Goal: Task Accomplishment & Management: Manage account settings

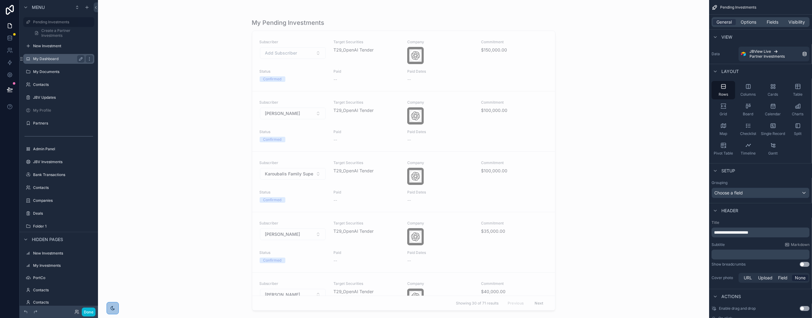
click at [54, 59] on label "My Dashboard" at bounding box center [57, 58] width 49 height 5
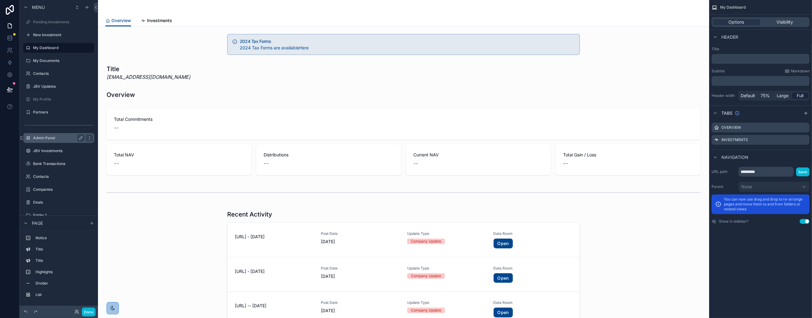
click at [50, 139] on label "Admin Panel" at bounding box center [57, 137] width 49 height 5
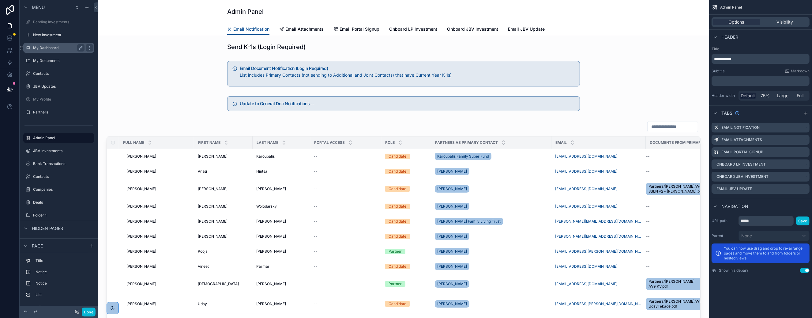
click at [50, 45] on label "My Dashboard" at bounding box center [57, 47] width 49 height 5
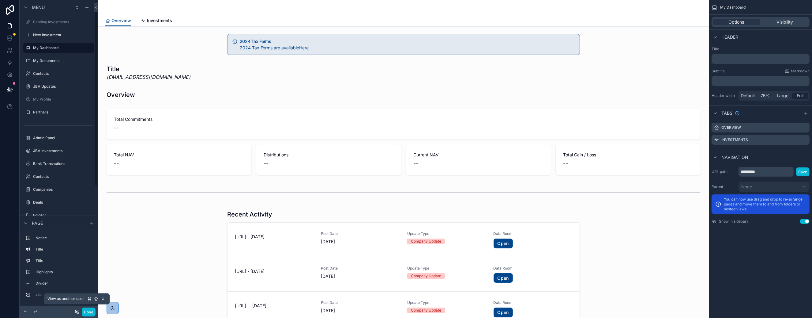
click at [76, 311] on icon at bounding box center [76, 311] width 5 height 5
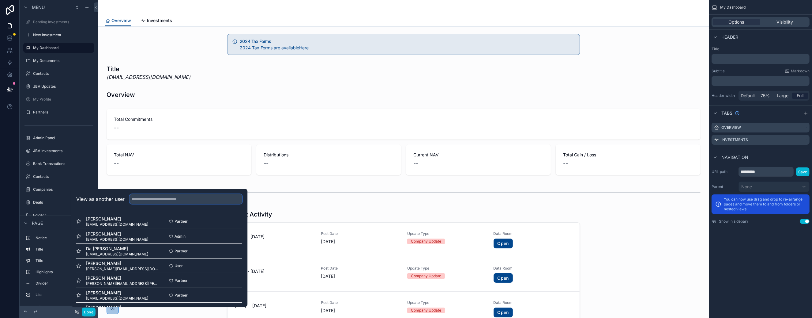
click at [143, 196] on input "text" at bounding box center [186, 199] width 113 height 10
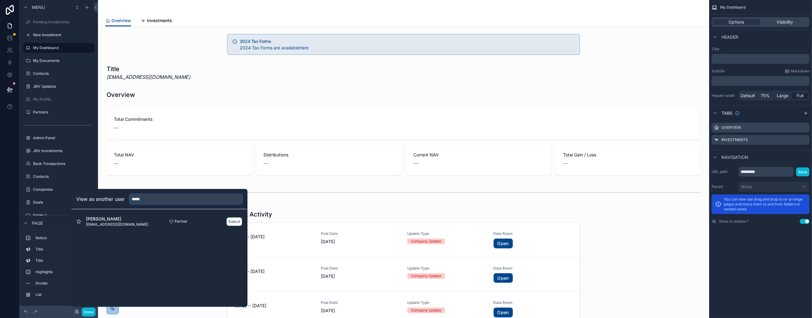
type input "*****"
click at [127, 221] on span "[PERSON_NAME]" at bounding box center [117, 219] width 62 height 6
click at [231, 220] on button "Select" at bounding box center [234, 221] width 16 height 9
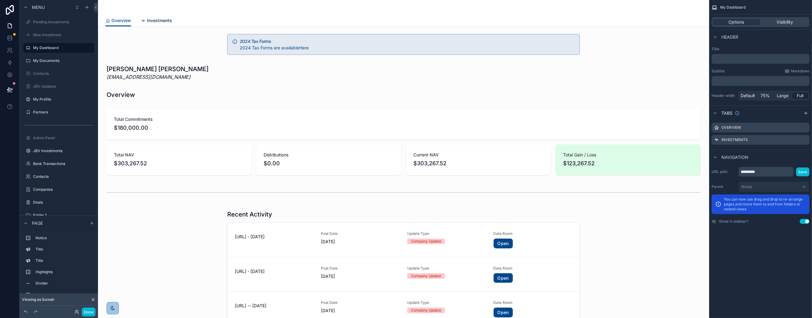
click at [161, 21] on span "Investments" at bounding box center [159, 20] width 25 height 6
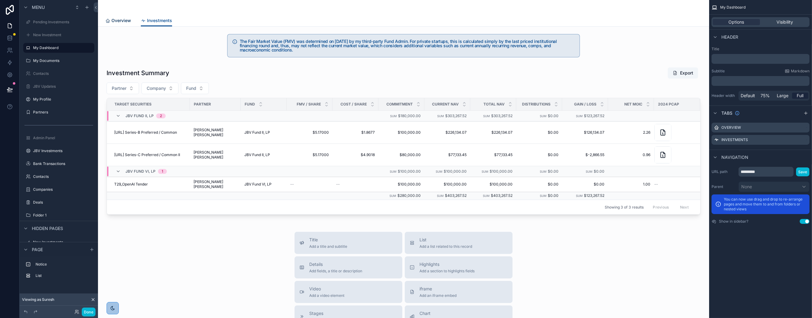
click at [123, 19] on span "Overview" at bounding box center [121, 20] width 20 height 6
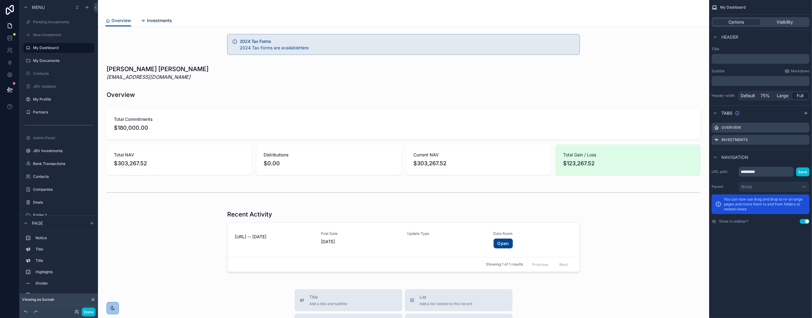
click at [160, 19] on span "Investments" at bounding box center [159, 20] width 25 height 6
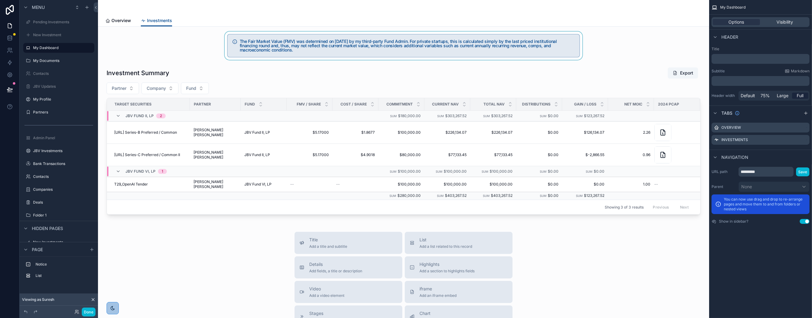
click at [297, 51] on div "scrollable content" at bounding box center [404, 46] width 602 height 28
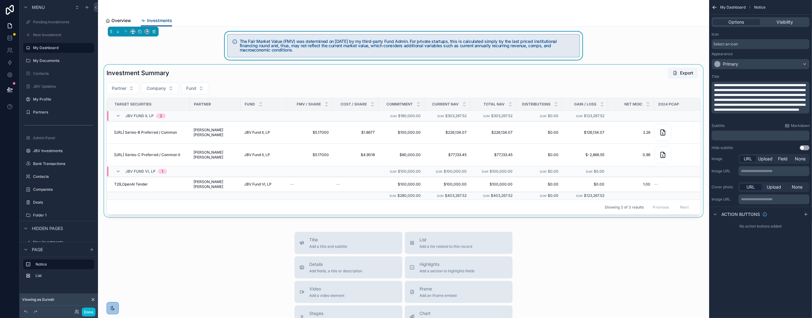
click at [149, 134] on div "scrollable content" at bounding box center [404, 141] width 602 height 152
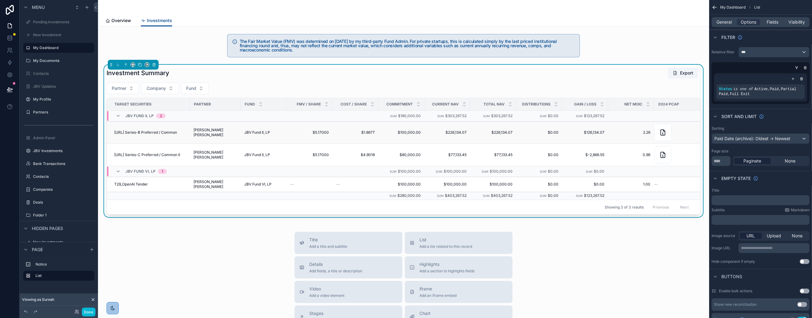
click at [257, 134] on span "JBV Fund II, LP" at bounding box center [257, 132] width 26 height 5
click at [172, 128] on td "T4_Placer.ai Series-B Preferred / Common" at bounding box center [148, 132] width 83 height 22
click at [130, 89] on button "Partner" at bounding box center [123, 88] width 32 height 12
click at [270, 131] on span "JBV Fund II, LP" at bounding box center [257, 132] width 26 height 5
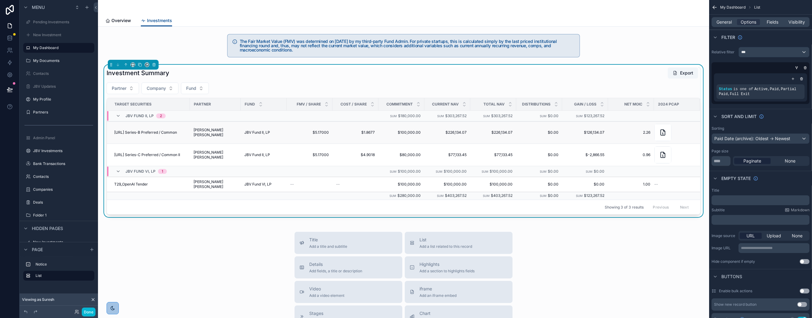
click at [459, 132] on span "$226,134.07" at bounding box center [447, 132] width 39 height 5
click at [650, 131] on span "2.26" at bounding box center [631, 132] width 39 height 5
click at [413, 196] on span "$280,000.00" at bounding box center [409, 195] width 23 height 5
click at [210, 187] on span "Suresh Babu Singavarapu" at bounding box center [215, 184] width 43 height 10
click at [268, 182] on span "JBV Fund VI, LP" at bounding box center [257, 184] width 27 height 5
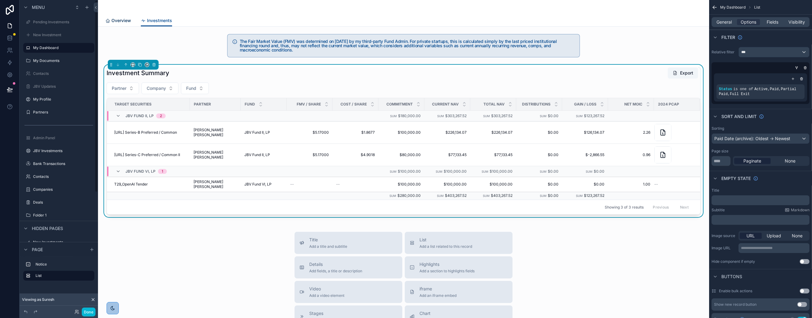
click at [110, 21] on div "Overview" at bounding box center [118, 20] width 26 height 6
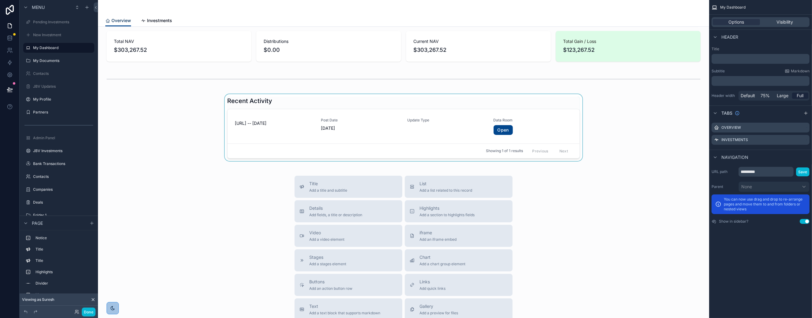
scroll to position [142, 0]
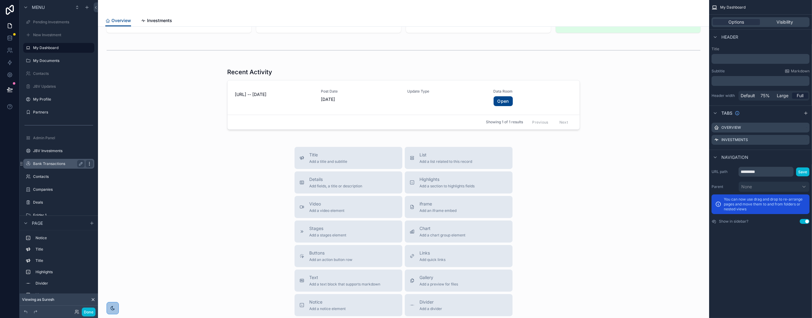
click at [90, 163] on icon "scrollable content" at bounding box center [89, 163] width 5 height 5
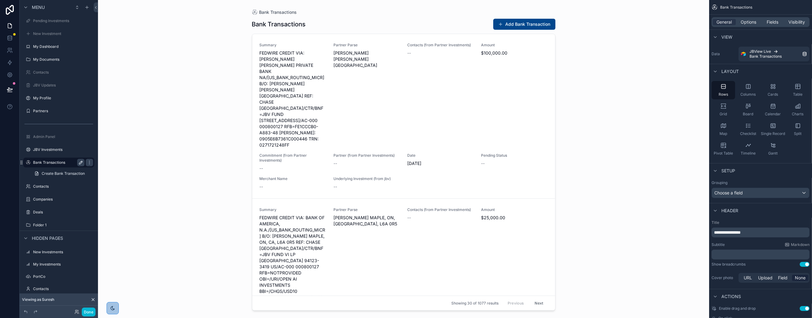
click at [80, 162] on icon "scrollable content" at bounding box center [80, 162] width 3 height 3
click at [62, 163] on input "**********" at bounding box center [54, 162] width 42 height 7
click at [76, 313] on icon at bounding box center [76, 311] width 5 height 5
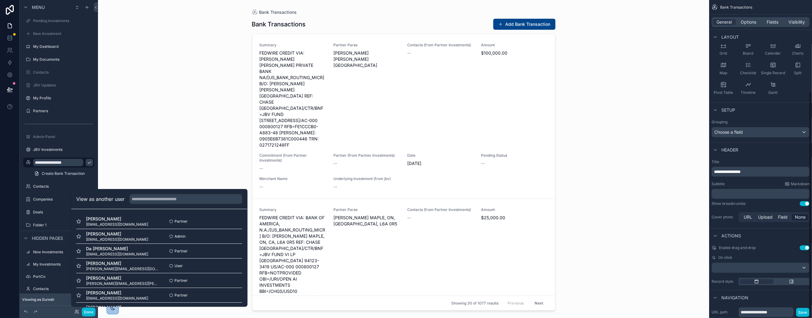
scroll to position [129, 0]
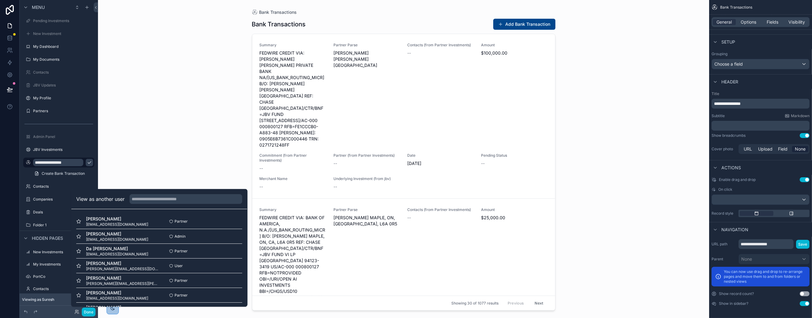
click at [803, 303] on button "Use setting" at bounding box center [805, 303] width 10 height 5
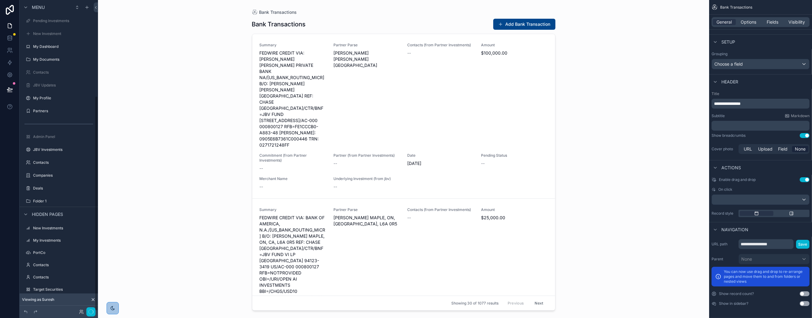
scroll to position [138, 0]
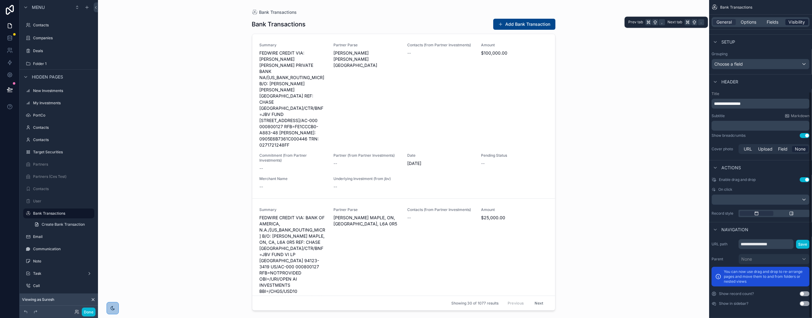
click at [794, 20] on span "Visibility" at bounding box center [797, 22] width 17 height 6
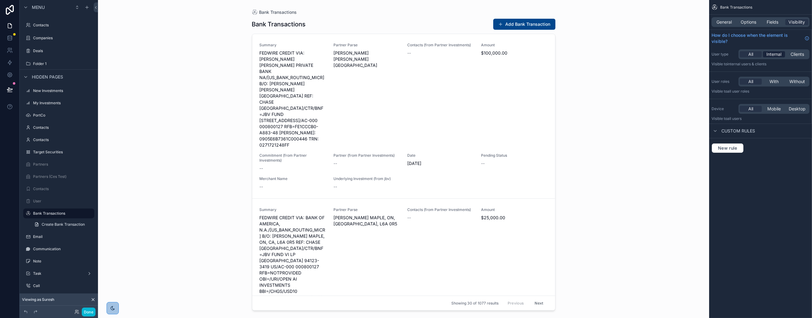
click at [774, 53] on span "Internal" at bounding box center [774, 54] width 15 height 6
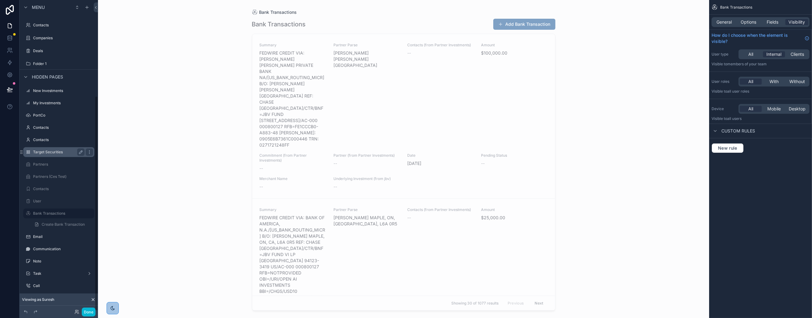
click at [47, 152] on label "Target Securities" at bounding box center [57, 151] width 49 height 5
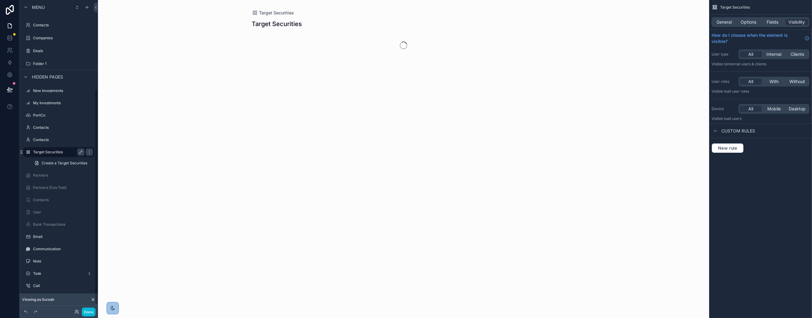
scroll to position [129, 0]
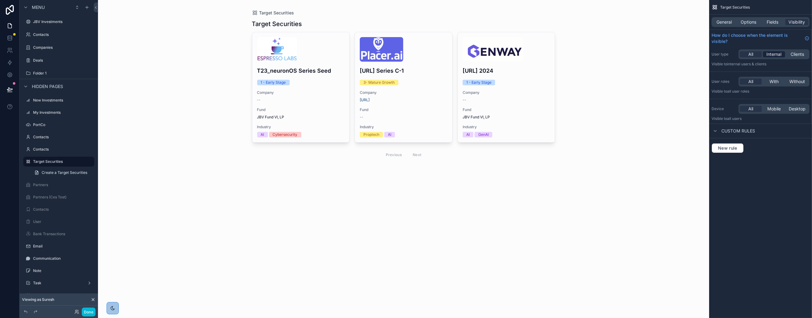
click at [772, 52] on span "Internal" at bounding box center [774, 54] width 15 height 6
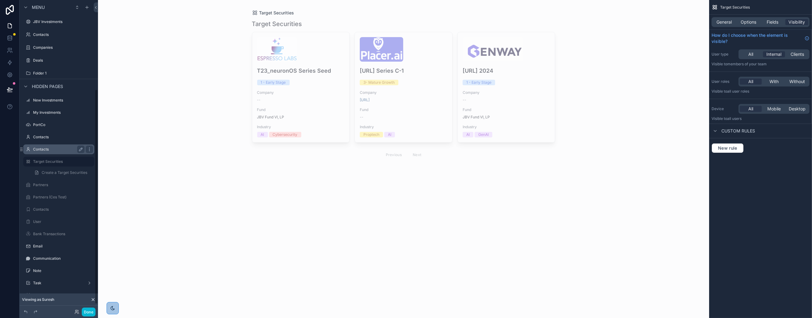
click at [46, 148] on label "Contacts" at bounding box center [57, 149] width 49 height 5
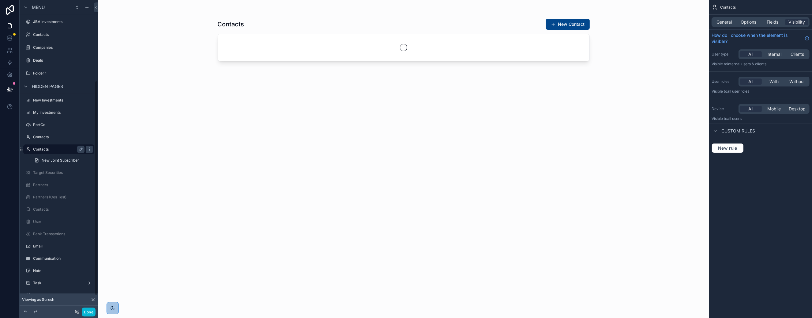
scroll to position [117, 0]
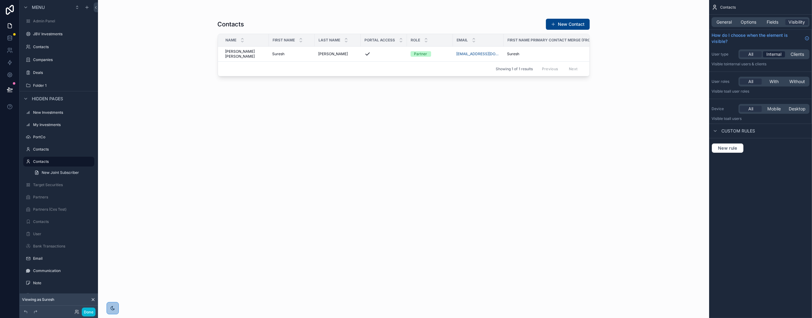
click at [775, 53] on span "Internal" at bounding box center [774, 54] width 15 height 6
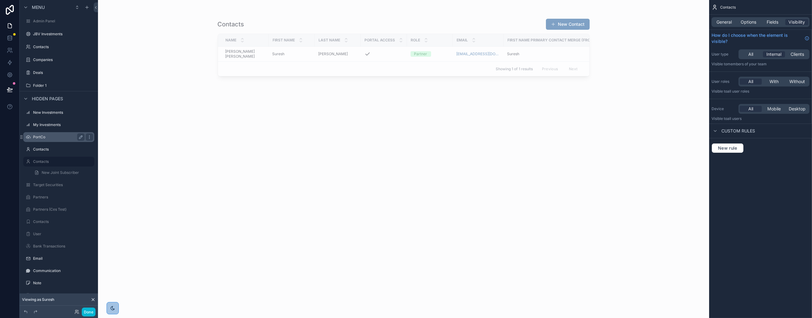
click at [48, 137] on label "PortCo" at bounding box center [57, 136] width 49 height 5
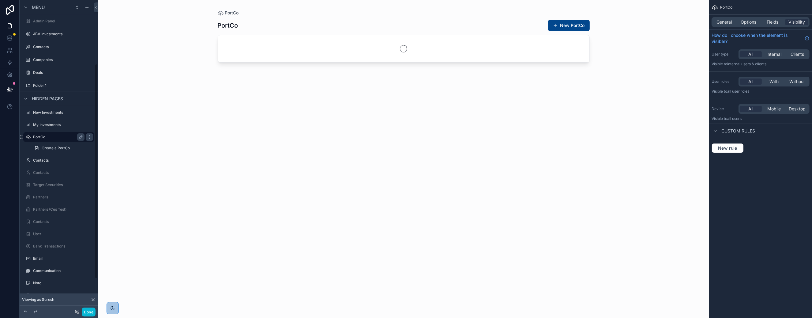
scroll to position [92, 0]
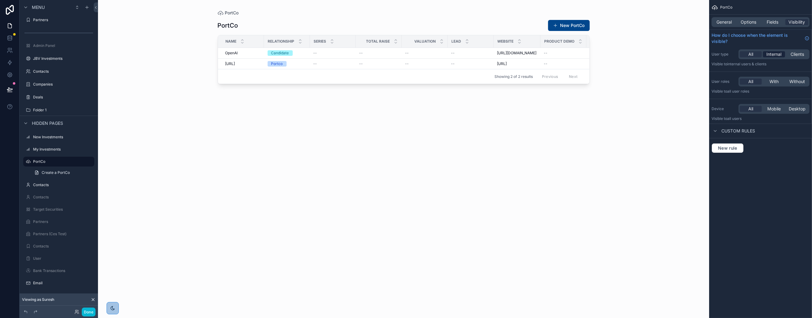
click at [771, 55] on span "Internal" at bounding box center [774, 54] width 15 height 6
click at [76, 313] on icon at bounding box center [76, 311] width 5 height 5
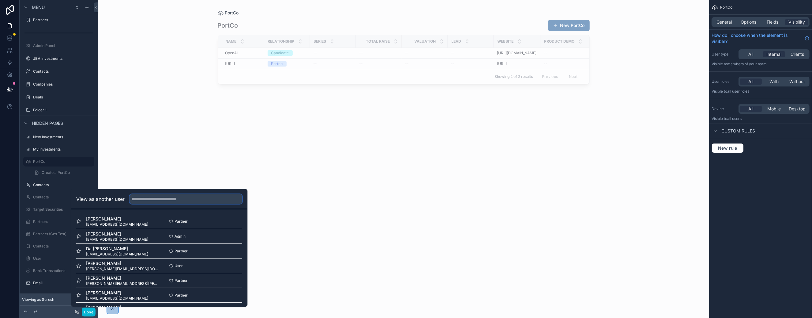
click at [138, 199] on input "text" at bounding box center [186, 199] width 113 height 10
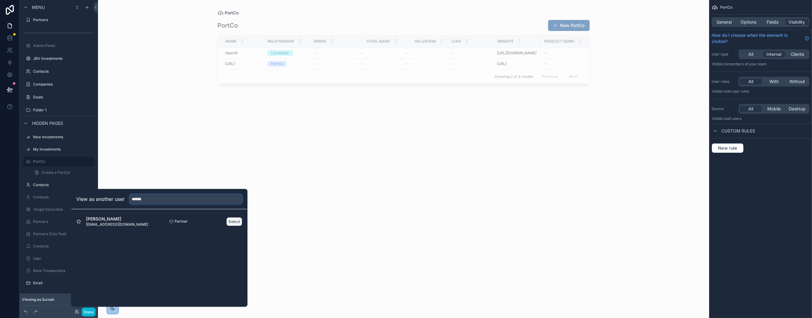
type input "******"
click at [234, 224] on button "Select" at bounding box center [234, 221] width 16 height 9
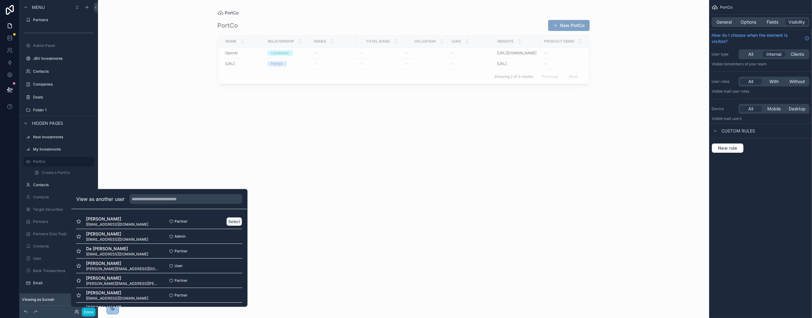
click at [234, 221] on button "Select" at bounding box center [234, 221] width 16 height 9
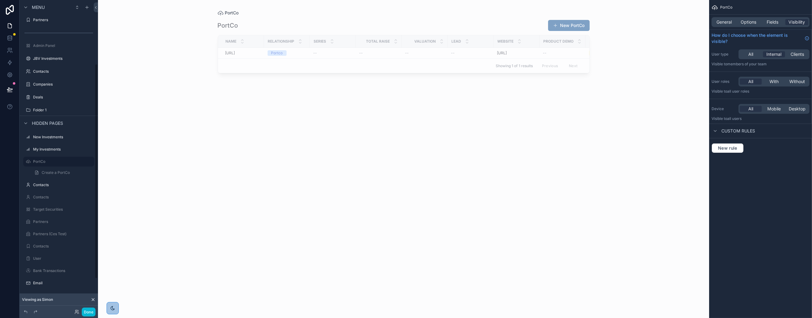
scroll to position [91, 0]
click at [43, 111] on label "Folder 1" at bounding box center [57, 111] width 49 height 5
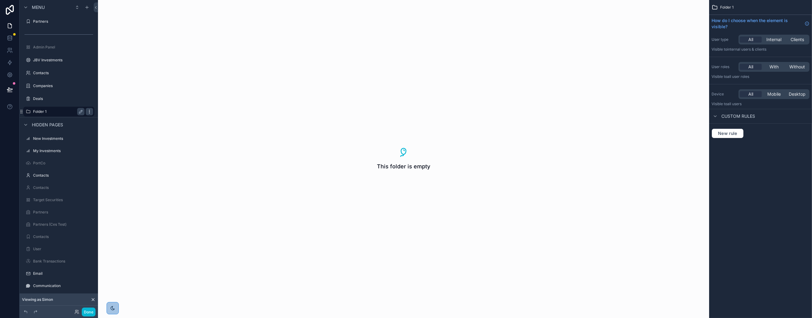
click at [90, 111] on icon "scrollable content" at bounding box center [89, 111] width 5 height 5
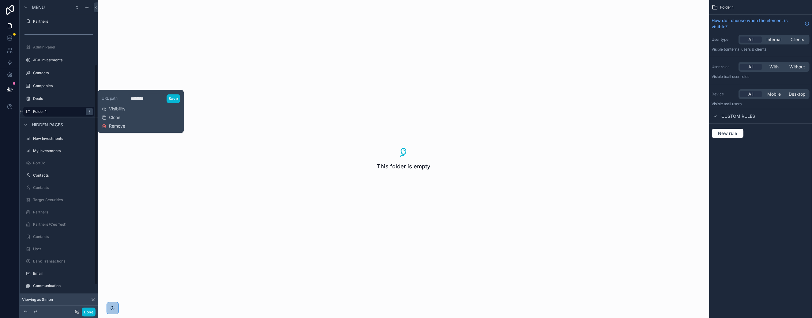
click at [108, 124] on button "Remove" at bounding box center [114, 126] width 24 height 6
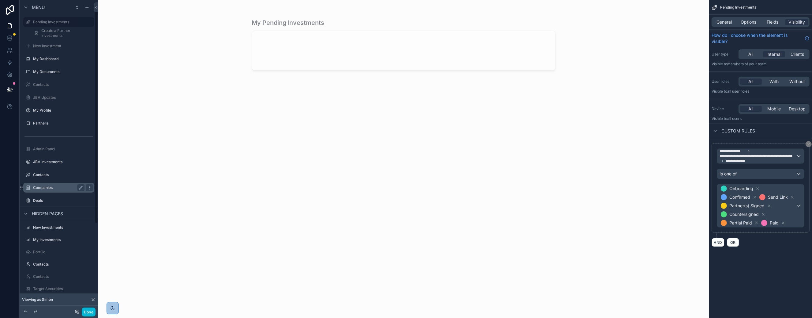
scroll to position [5, 0]
click at [53, 157] on label "JBV Investments" at bounding box center [57, 157] width 49 height 5
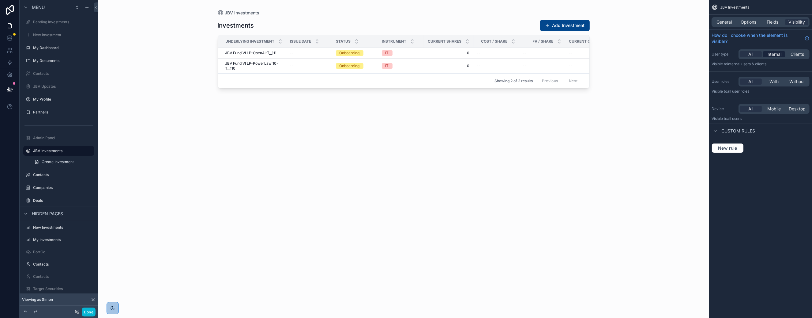
click at [774, 55] on span "Internal" at bounding box center [774, 54] width 15 height 6
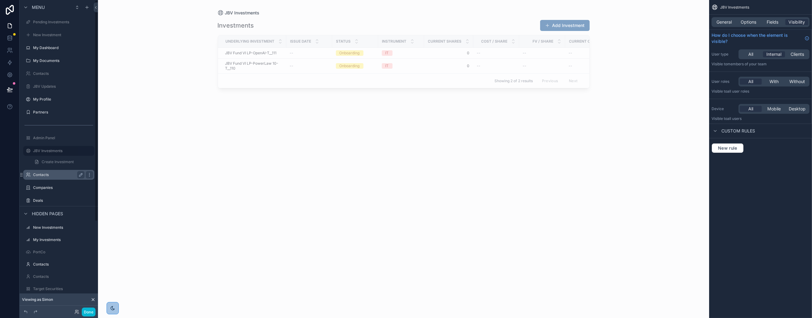
click at [44, 175] on label "Contacts" at bounding box center [57, 174] width 49 height 5
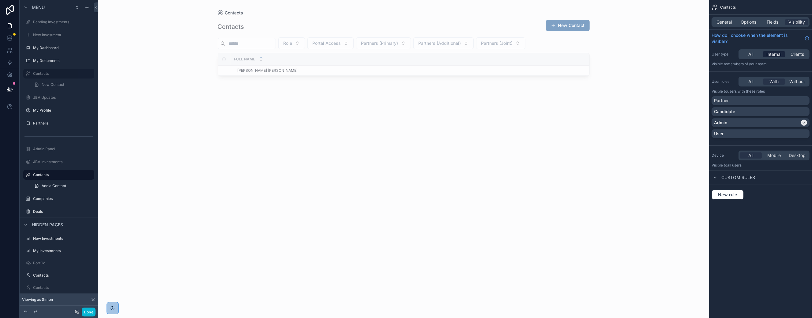
click at [774, 57] on span "Internal" at bounding box center [774, 54] width 15 height 6
click at [773, 53] on span "Internal" at bounding box center [774, 54] width 15 height 6
click at [38, 213] on label "Deals" at bounding box center [57, 211] width 49 height 5
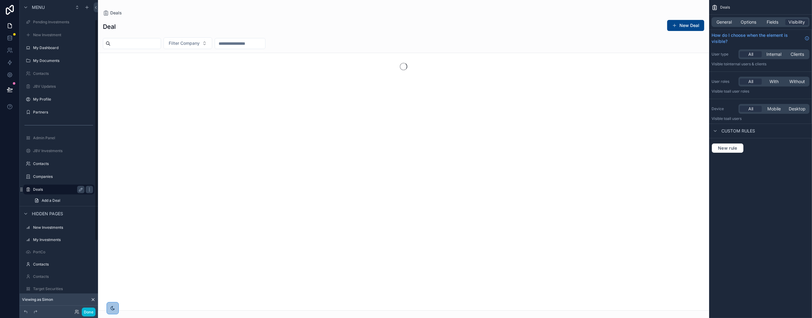
scroll to position [27, 0]
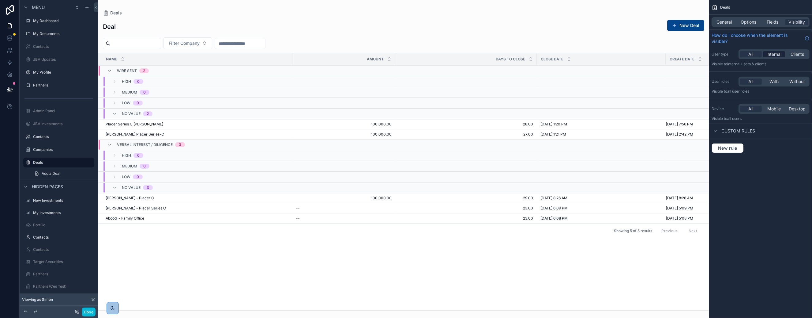
click at [776, 54] on span "Internal" at bounding box center [774, 54] width 15 height 6
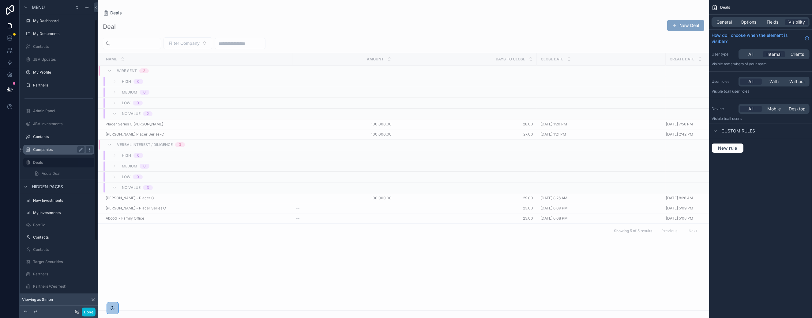
click at [47, 149] on label "Companies" at bounding box center [57, 149] width 49 height 5
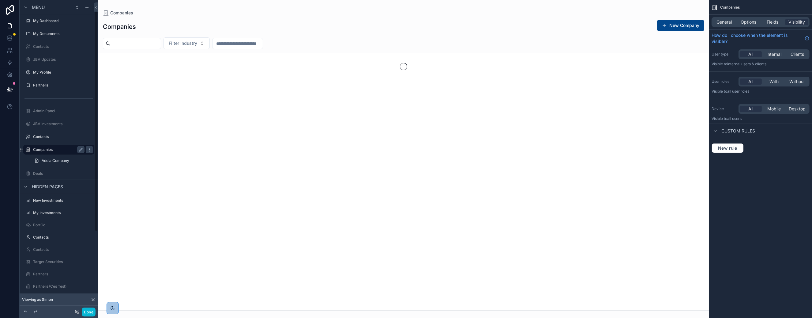
scroll to position [14, 0]
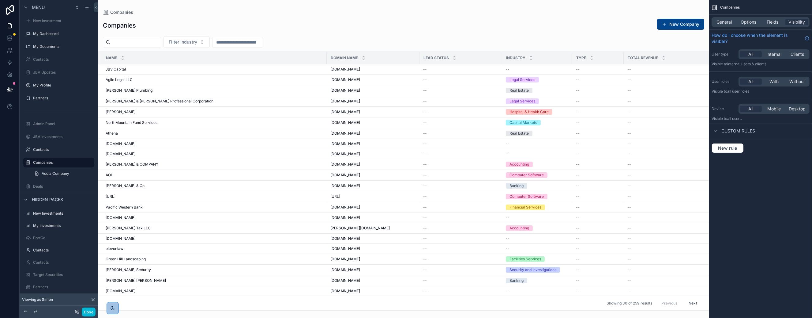
click at [777, 57] on div "All Internal Clients" at bounding box center [774, 54] width 71 height 10
click at [777, 54] on span "Internal" at bounding box center [774, 54] width 15 height 6
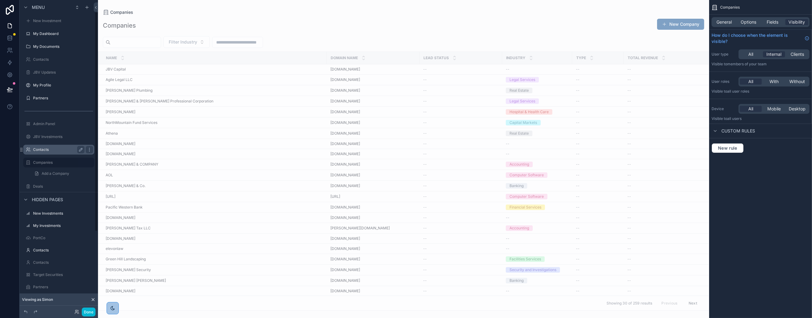
click at [40, 150] on label "Contacts" at bounding box center [57, 149] width 49 height 5
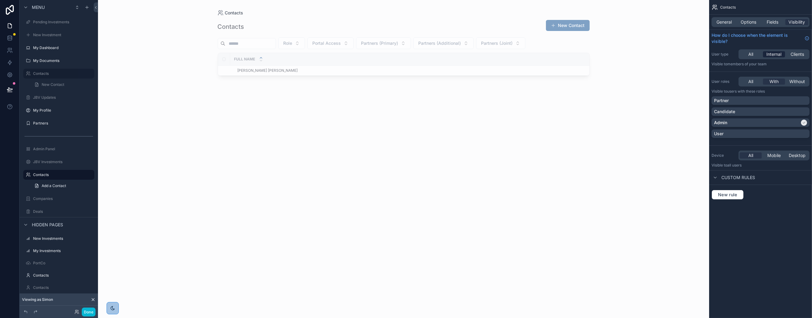
click at [774, 54] on span "Internal" at bounding box center [774, 54] width 15 height 6
click at [42, 173] on label "Contacts" at bounding box center [57, 174] width 49 height 5
click at [777, 51] on span "Internal" at bounding box center [774, 54] width 15 height 6
click at [9, 51] on icon at bounding box center [10, 50] width 6 height 6
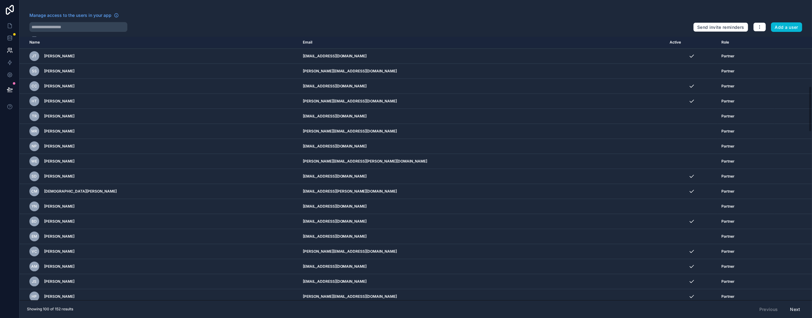
scroll to position [207, 0]
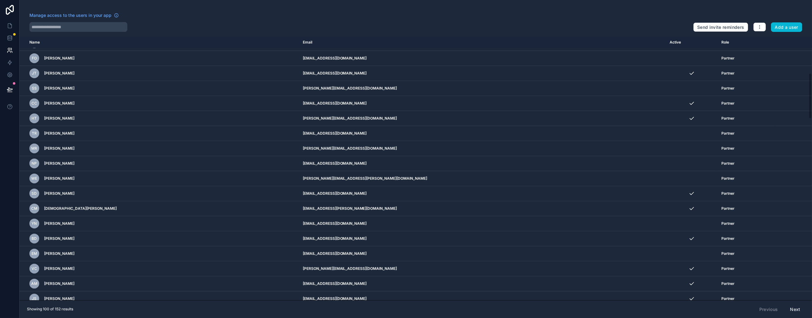
click at [795, 307] on button "Next" at bounding box center [795, 309] width 19 height 10
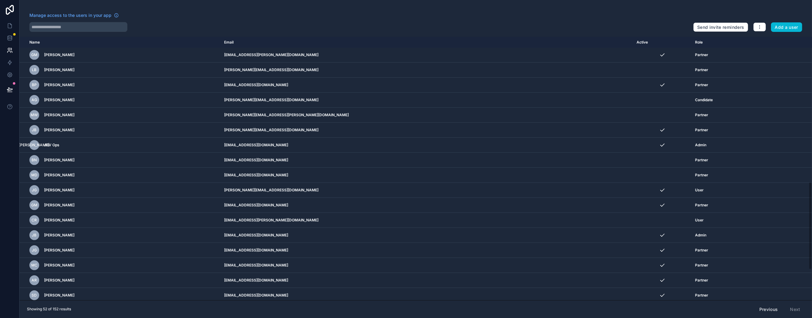
scroll to position [529, 0]
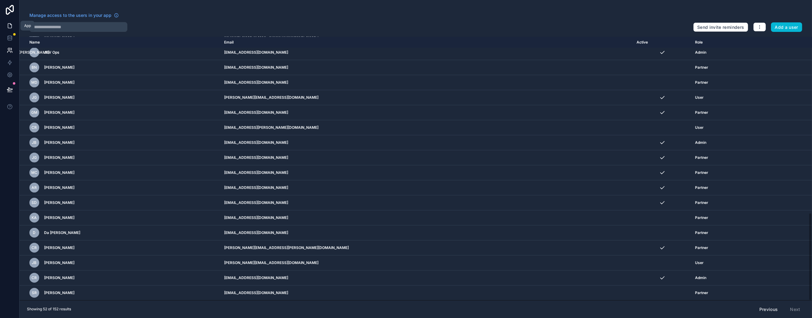
click at [7, 24] on icon at bounding box center [10, 26] width 6 height 6
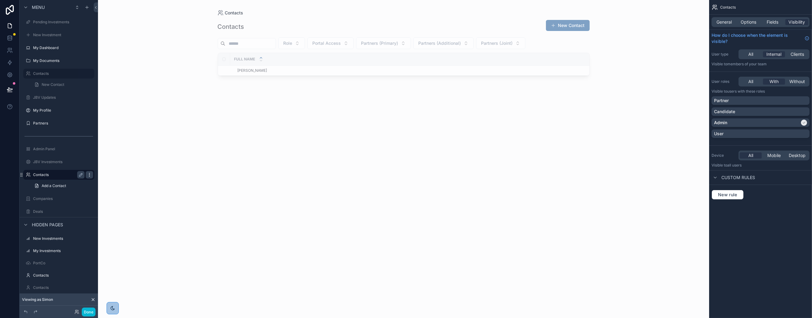
click at [89, 174] on icon "scrollable content" at bounding box center [89, 174] width 5 height 5
click at [81, 174] on icon "scrollable content" at bounding box center [80, 174] width 5 height 5
click at [89, 174] on icon "scrollable content" at bounding box center [89, 174] width 5 height 5
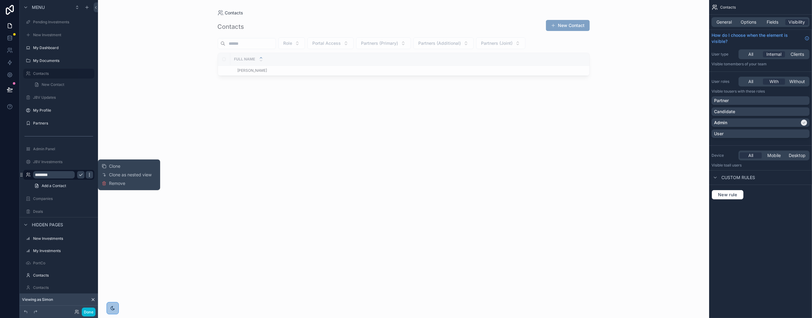
click at [89, 174] on icon "scrollable content" at bounding box center [89, 174] width 5 height 5
click at [723, 23] on span "General" at bounding box center [724, 22] width 15 height 6
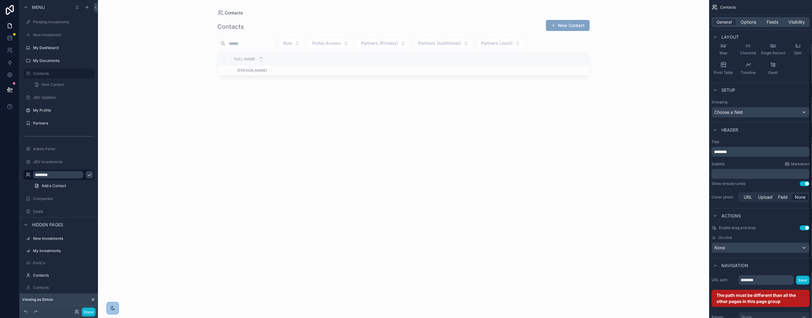
scroll to position [134, 0]
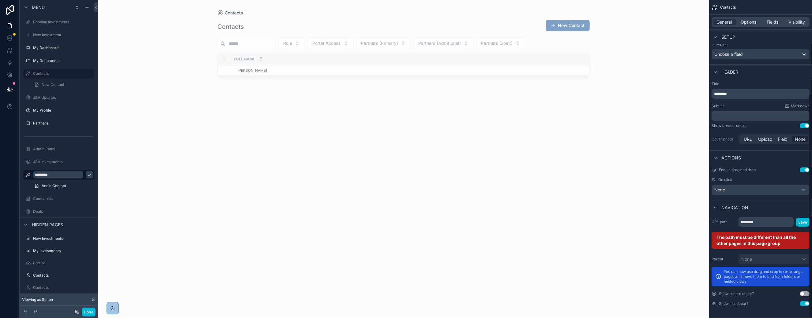
click at [802, 304] on button "Use setting" at bounding box center [805, 303] width 10 height 5
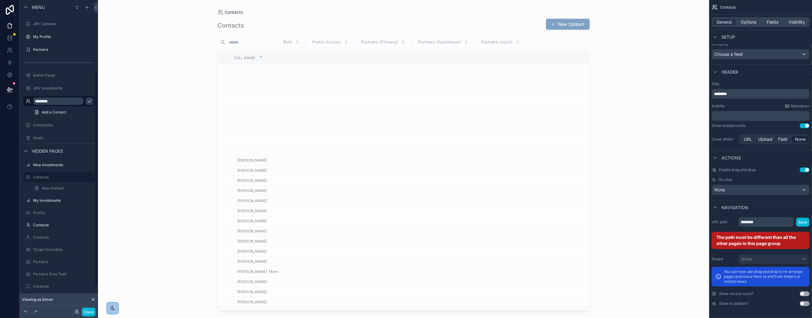
scroll to position [27, 0]
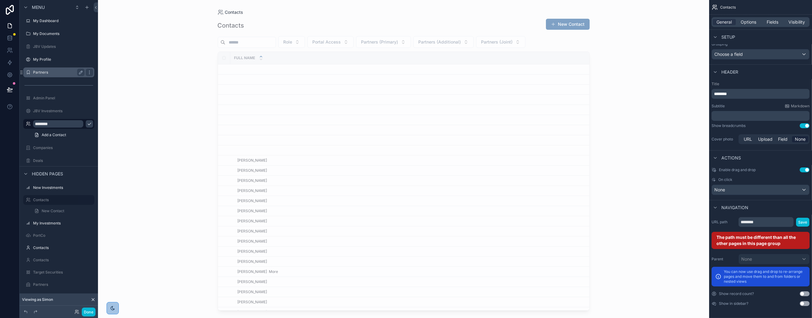
click at [45, 74] on label "Partners" at bounding box center [57, 72] width 49 height 5
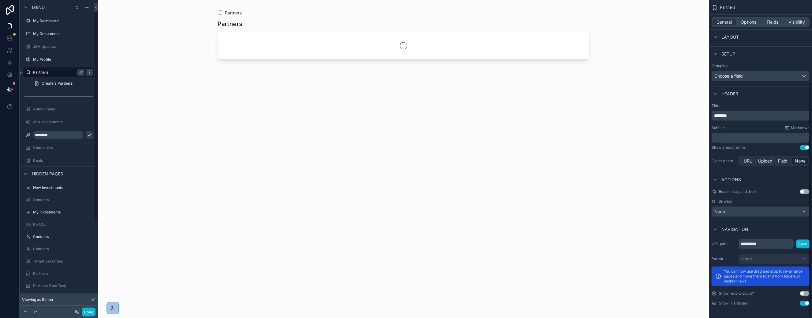
scroll to position [111, 0]
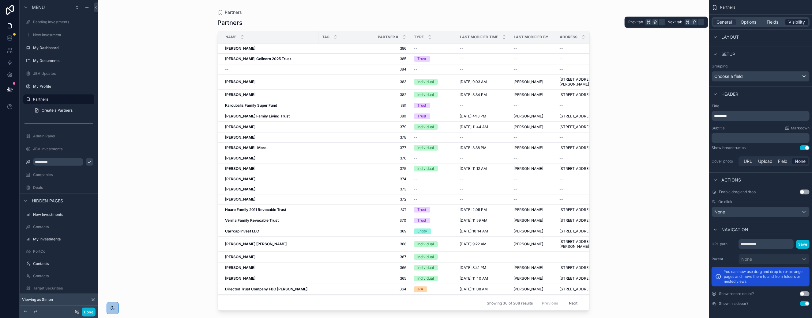
click at [795, 20] on span "Visibility" at bounding box center [797, 22] width 17 height 6
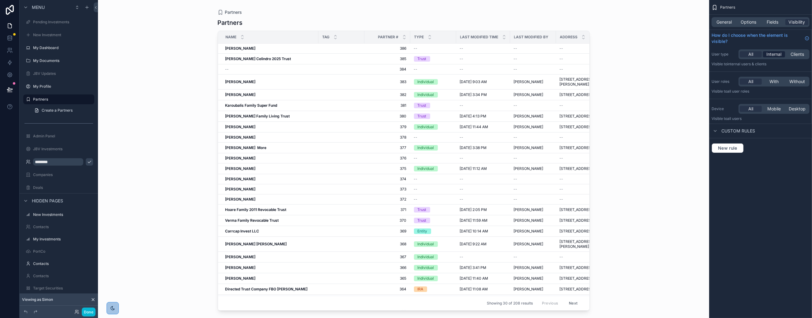
click at [774, 51] on span "Internal" at bounding box center [774, 54] width 15 height 6
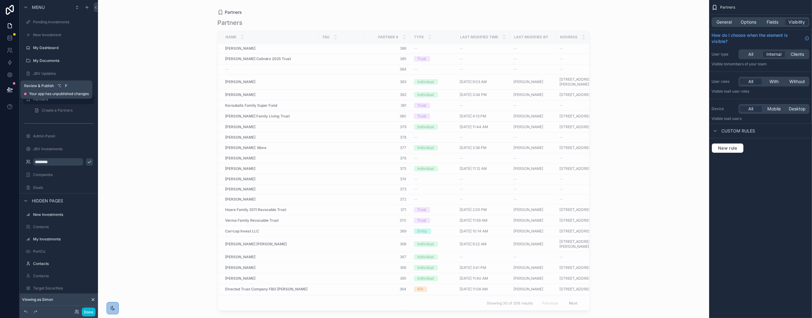
click at [11, 89] on icon at bounding box center [10, 89] width 6 height 6
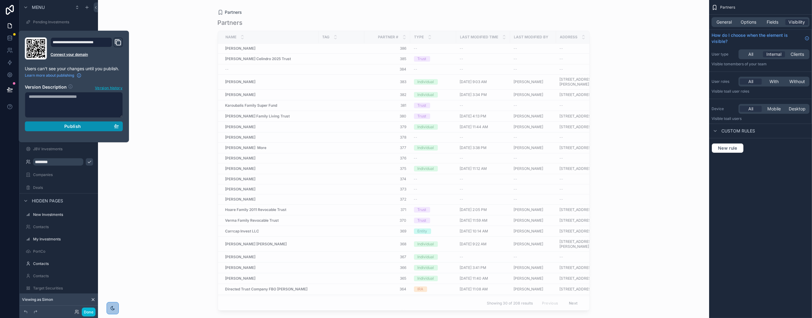
click at [88, 129] on div "Publish" at bounding box center [74, 126] width 90 height 6
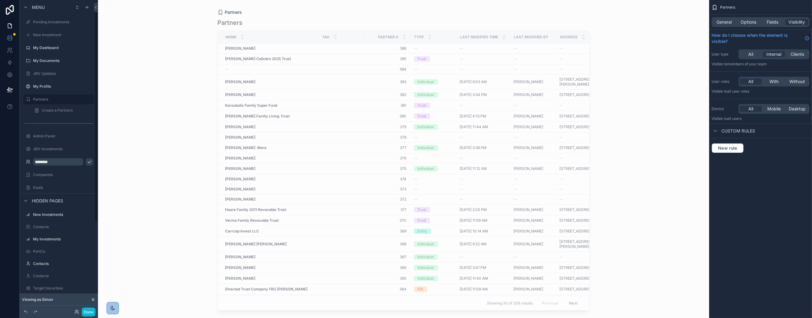
click at [49, 160] on input "********" at bounding box center [58, 161] width 50 height 7
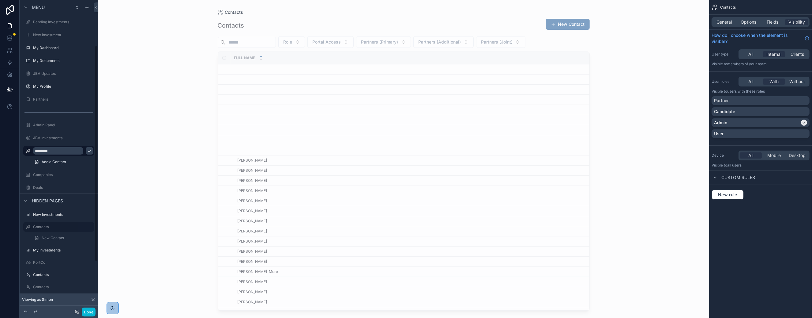
scroll to position [65, 0]
click at [46, 159] on label "Contacts" at bounding box center [57, 161] width 49 height 5
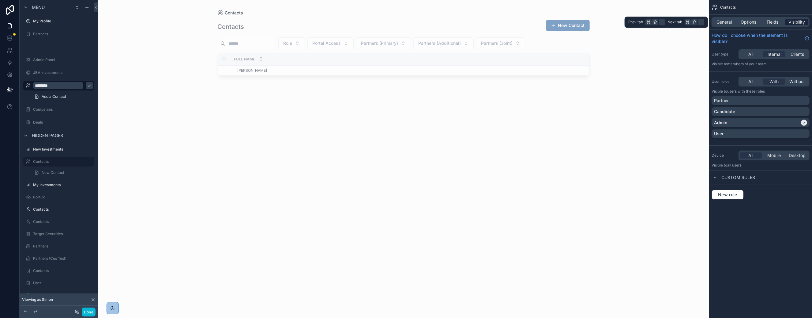
click at [793, 22] on span "Visibility" at bounding box center [797, 22] width 17 height 6
click at [775, 55] on span "Internal" at bounding box center [774, 54] width 15 height 6
click at [722, 21] on span "General" at bounding box center [724, 22] width 15 height 6
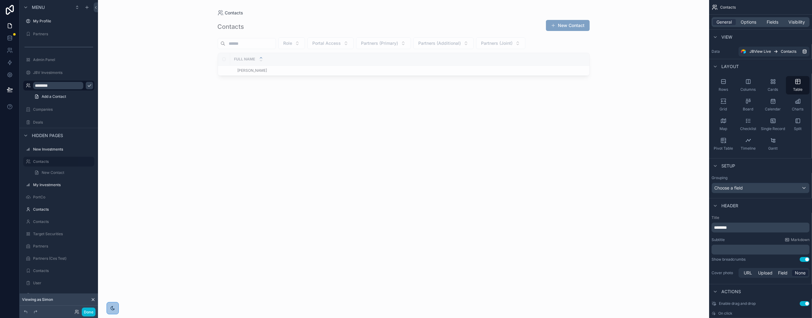
scroll to position [134, 0]
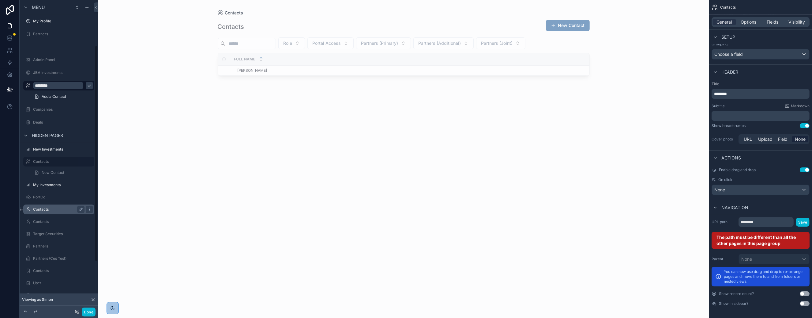
click at [51, 211] on label "Contacts" at bounding box center [57, 209] width 49 height 5
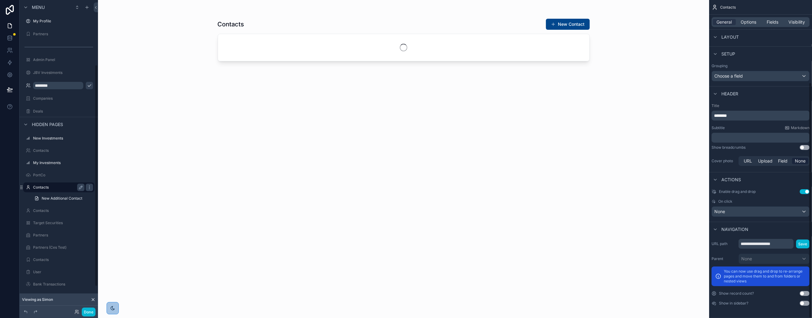
scroll to position [111, 0]
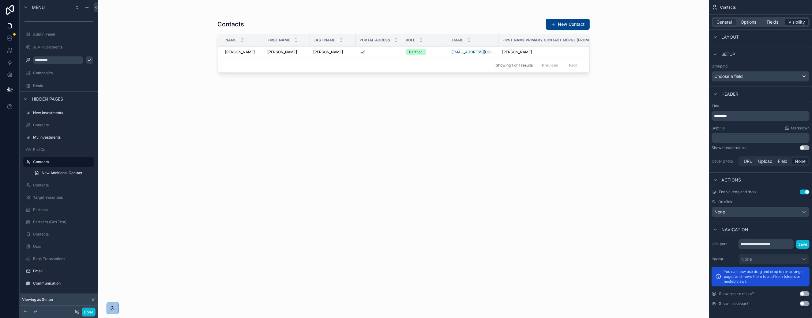
click at [795, 21] on span "Visibility" at bounding box center [797, 22] width 17 height 6
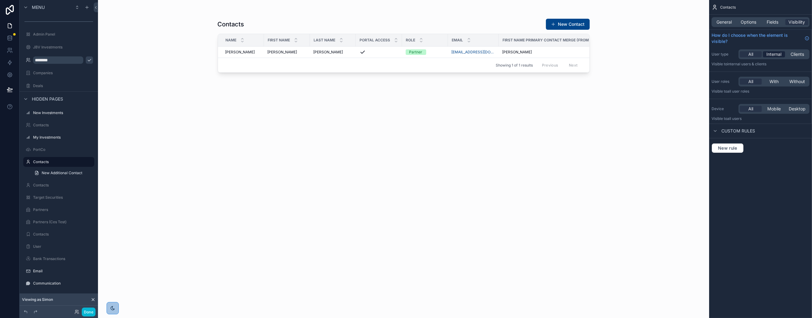
click at [775, 52] on span "Internal" at bounding box center [774, 54] width 15 height 6
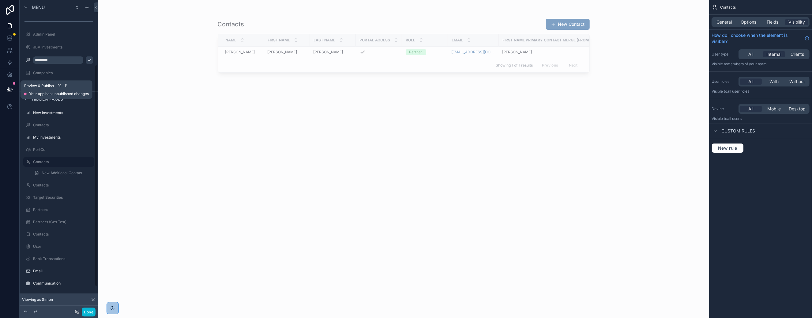
click at [9, 90] on icon at bounding box center [10, 89] width 6 height 6
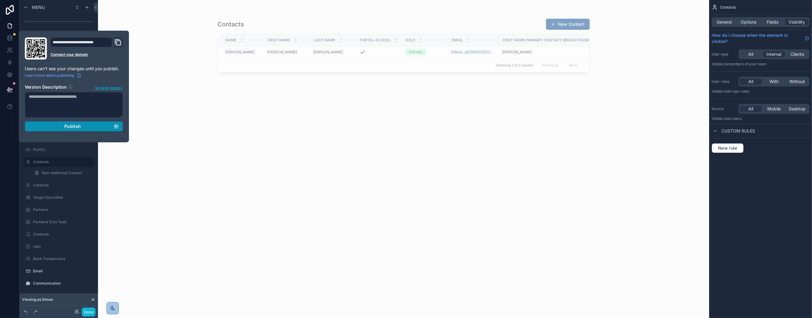
click at [70, 127] on span "Publish" at bounding box center [72, 126] width 17 height 6
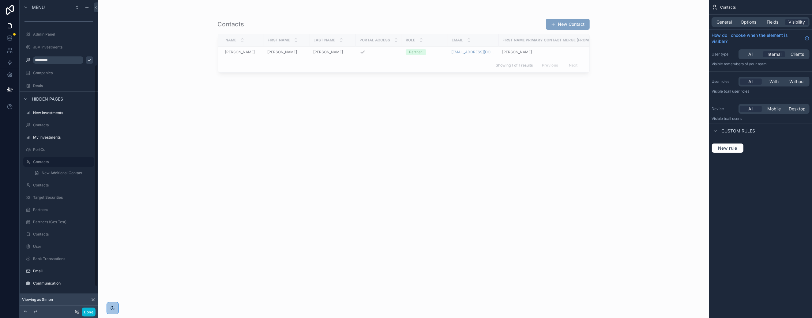
click at [161, 238] on div "Contacts New Contact Name First Name Last Name Portal Access Role Email First N…" at bounding box center [403, 159] width 611 height 318
click at [50, 91] on label "Contacts" at bounding box center [57, 91] width 49 height 5
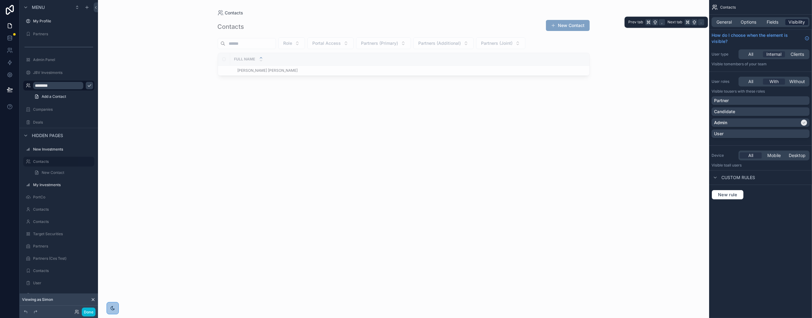
click at [798, 21] on span "Visibility" at bounding box center [797, 22] width 17 height 6
click at [774, 54] on span "Internal" at bounding box center [774, 54] width 15 height 6
click at [54, 160] on label "Contacts" at bounding box center [57, 161] width 49 height 5
click at [796, 21] on span "Visibility" at bounding box center [797, 22] width 17 height 6
click at [771, 54] on span "Internal" at bounding box center [774, 54] width 15 height 6
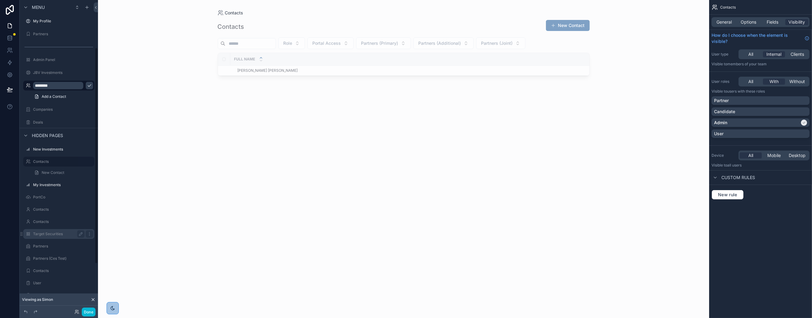
scroll to position [106, 0]
click at [47, 229] on label "Contacts" at bounding box center [57, 229] width 49 height 5
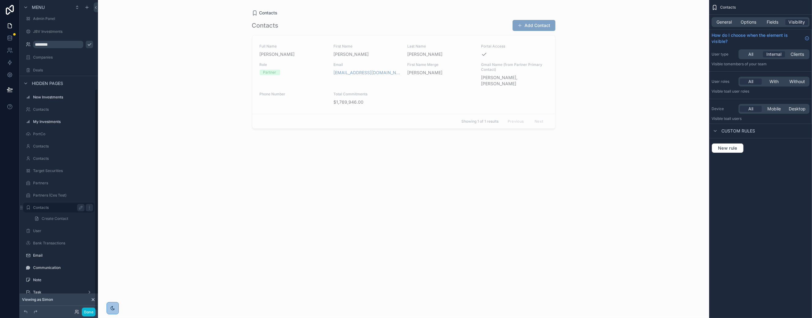
scroll to position [125, 0]
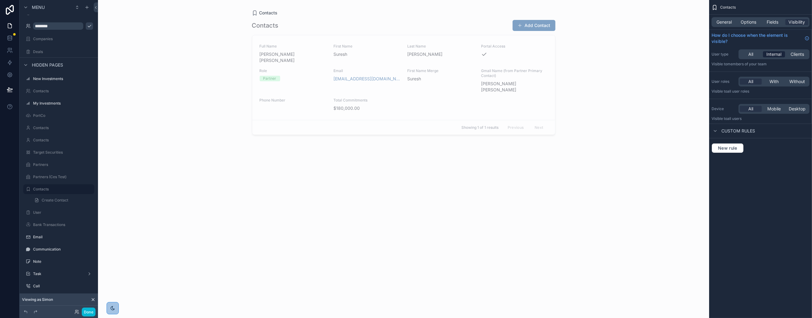
click at [775, 54] on span "Internal" at bounding box center [774, 54] width 15 height 6
click at [794, 21] on span "Visibility" at bounding box center [797, 22] width 17 height 6
click at [774, 53] on span "Internal" at bounding box center [774, 54] width 15 height 6
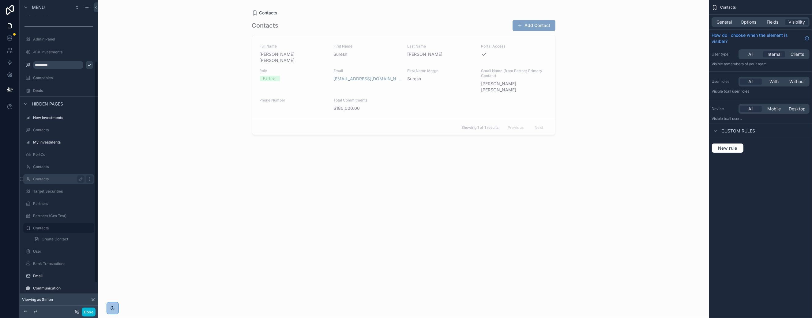
click at [47, 179] on label "Contacts" at bounding box center [57, 178] width 49 height 5
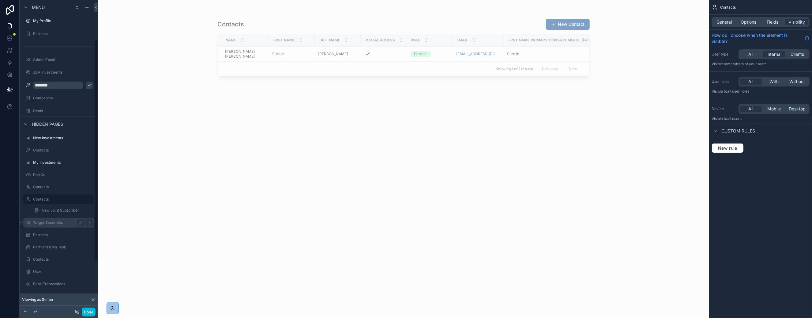
scroll to position [23, 0]
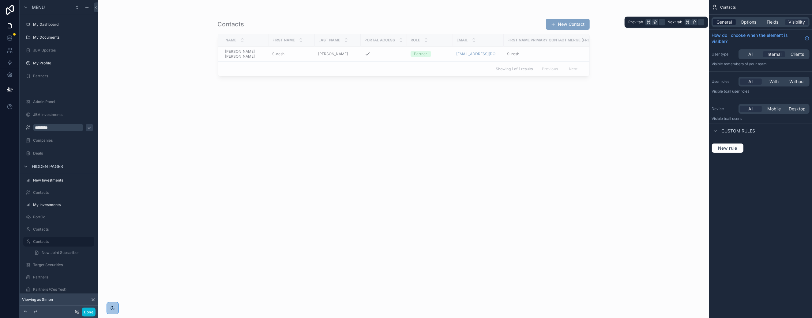
click at [723, 21] on span "General" at bounding box center [724, 22] width 15 height 6
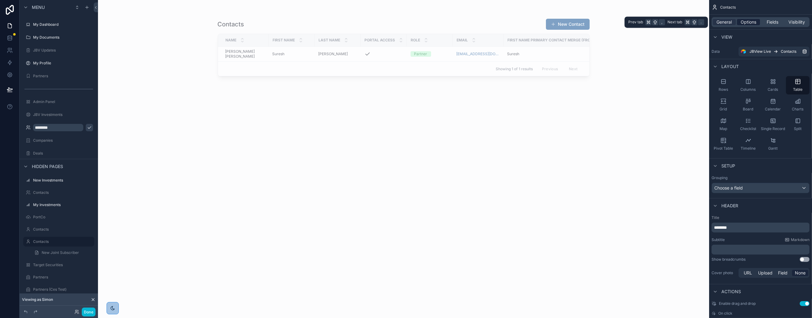
click at [752, 22] on span "Options" at bounding box center [749, 22] width 16 height 6
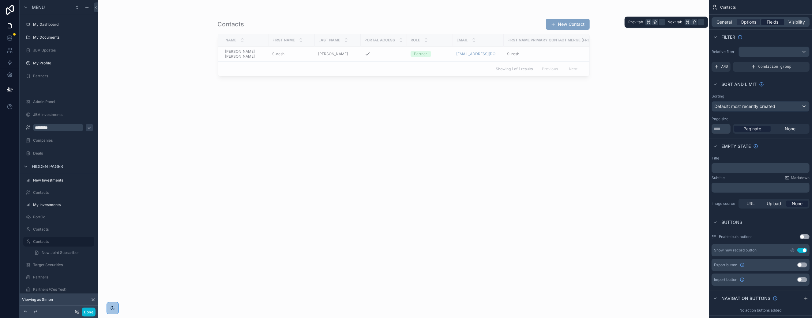
click at [771, 22] on span "Fields" at bounding box center [773, 22] width 12 height 6
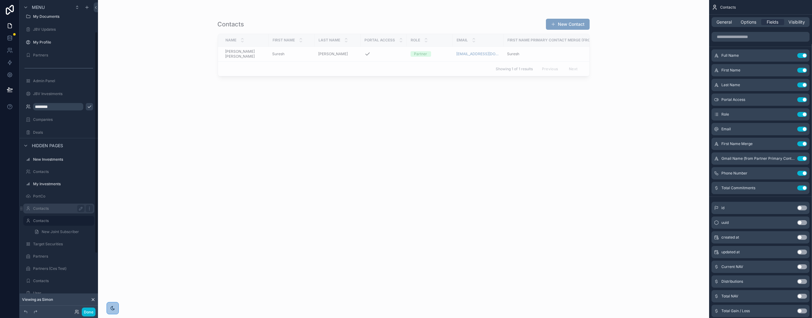
click at [44, 209] on label "Contacts" at bounding box center [57, 208] width 49 height 5
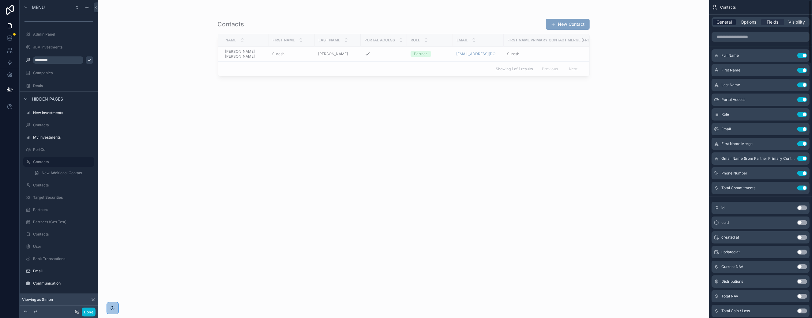
click at [724, 23] on span "General" at bounding box center [724, 22] width 15 height 6
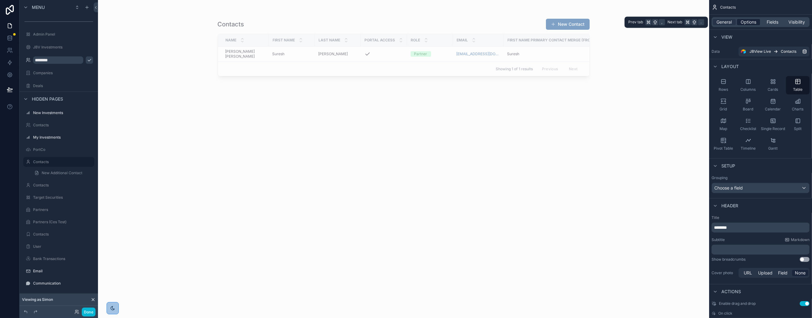
click at [748, 21] on span "Options" at bounding box center [749, 22] width 16 height 6
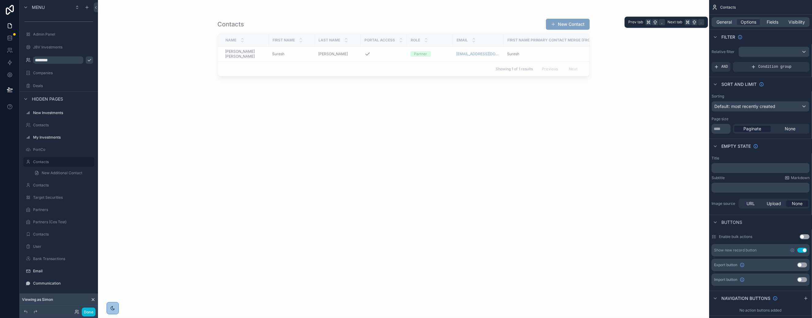
click at [729, 18] on div "General Options Fields Visibility" at bounding box center [761, 22] width 98 height 10
click at [726, 19] on span "General" at bounding box center [724, 22] width 15 height 6
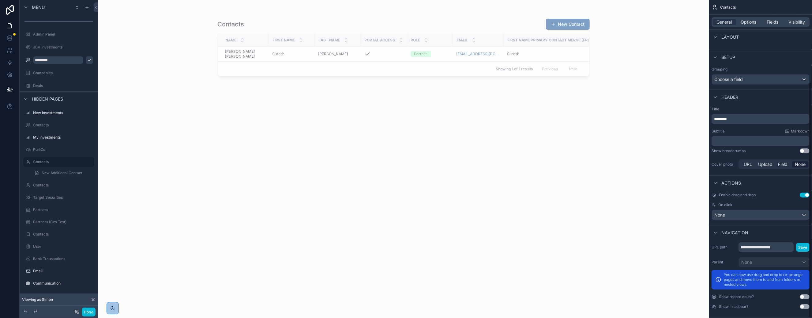
scroll to position [111, 0]
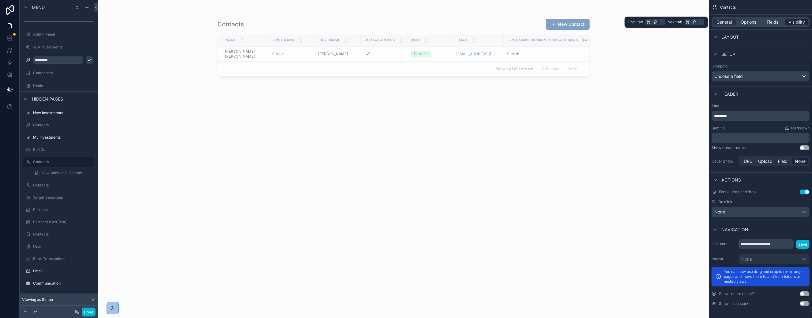
click at [795, 21] on span "Visibility" at bounding box center [797, 22] width 17 height 6
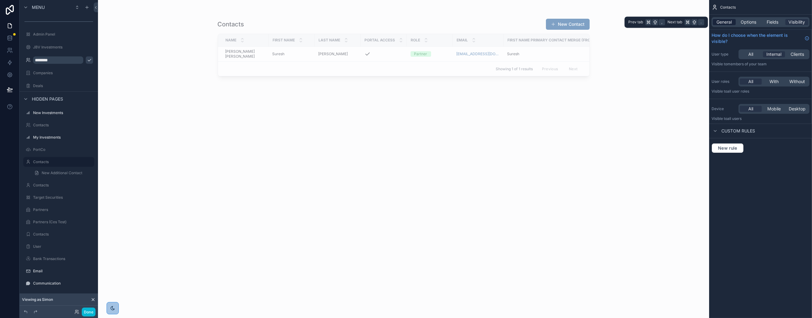
click at [722, 21] on span "General" at bounding box center [724, 22] width 15 height 6
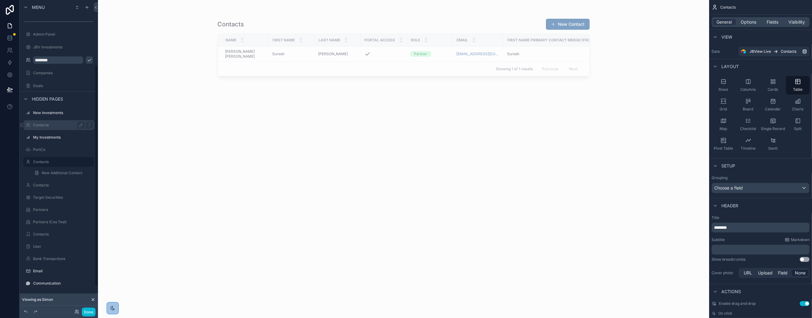
click at [43, 124] on label "Contacts" at bounding box center [57, 125] width 49 height 5
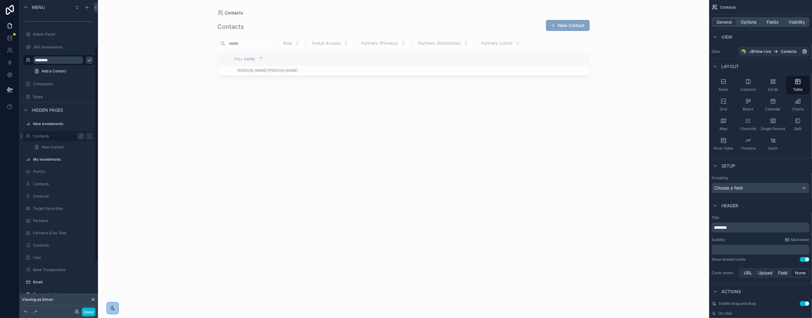
scroll to position [65, 0]
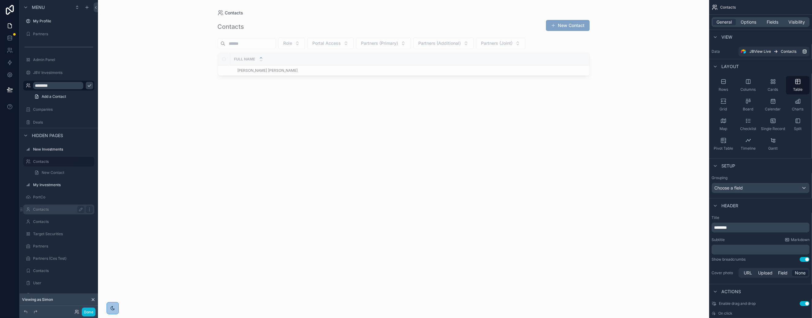
click at [42, 207] on label "Contacts" at bounding box center [57, 209] width 49 height 5
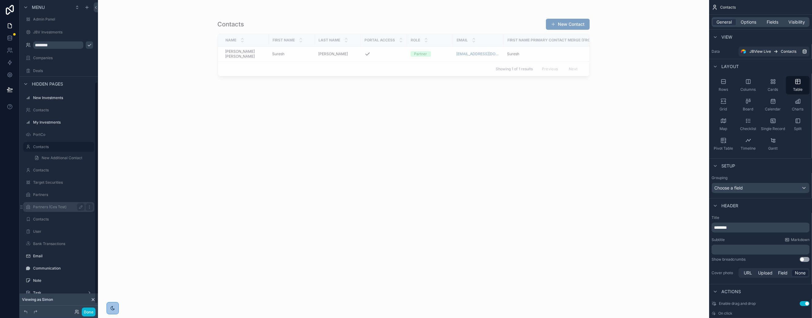
scroll to position [125, 0]
click at [43, 202] on label "Contacts" at bounding box center [57, 200] width 49 height 5
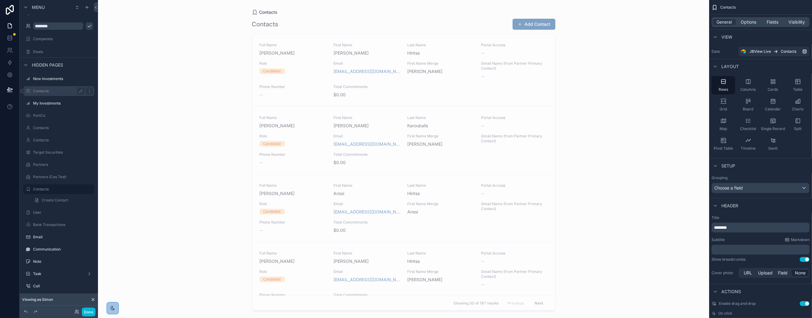
click at [40, 91] on label "Contacts" at bounding box center [57, 91] width 49 height 5
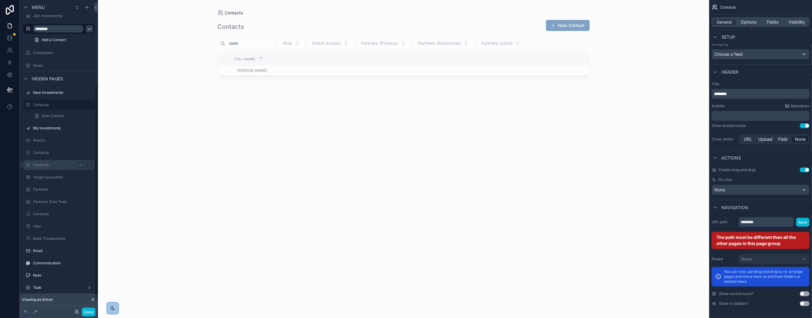
scroll to position [136, 0]
click at [54, 199] on label "Contacts" at bounding box center [57, 199] width 49 height 5
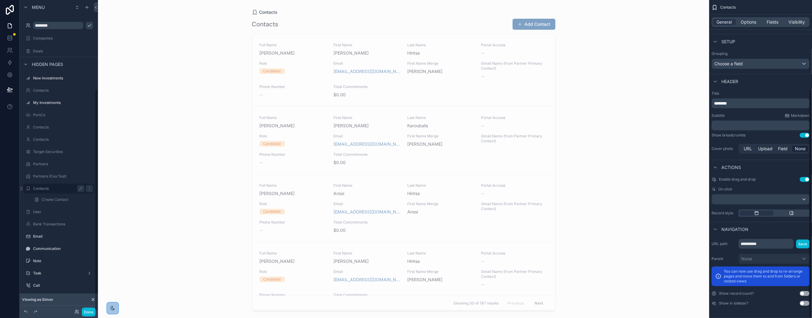
scroll to position [124, 0]
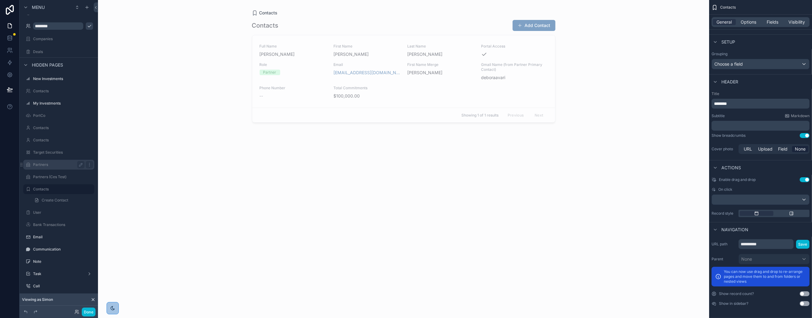
click at [48, 166] on label "Partners" at bounding box center [57, 164] width 49 height 5
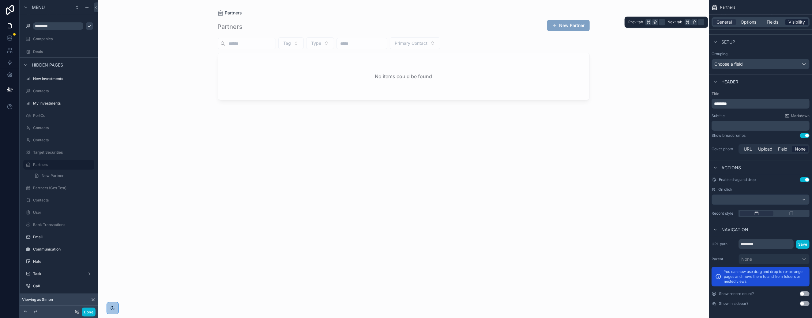
click at [795, 22] on span "Visibility" at bounding box center [797, 22] width 17 height 6
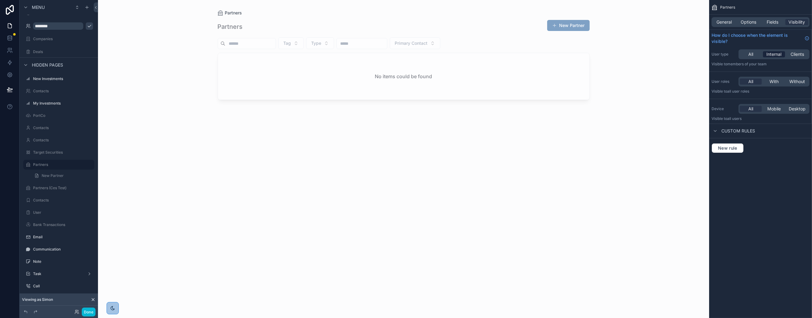
click at [774, 52] on span "Internal" at bounding box center [774, 54] width 15 height 6
click at [774, 82] on span "With" at bounding box center [774, 81] width 9 height 6
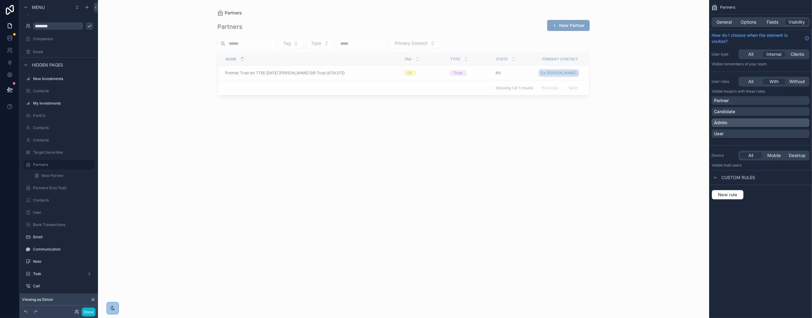
click at [800, 123] on div "Admin" at bounding box center [760, 122] width 93 height 6
click at [92, 312] on button "Done" at bounding box center [89, 311] width 14 height 9
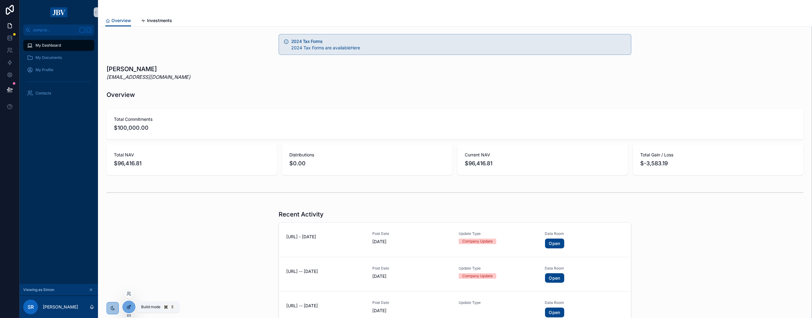
click at [128, 305] on icon at bounding box center [128, 306] width 5 height 5
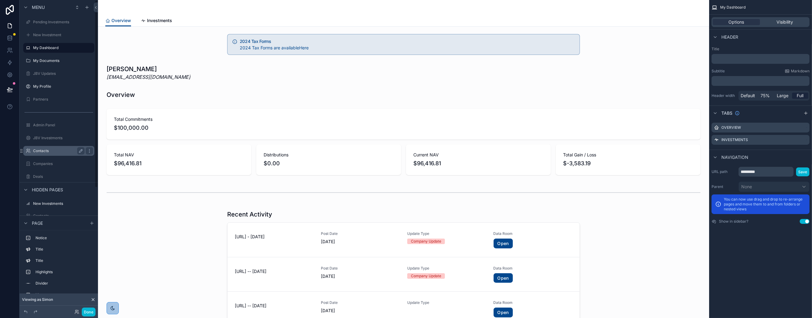
click at [40, 150] on label "Contacts" at bounding box center [57, 150] width 49 height 5
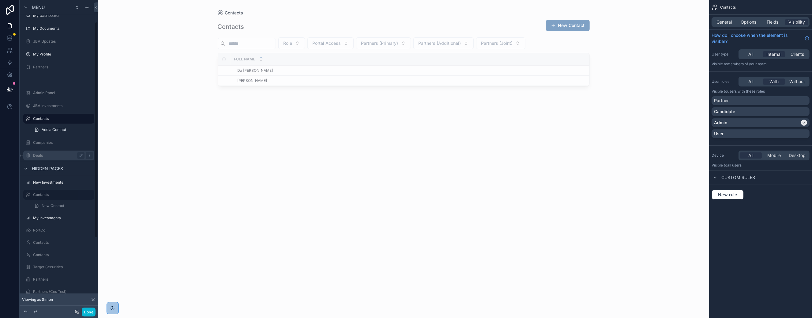
scroll to position [28, 0]
click at [61, 123] on label "Contacts" at bounding box center [57, 122] width 49 height 5
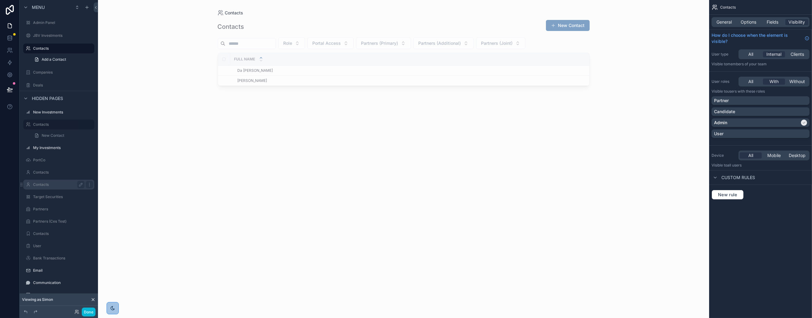
click at [40, 184] on label "Contacts" at bounding box center [57, 184] width 49 height 5
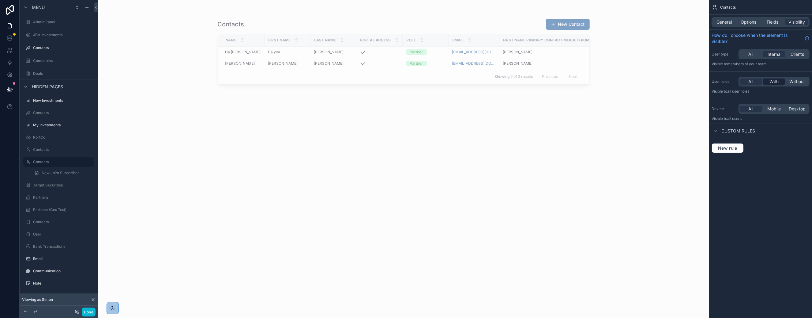
click at [776, 81] on span "With" at bounding box center [774, 81] width 9 height 6
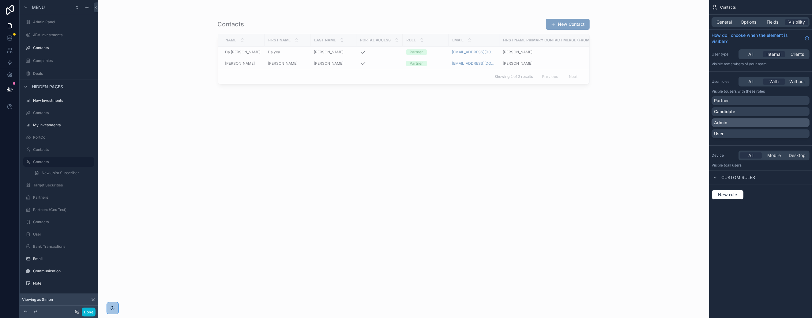
click at [784, 121] on div "Admin" at bounding box center [760, 122] width 93 height 6
click at [57, 205] on label "Contacts" at bounding box center [57, 207] width 49 height 5
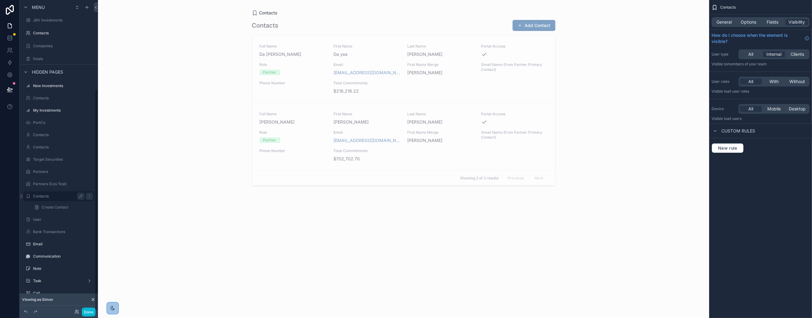
scroll to position [125, 0]
click at [775, 80] on span "With" at bounding box center [774, 81] width 9 height 6
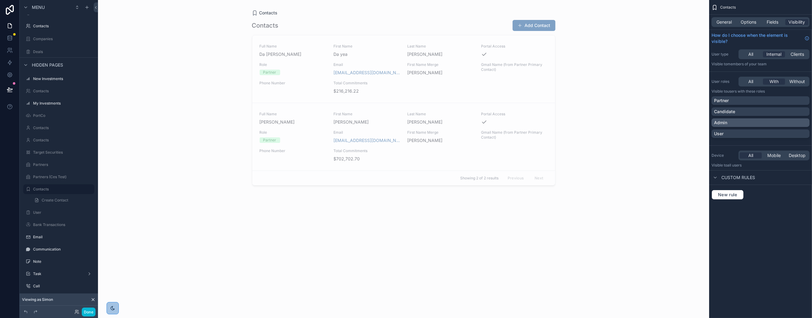
click at [766, 121] on div "Admin" at bounding box center [760, 122] width 93 height 6
click at [9, 88] on icon at bounding box center [9, 89] width 5 height 3
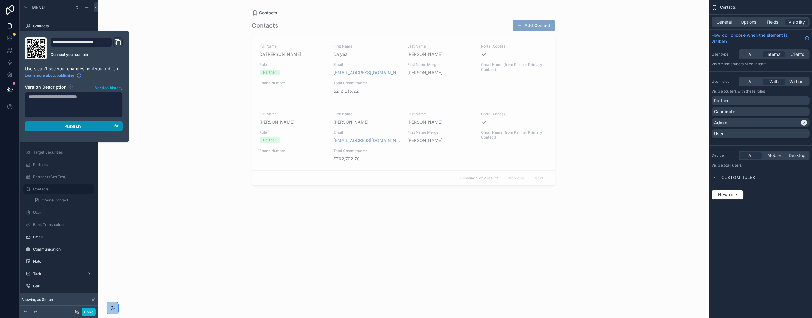
click at [95, 126] on div "Publish" at bounding box center [74, 126] width 90 height 6
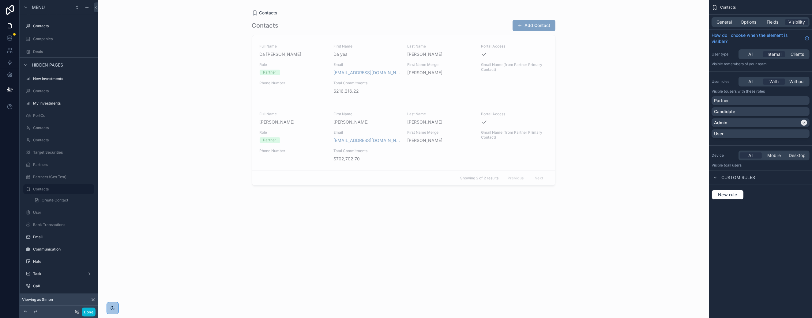
click at [135, 258] on div "Contacts Contacts Add Contact Full Name Da yea Kim First Name Da yea Last Name …" at bounding box center [403, 159] width 611 height 318
click at [92, 312] on button "Done" at bounding box center [89, 311] width 14 height 9
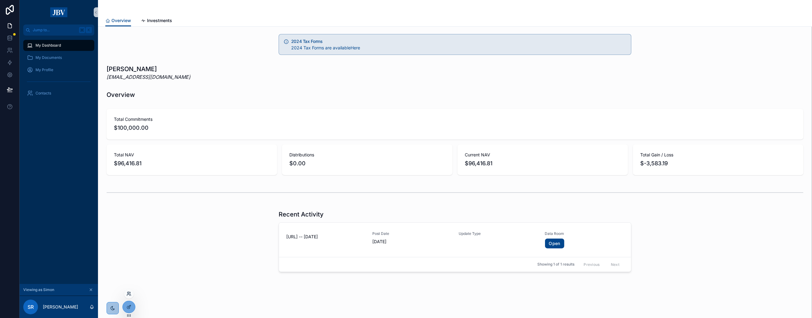
click at [129, 293] on icon at bounding box center [128, 293] width 5 height 5
click at [129, 306] on icon at bounding box center [128, 306] width 5 height 5
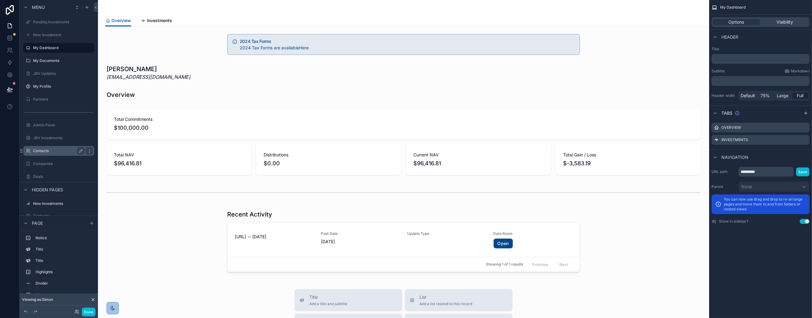
click at [42, 151] on label "Contacts" at bounding box center [57, 150] width 49 height 5
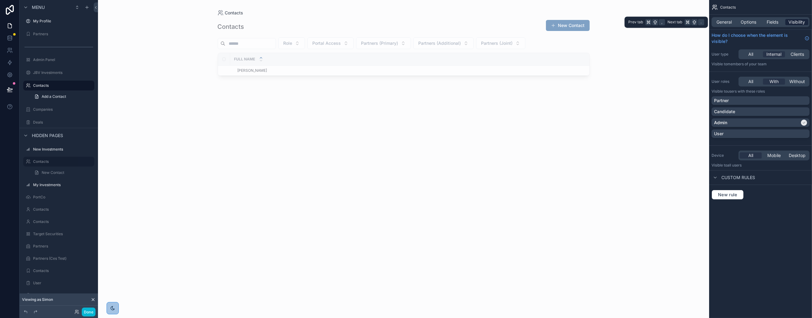
click at [801, 21] on span "Visibility" at bounding box center [797, 22] width 17 height 6
click at [771, 52] on span "Internal" at bounding box center [774, 54] width 15 height 6
click at [727, 22] on span "General" at bounding box center [724, 22] width 15 height 6
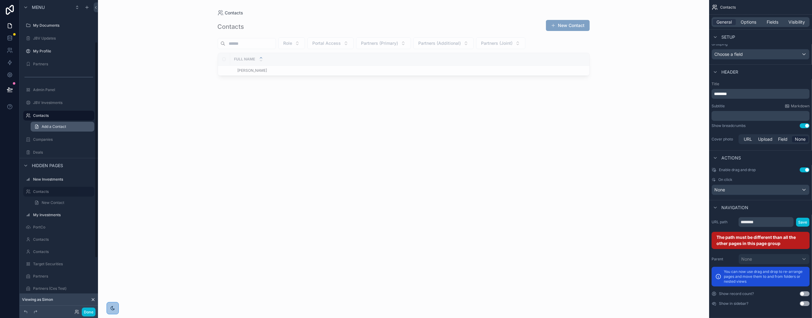
scroll to position [14, 0]
click at [42, 213] on label "Contacts" at bounding box center [57, 212] width 49 height 5
click at [37, 134] on label "Contacts" at bounding box center [57, 136] width 49 height 5
click at [43, 210] on label "Contacts" at bounding box center [57, 212] width 49 height 5
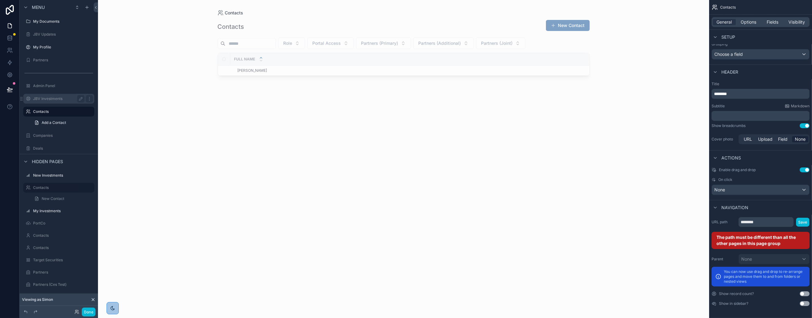
click at [50, 100] on label "JBV Investments" at bounding box center [57, 98] width 49 height 5
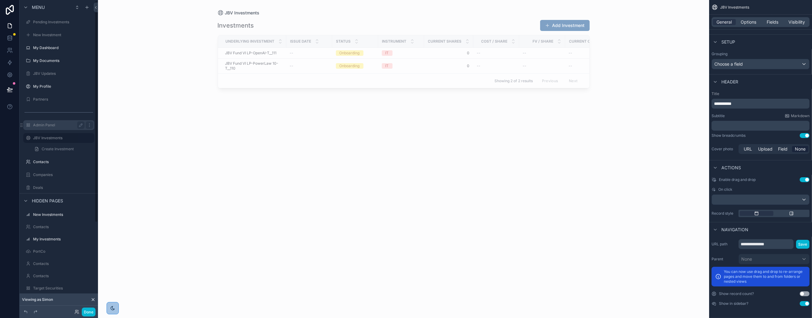
scroll to position [8, 0]
click at [803, 302] on button "Use setting" at bounding box center [805, 303] width 10 height 5
click at [797, 22] on span "Visibility" at bounding box center [797, 22] width 17 height 6
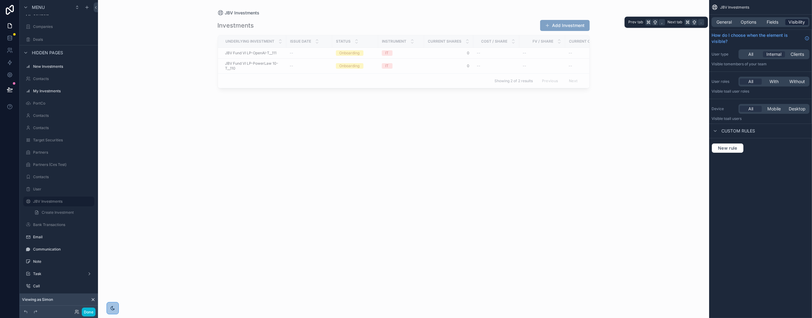
scroll to position [0, 0]
click at [777, 54] on span "Internal" at bounding box center [774, 54] width 15 height 6
click at [773, 81] on span "With" at bounding box center [774, 81] width 9 height 6
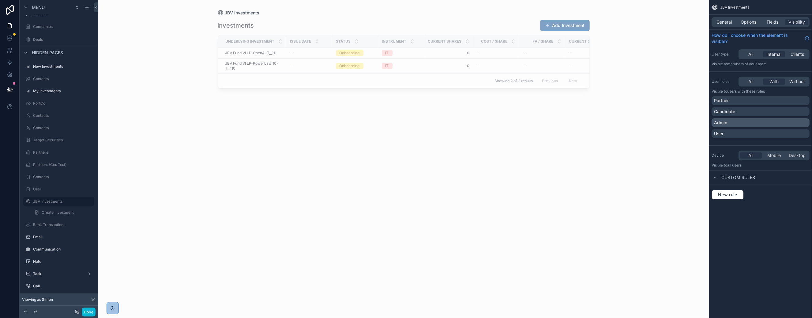
click at [783, 123] on div "Admin" at bounding box center [760, 122] width 93 height 6
click at [8, 89] on icon at bounding box center [10, 89] width 6 height 6
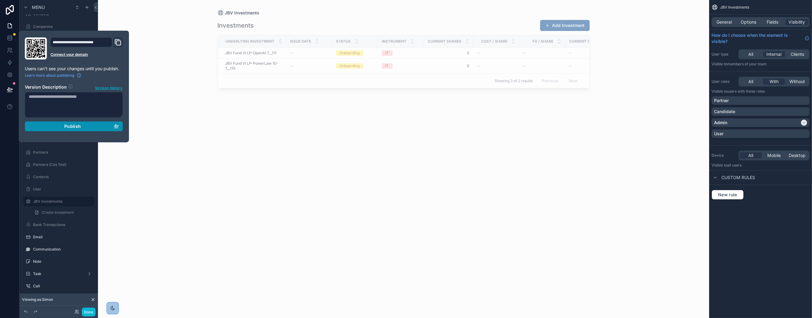
click at [90, 126] on div "Publish" at bounding box center [74, 126] width 90 height 6
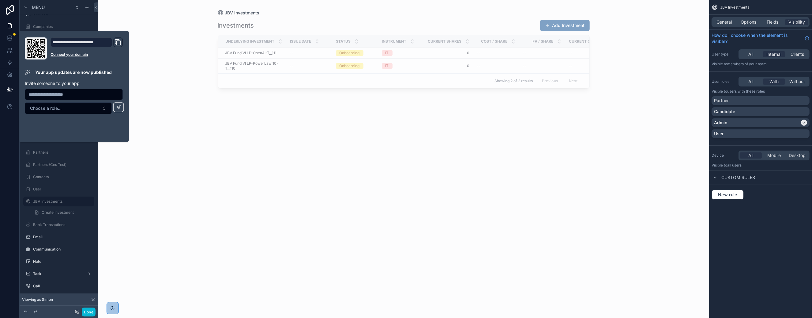
click at [167, 175] on div "JBV Investments Investments Add Investment Underlying Investment Issue Date Sta…" at bounding box center [403, 159] width 611 height 318
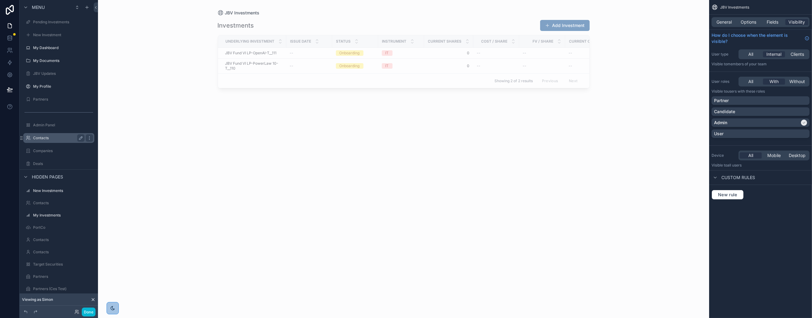
click at [42, 139] on label "Contacts" at bounding box center [57, 137] width 49 height 5
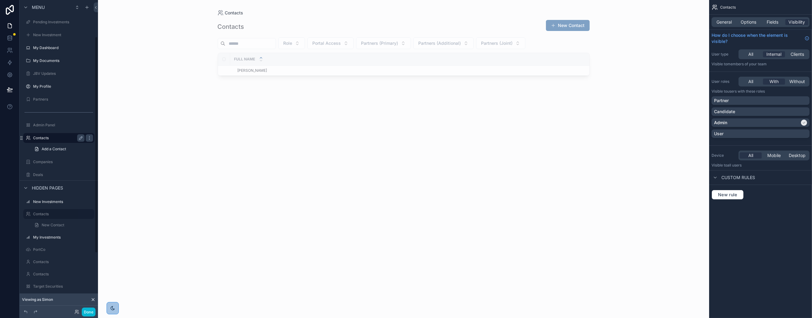
scroll to position [52, 0]
click at [772, 80] on span "With" at bounding box center [774, 81] width 9 height 6
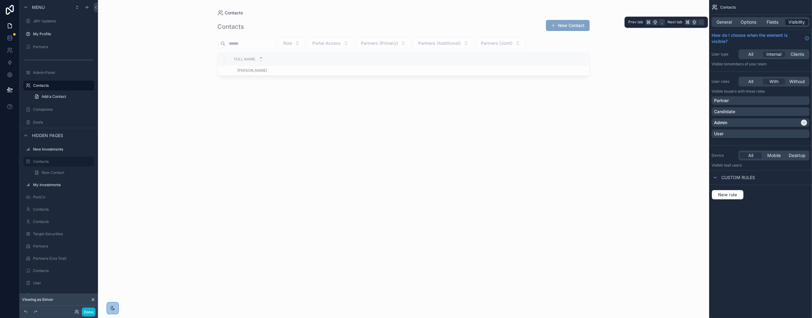
click at [792, 24] on span "Visibility" at bounding box center [797, 22] width 17 height 6
click at [777, 22] on span "Fields" at bounding box center [773, 22] width 12 height 6
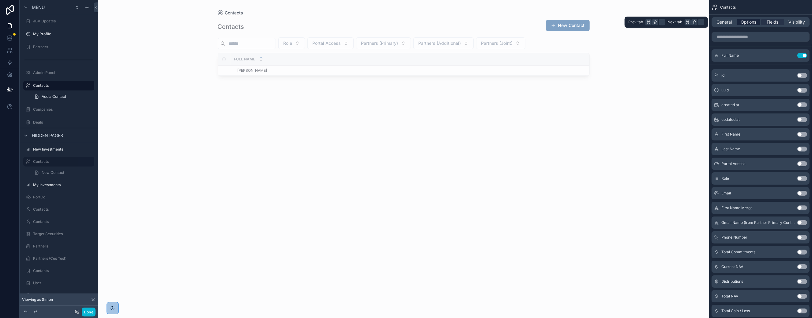
click at [746, 24] on span "Options" at bounding box center [749, 22] width 16 height 6
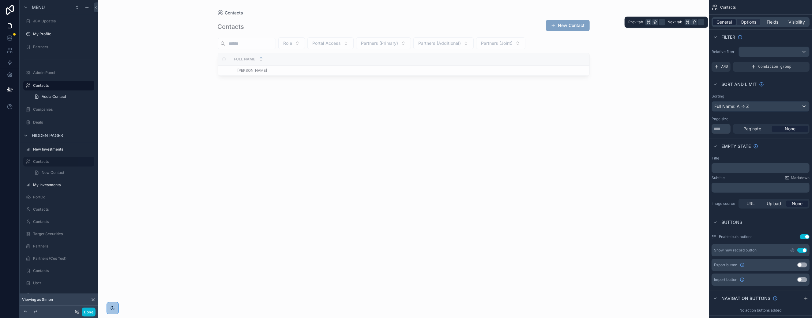
click at [730, 21] on span "General" at bounding box center [724, 22] width 15 height 6
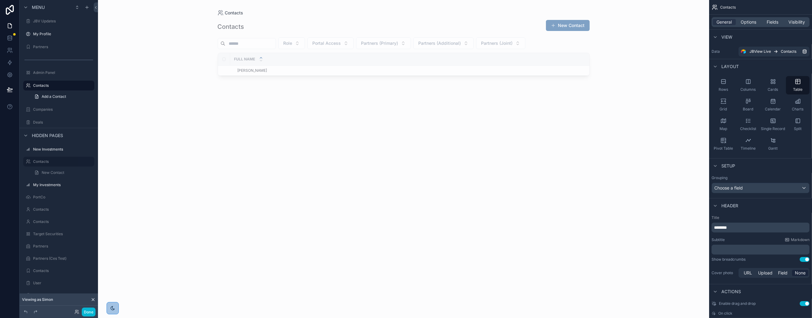
scroll to position [134, 0]
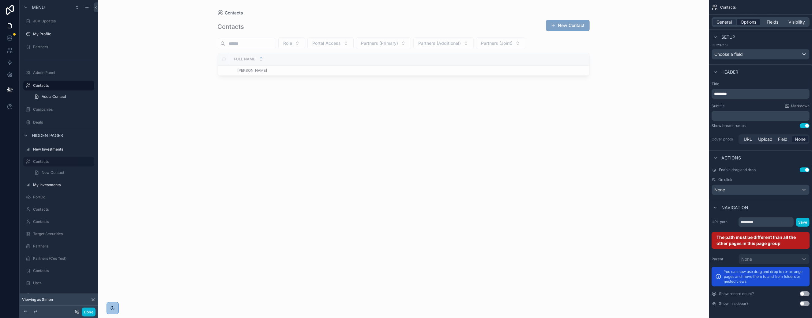
click at [750, 23] on span "Options" at bounding box center [749, 22] width 16 height 6
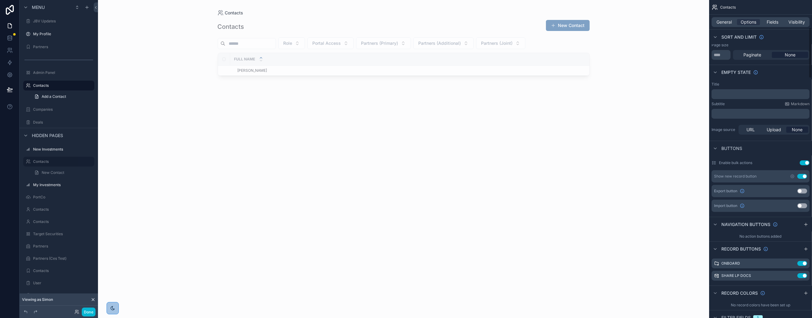
scroll to position [0, 0]
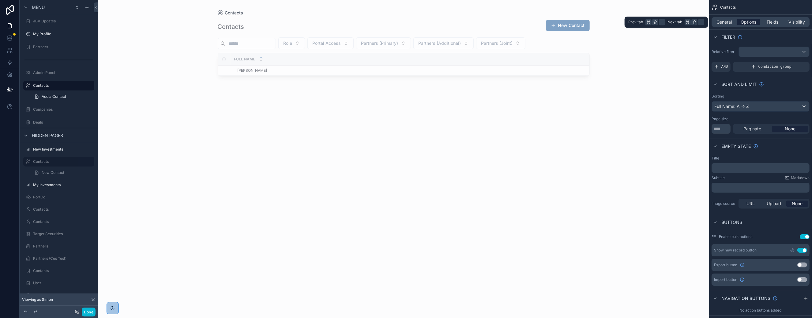
click at [747, 21] on span "Options" at bounding box center [749, 22] width 16 height 6
click at [794, 22] on span "Visibility" at bounding box center [797, 22] width 17 height 6
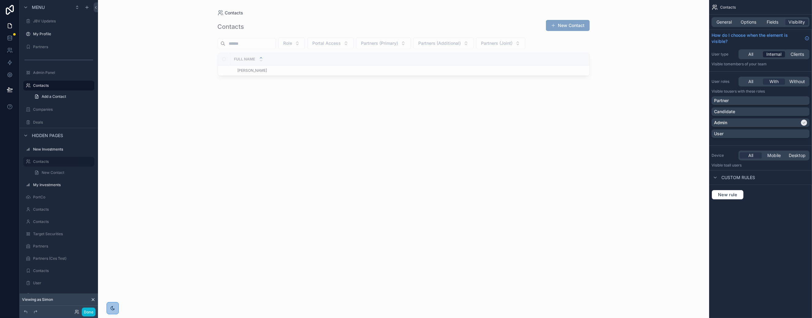
click at [773, 55] on span "Internal" at bounding box center [774, 54] width 15 height 6
click at [726, 23] on span "General" at bounding box center [724, 22] width 15 height 6
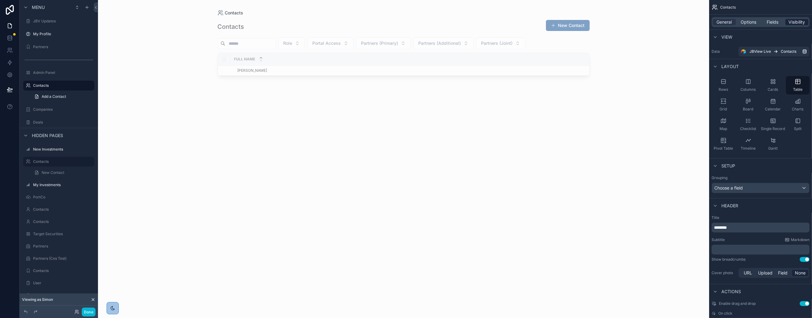
click at [793, 21] on span "Visibility" at bounding box center [797, 22] width 17 height 6
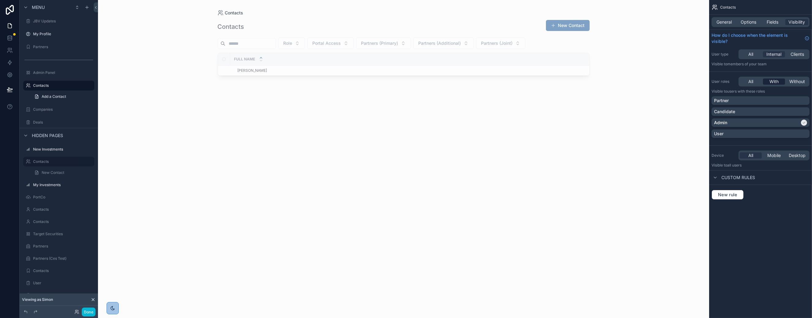
click at [774, 81] on span "With" at bounding box center [774, 81] width 9 height 6
click at [774, 53] on span "Internal" at bounding box center [774, 54] width 15 height 6
click at [733, 176] on span "Custom rules" at bounding box center [739, 177] width 34 height 6
click at [726, 21] on span "General" at bounding box center [724, 22] width 15 height 6
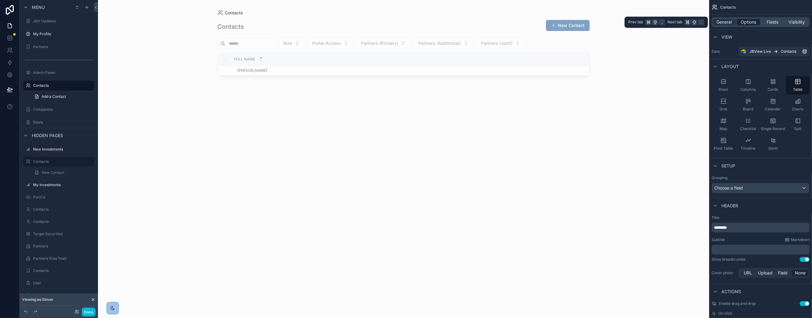
click at [749, 21] on span "Options" at bounding box center [749, 22] width 16 height 6
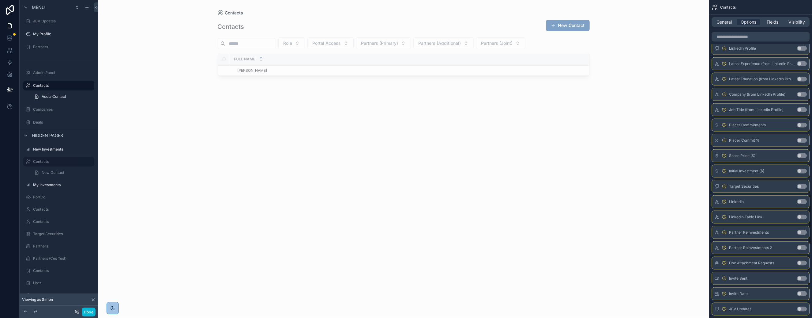
scroll to position [1247, 0]
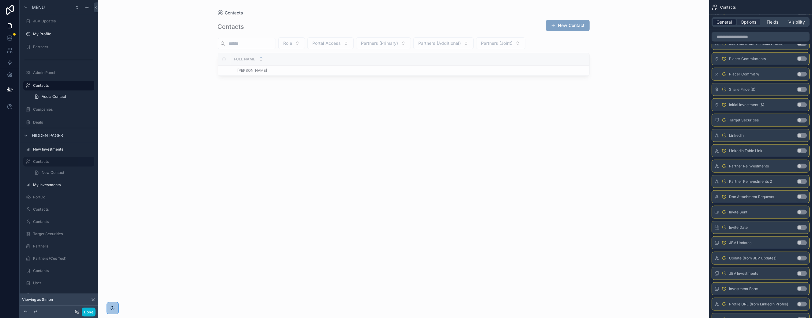
click at [724, 24] on span "General" at bounding box center [724, 22] width 15 height 6
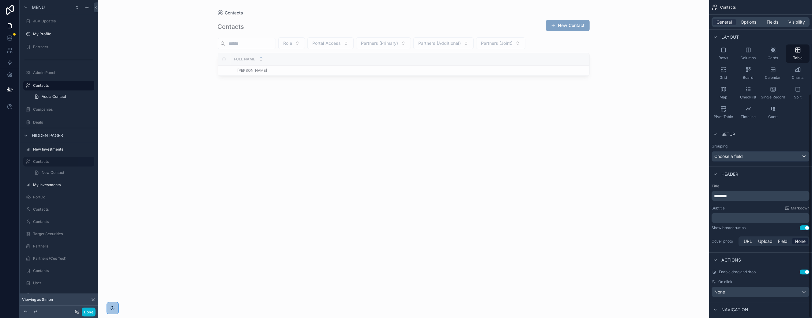
scroll to position [0, 0]
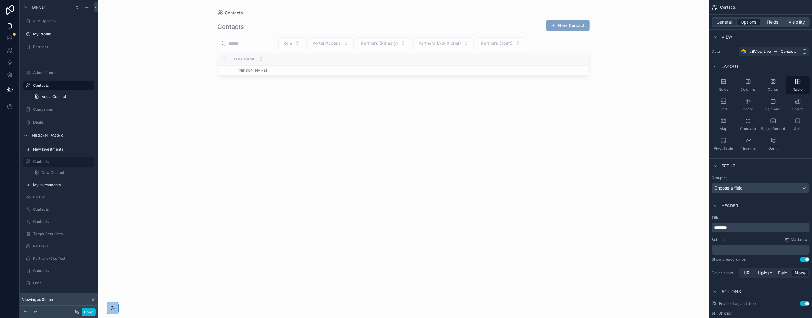
click at [747, 23] on span "Options" at bounding box center [749, 22] width 16 height 6
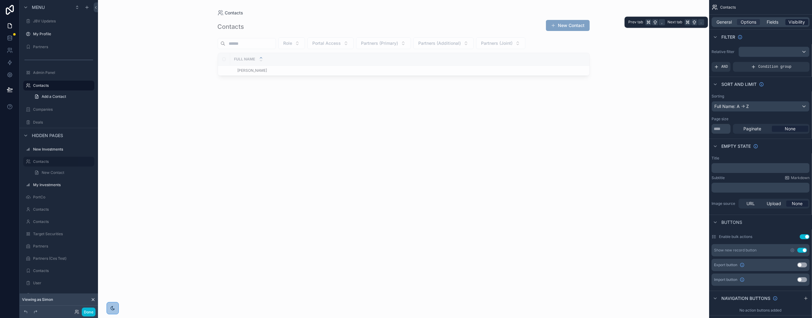
click at [791, 21] on span "Visibility" at bounding box center [797, 22] width 17 height 6
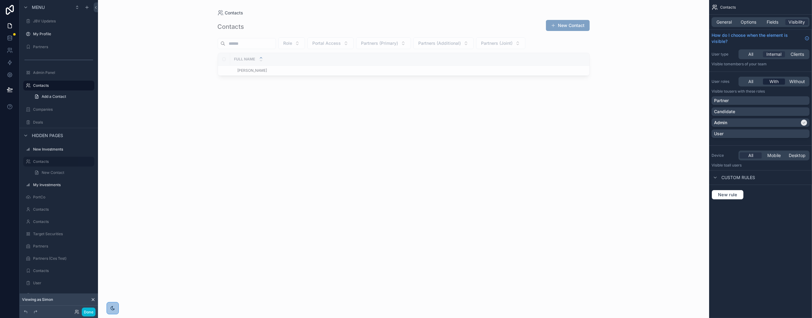
click at [769, 80] on div "With" at bounding box center [774, 81] width 22 height 6
click at [725, 21] on span "General" at bounding box center [724, 22] width 15 height 6
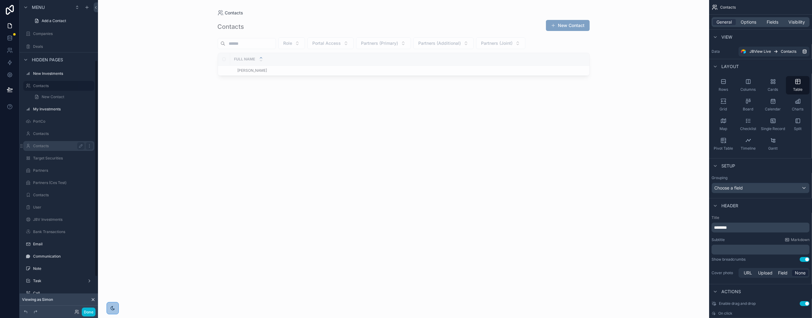
scroll to position [135, 0]
click at [52, 248] on label "Communication" at bounding box center [57, 248] width 49 height 5
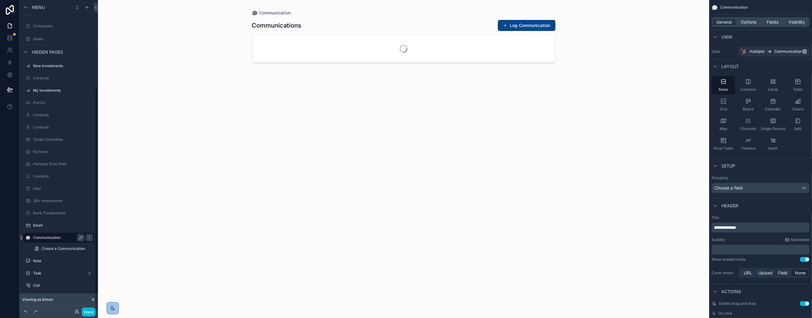
scroll to position [124, 0]
click at [89, 236] on icon "scrollable content" at bounding box center [89, 238] width 5 height 5
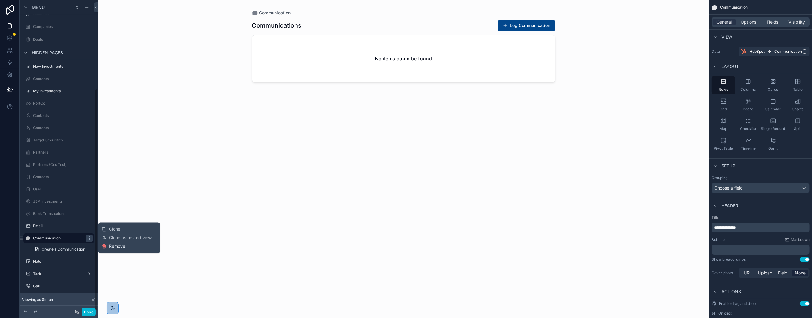
click at [108, 245] on button "Remove" at bounding box center [114, 246] width 24 height 6
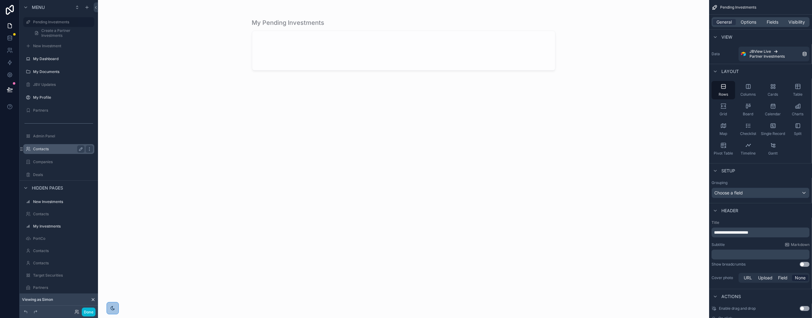
click at [53, 147] on label "Contacts" at bounding box center [57, 148] width 49 height 5
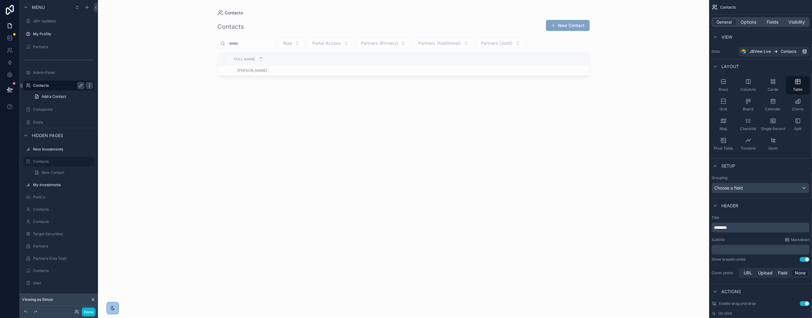
click at [89, 86] on icon "scrollable content" at bounding box center [89, 85] width 5 height 5
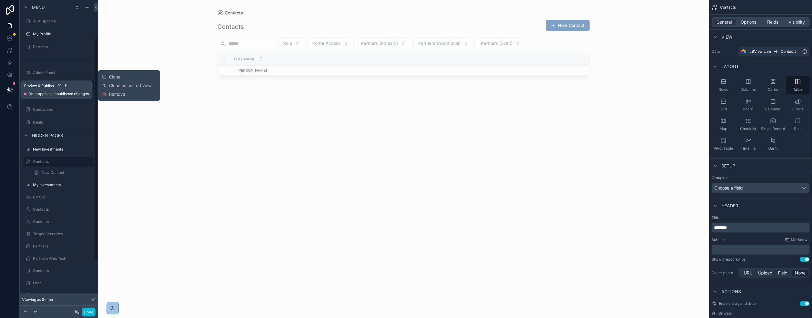
click at [11, 89] on icon at bounding box center [10, 89] width 6 height 6
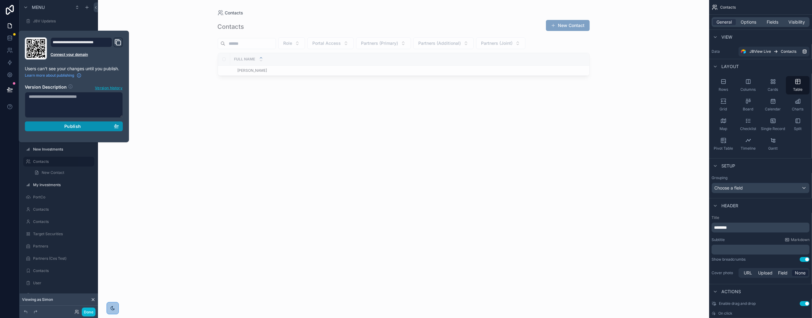
click at [59, 126] on div "Publish" at bounding box center [74, 126] width 90 height 6
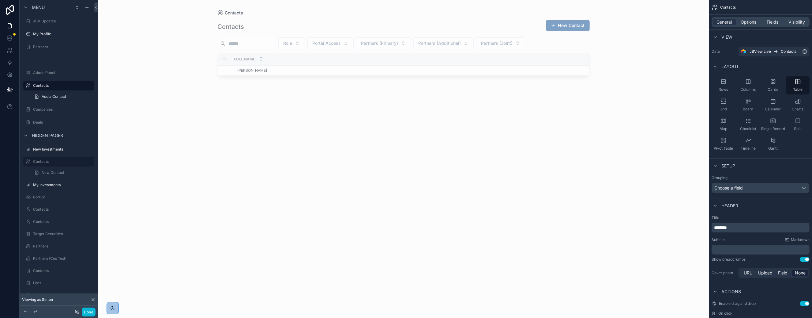
click at [145, 201] on div "Contacts Contacts New Contact Role Portal Access Partners (Primary) Partners (A…" at bounding box center [403, 159] width 611 height 318
click at [797, 20] on span "Visibility" at bounding box center [797, 22] width 17 height 6
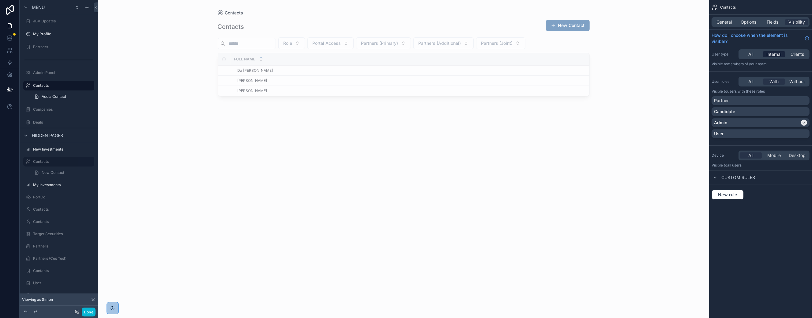
click at [775, 52] on span "Internal" at bounding box center [774, 54] width 15 height 6
click at [772, 80] on span "With" at bounding box center [774, 81] width 9 height 6
click at [749, 23] on span "Options" at bounding box center [749, 22] width 16 height 6
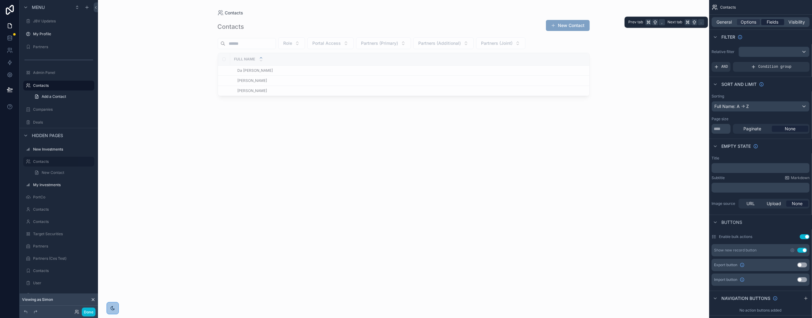
click at [771, 20] on span "Fields" at bounding box center [773, 22] width 12 height 6
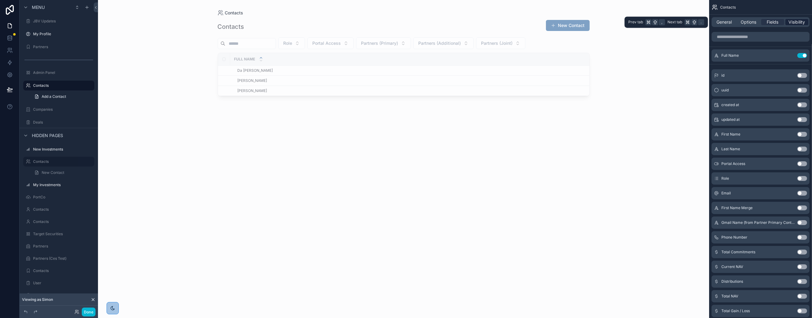
click at [791, 20] on span "Visibility" at bounding box center [797, 22] width 17 height 6
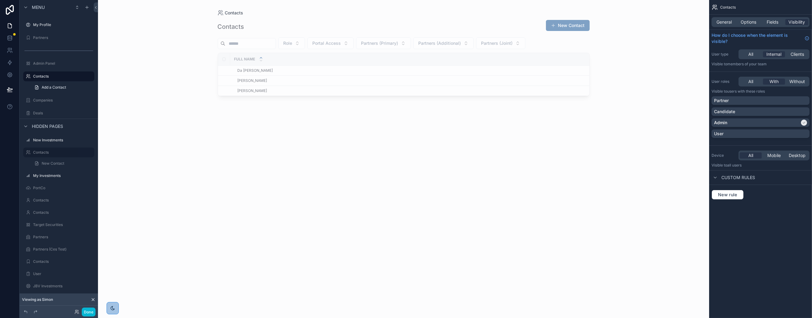
scroll to position [49, 0]
click at [40, 89] on label "Contacts" at bounding box center [57, 88] width 49 height 5
click at [49, 224] on label "Contacts" at bounding box center [57, 224] width 49 height 5
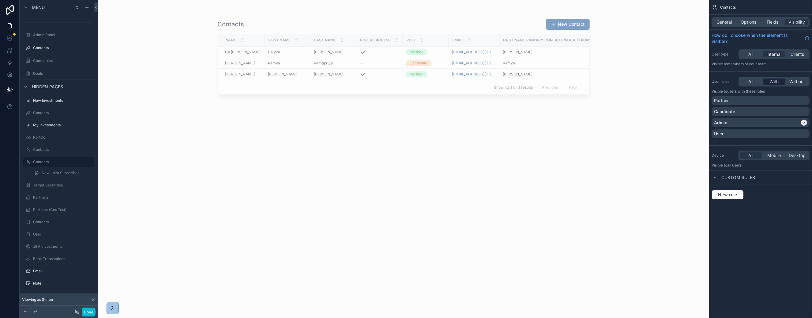
click at [776, 82] on span "With" at bounding box center [774, 81] width 9 height 6
click at [50, 196] on div "Contacts" at bounding box center [58, 199] width 51 height 7
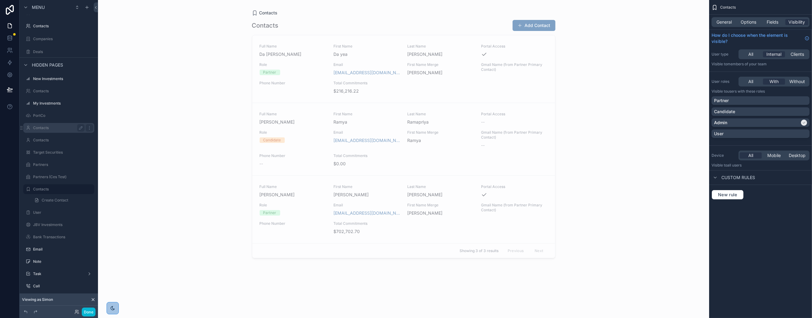
click at [42, 127] on label "Contacts" at bounding box center [57, 127] width 49 height 5
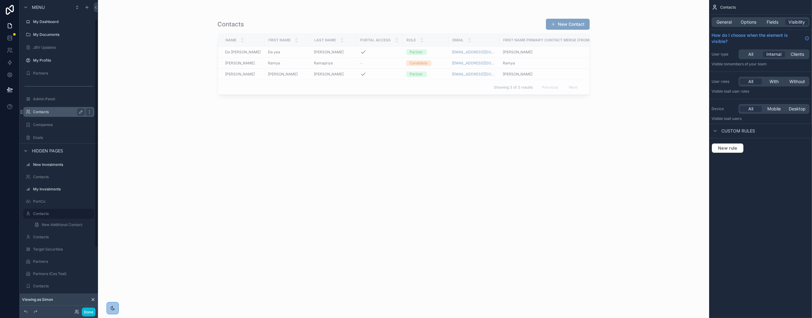
click at [43, 112] on label "Contacts" at bounding box center [57, 111] width 49 height 5
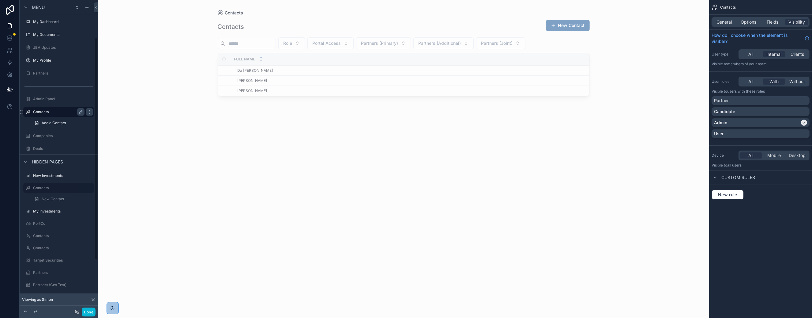
scroll to position [52, 0]
click at [774, 55] on span "Internal" at bounding box center [774, 54] width 15 height 6
click at [43, 68] on label "Contacts" at bounding box center [57, 66] width 49 height 5
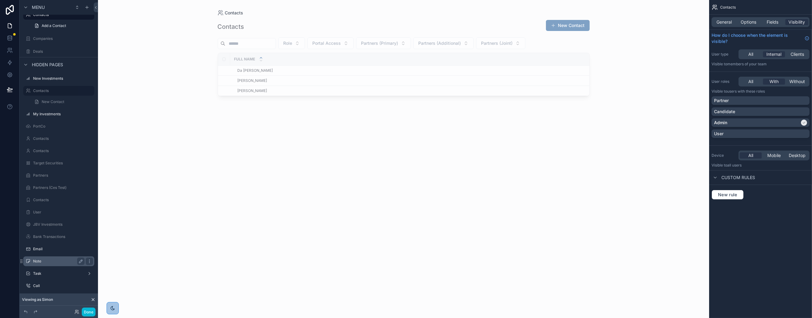
click at [60, 261] on label "Note" at bounding box center [57, 261] width 49 height 5
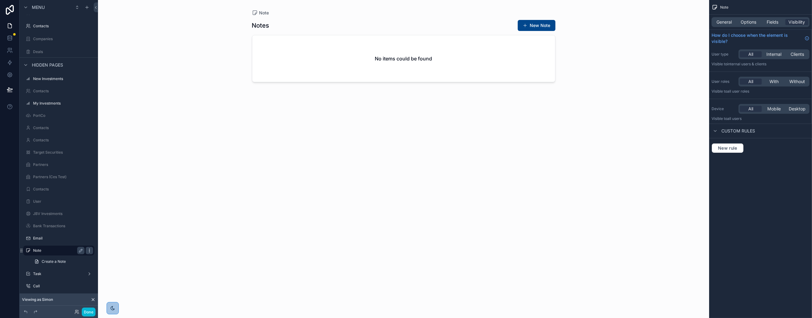
click at [88, 250] on icon "scrollable content" at bounding box center [89, 250] width 5 height 5
click at [110, 259] on span "Remove" at bounding box center [117, 258] width 16 height 6
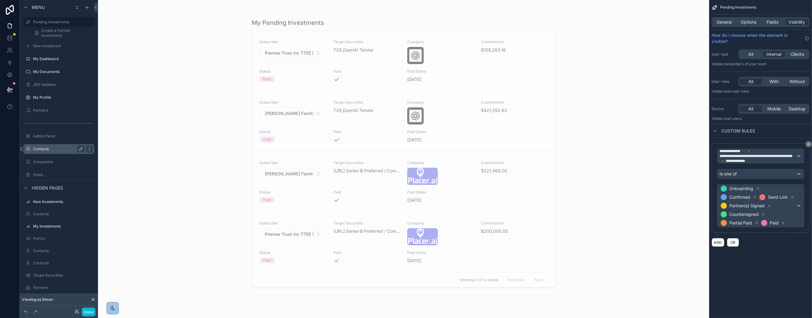
click at [42, 148] on label "Contacts" at bounding box center [57, 148] width 49 height 5
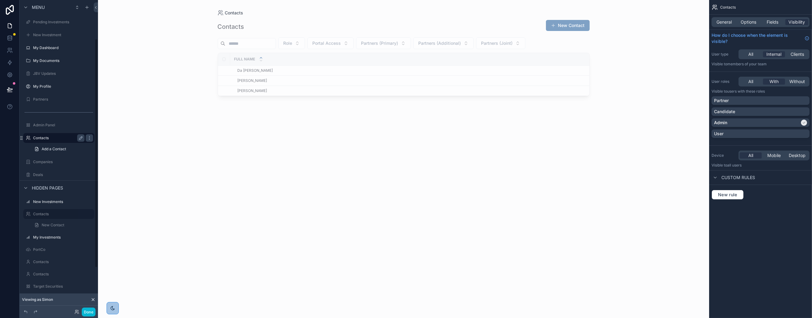
scroll to position [52, 0]
click at [774, 55] on span "Internal" at bounding box center [774, 54] width 15 height 6
click at [794, 22] on span "Visibility" at bounding box center [797, 22] width 17 height 6
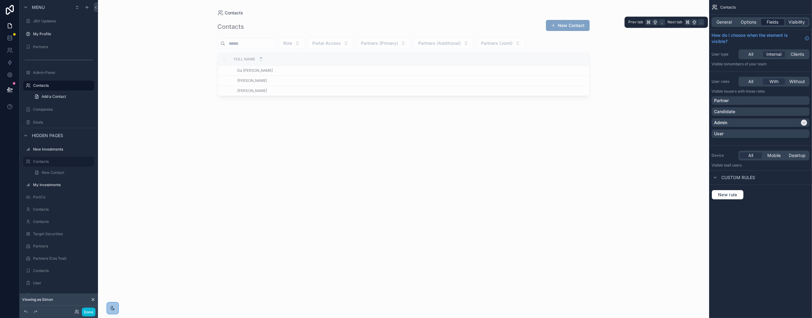
click at [776, 20] on span "Fields" at bounding box center [773, 22] width 12 height 6
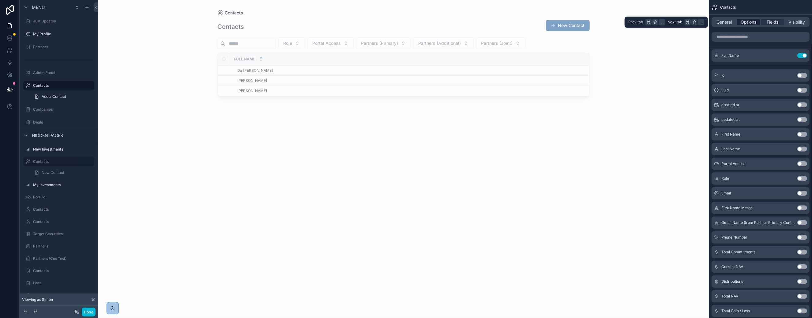
click at [747, 22] on span "Options" at bounding box center [749, 22] width 16 height 6
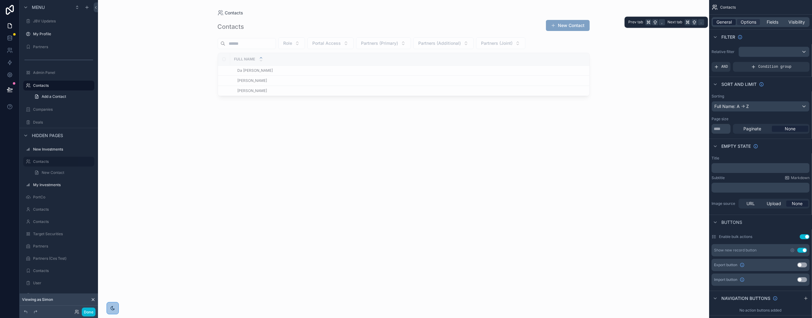
click at [726, 21] on span "General" at bounding box center [724, 22] width 15 height 6
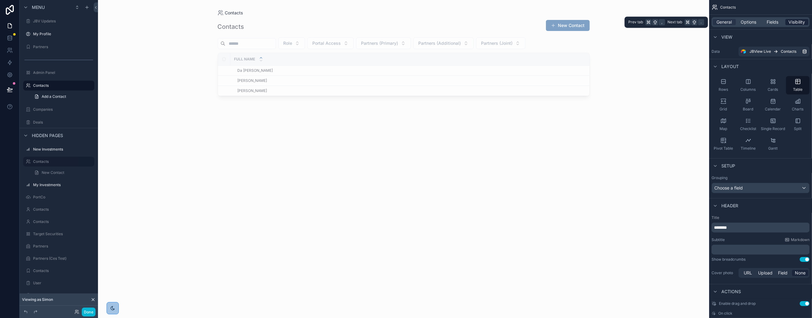
click at [794, 19] on span "Visibility" at bounding box center [797, 22] width 17 height 6
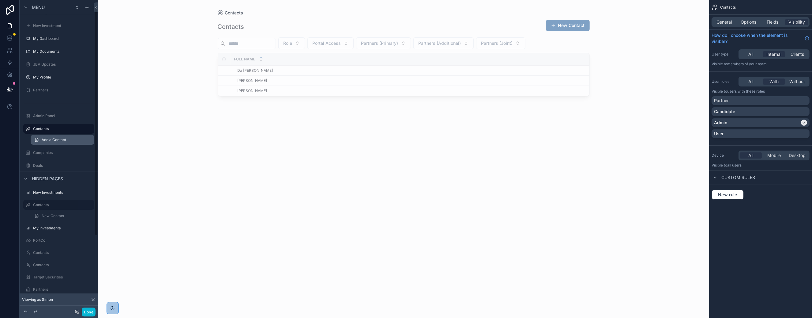
scroll to position [0, 0]
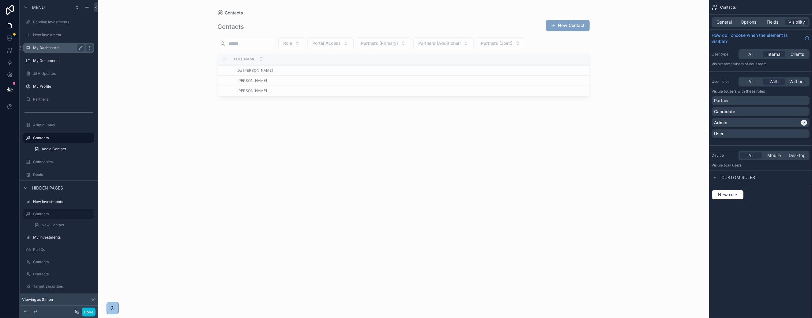
click at [36, 49] on label "My Dashboard" at bounding box center [57, 47] width 49 height 5
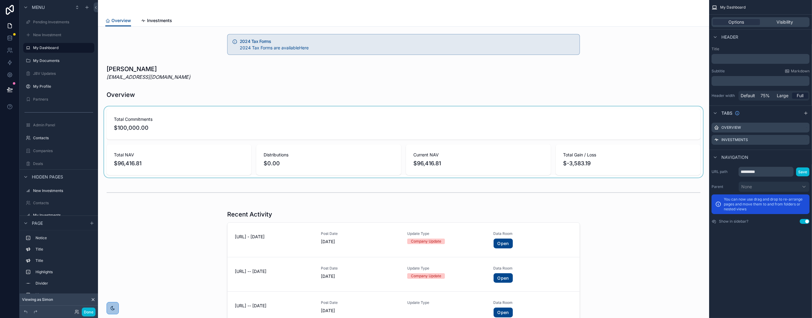
scroll to position [13, 0]
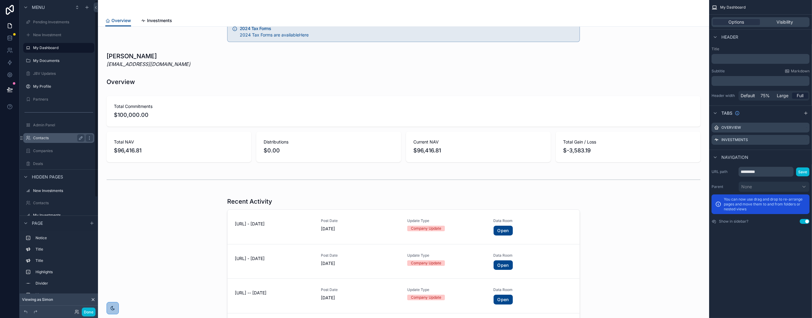
click at [46, 137] on label "Contacts" at bounding box center [57, 137] width 49 height 5
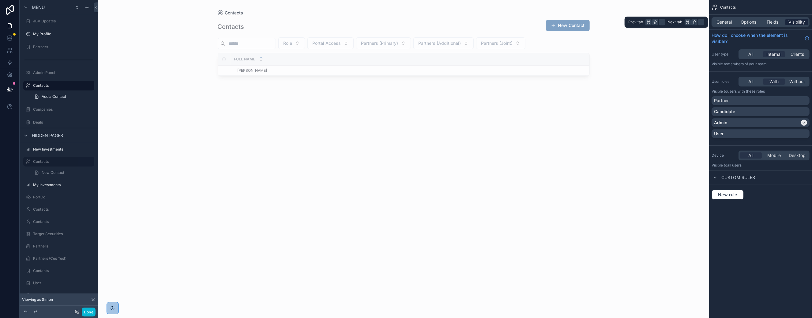
click at [794, 23] on span "Visibility" at bounding box center [797, 22] width 17 height 6
click at [774, 53] on span "Internal" at bounding box center [774, 54] width 15 height 6
click at [754, 22] on span "Options" at bounding box center [749, 22] width 16 height 6
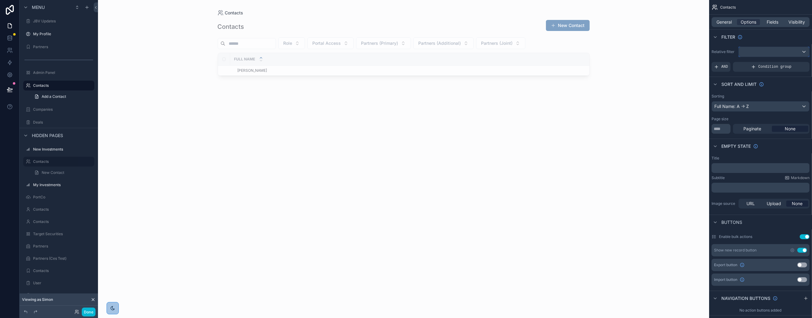
click at [757, 50] on div "scrollable content" at bounding box center [774, 52] width 70 height 10
click at [760, 96] on span "Logged in User" at bounding box center [769, 95] width 51 height 7
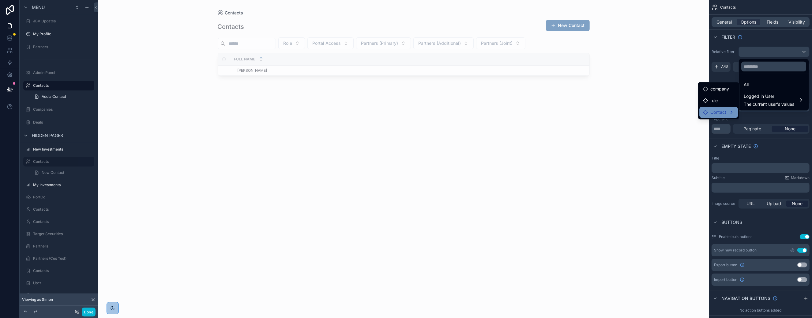
click at [716, 109] on span "Contact" at bounding box center [719, 111] width 16 height 7
click at [754, 116] on span "user (from contact)" at bounding box center [770, 112] width 39 height 7
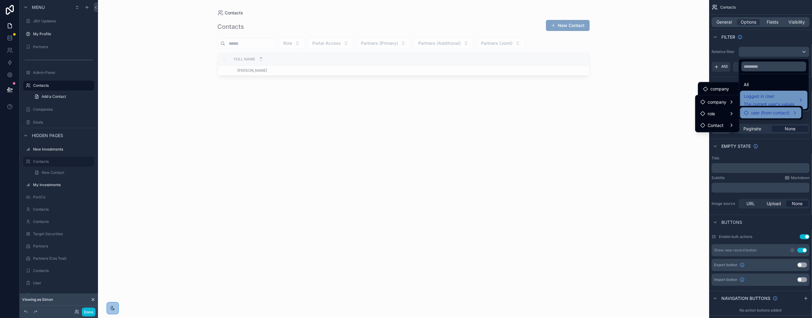
click at [757, 101] on span "The current user's values" at bounding box center [769, 104] width 51 height 6
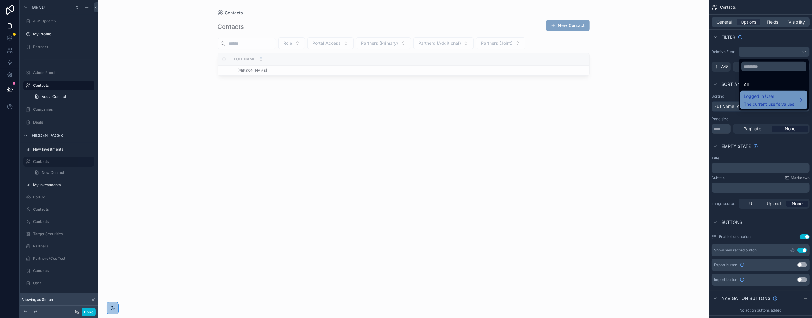
click at [757, 101] on span "The current user's values" at bounding box center [769, 104] width 51 height 6
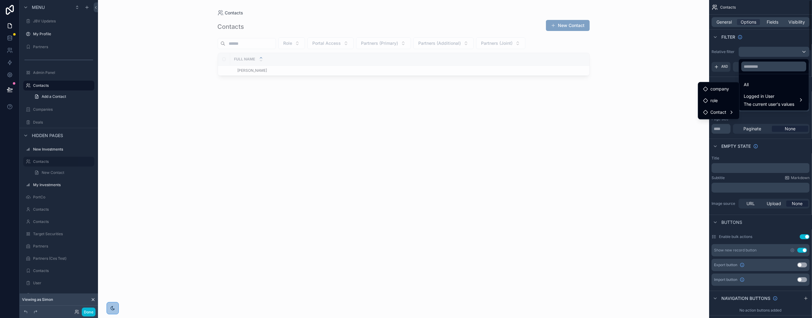
click at [755, 116] on div "scrollable content" at bounding box center [406, 159] width 812 height 318
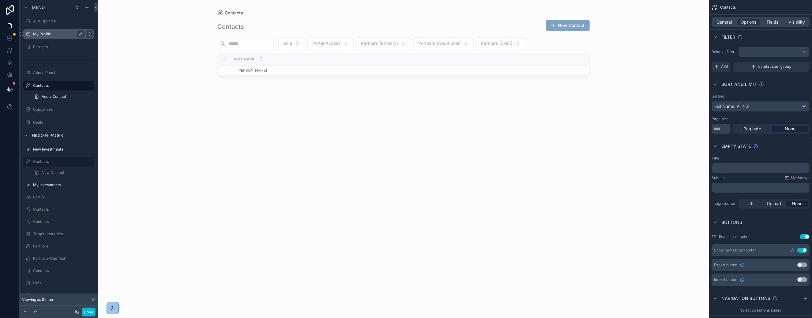
click at [43, 32] on label "My Profile" at bounding box center [57, 34] width 49 height 5
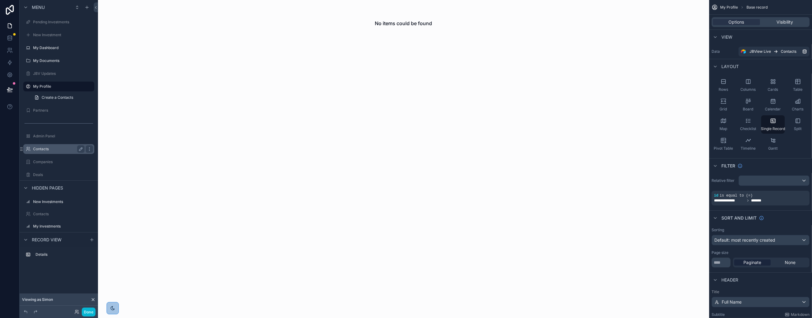
click at [41, 147] on label "Contacts" at bounding box center [57, 148] width 49 height 5
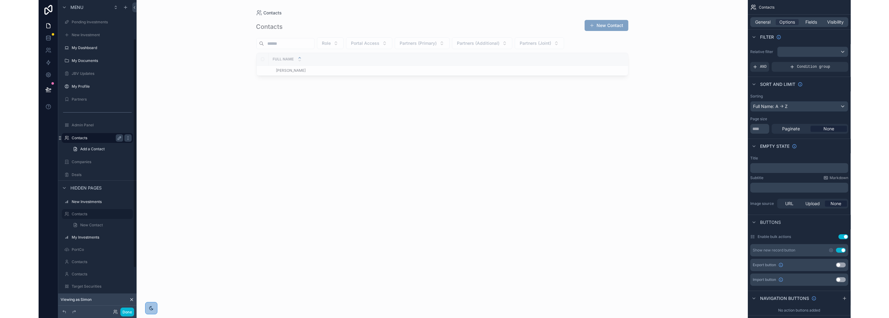
scroll to position [52, 0]
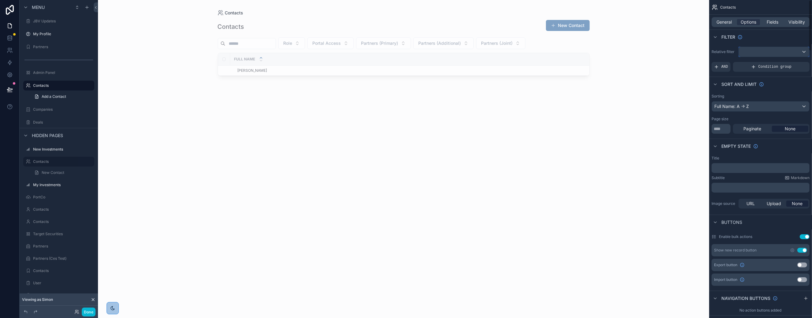
click at [793, 51] on div "scrollable content" at bounding box center [774, 52] width 70 height 10
click at [767, 97] on span "Logged in User" at bounding box center [769, 95] width 51 height 7
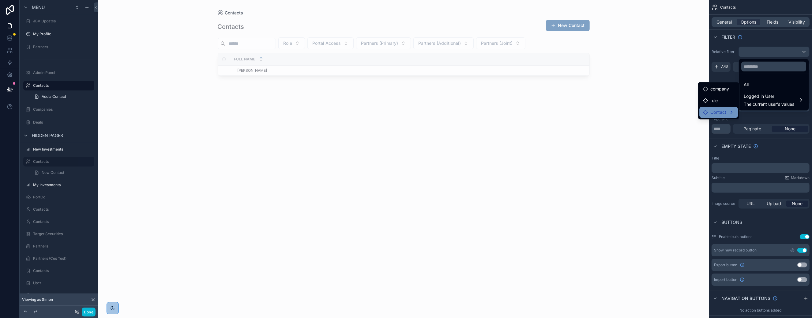
click at [716, 111] on span "Contact" at bounding box center [719, 111] width 16 height 7
click at [759, 113] on span "user (from contact)" at bounding box center [770, 112] width 39 height 7
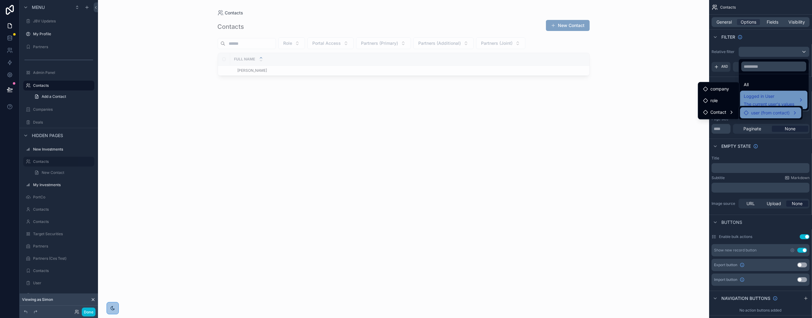
click at [765, 100] on span "Logged in User" at bounding box center [769, 95] width 51 height 7
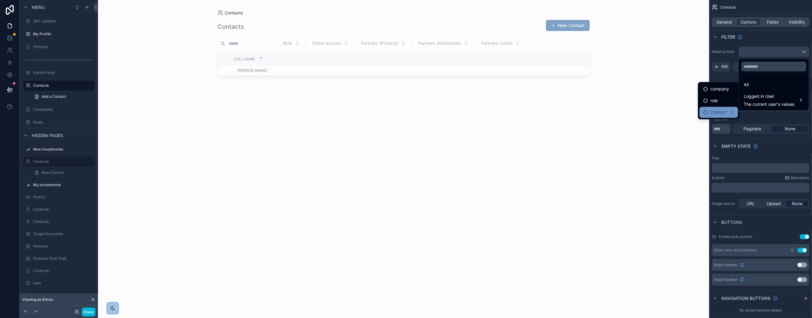
click at [721, 111] on span "Contact" at bounding box center [719, 111] width 16 height 7
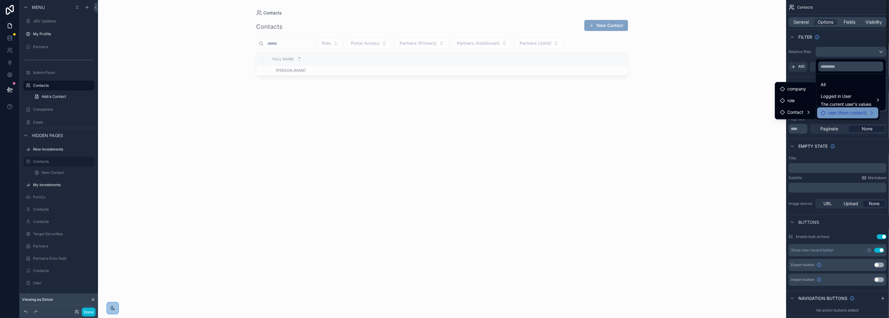
click at [812, 110] on span "user (from contact)" at bounding box center [847, 112] width 39 height 7
click at [812, 37] on div "scrollable content" at bounding box center [444, 159] width 889 height 318
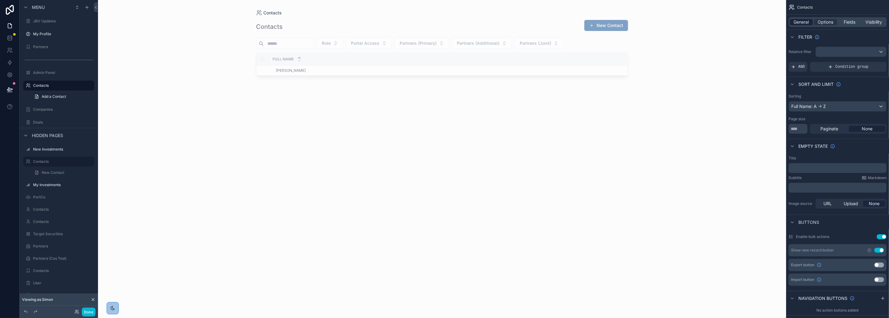
click at [802, 19] on span "General" at bounding box center [801, 22] width 15 height 6
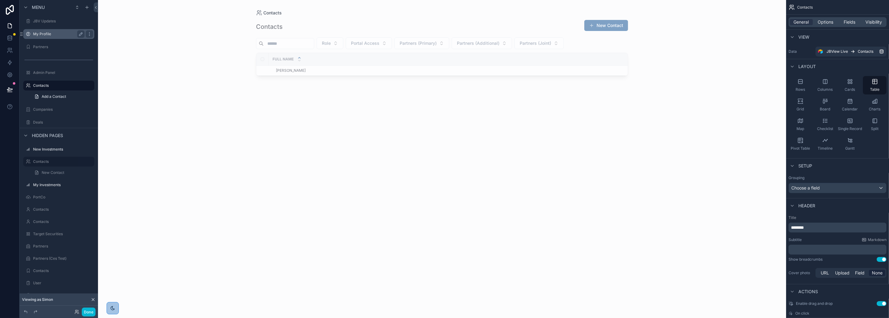
click at [47, 36] on label "My Profile" at bounding box center [57, 34] width 49 height 5
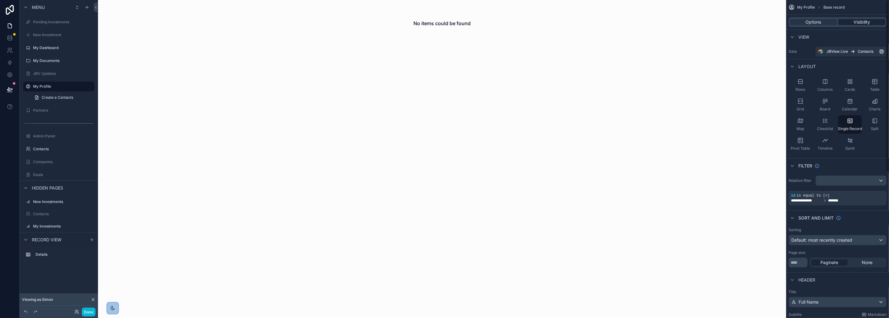
click at [812, 21] on span "Visibility" at bounding box center [862, 22] width 17 height 6
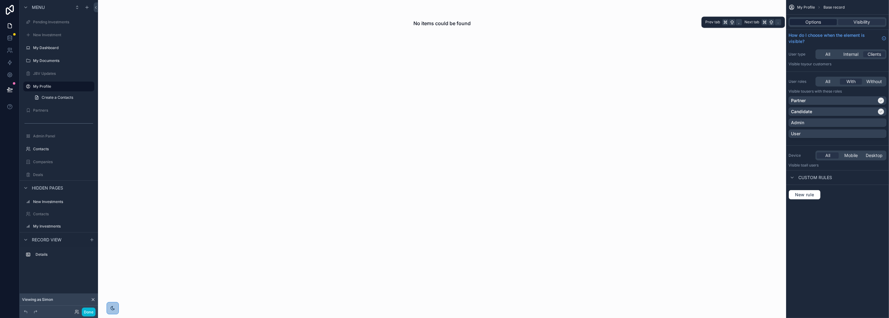
click at [812, 19] on span "Options" at bounding box center [814, 22] width 16 height 6
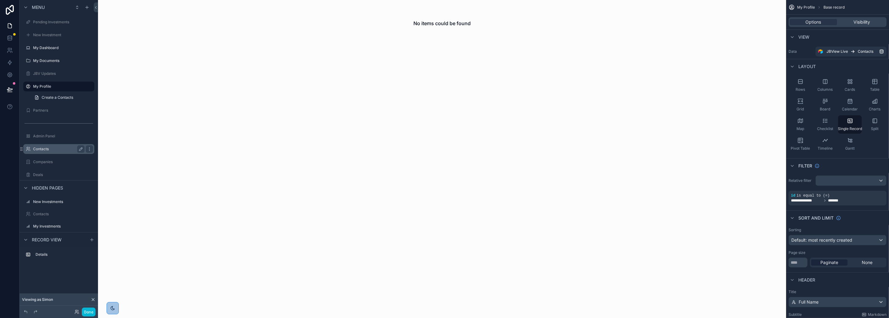
click at [40, 149] on label "Contacts" at bounding box center [57, 148] width 49 height 5
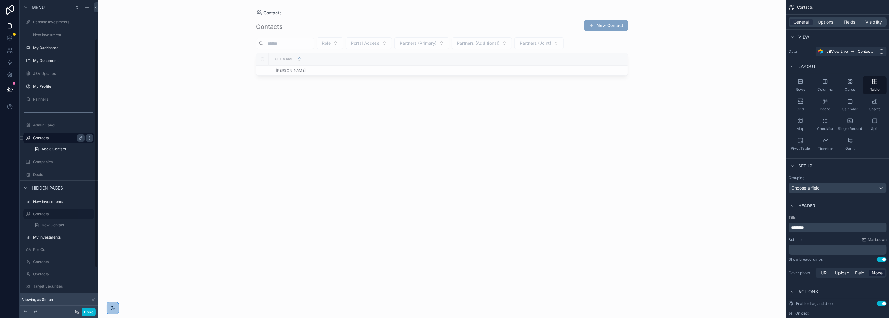
scroll to position [52, 0]
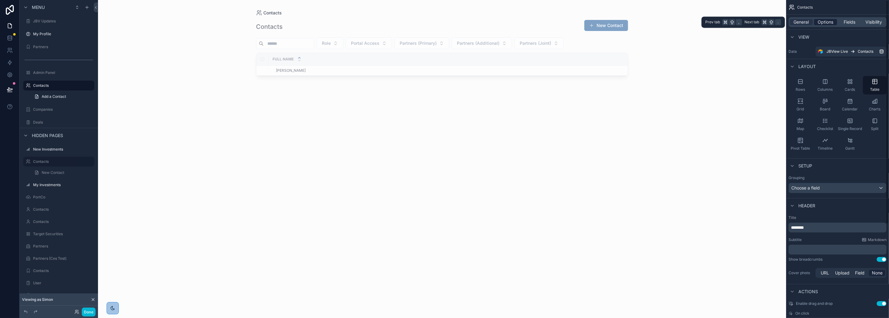
click at [812, 21] on span "Options" at bounding box center [826, 22] width 16 height 6
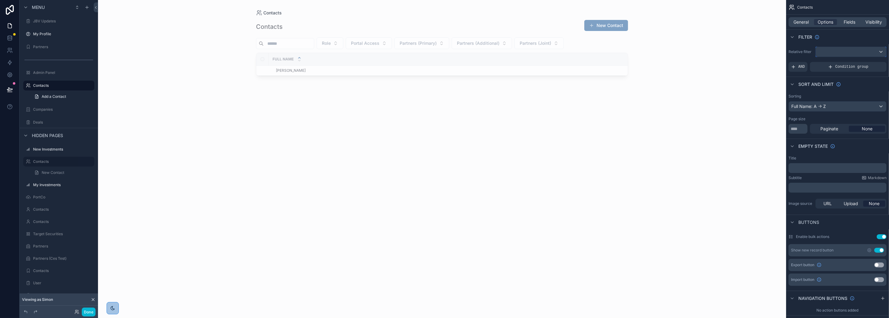
click at [812, 54] on div "scrollable content" at bounding box center [851, 52] width 70 height 10
click at [812, 95] on span "Logged in User" at bounding box center [846, 95] width 51 height 7
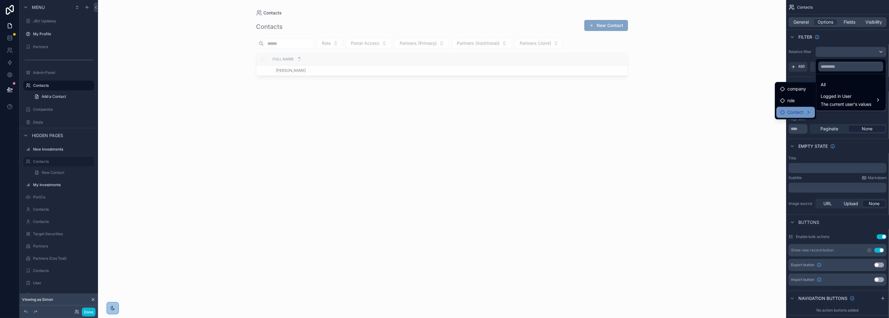
click at [802, 110] on span "Contact" at bounding box center [795, 111] width 16 height 7
click at [812, 113] on span "user (from contact)" at bounding box center [847, 112] width 39 height 7
click at [812, 152] on div "scrollable content" at bounding box center [444, 159] width 889 height 318
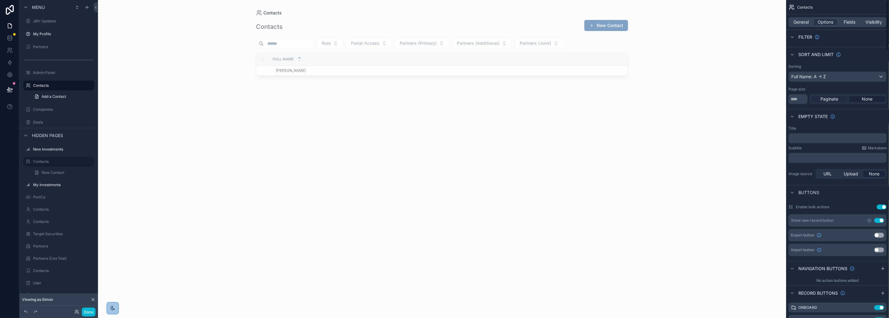
scroll to position [0, 0]
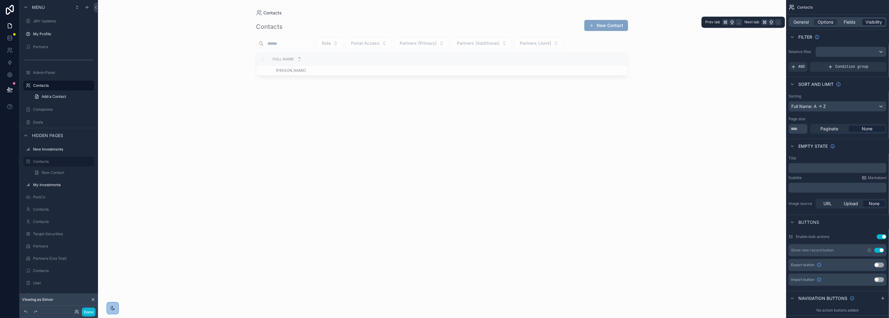
click at [812, 23] on span "Visibility" at bounding box center [874, 22] width 17 height 6
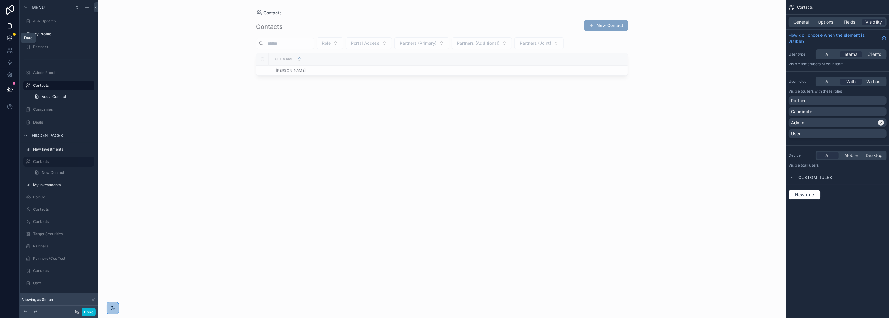
click at [10, 40] on icon at bounding box center [10, 38] width 6 height 6
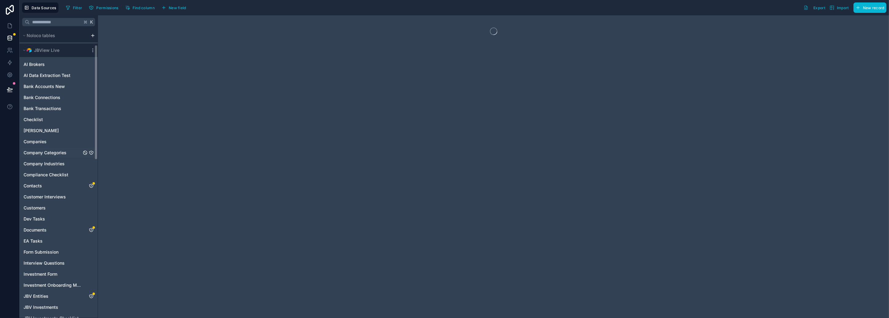
scroll to position [40, 0]
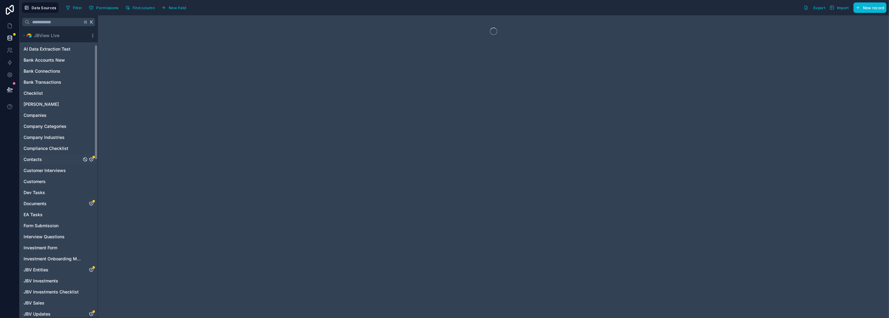
click at [47, 160] on link "Contacts" at bounding box center [53, 159] width 58 height 6
click at [70, 157] on link "Contacts" at bounding box center [53, 159] width 58 height 6
click at [53, 111] on div "Companies" at bounding box center [59, 115] width 76 height 10
click at [42, 115] on span "Companies" at bounding box center [35, 115] width 23 height 6
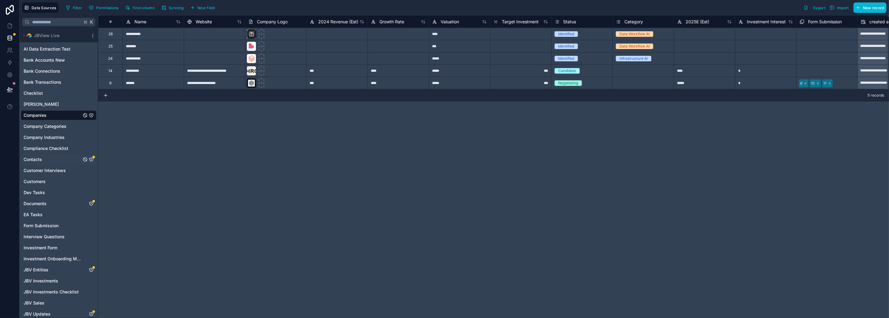
click at [41, 160] on span "Contacts" at bounding box center [33, 159] width 18 height 6
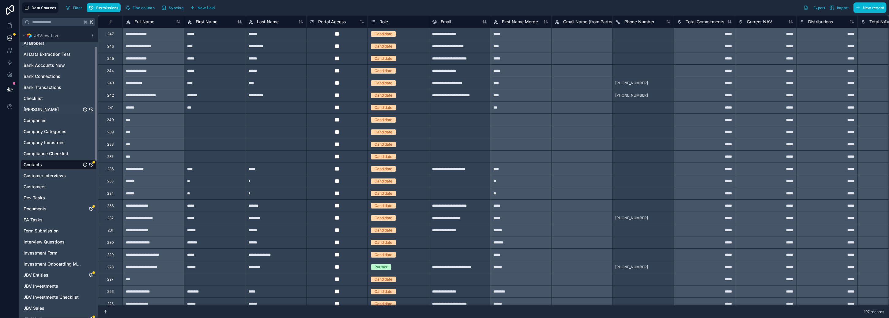
scroll to position [45, 0]
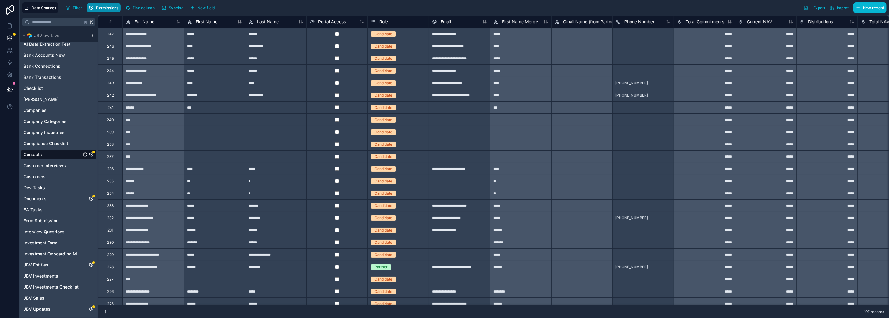
click at [108, 7] on span "Permissions" at bounding box center [107, 8] width 22 height 5
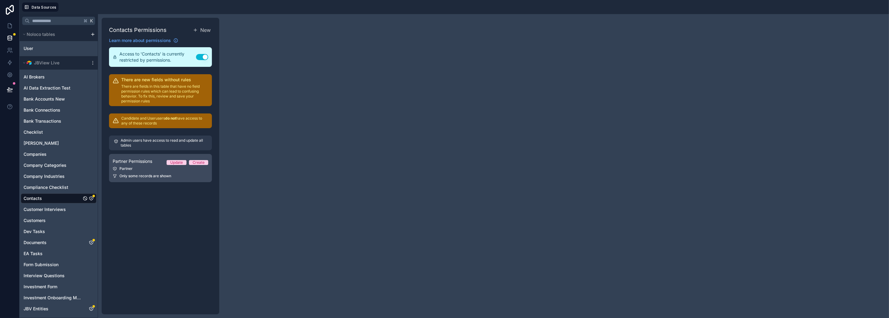
click at [138, 169] on div "Partner" at bounding box center [161, 168] width 96 height 5
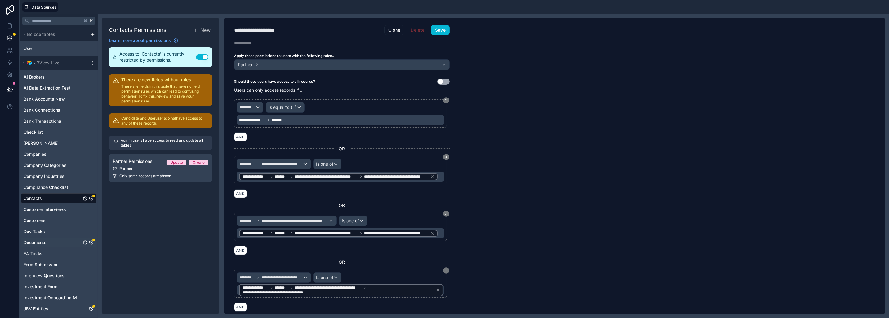
click at [45, 245] on div "Documents" at bounding box center [59, 242] width 76 height 10
click at [46, 242] on span "Documents" at bounding box center [35, 242] width 23 height 6
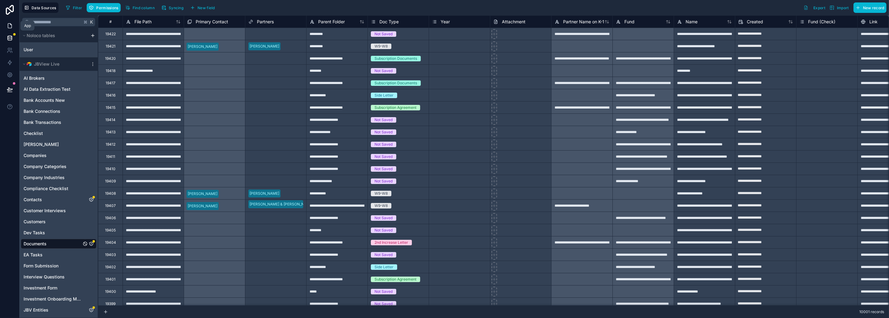
click at [9, 28] on icon at bounding box center [10, 26] width 4 height 5
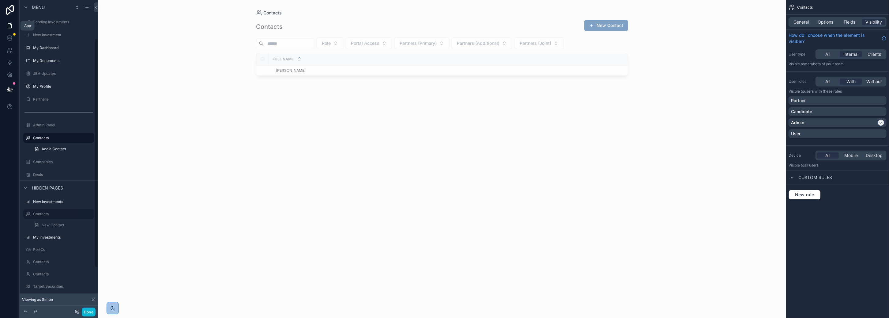
scroll to position [52, 0]
click at [50, 85] on label "Contacts" at bounding box center [57, 85] width 49 height 5
click at [90, 85] on icon "scrollable content" at bounding box center [89, 85] width 5 height 5
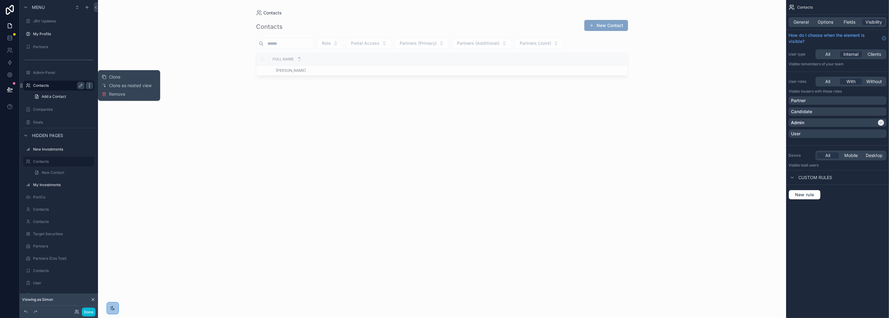
click at [90, 85] on icon "scrollable content" at bounding box center [89, 85] width 5 height 5
click at [221, 186] on div "Contacts Contacts New Contact Role Portal Access Partners (Primary) Partners (A…" at bounding box center [442, 159] width 688 height 318
click at [804, 24] on span "General" at bounding box center [801, 22] width 15 height 6
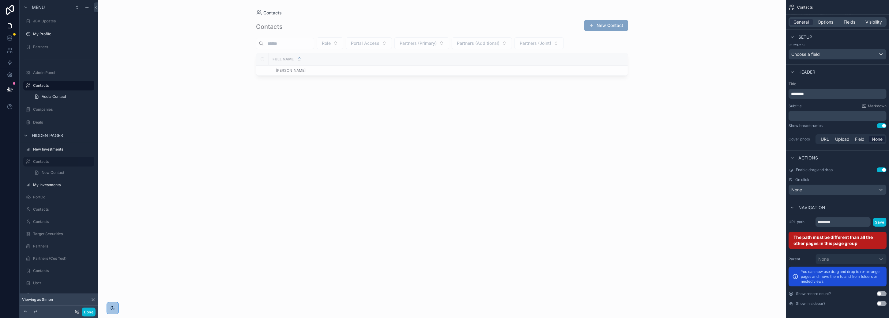
scroll to position [115, 0]
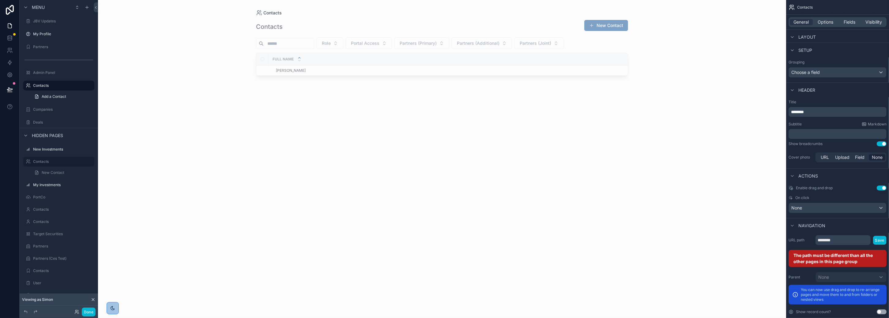
click at [812, 144] on button "Use setting" at bounding box center [882, 143] width 10 height 5
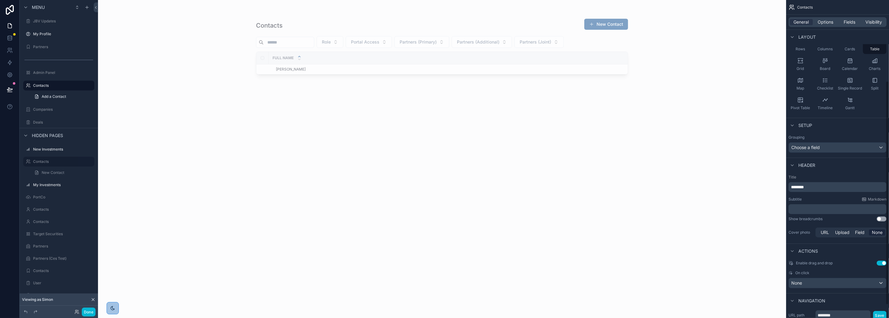
scroll to position [0, 0]
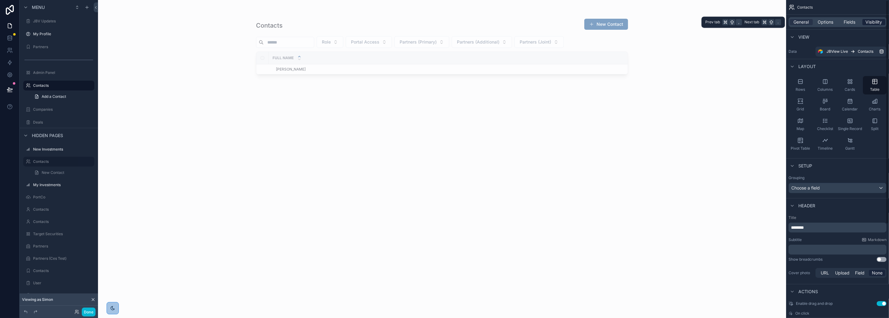
click at [812, 23] on span "Visibility" at bounding box center [874, 22] width 17 height 6
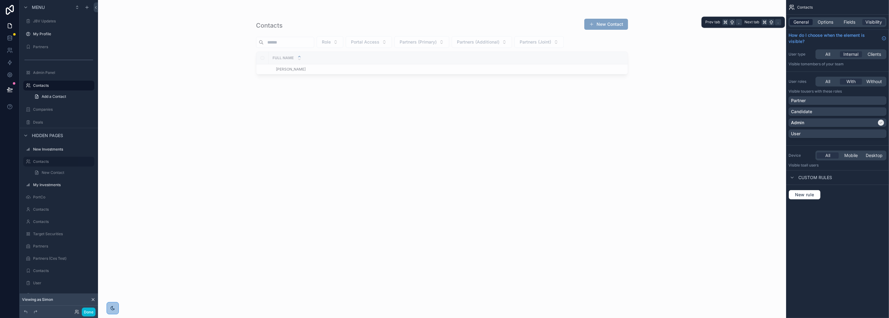
click at [800, 21] on span "General" at bounding box center [801, 22] width 15 height 6
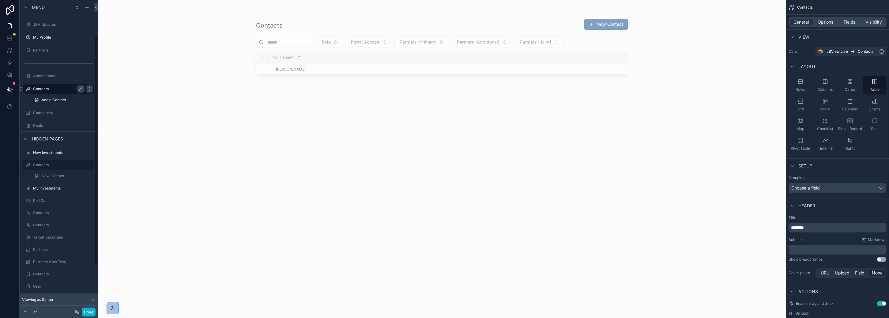
scroll to position [48, 0]
click at [46, 53] on div "Partners" at bounding box center [58, 50] width 51 height 7
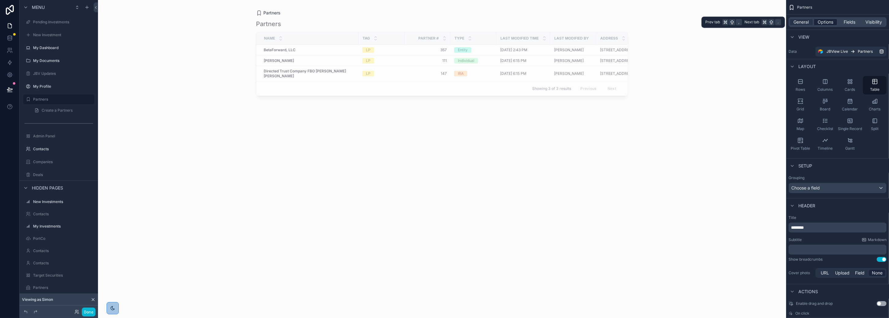
click at [812, 21] on span "Options" at bounding box center [826, 22] width 16 height 6
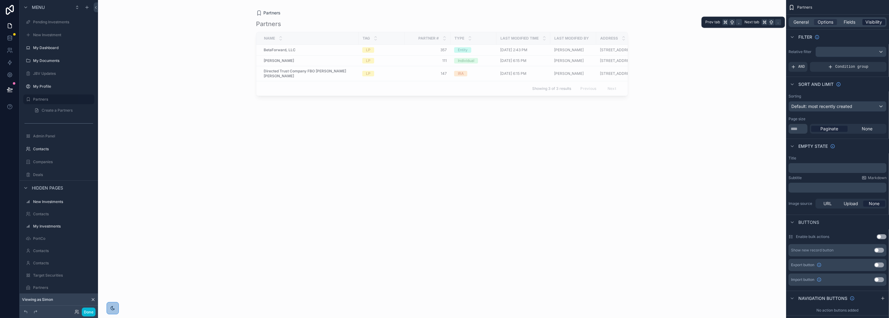
click at [812, 24] on span "Visibility" at bounding box center [874, 22] width 17 height 6
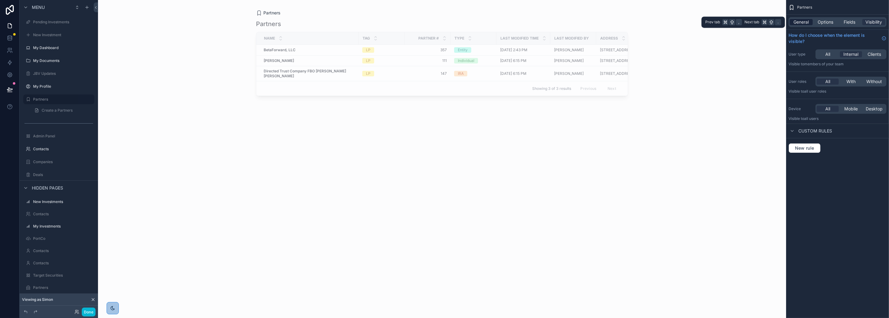
click at [806, 23] on span "General" at bounding box center [801, 22] width 15 height 6
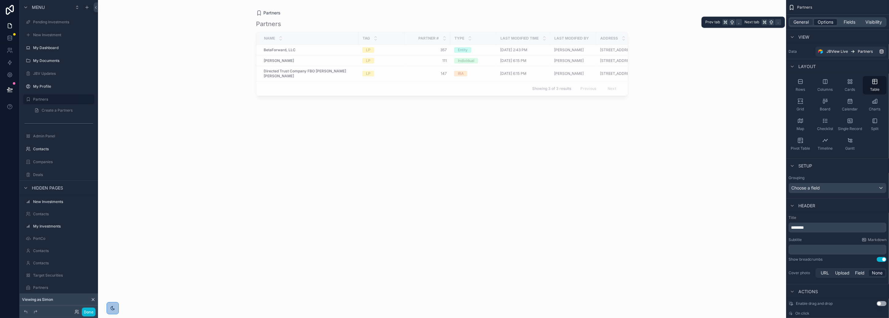
click at [812, 25] on span "Options" at bounding box center [826, 22] width 16 height 6
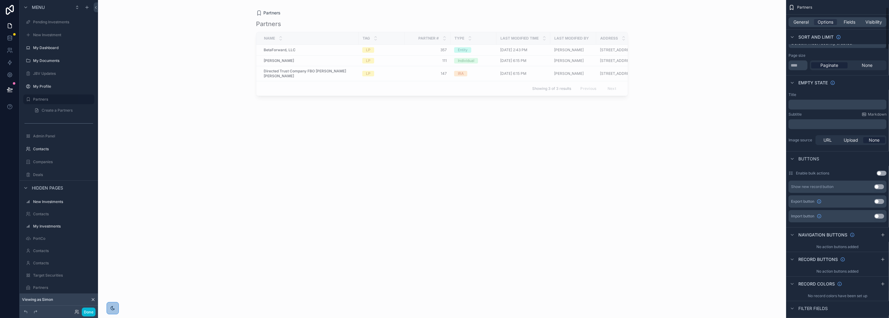
scroll to position [74, 0]
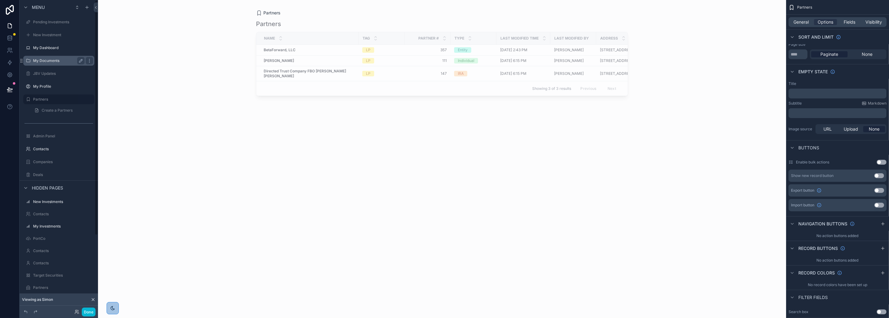
click at [42, 60] on label "My Documents" at bounding box center [57, 60] width 49 height 5
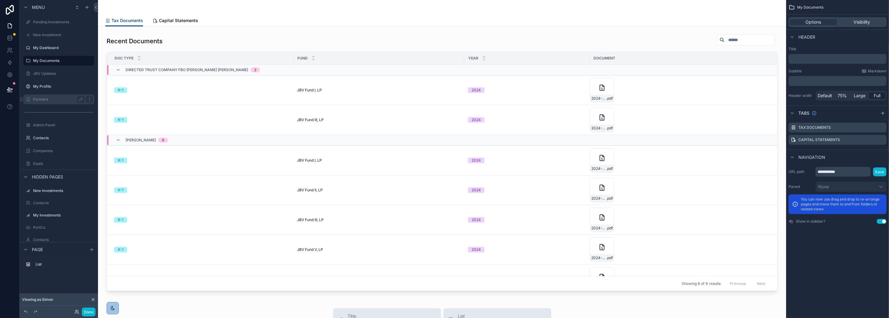
click at [43, 97] on label "Partners" at bounding box center [57, 99] width 49 height 5
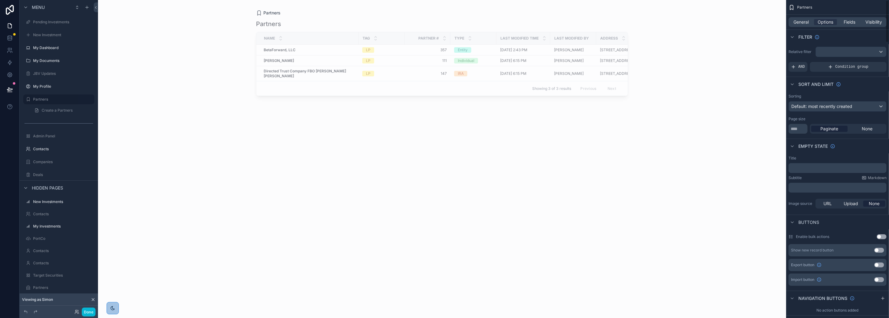
click at [812, 18] on div "General Options Fields Visibility" at bounding box center [838, 22] width 98 height 10
click at [812, 22] on span "Visibility" at bounding box center [874, 22] width 17 height 6
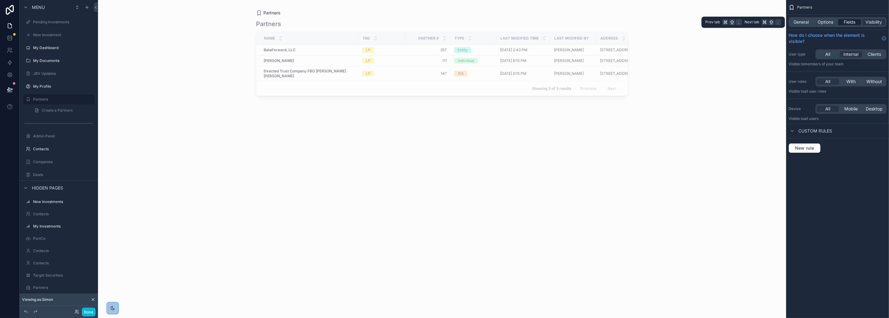
click at [812, 22] on span "Fields" at bounding box center [850, 22] width 12 height 6
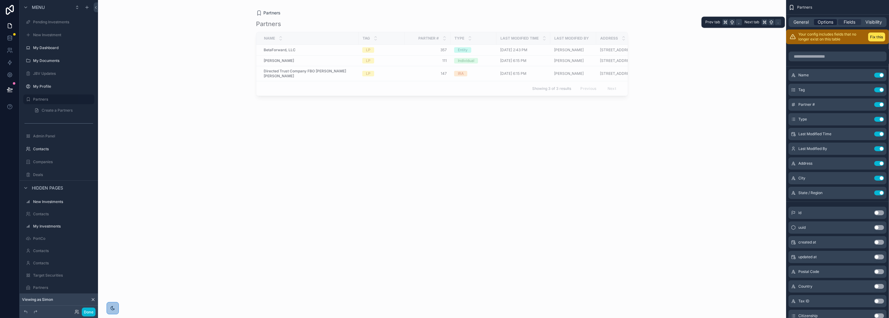
click at [812, 21] on span "Options" at bounding box center [826, 22] width 16 height 6
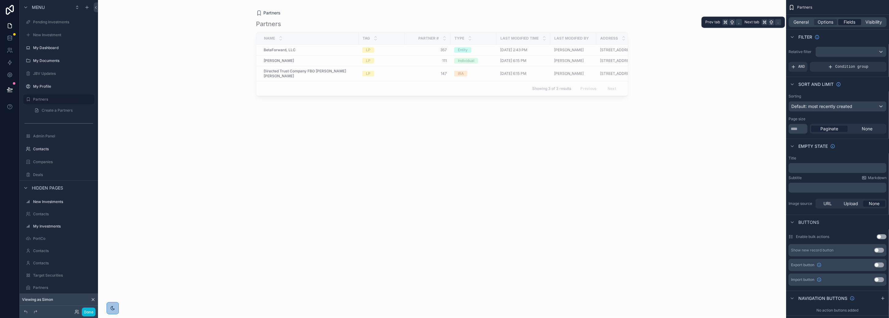
click at [812, 22] on span "Fields" at bounding box center [850, 22] width 12 height 6
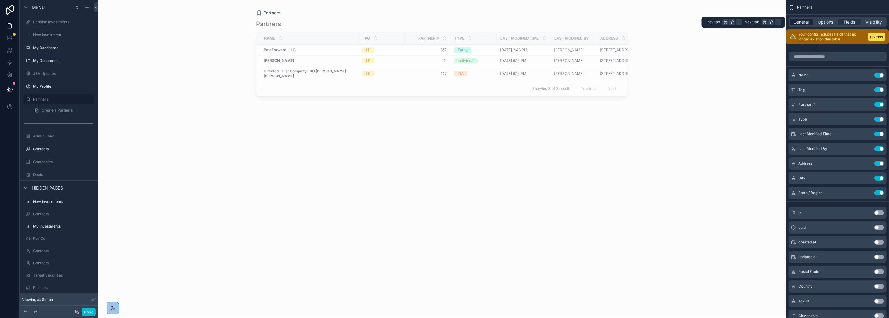
click at [798, 24] on span "General" at bounding box center [801, 22] width 15 height 6
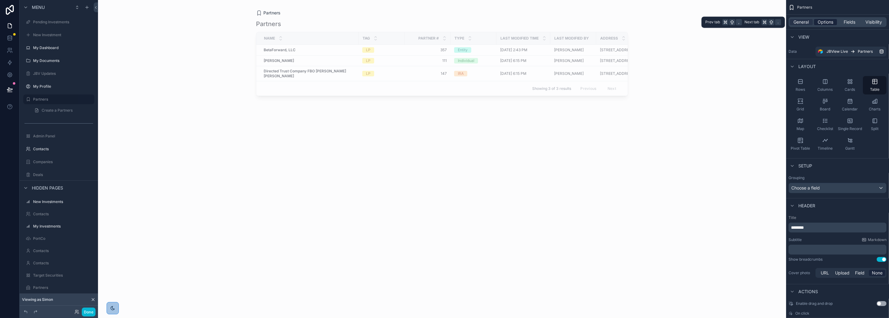
click at [812, 24] on span "Options" at bounding box center [826, 22] width 16 height 6
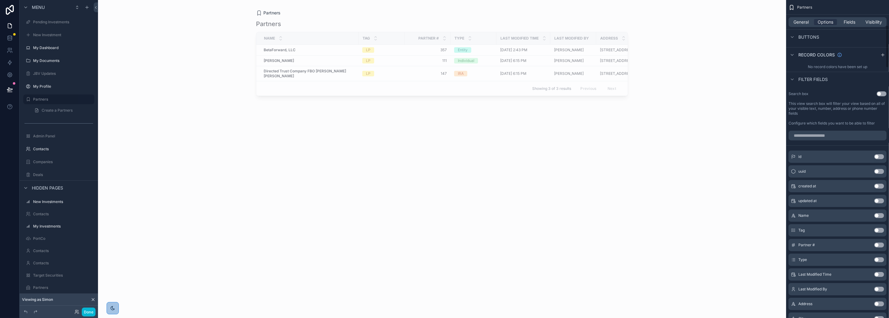
scroll to position [299, 0]
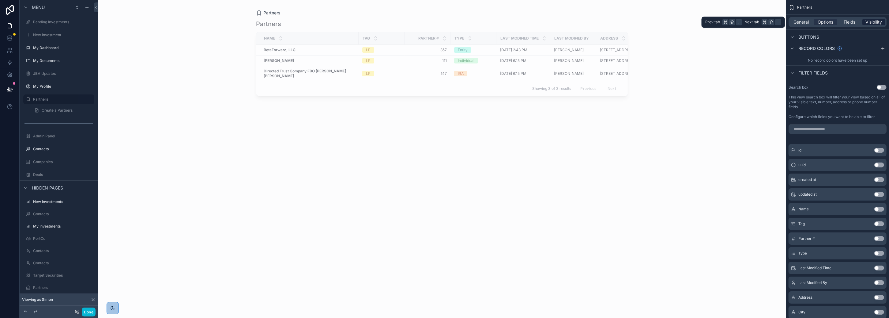
click at [812, 21] on span "Visibility" at bounding box center [874, 22] width 17 height 6
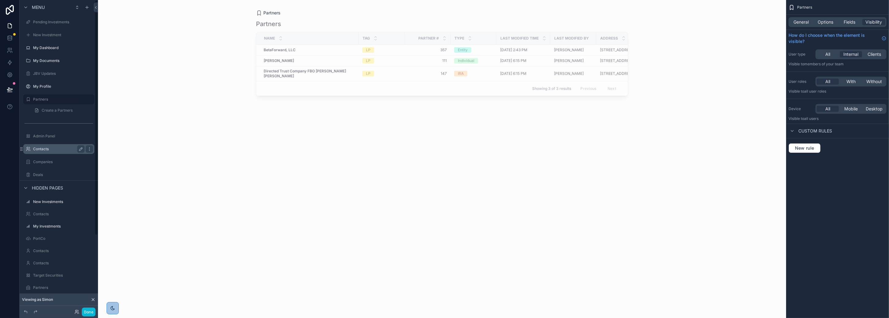
click at [49, 149] on label "Contacts" at bounding box center [57, 148] width 49 height 5
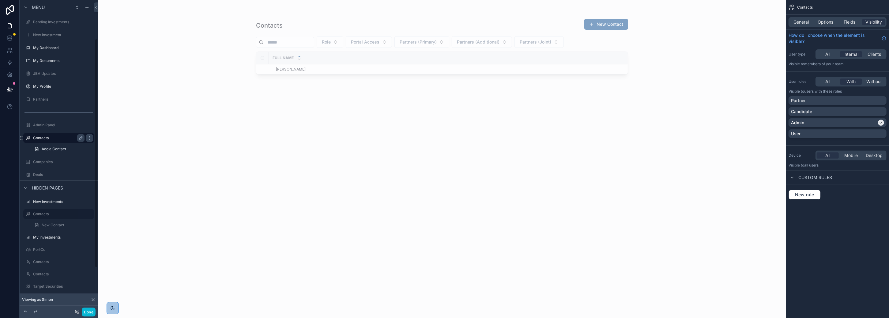
scroll to position [52, 0]
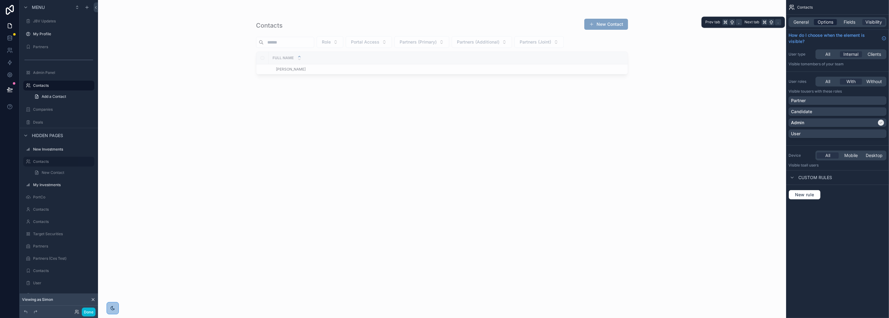
click at [812, 21] on span "Options" at bounding box center [826, 22] width 16 height 6
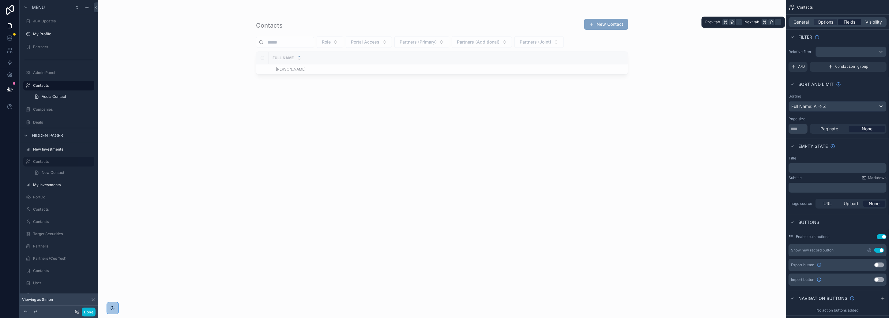
click at [812, 22] on span "Fields" at bounding box center [850, 22] width 12 height 6
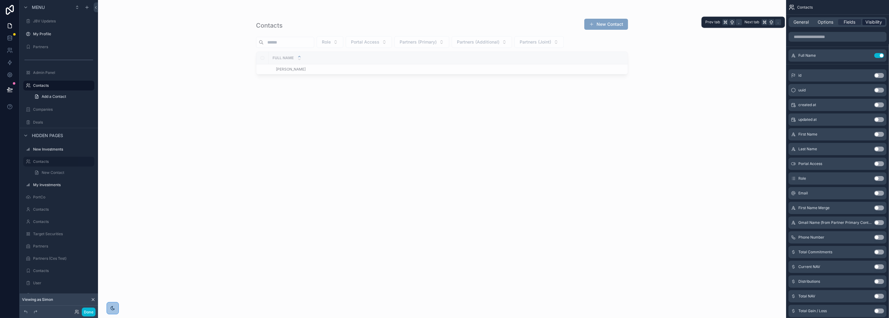
click at [812, 21] on span "Visibility" at bounding box center [874, 22] width 17 height 6
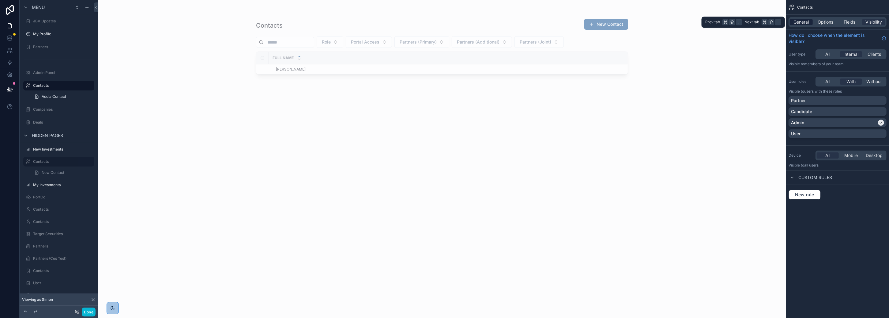
click at [802, 21] on span "General" at bounding box center [801, 22] width 15 height 6
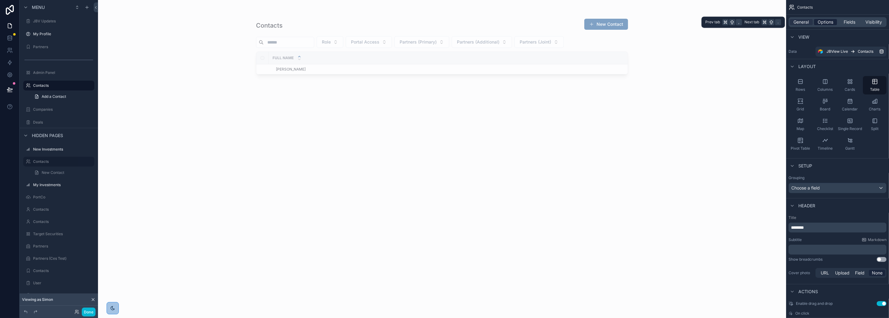
click at [812, 22] on span "Options" at bounding box center [826, 22] width 16 height 6
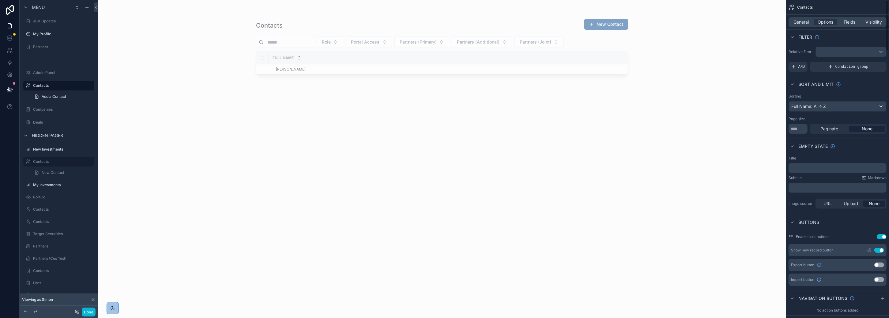
scroll to position [35, 0]
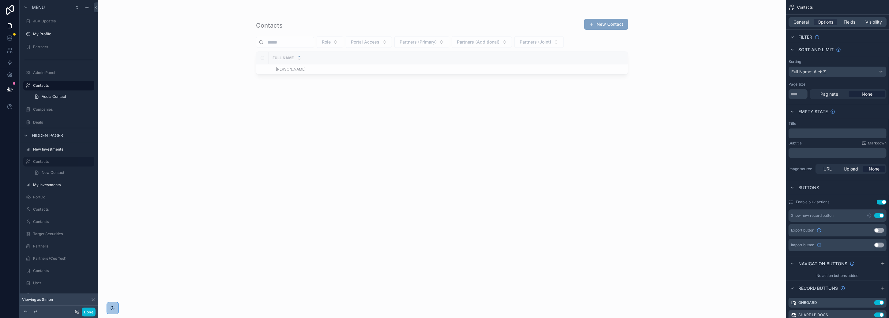
click at [812, 215] on button "Use setting" at bounding box center [879, 215] width 10 height 5
click at [9, 88] on icon at bounding box center [9, 89] width 5 height 3
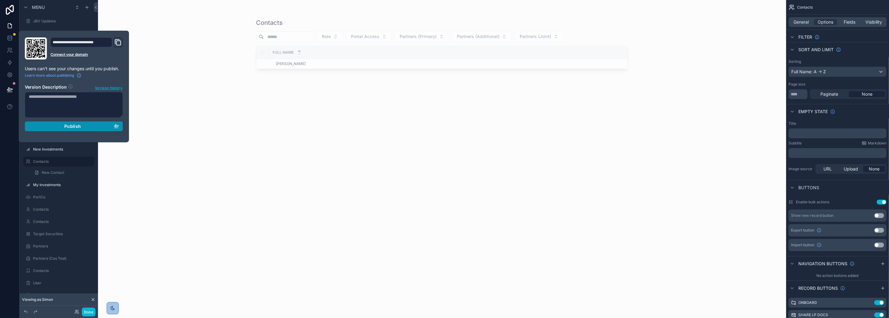
click at [55, 127] on div "Publish" at bounding box center [74, 126] width 90 height 6
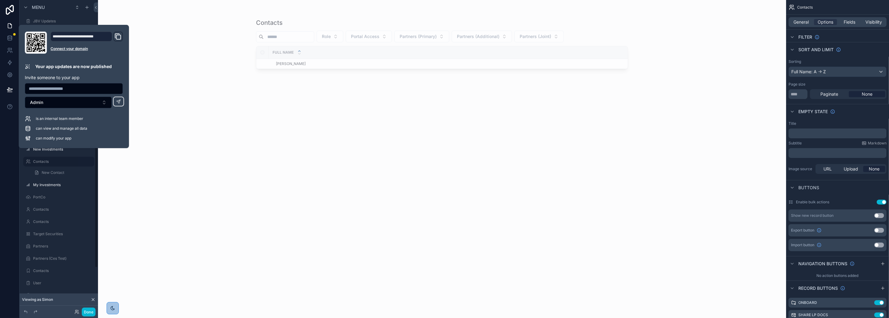
click at [143, 212] on div "Contacts Role Portal Access Partners (Primary) Partners (Additional) Partners (…" at bounding box center [442, 159] width 688 height 318
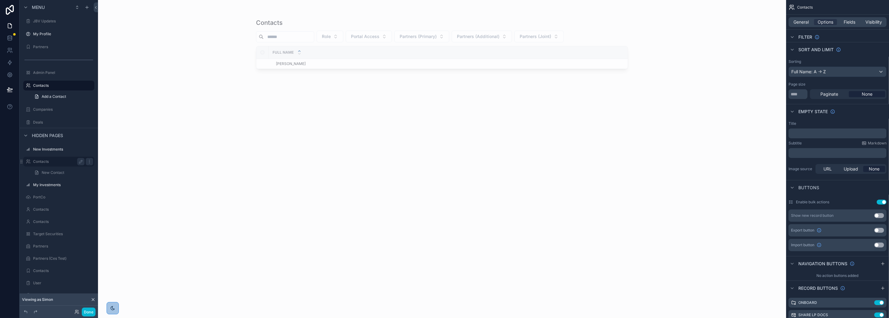
click at [45, 160] on label "Contacts" at bounding box center [57, 161] width 49 height 5
click at [41, 207] on label "Contacts" at bounding box center [57, 209] width 49 height 5
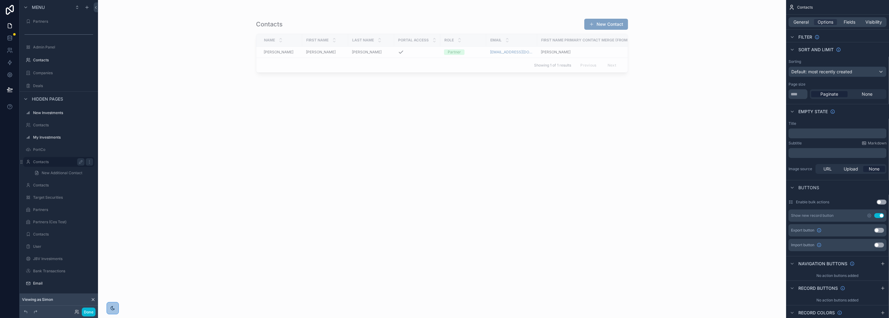
scroll to position [100, 0]
click at [40, 211] on label "Contacts" at bounding box center [57, 212] width 49 height 5
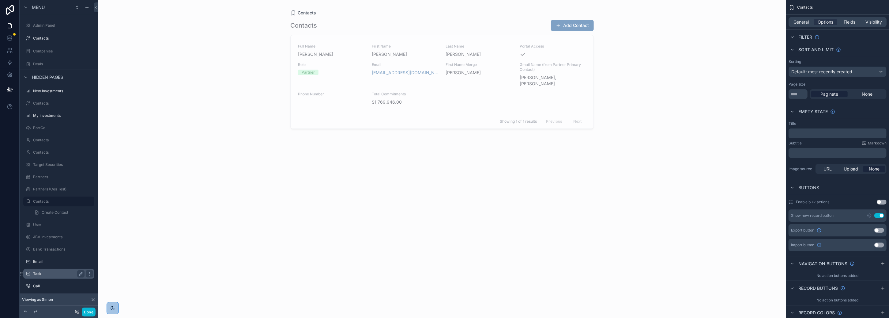
click at [51, 274] on label "Task" at bounding box center [57, 273] width 49 height 5
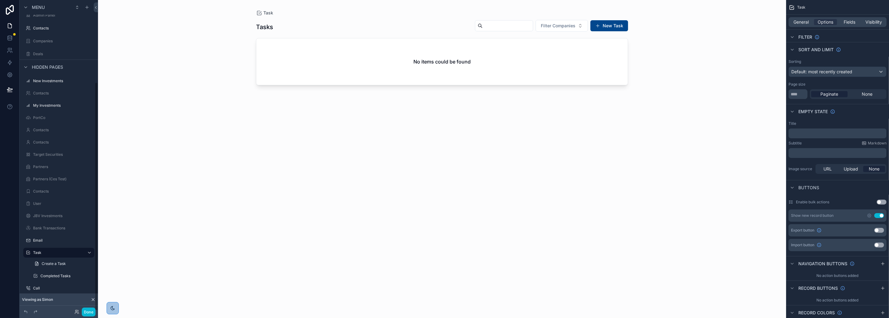
scroll to position [112, 0]
click at [89, 251] on icon "scrollable content" at bounding box center [89, 250] width 5 height 5
click at [108, 257] on button "Remove" at bounding box center [114, 258] width 24 height 6
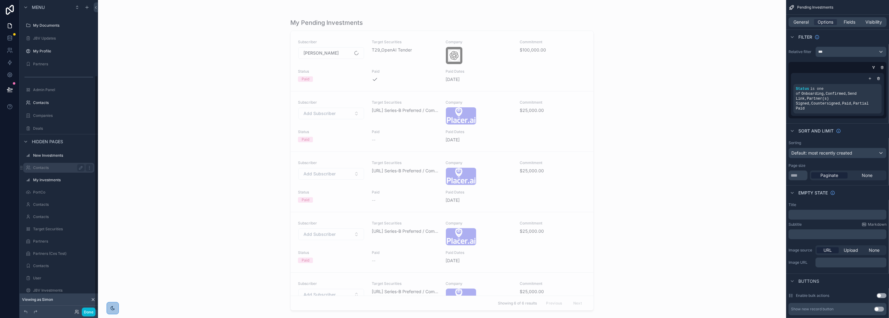
scroll to position [100, 0]
click at [56, 263] on label "Email" at bounding box center [57, 261] width 49 height 5
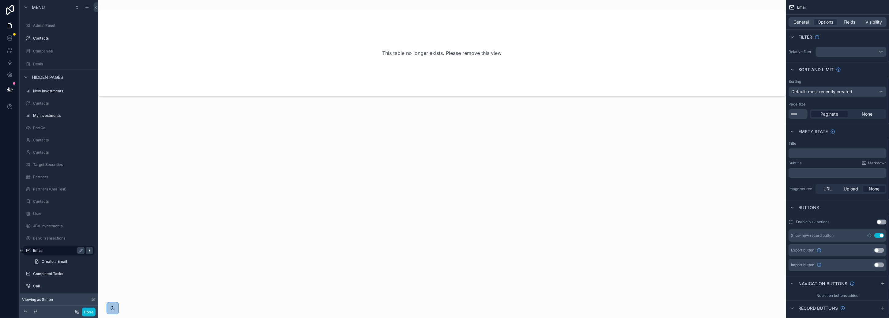
click at [89, 251] on icon "scrollable content" at bounding box center [89, 250] width 5 height 5
click at [107, 259] on button "Remove" at bounding box center [114, 258] width 24 height 6
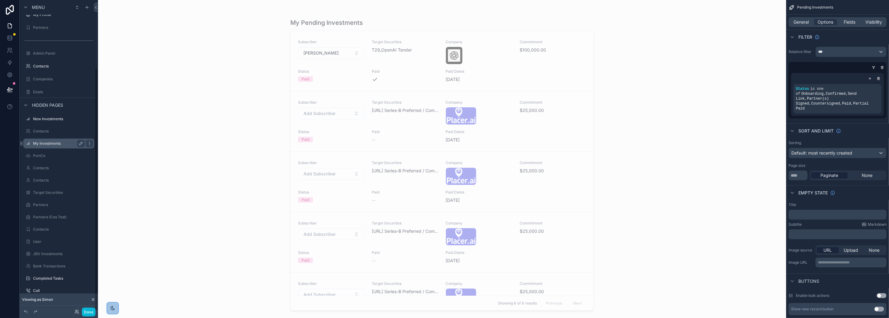
scroll to position [87, 0]
click at [57, 274] on label "Completed Tasks" at bounding box center [57, 273] width 49 height 5
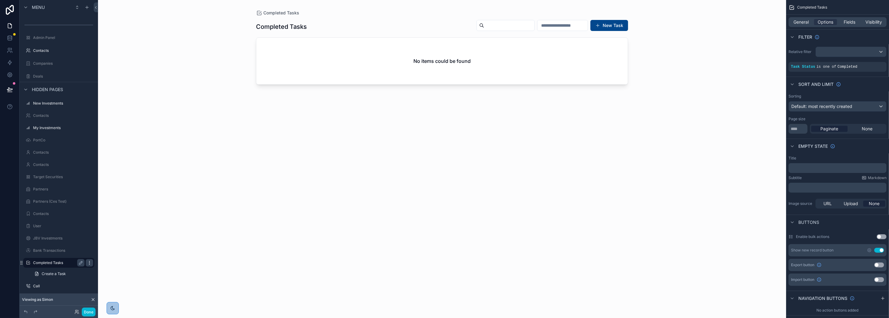
click at [89, 262] on icon "scrollable content" at bounding box center [89, 262] width 5 height 5
click at [108, 270] on button "Remove" at bounding box center [114, 271] width 24 height 6
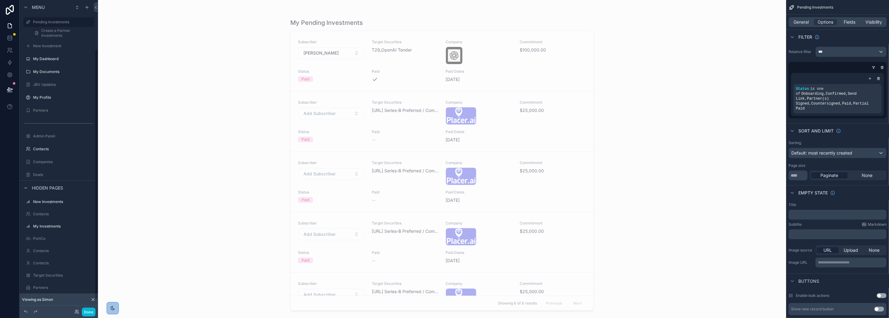
scroll to position [75, 0]
click at [55, 286] on label "Call" at bounding box center [57, 285] width 49 height 5
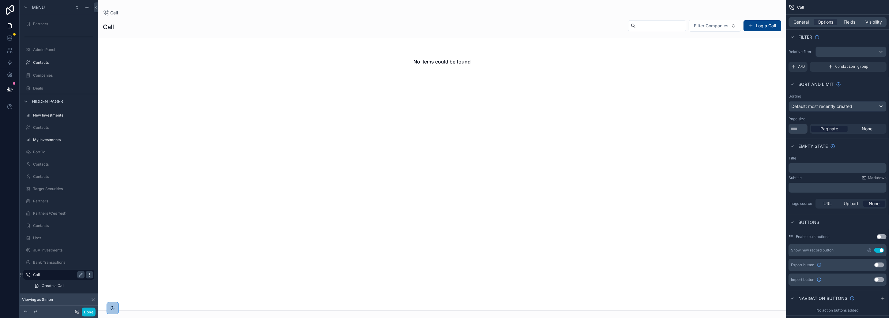
click at [90, 272] on icon "scrollable content" at bounding box center [89, 274] width 5 height 5
click at [109, 284] on span "Remove" at bounding box center [117, 282] width 16 height 6
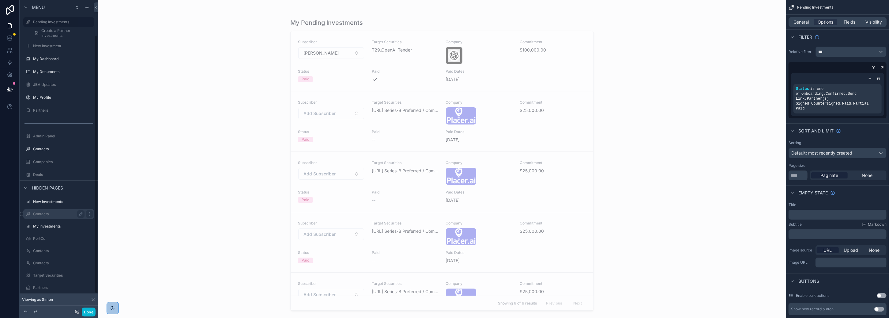
scroll to position [63, 0]
click at [58, 161] on label "My Investments" at bounding box center [57, 162] width 49 height 5
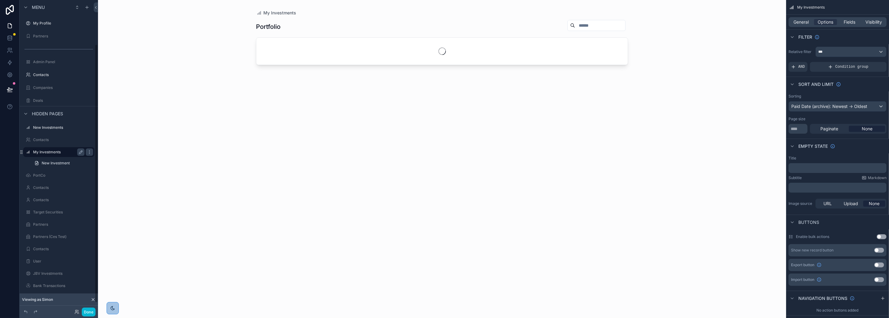
scroll to position [53, 0]
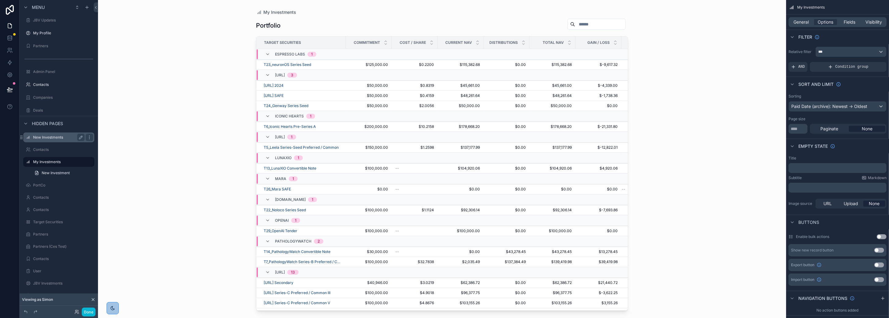
click at [47, 135] on label "New Investments" at bounding box center [57, 137] width 49 height 5
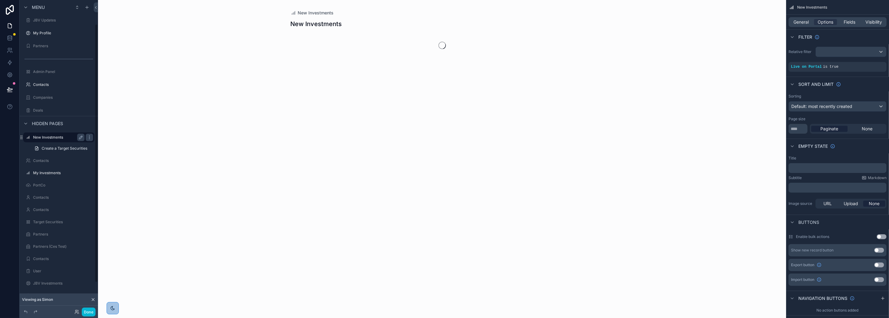
scroll to position [29, 0]
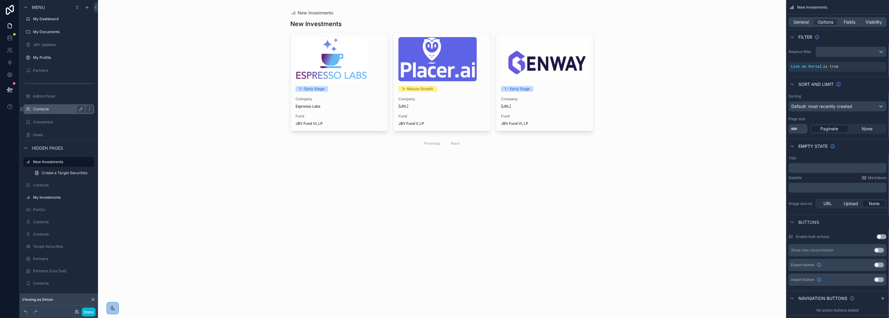
click at [42, 109] on label "Contacts" at bounding box center [57, 109] width 49 height 5
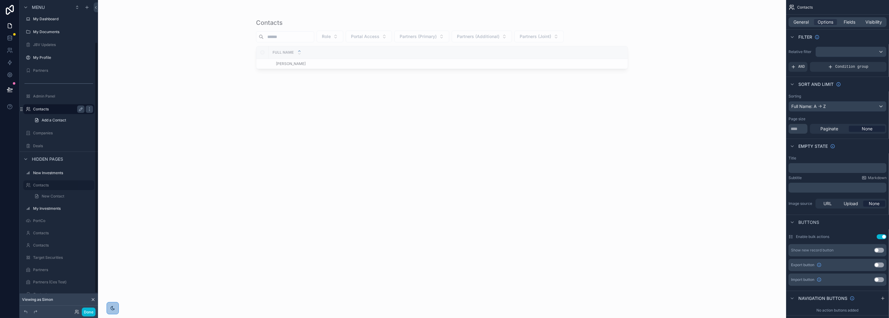
scroll to position [52, 0]
click at [801, 22] on span "General" at bounding box center [801, 22] width 15 height 6
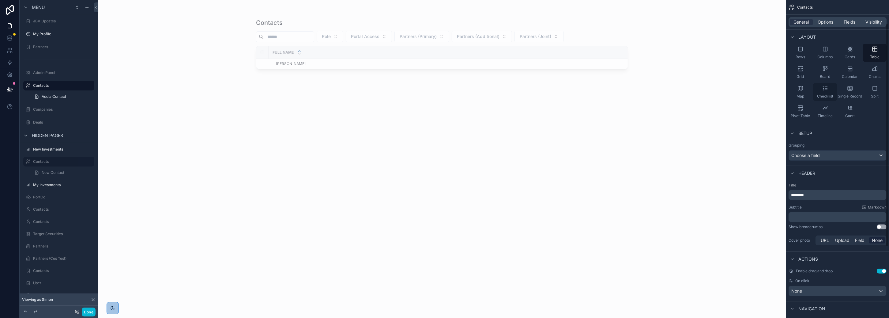
scroll to position [134, 0]
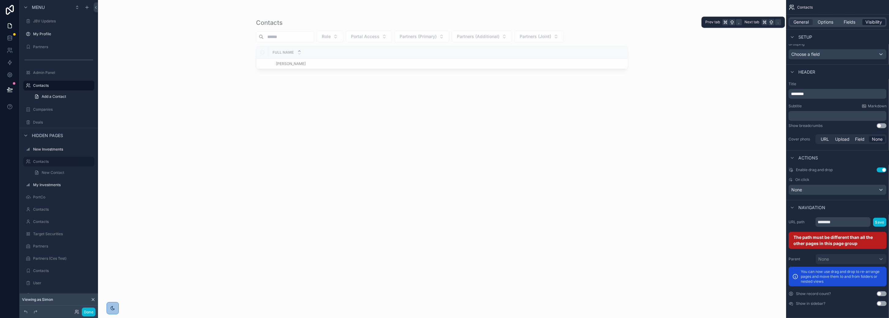
click at [812, 23] on span "Visibility" at bounding box center [874, 22] width 17 height 6
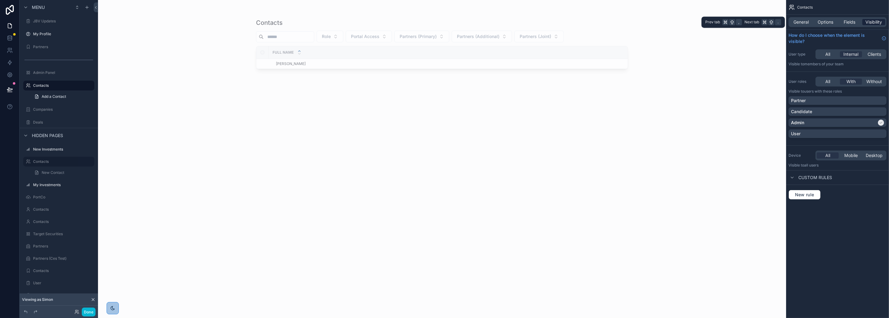
scroll to position [0, 0]
click at [812, 24] on span "Options" at bounding box center [826, 22] width 16 height 6
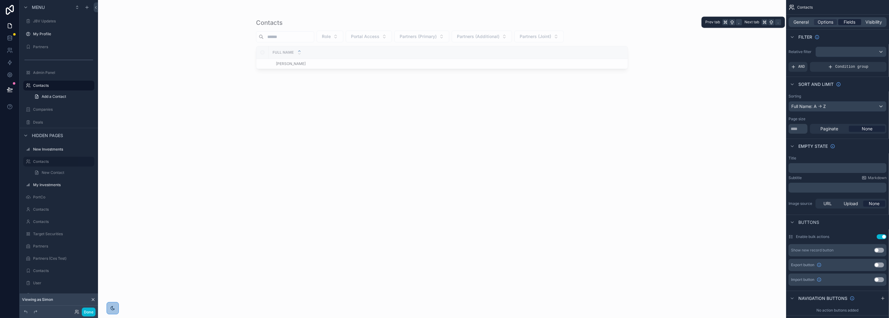
click at [812, 23] on span "Fields" at bounding box center [850, 22] width 12 height 6
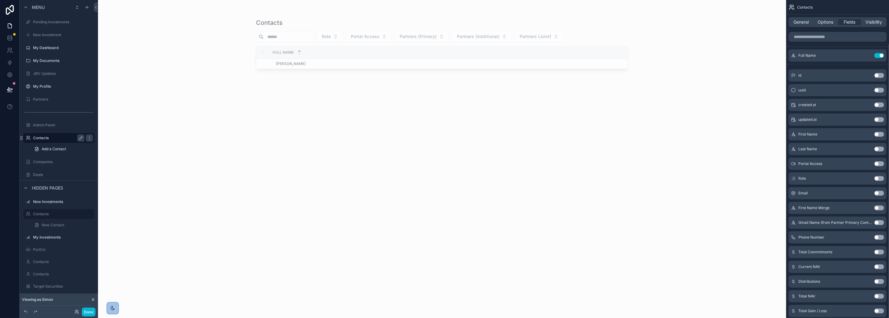
click at [51, 138] on label "Contacts" at bounding box center [57, 137] width 49 height 5
click at [10, 90] on icon at bounding box center [9, 89] width 5 height 3
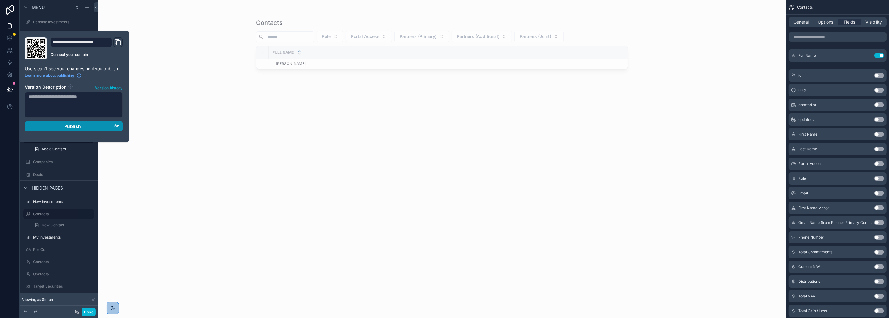
click at [58, 128] on div "Publish" at bounding box center [74, 126] width 90 height 6
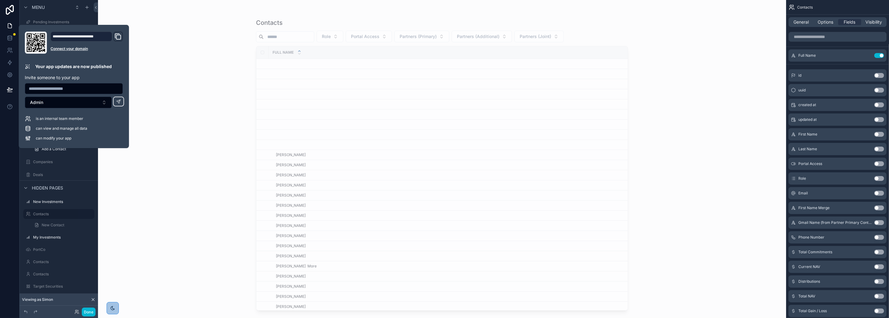
click at [211, 176] on div "Contacts Role Portal Access Partners (Primary) Partners (Additional) Partners (…" at bounding box center [442, 159] width 688 height 318
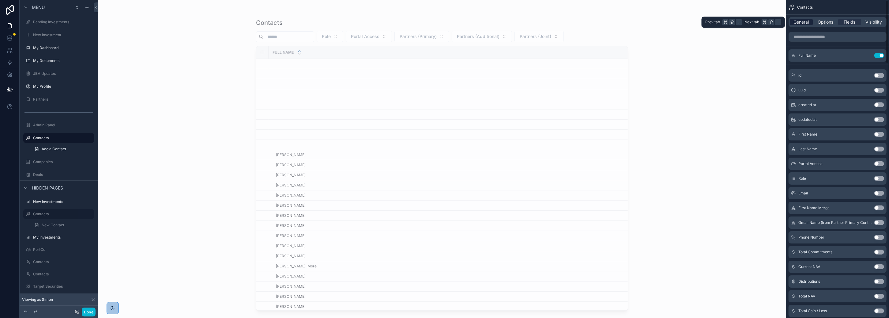
click at [799, 22] on span "General" at bounding box center [801, 22] width 15 height 6
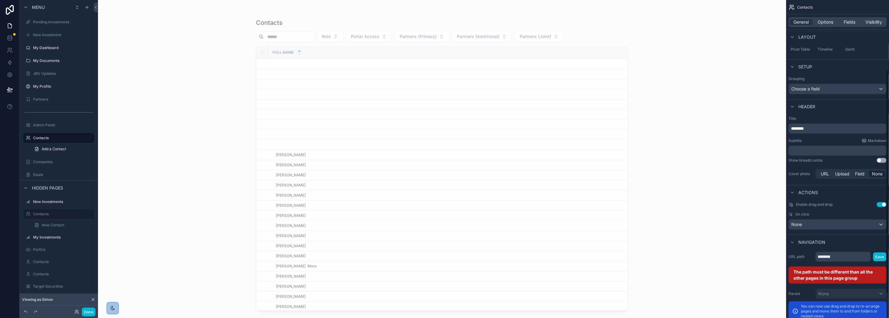
scroll to position [134, 0]
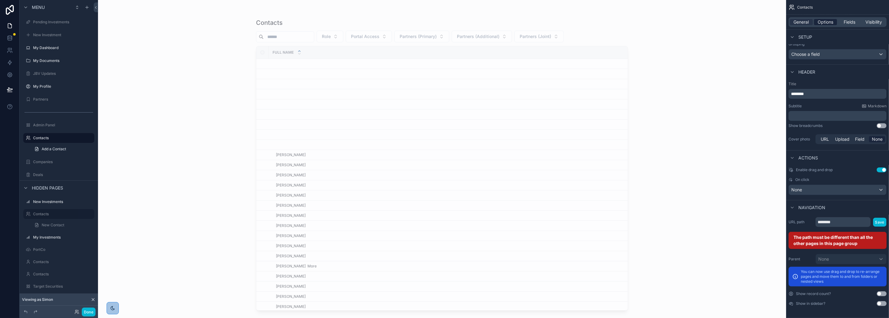
click at [812, 20] on span "Options" at bounding box center [826, 22] width 16 height 6
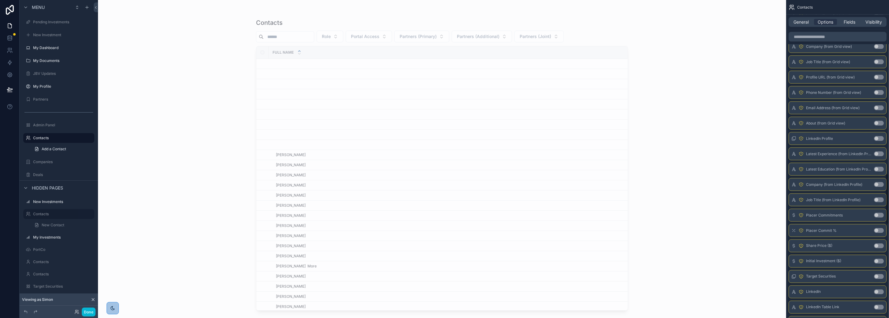
scroll to position [1115, 0]
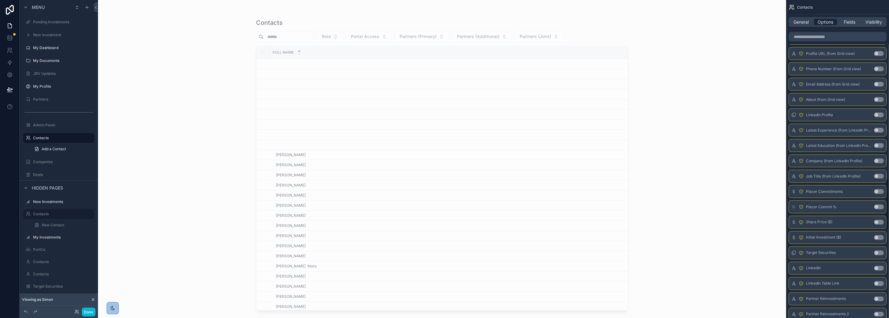
click at [812, 21] on span "Options" at bounding box center [826, 22] width 16 height 6
click at [806, 23] on span "General" at bounding box center [801, 22] width 15 height 6
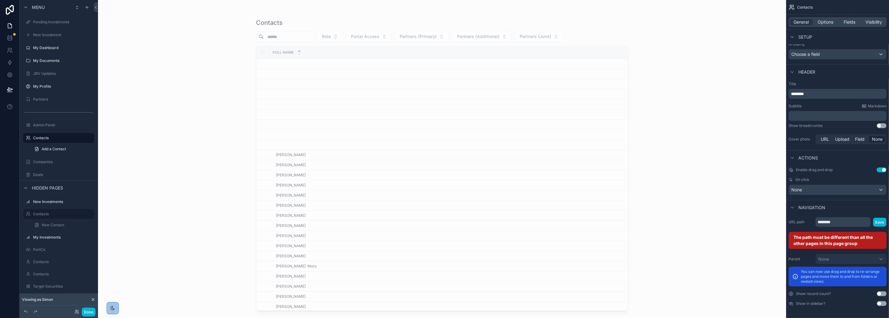
click at [812, 303] on button "Use setting" at bounding box center [882, 303] width 10 height 5
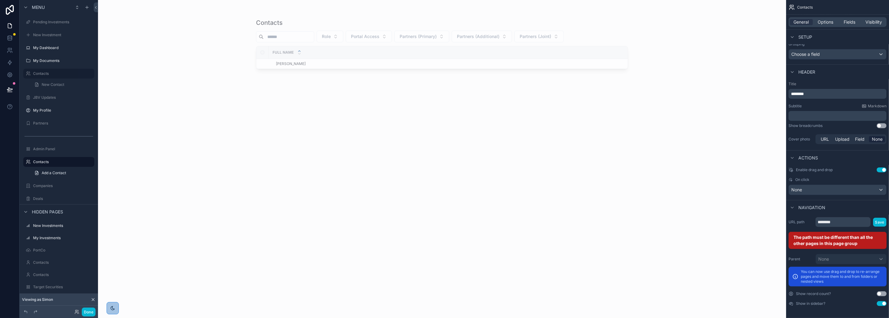
click at [812, 303] on button "Use setting" at bounding box center [882, 303] width 10 height 5
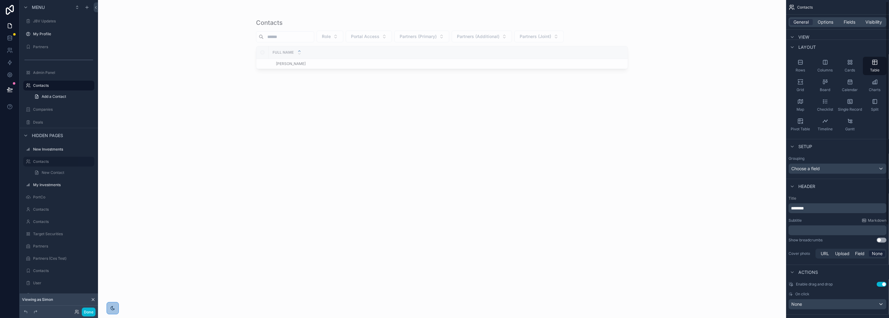
scroll to position [0, 0]
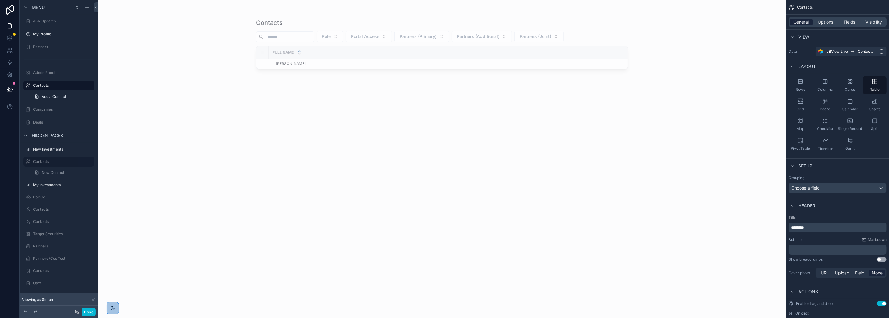
click at [806, 23] on span "General" at bounding box center [801, 22] width 15 height 6
click at [812, 24] on span "Options" at bounding box center [826, 22] width 16 height 6
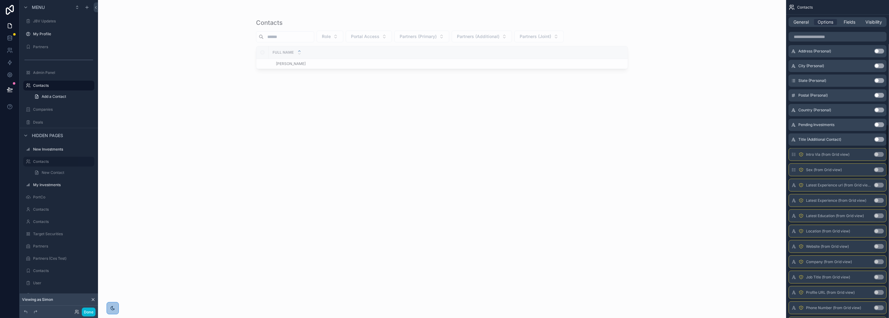
scroll to position [1104, 0]
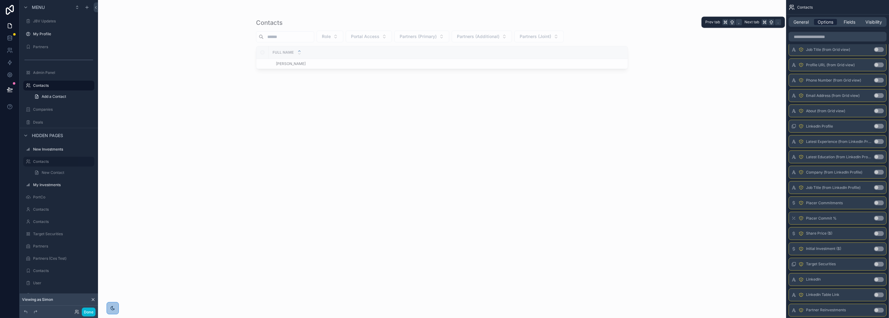
click at [812, 23] on span "Options" at bounding box center [826, 22] width 16 height 6
click at [802, 17] on div "General Options Fields Visibility" at bounding box center [838, 22] width 98 height 10
click at [802, 21] on span "General" at bounding box center [801, 22] width 15 height 6
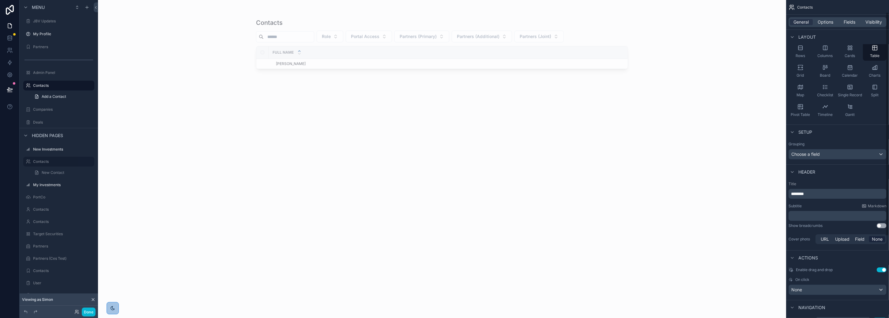
scroll to position [0, 0]
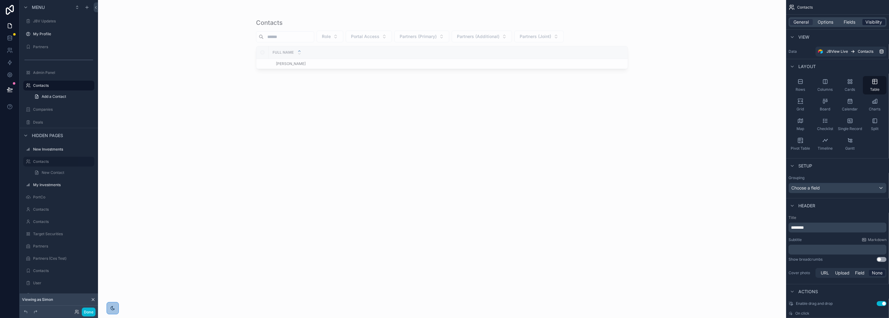
click at [812, 22] on span "Visibility" at bounding box center [874, 22] width 17 height 6
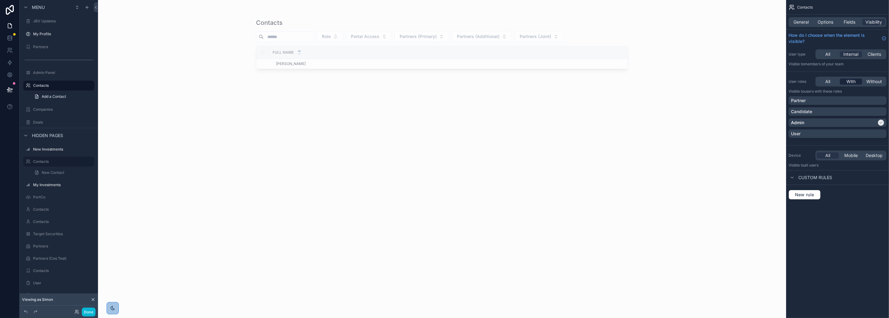
click at [812, 81] on span "With" at bounding box center [851, 81] width 9 height 6
click at [50, 221] on label "Contacts" at bounding box center [57, 221] width 49 height 5
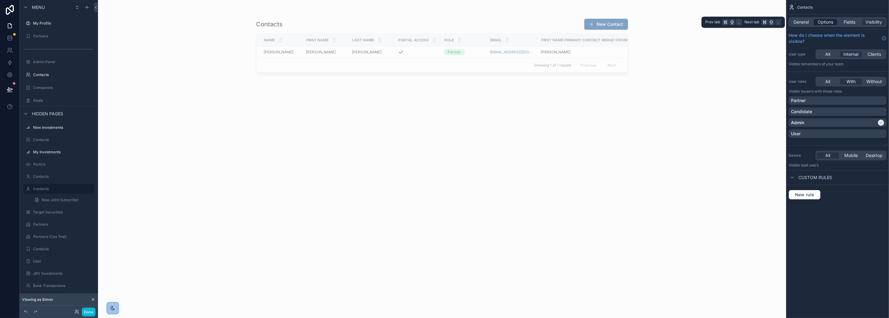
click at [812, 25] on span "Options" at bounding box center [826, 22] width 16 height 6
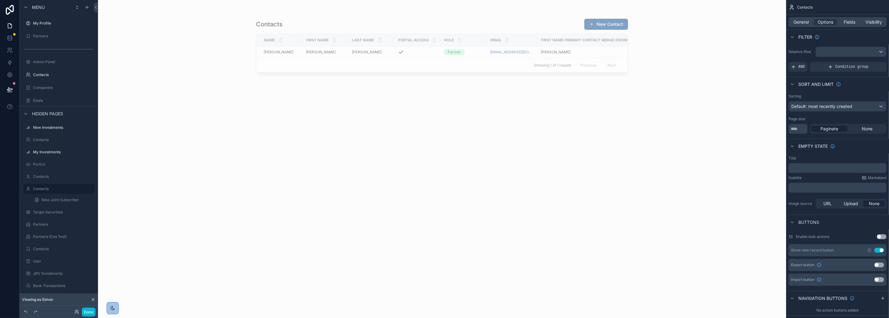
scroll to position [10, 0]
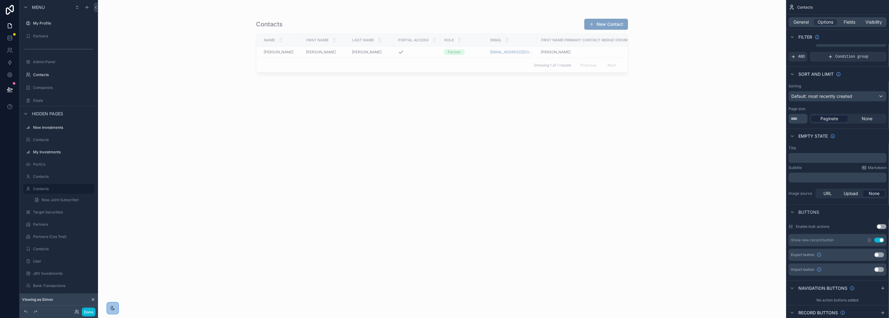
click at [812, 238] on button "Use setting" at bounding box center [879, 239] width 10 height 5
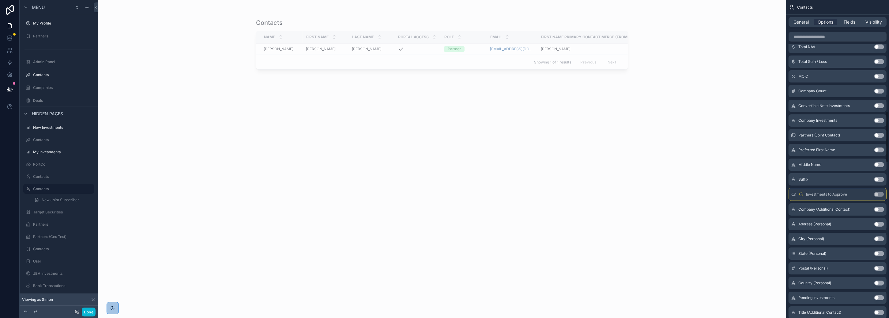
scroll to position [690, 0]
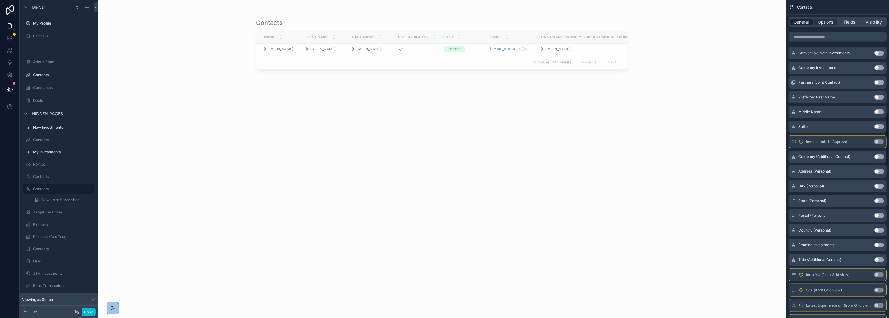
click at [805, 24] on span "General" at bounding box center [801, 22] width 15 height 6
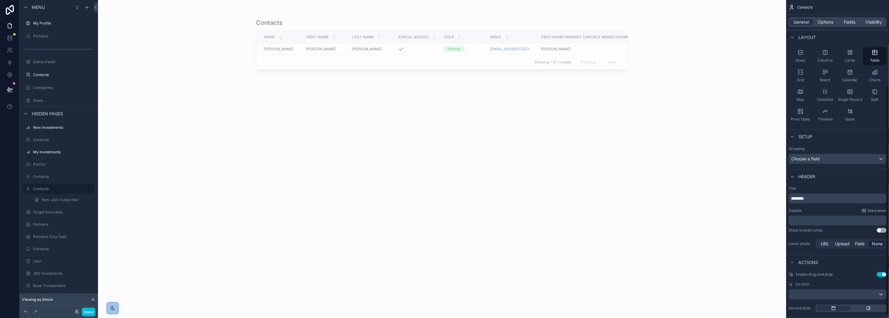
scroll to position [0, 0]
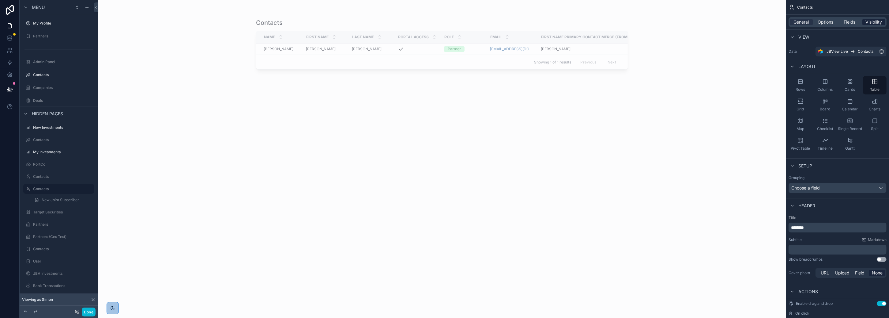
click at [812, 24] on span "Visibility" at bounding box center [874, 22] width 17 height 6
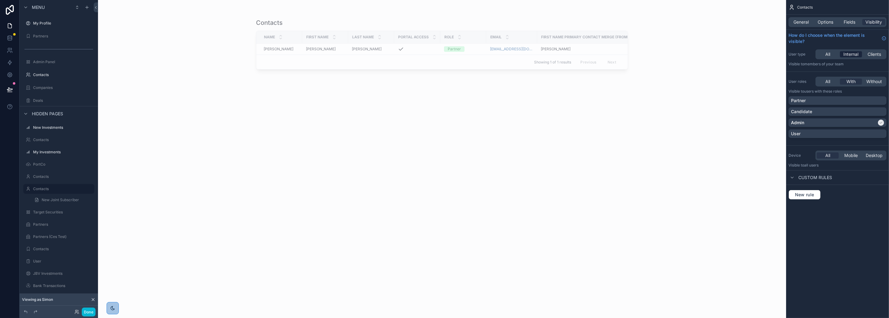
click at [812, 52] on span "Internal" at bounding box center [851, 54] width 15 height 6
click at [812, 22] on span "Fields" at bounding box center [850, 22] width 12 height 6
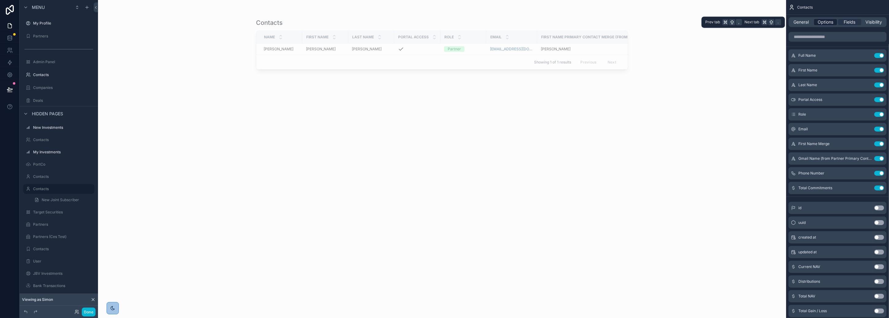
click at [812, 21] on span "Options" at bounding box center [826, 22] width 16 height 6
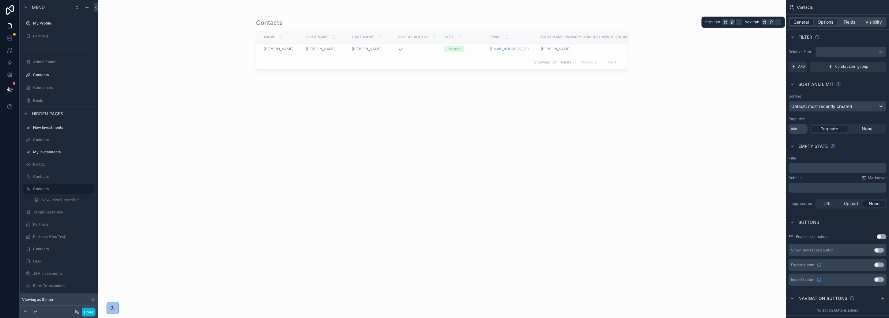
click at [805, 23] on span "General" at bounding box center [801, 22] width 15 height 6
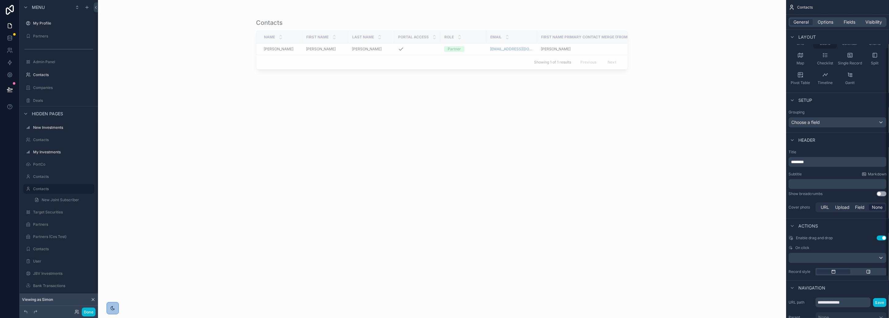
scroll to position [124, 0]
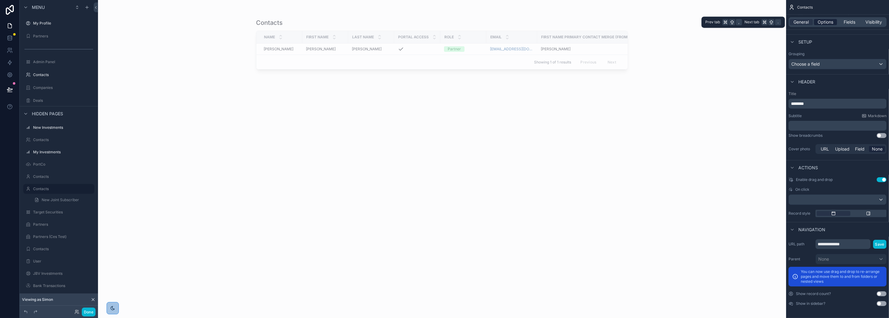
click at [812, 22] on span "Options" at bounding box center [826, 22] width 16 height 6
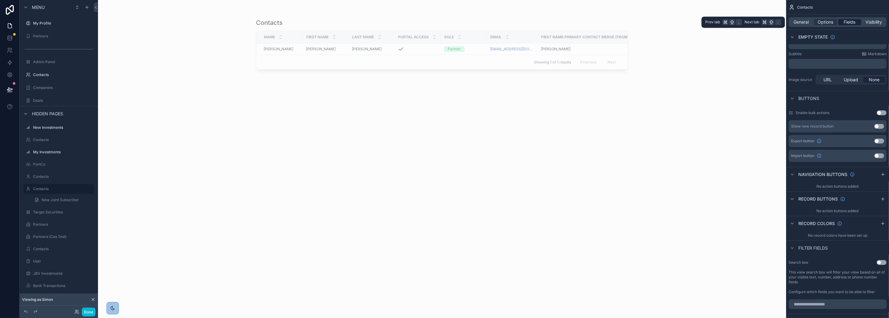
click at [812, 21] on span "Fields" at bounding box center [850, 22] width 12 height 6
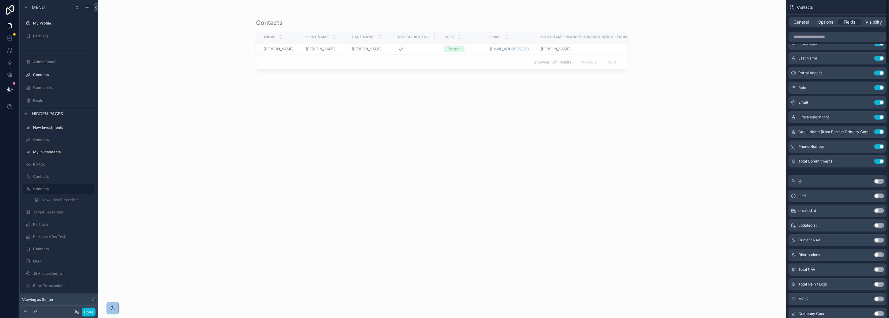
scroll to position [0, 0]
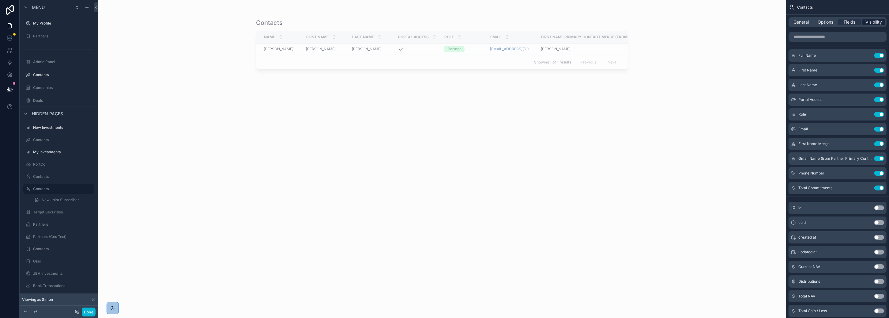
click at [812, 21] on span "Visibility" at bounding box center [874, 22] width 17 height 6
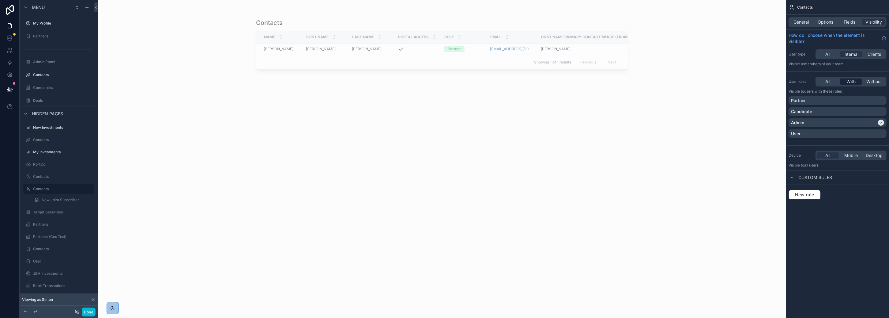
click at [812, 81] on span "With" at bounding box center [851, 81] width 9 height 6
click at [812, 55] on span "Internal" at bounding box center [851, 54] width 15 height 6
click at [802, 23] on span "General" at bounding box center [801, 22] width 15 height 6
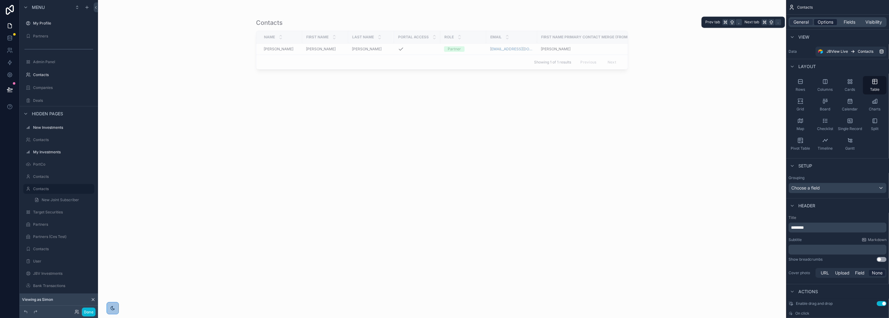
click at [812, 23] on span "Options" at bounding box center [826, 22] width 16 height 6
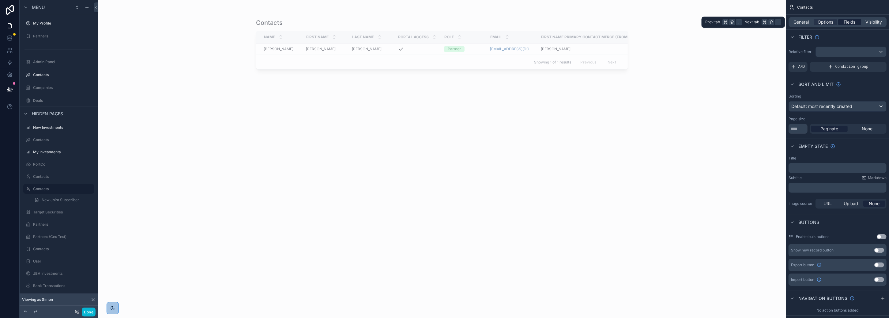
click at [812, 23] on span "Fields" at bounding box center [850, 22] width 12 height 6
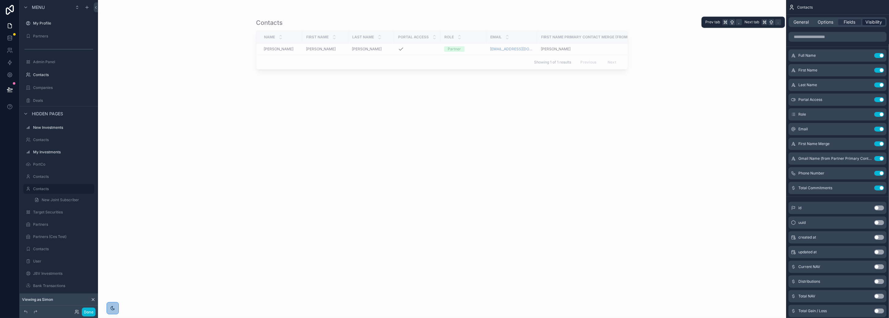
click at [812, 21] on span "Visibility" at bounding box center [874, 22] width 17 height 6
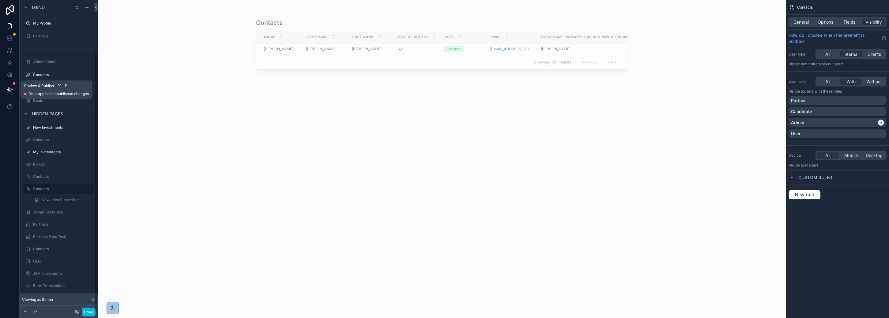
click at [8, 90] on icon at bounding box center [9, 89] width 5 height 3
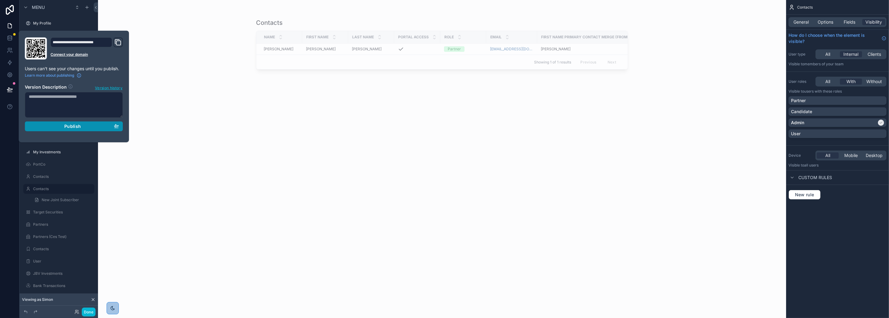
click at [62, 127] on div "Publish" at bounding box center [74, 126] width 90 height 6
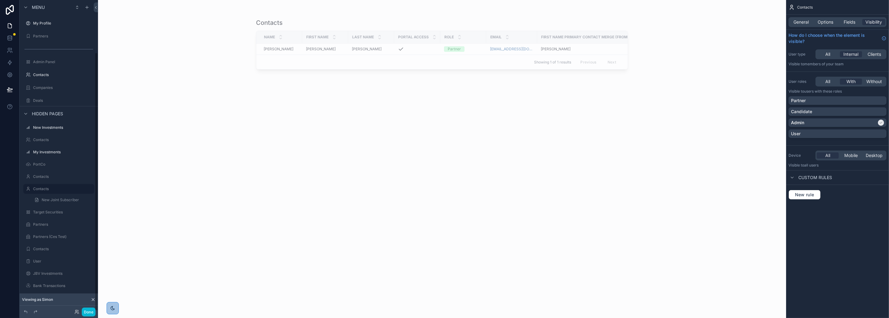
click at [176, 247] on div "Contacts Name First Name Last Name Portal Access Role Email First Name Primary …" at bounding box center [442, 159] width 688 height 318
click at [47, 247] on label "Contacts" at bounding box center [57, 248] width 49 height 5
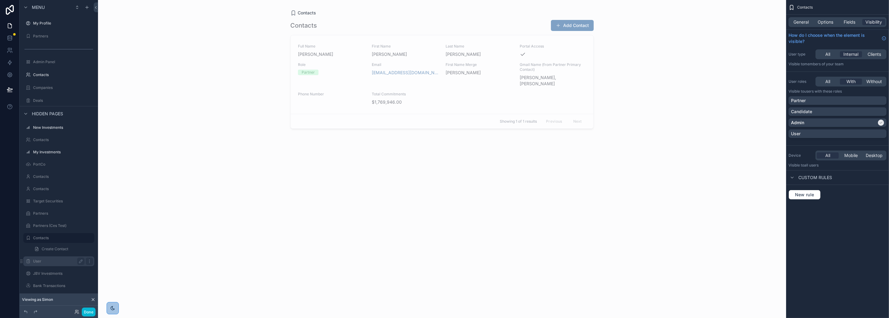
click at [42, 260] on label "User" at bounding box center [57, 261] width 49 height 5
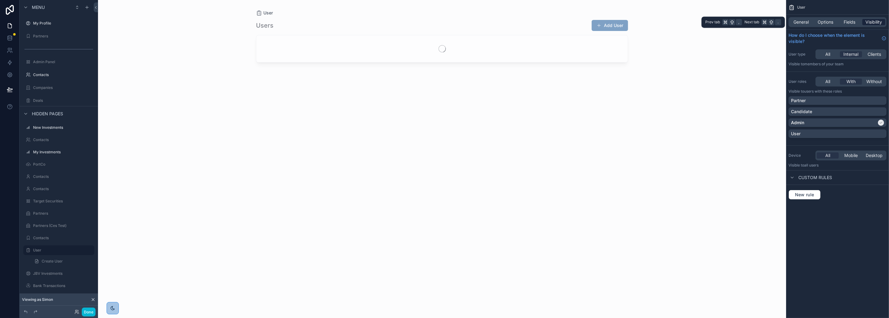
click at [812, 21] on span "Visibility" at bounding box center [874, 22] width 17 height 6
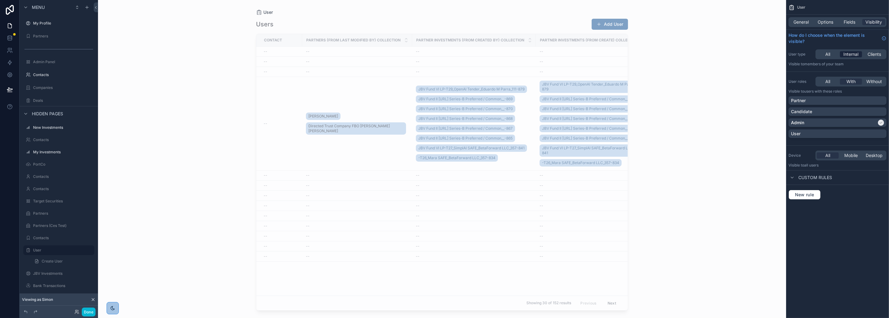
click at [812, 55] on span "Internal" at bounding box center [851, 54] width 15 height 6
click at [42, 236] on label "Contacts" at bounding box center [57, 237] width 49 height 5
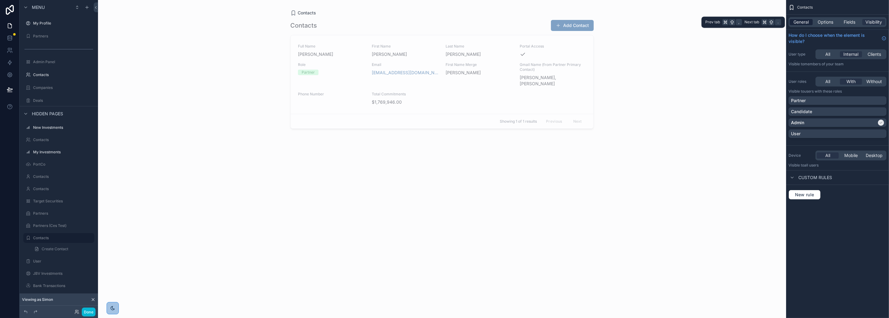
click at [804, 20] on span "General" at bounding box center [801, 22] width 15 height 6
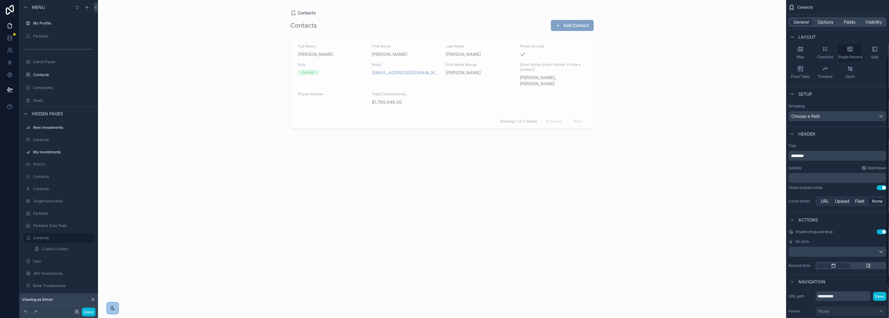
scroll to position [124, 0]
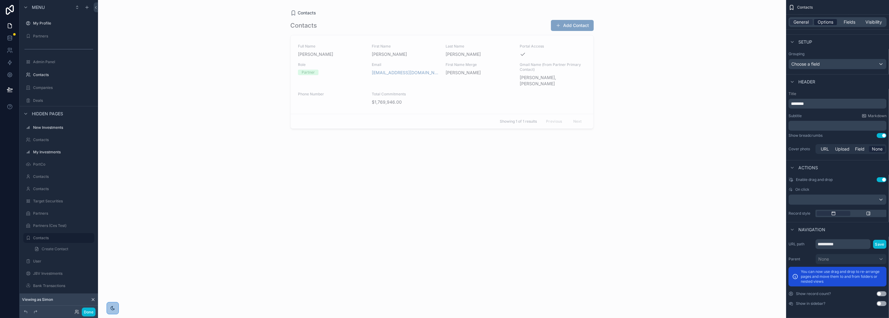
click at [812, 22] on span "Options" at bounding box center [826, 22] width 16 height 6
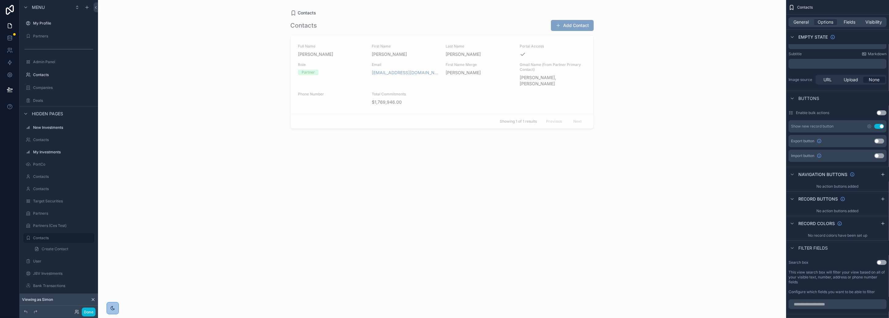
click at [812, 127] on button "Use setting" at bounding box center [879, 126] width 10 height 5
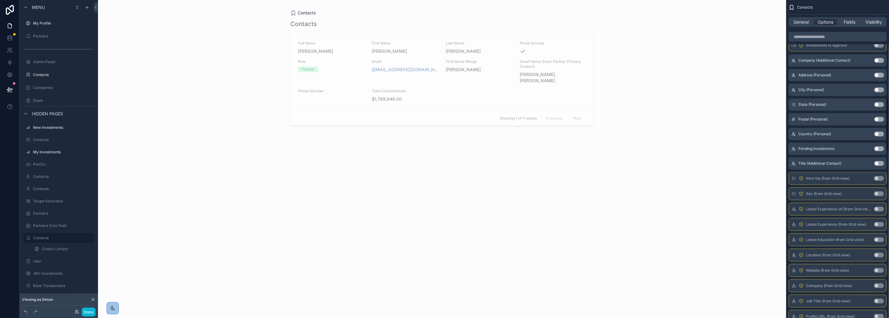
scroll to position [885, 0]
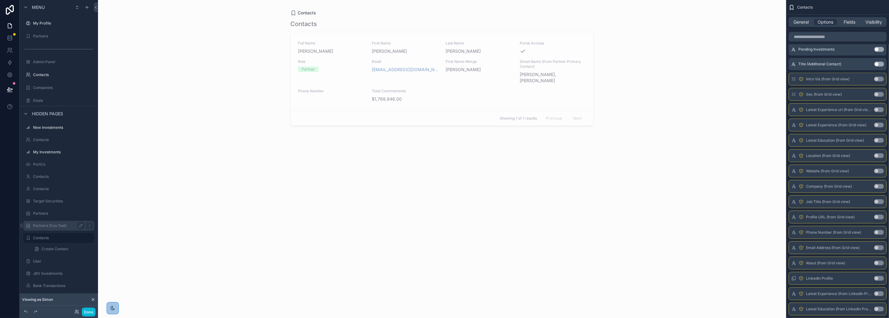
click at [51, 225] on label "Partners (Ces Test)" at bounding box center [57, 225] width 49 height 5
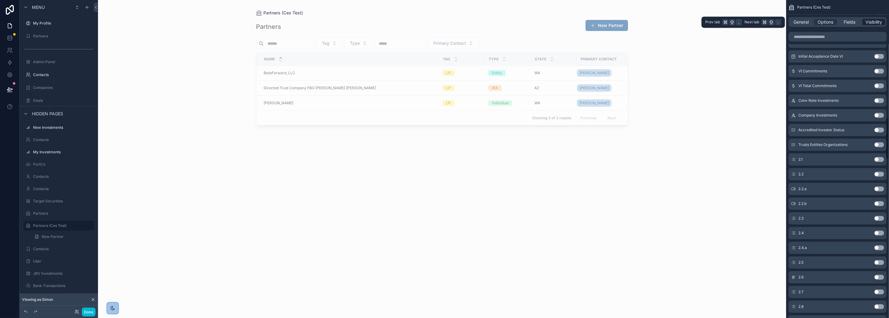
click at [812, 22] on span "Visibility" at bounding box center [874, 22] width 17 height 6
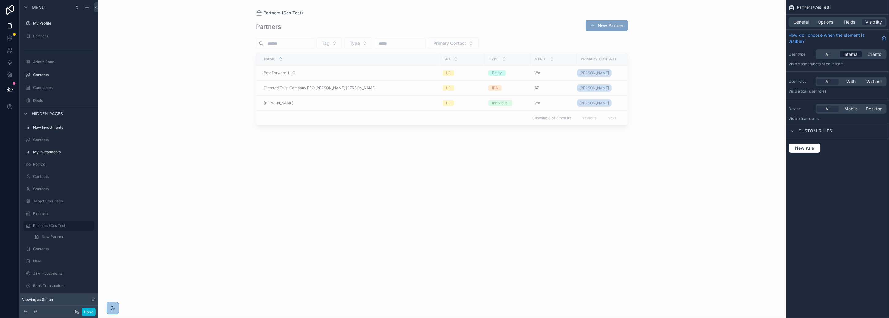
click at [812, 52] on span "Internal" at bounding box center [851, 54] width 15 height 6
click at [812, 81] on span "With" at bounding box center [851, 81] width 9 height 6
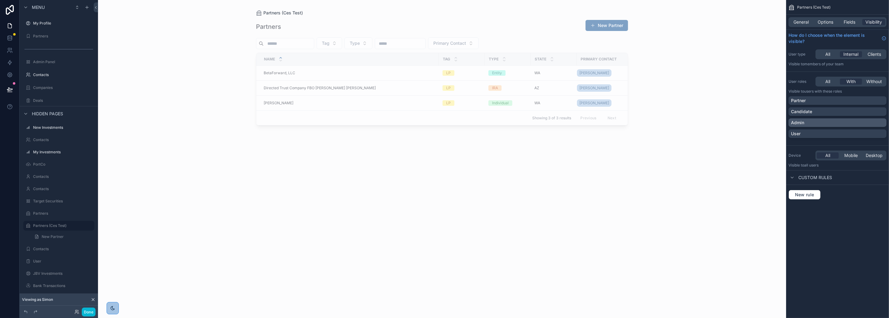
click at [812, 120] on div "Admin" at bounding box center [837, 122] width 93 height 6
click at [48, 250] on label "Contacts" at bounding box center [57, 248] width 49 height 5
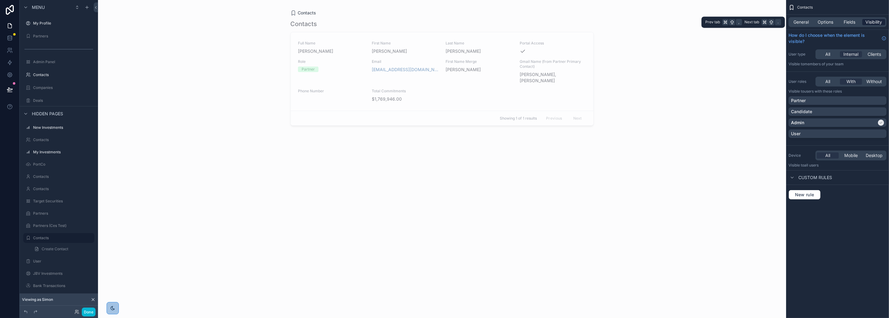
click at [812, 19] on span "Visibility" at bounding box center [874, 22] width 17 height 6
click at [812, 54] on span "Internal" at bounding box center [851, 54] width 15 height 6
click at [37, 225] on label "Partners (Ces Test)" at bounding box center [57, 225] width 49 height 5
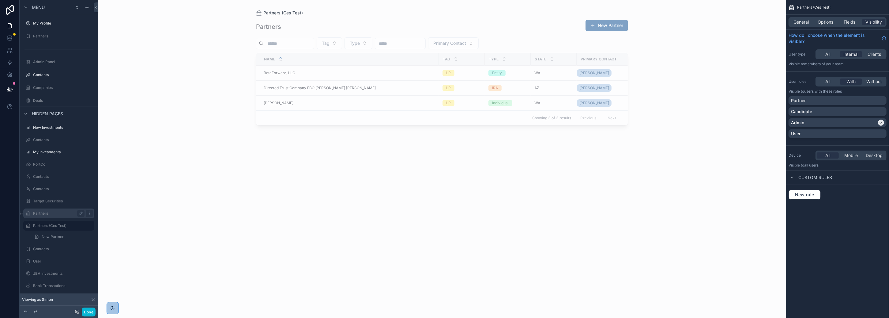
click at [40, 212] on label "Partners" at bounding box center [57, 213] width 49 height 5
click at [43, 201] on label "Target Securities" at bounding box center [57, 200] width 49 height 5
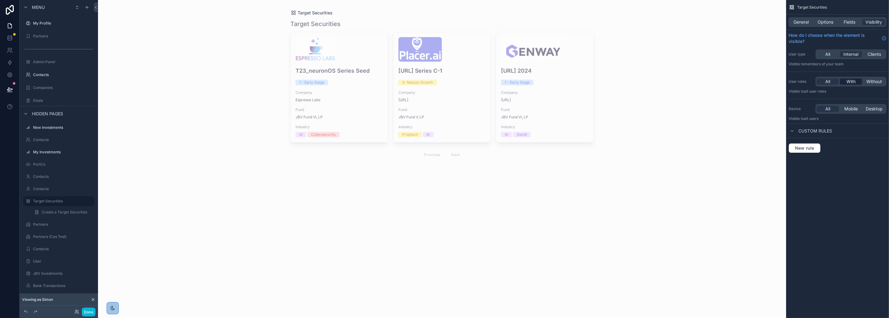
click at [812, 83] on span "With" at bounding box center [851, 81] width 9 height 6
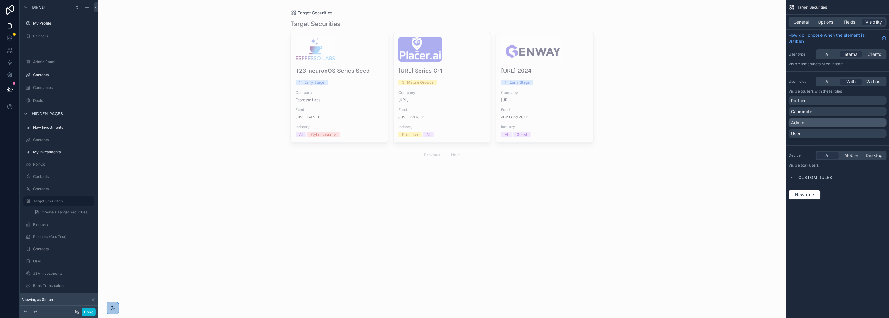
click at [812, 121] on div "Admin" at bounding box center [837, 122] width 93 height 6
click at [55, 192] on div "Contacts" at bounding box center [59, 189] width 69 height 10
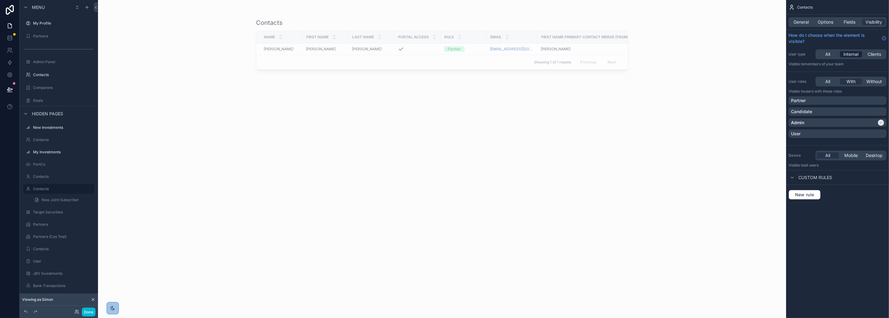
click at [812, 55] on span "Internal" at bounding box center [851, 54] width 15 height 6
click at [53, 125] on label "New Investments" at bounding box center [57, 127] width 49 height 5
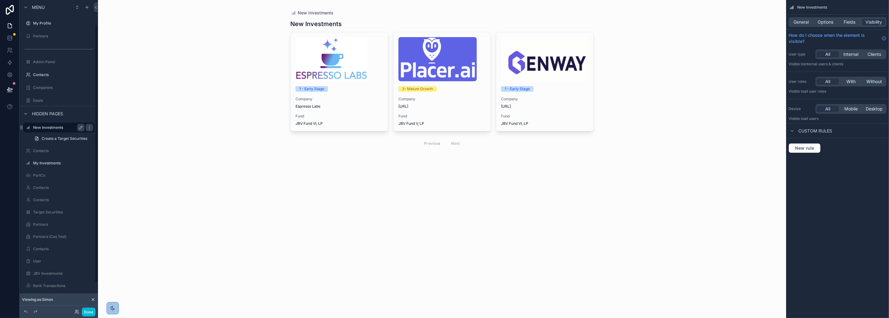
scroll to position [29, 0]
click at [44, 136] on label "Deals" at bounding box center [57, 134] width 49 height 5
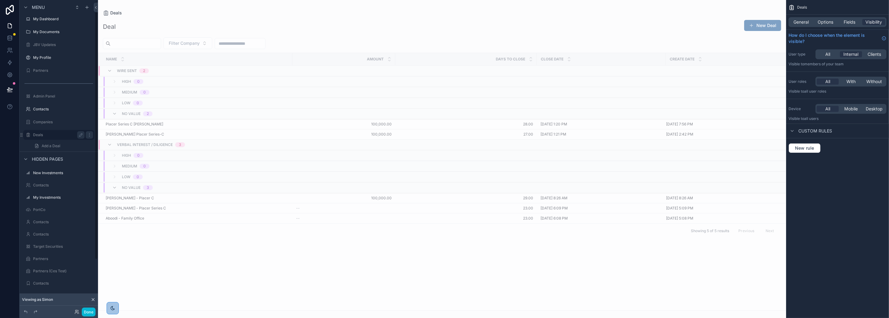
scroll to position [1, 0]
click at [812, 23] on span "Visibility" at bounding box center [874, 22] width 17 height 6
click at [812, 55] on span "Internal" at bounding box center [851, 54] width 15 height 6
click at [812, 81] on span "With" at bounding box center [851, 81] width 9 height 6
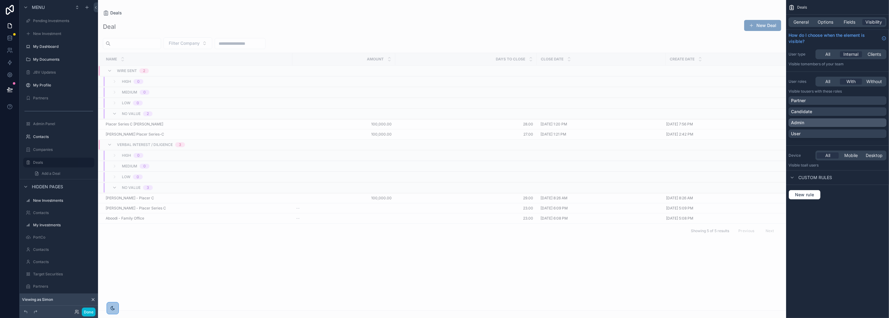
click at [812, 119] on div "Admin" at bounding box center [837, 122] width 93 height 6
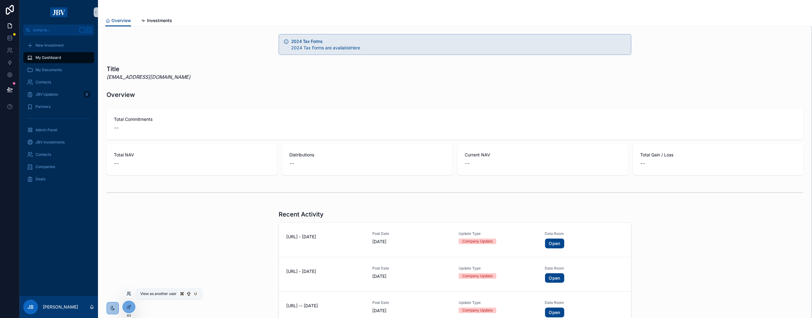
click at [130, 292] on icon at bounding box center [128, 293] width 5 height 5
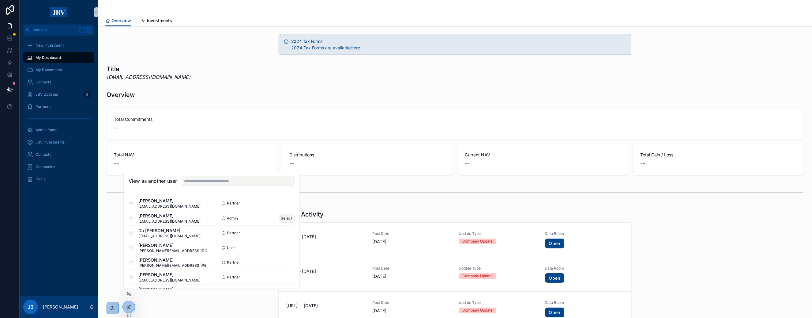
click at [282, 217] on button "Select" at bounding box center [287, 217] width 16 height 9
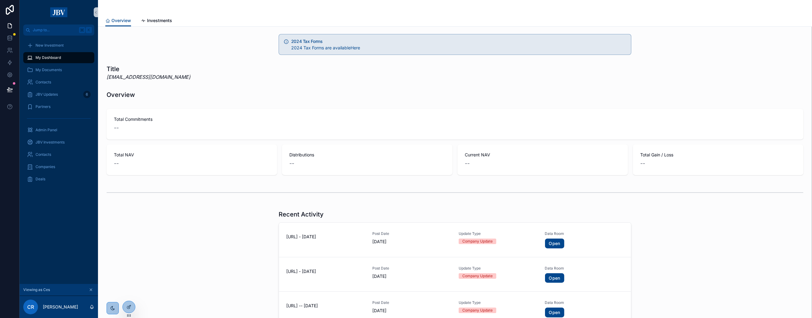
click at [130, 294] on icon at bounding box center [128, 293] width 5 height 5
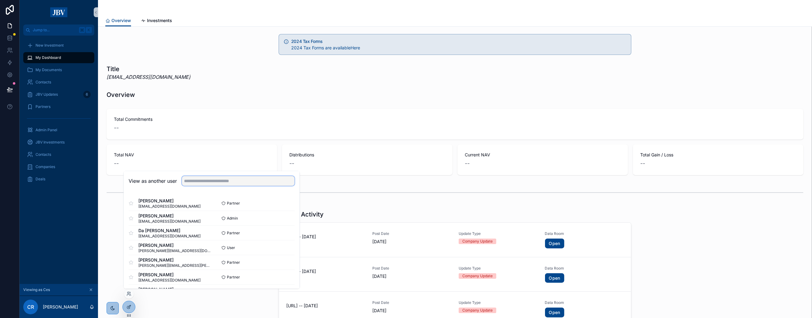
click at [206, 183] on input "text" at bounding box center [238, 181] width 113 height 10
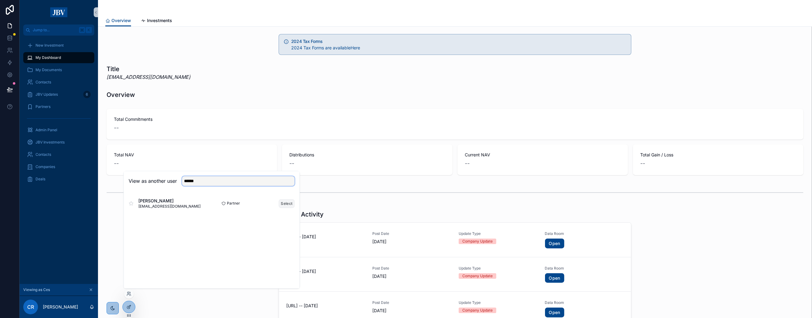
type input "******"
click at [284, 203] on button "Select" at bounding box center [287, 203] width 16 height 9
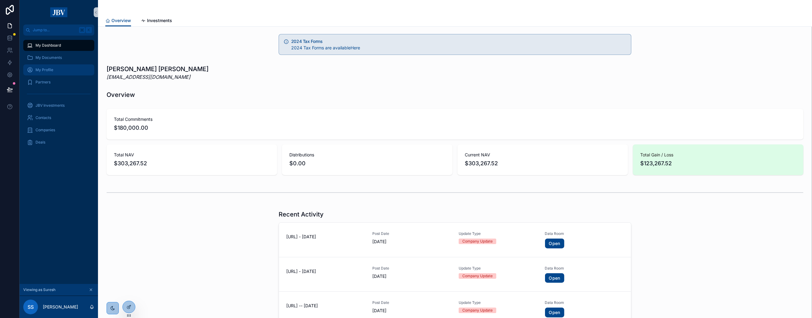
click at [47, 69] on span "My Profile" at bounding box center [45, 69] width 18 height 5
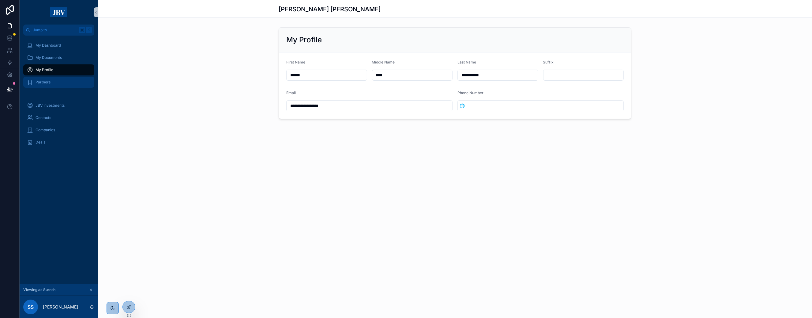
click at [47, 81] on span "Partners" at bounding box center [43, 82] width 15 height 5
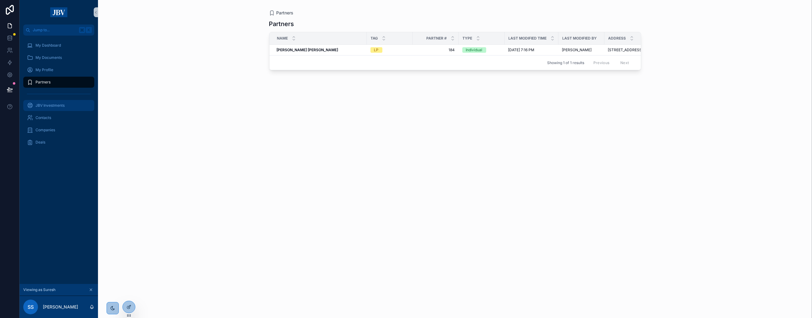
click at [46, 102] on div "JBV Investments" at bounding box center [59, 105] width 64 height 10
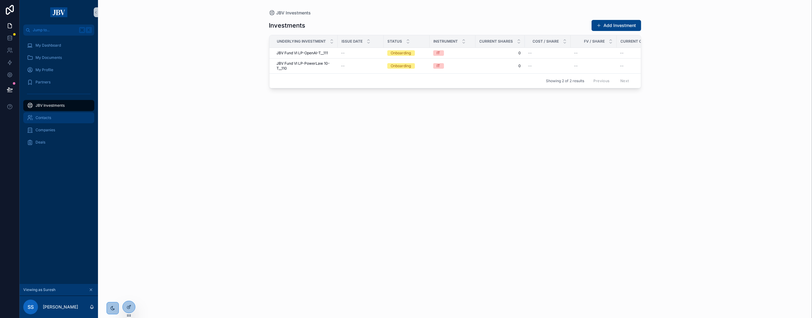
click at [46, 122] on div "Contacts" at bounding box center [59, 118] width 64 height 10
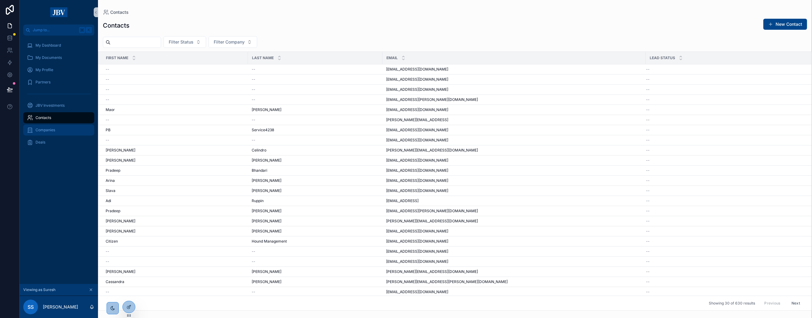
click at [46, 131] on span "Companies" at bounding box center [46, 129] width 20 height 5
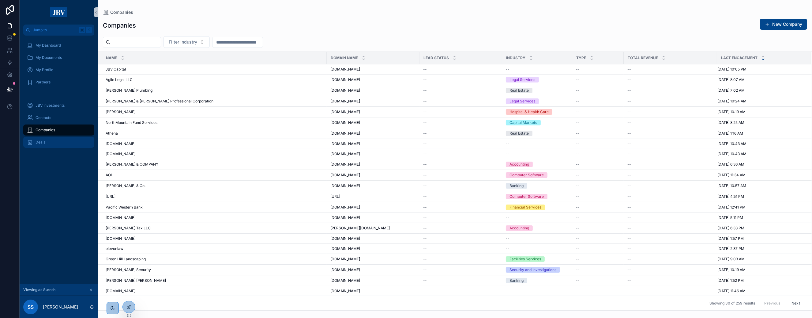
click at [45, 144] on div "Deals" at bounding box center [59, 142] width 64 height 10
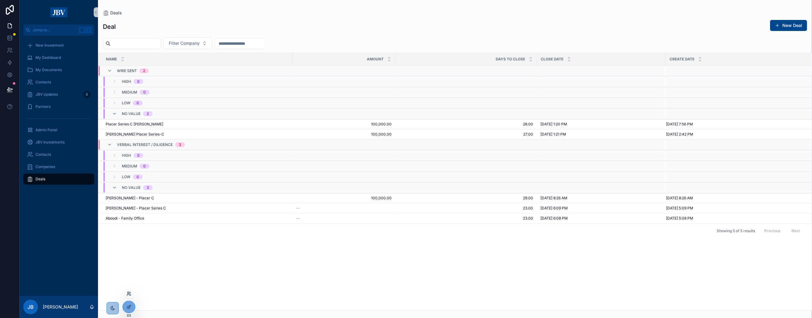
click at [129, 291] on icon at bounding box center [128, 293] width 5 height 5
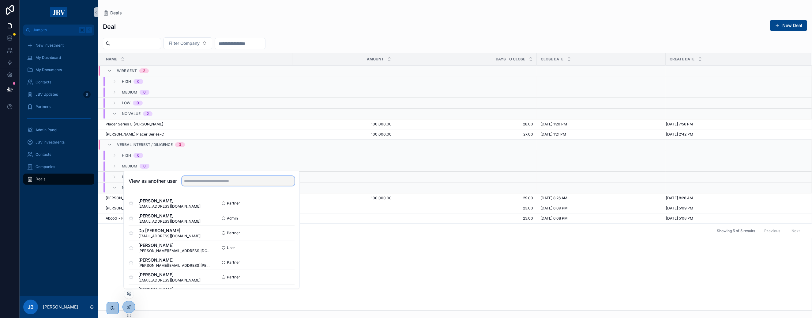
click at [213, 184] on input "text" at bounding box center [238, 181] width 113 height 10
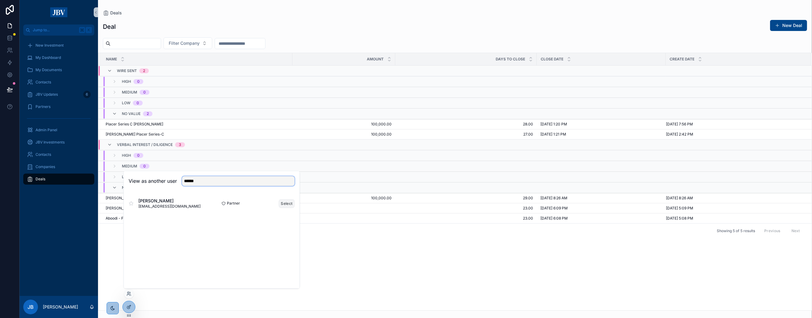
type input "******"
click at [286, 203] on button "Select" at bounding box center [287, 203] width 16 height 9
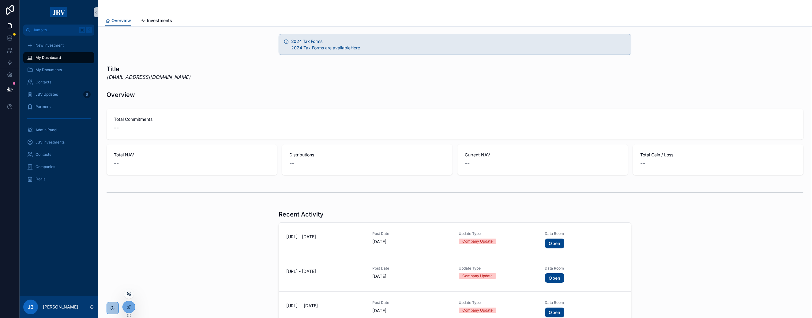
click at [129, 291] on icon at bounding box center [128, 293] width 5 height 5
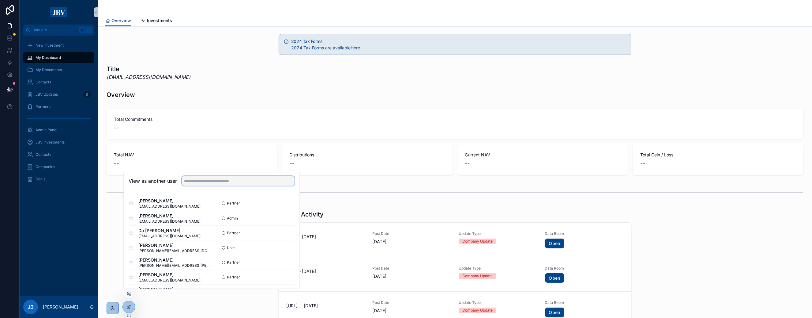
click at [223, 180] on input "text" at bounding box center [238, 181] width 113 height 10
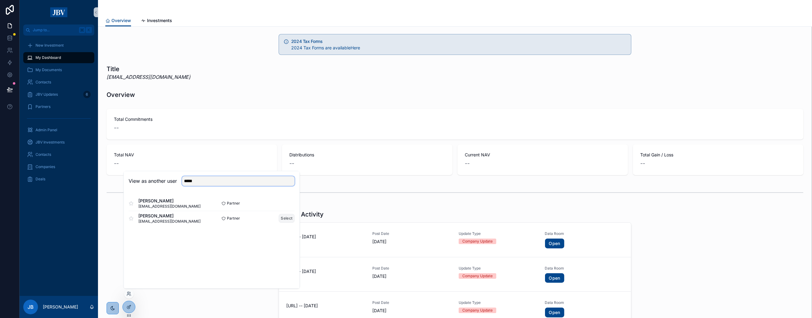
type input "*****"
click at [285, 219] on button "Select" at bounding box center [287, 217] width 16 height 9
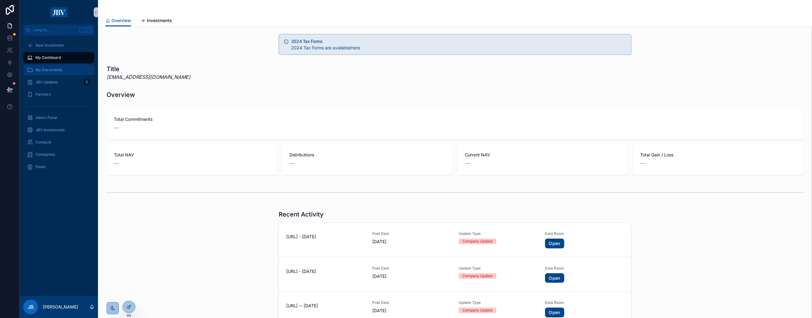
click at [55, 69] on span "My Documents" at bounding box center [49, 69] width 26 height 5
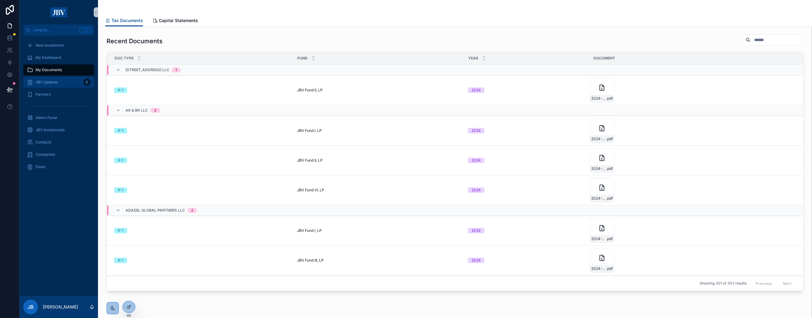
click at [54, 81] on span "JBV Updates" at bounding box center [47, 82] width 22 height 5
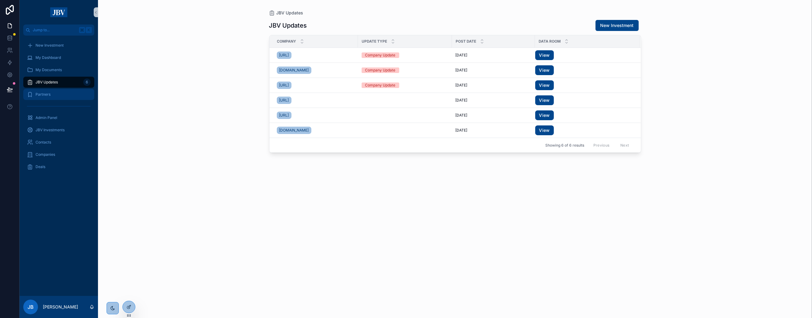
click at [55, 93] on div "Partners" at bounding box center [59, 94] width 64 height 10
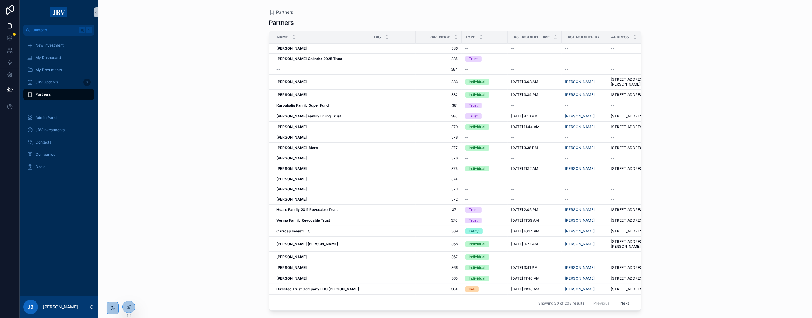
click at [124, 296] on div "Partners Partners Name Tag Partner # Type Last Modified Time Last Modified By A…" at bounding box center [455, 159] width 714 height 318
click at [128, 294] on icon at bounding box center [128, 294] width 2 height 1
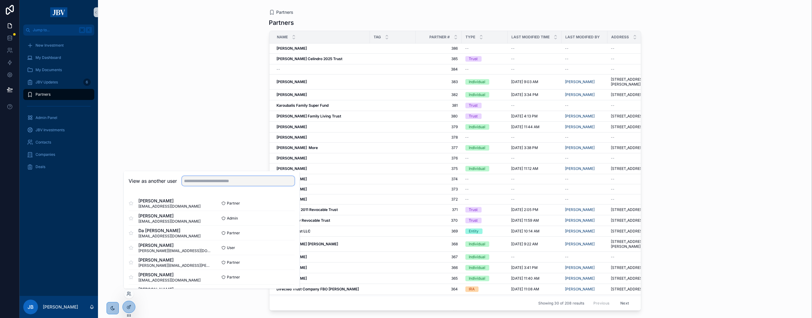
click at [209, 182] on input "text" at bounding box center [238, 181] width 113 height 10
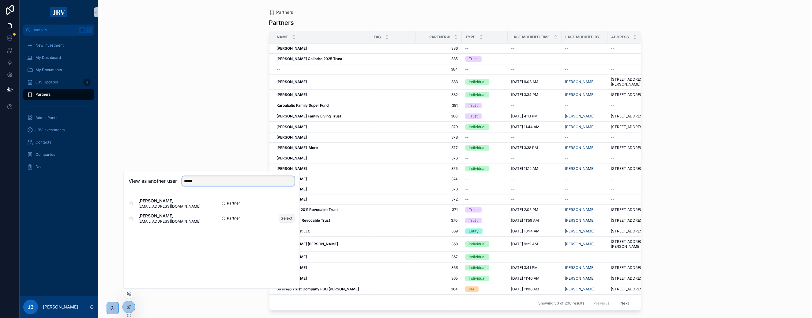
type input "*****"
click at [285, 217] on button "Select" at bounding box center [287, 217] width 16 height 9
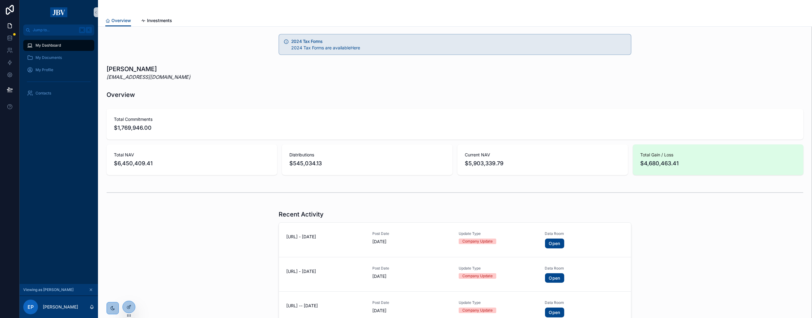
click at [148, 162] on span "$6,450,409.41" at bounding box center [192, 163] width 156 height 9
click at [154, 23] on span "Investments" at bounding box center [159, 20] width 25 height 6
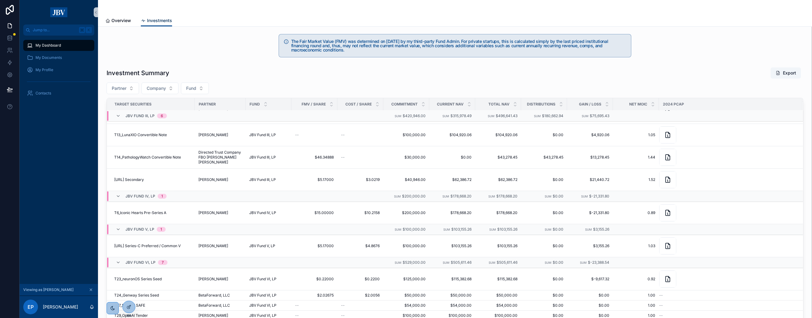
scroll to position [283, 0]
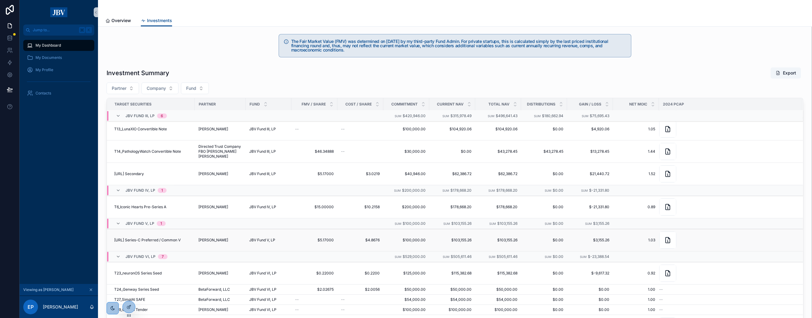
click at [163, 240] on span "T8_Placer.ai Series-C Preferred / Common V" at bounding box center [147, 239] width 66 height 5
click at [135, 193] on span "JBV Fund IV, LP" at bounding box center [141, 190] width 30 height 5
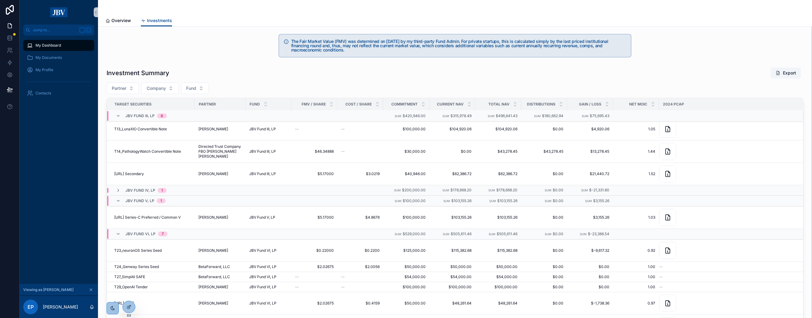
click at [135, 193] on td "JBV Fund IV, LP 1" at bounding box center [199, 190] width 185 height 10
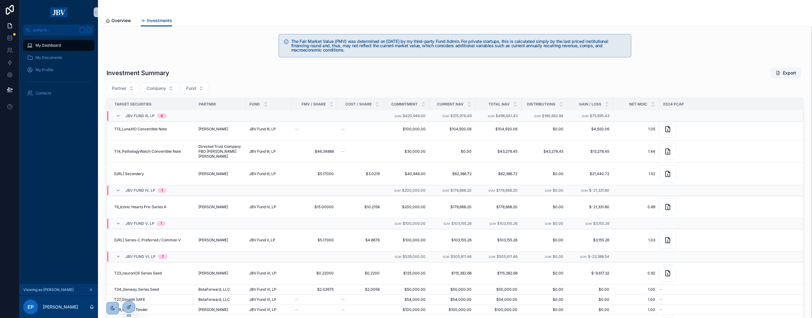
scroll to position [50, 0]
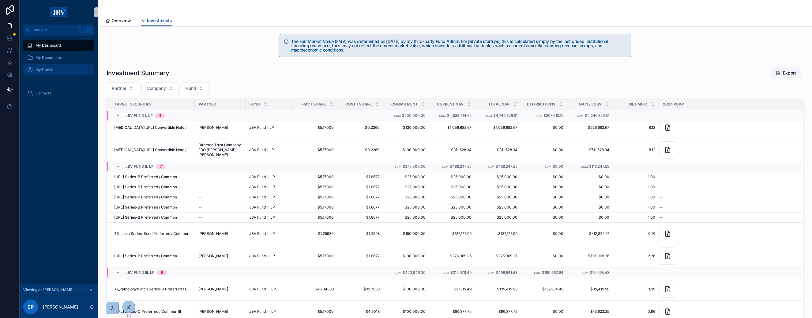
click at [40, 69] on span "My Profile" at bounding box center [45, 69] width 18 height 5
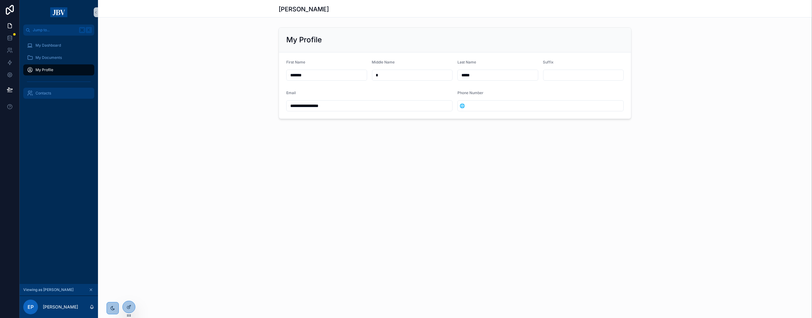
click at [66, 89] on div "Contacts" at bounding box center [59, 93] width 64 height 10
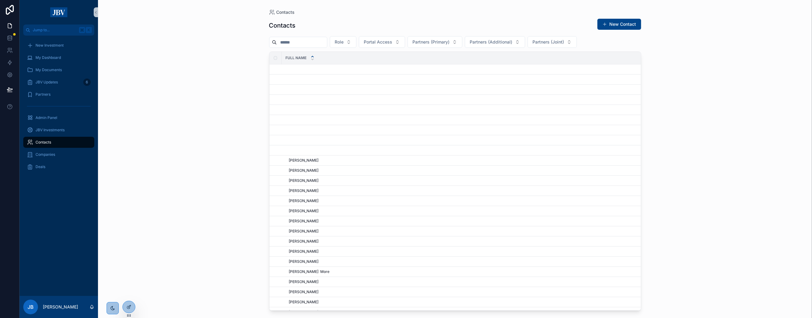
click at [131, 289] on div "Contacts Contacts New Contact Role Portal Access Partners (Primary) Partners (A…" at bounding box center [455, 159] width 714 height 318
click at [128, 293] on icon at bounding box center [128, 293] width 2 height 2
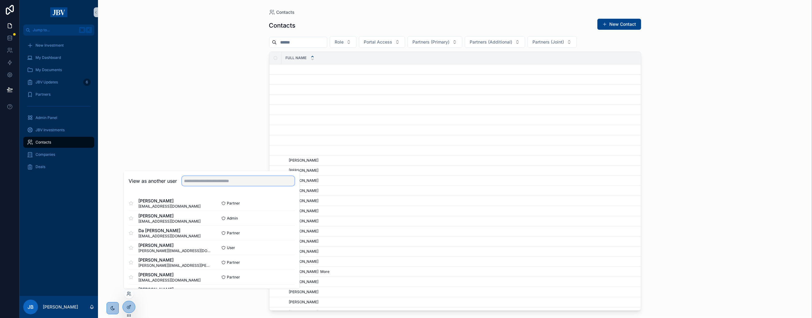
click at [216, 181] on input "text" at bounding box center [238, 181] width 113 height 10
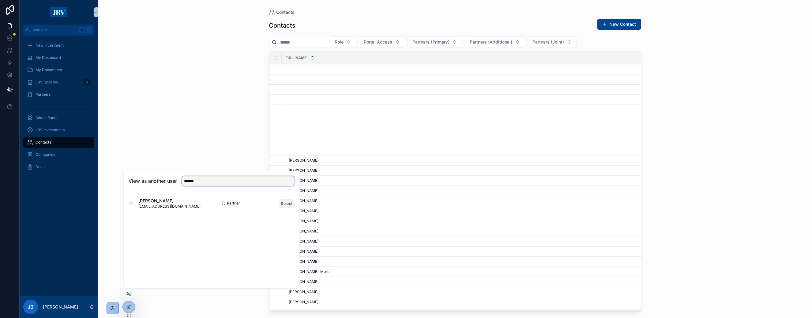
type input "******"
click at [286, 204] on button "Select" at bounding box center [287, 203] width 16 height 9
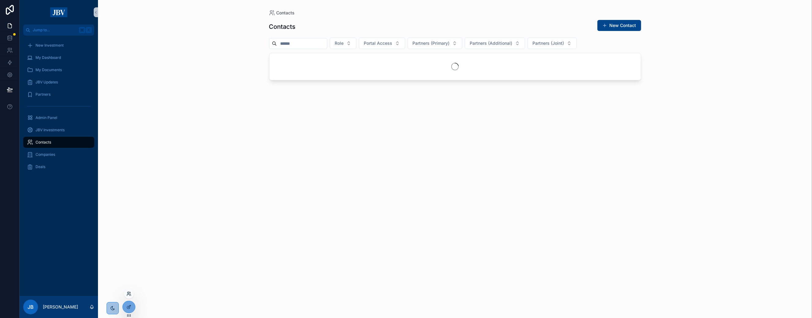
click at [129, 293] on icon at bounding box center [128, 293] width 5 height 5
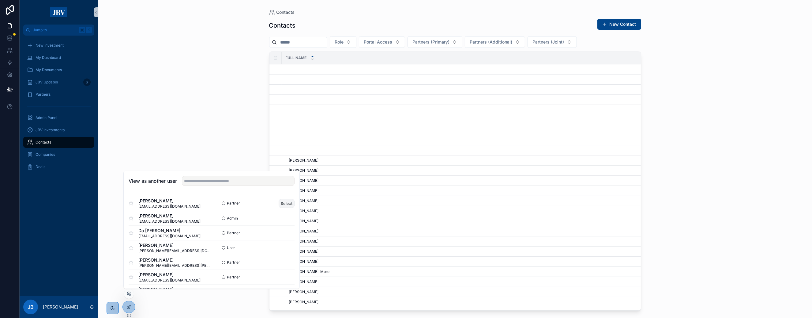
click at [280, 202] on button "Select" at bounding box center [287, 203] width 16 height 9
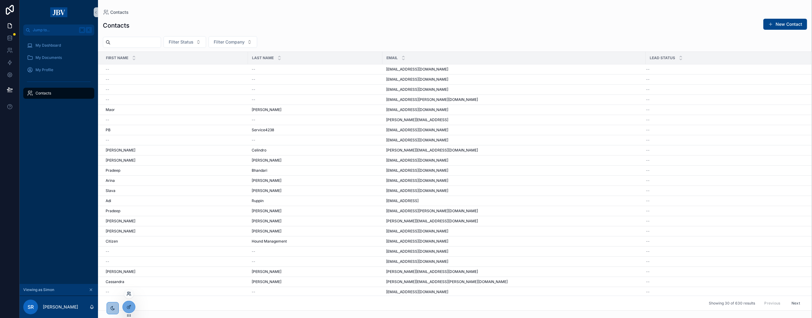
click at [128, 293] on icon at bounding box center [128, 293] width 2 height 2
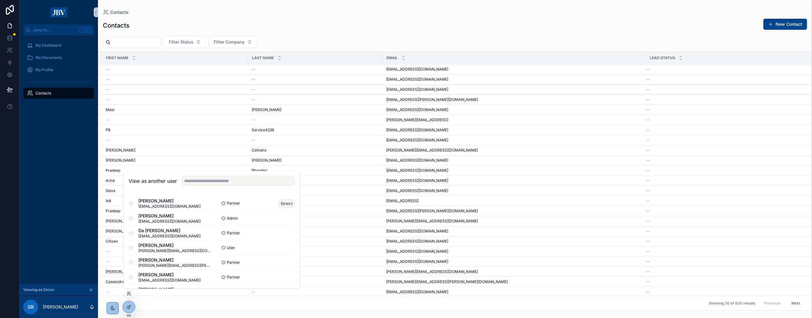
click at [286, 204] on button "Select" at bounding box center [287, 203] width 16 height 9
click at [285, 231] on button "Select" at bounding box center [287, 232] width 16 height 9
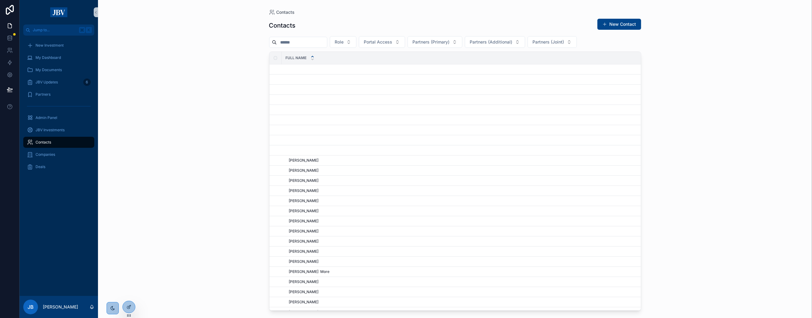
click at [138, 285] on div "Contacts Contacts New Contact Role Portal Access Partners (Primary) Partners (A…" at bounding box center [455, 159] width 714 height 318
click at [127, 291] on div "Contacts Contacts New Contact Role Portal Access Partners (Primary) Partners (A…" at bounding box center [455, 159] width 714 height 318
click at [129, 292] on icon at bounding box center [128, 293] width 2 height 2
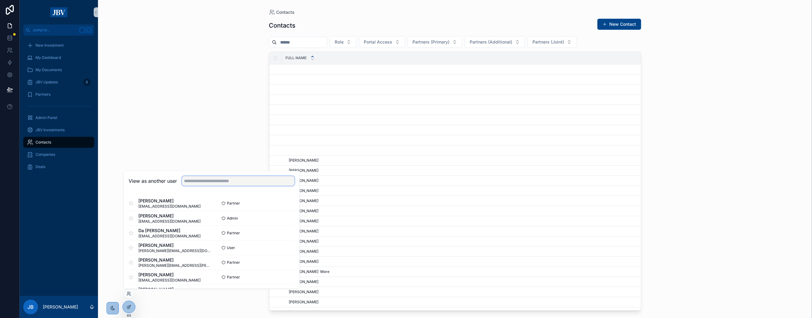
click at [236, 179] on input "text" at bounding box center [238, 181] width 113 height 10
click at [183, 199] on div "Simon Rahimian srahimian@yahoo.com" at bounding box center [170, 203] width 83 height 11
click at [282, 199] on button "Select" at bounding box center [287, 203] width 16 height 9
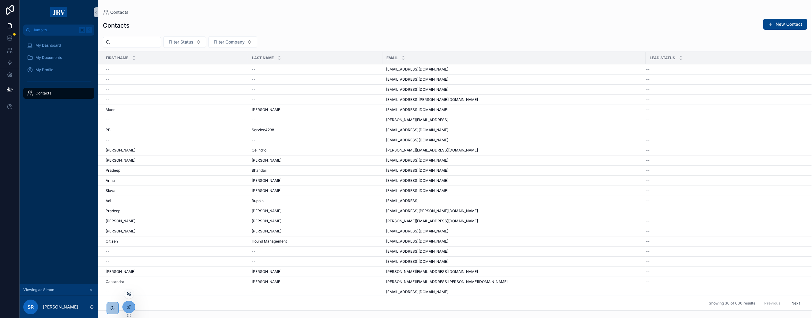
click at [130, 292] on icon at bounding box center [128, 293] width 5 height 5
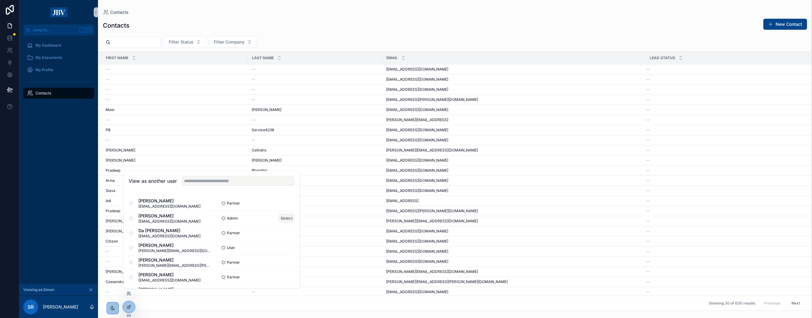
click at [285, 218] on button "Select" at bounding box center [287, 217] width 16 height 9
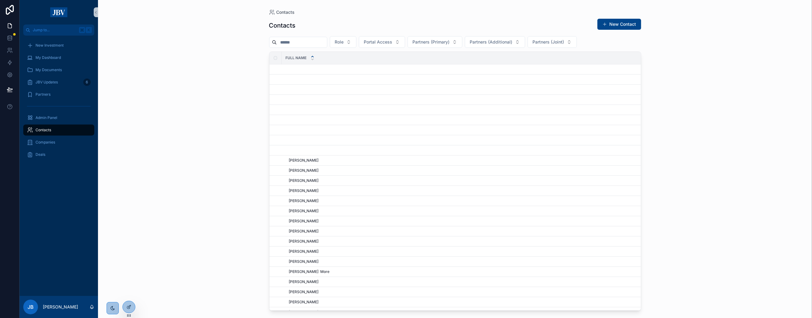
click at [134, 282] on div "Contacts Contacts New Contact Role Portal Access Partners (Primary) Partners (A…" at bounding box center [455, 159] width 714 height 318
click at [130, 294] on icon at bounding box center [128, 294] width 2 height 1
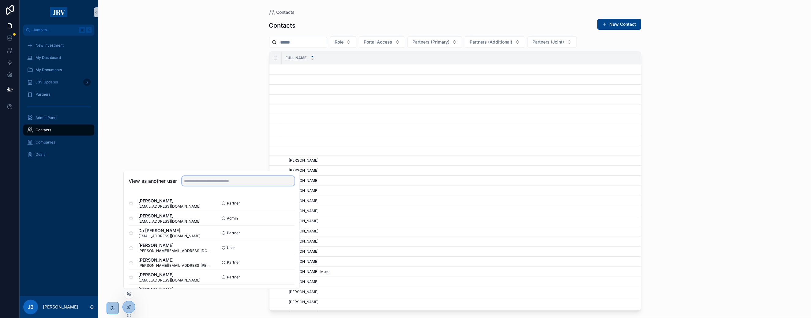
click at [198, 183] on input "text" at bounding box center [238, 181] width 113 height 10
click at [287, 202] on button "Select" at bounding box center [287, 203] width 16 height 9
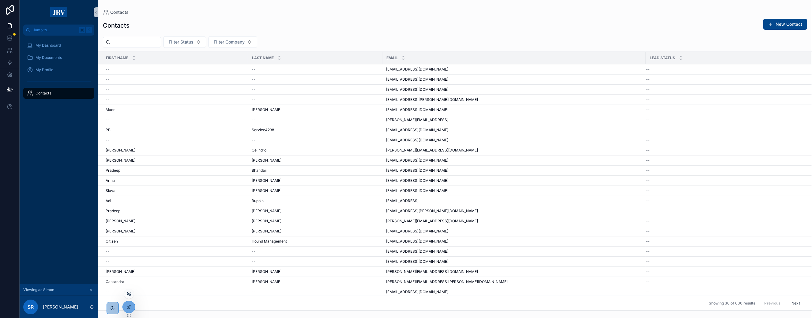
click at [129, 295] on icon at bounding box center [128, 293] width 5 height 5
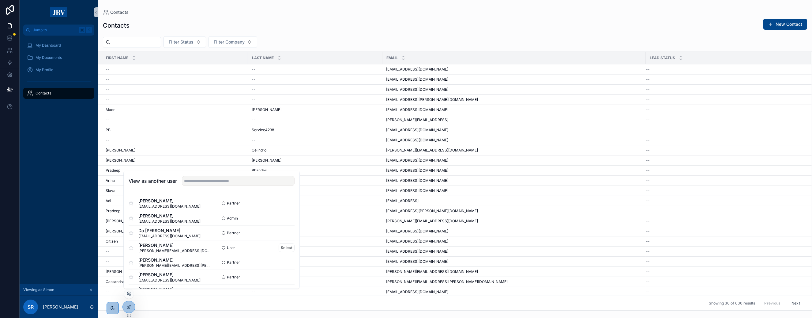
scroll to position [32, 0]
click at [285, 244] on button "Select" at bounding box center [287, 244] width 16 height 9
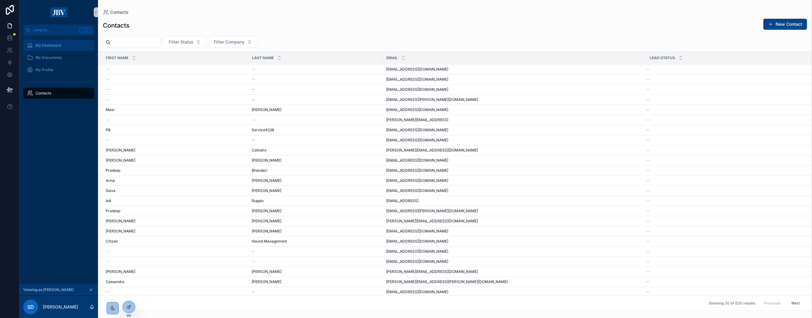
click at [46, 47] on span "My Dashboard" at bounding box center [48, 45] width 25 height 5
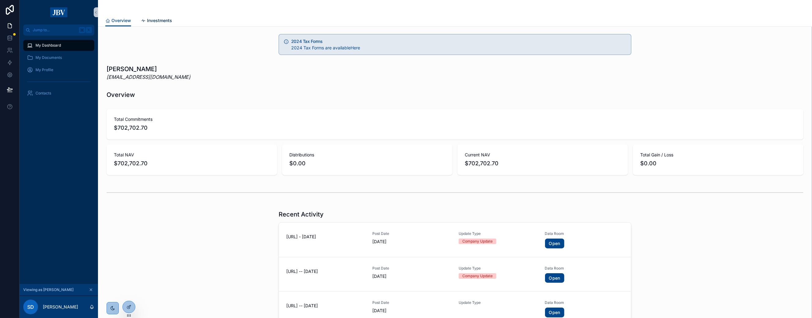
click at [157, 21] on span "Investments" at bounding box center [159, 20] width 25 height 6
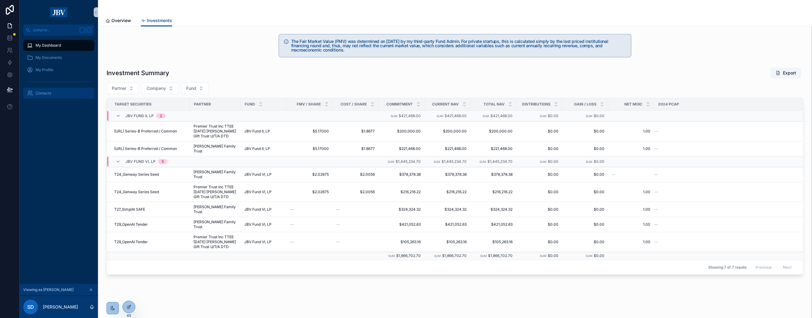
click at [41, 91] on span "Contacts" at bounding box center [44, 93] width 16 height 5
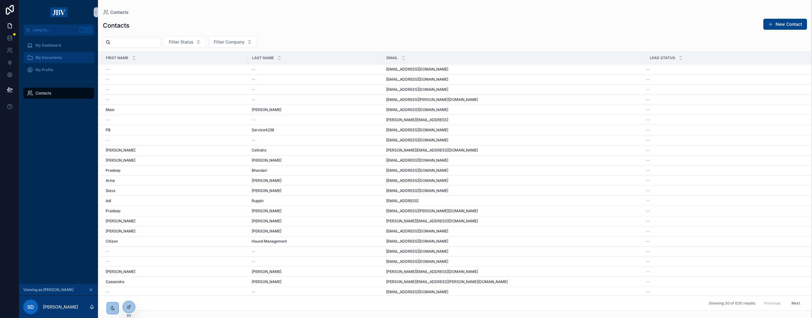
click at [46, 58] on span "My Documents" at bounding box center [49, 57] width 26 height 5
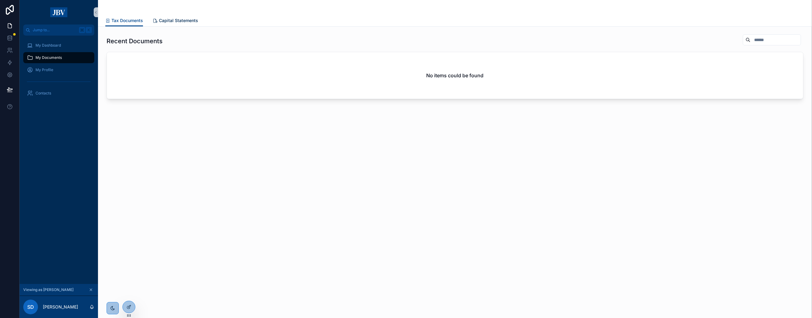
click at [171, 18] on span "Capital Statements" at bounding box center [178, 20] width 39 height 6
click at [136, 22] on span "Tax Documents" at bounding box center [127, 20] width 32 height 6
click at [44, 44] on span "My Dashboard" at bounding box center [48, 45] width 25 height 5
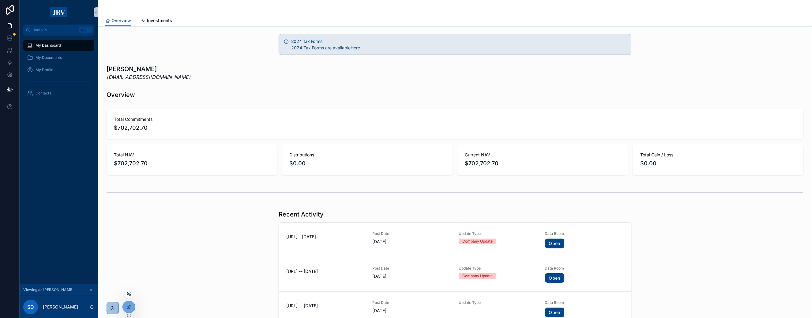
click at [128, 293] on icon at bounding box center [128, 293] width 2 height 2
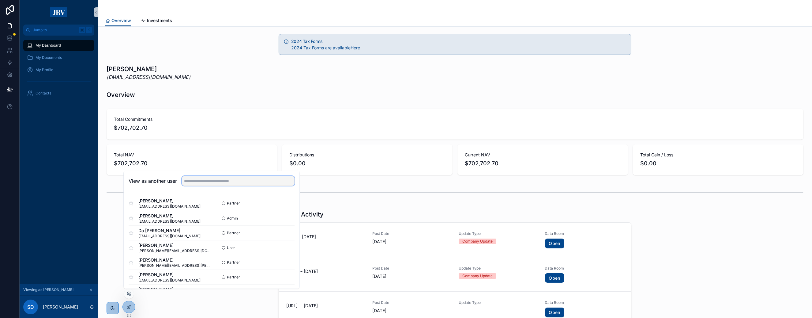
click at [194, 183] on input "text" at bounding box center [238, 181] width 113 height 10
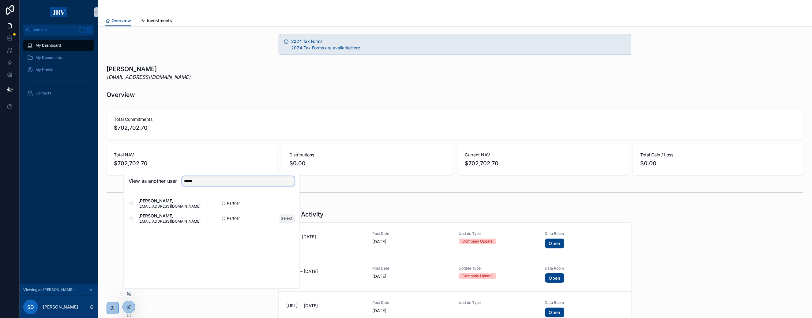
type input "*****"
click at [283, 220] on button "Select" at bounding box center [287, 217] width 16 height 9
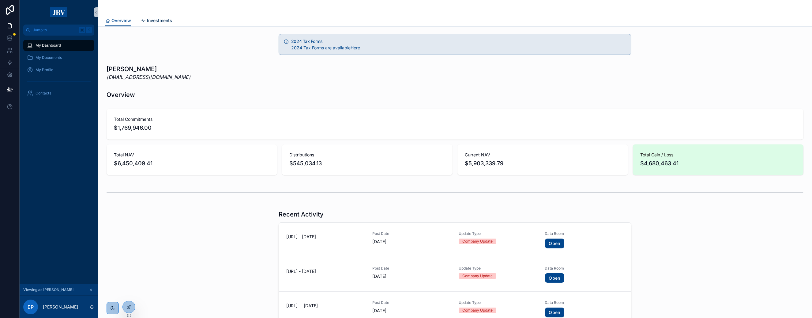
click at [157, 23] on span "Investments" at bounding box center [159, 20] width 25 height 6
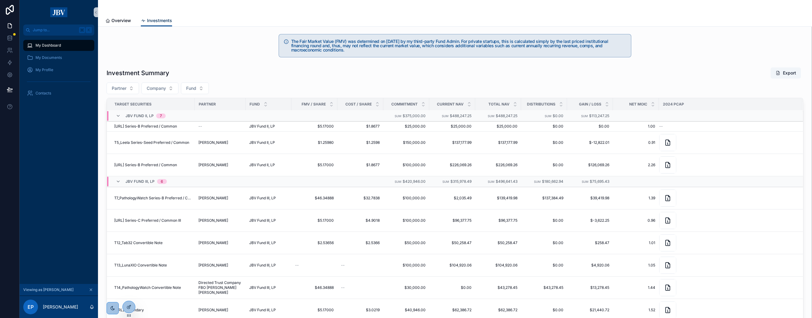
scroll to position [244, 0]
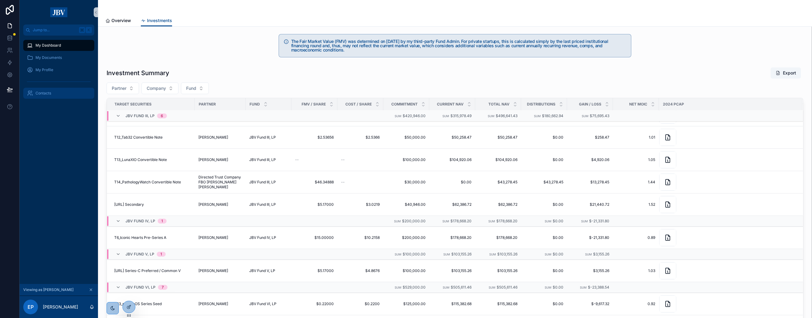
click at [51, 91] on div "Contacts" at bounding box center [59, 93] width 64 height 10
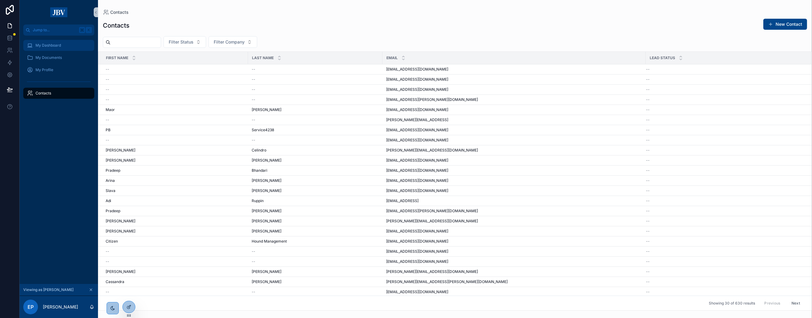
click at [62, 50] on div "My Dashboard" at bounding box center [59, 45] width 64 height 10
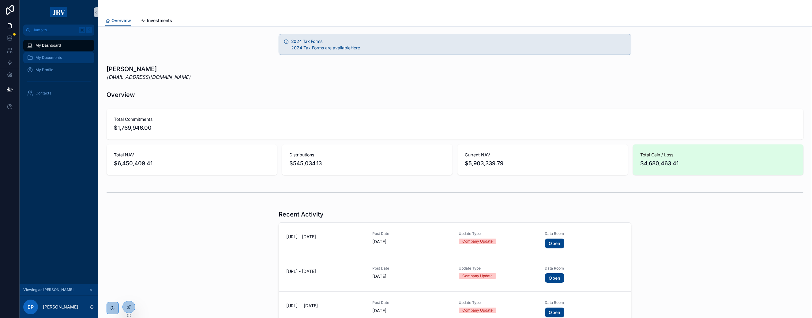
click at [59, 56] on span "My Documents" at bounding box center [49, 57] width 26 height 5
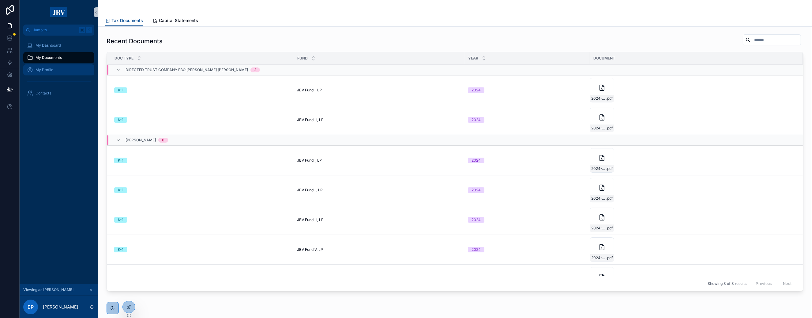
click at [56, 69] on div "My Profile" at bounding box center [59, 70] width 64 height 10
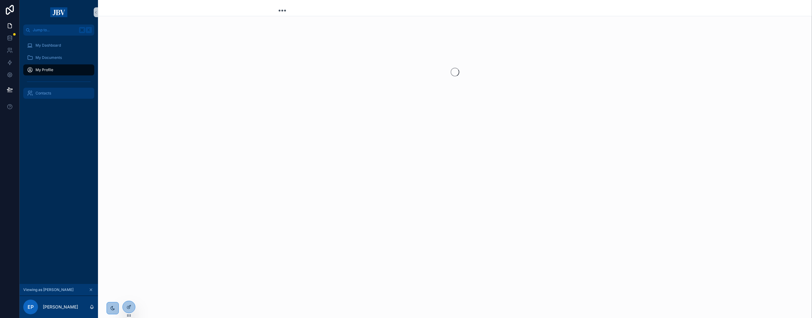
click at [52, 92] on div "Contacts" at bounding box center [59, 93] width 64 height 10
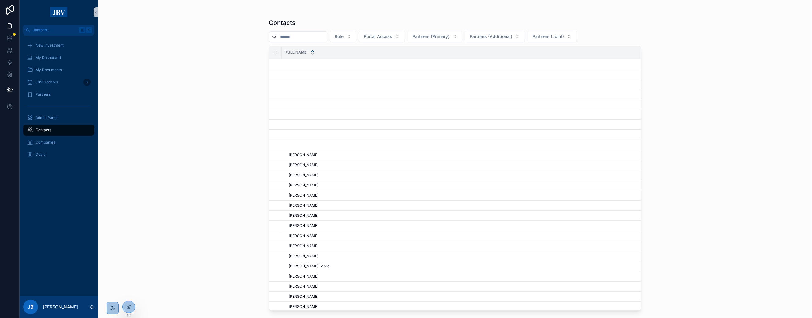
click at [126, 295] on div "Contacts Role Portal Access Partners (Primary) Partners (Additional) Partners (…" at bounding box center [455, 159] width 714 height 318
click at [129, 294] on icon at bounding box center [128, 293] width 5 height 5
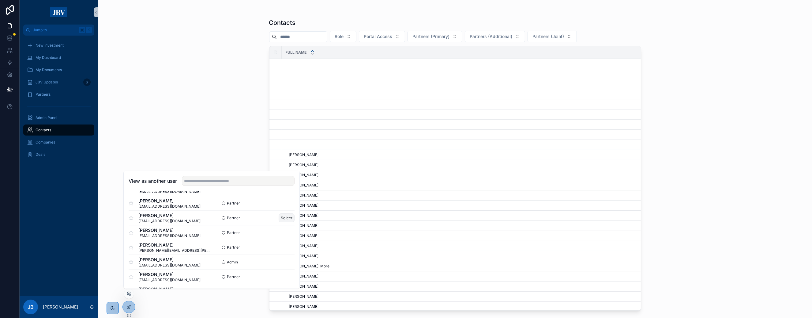
scroll to position [127, 0]
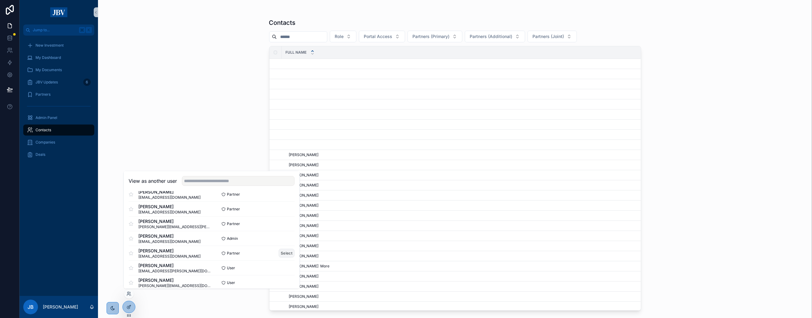
click at [285, 253] on button "Select" at bounding box center [287, 252] width 16 height 9
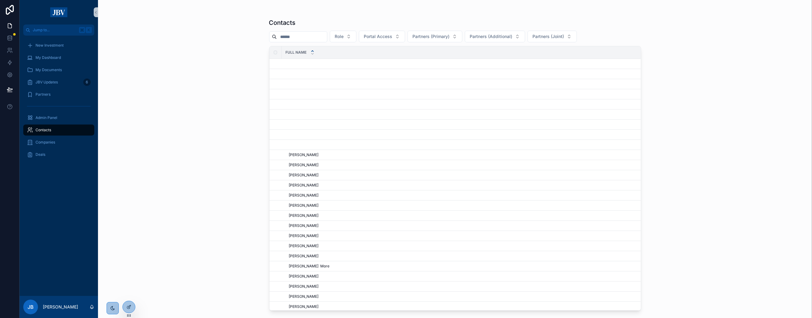
click at [126, 291] on div "Contacts Role Portal Access Partners (Primary) Partners (Additional) Partners (…" at bounding box center [455, 159] width 714 height 318
click at [129, 295] on icon at bounding box center [128, 293] width 5 height 5
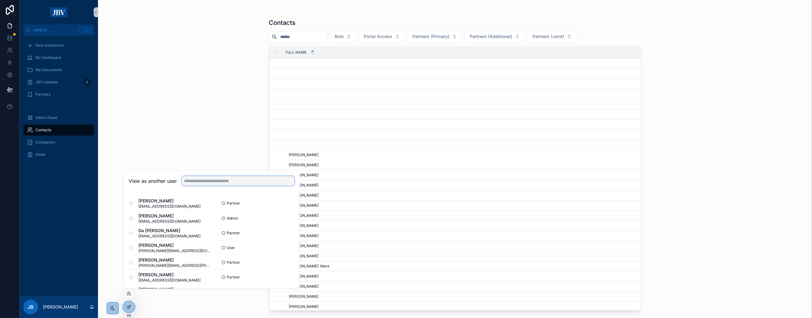
click at [205, 183] on input "text" at bounding box center [238, 181] width 113 height 10
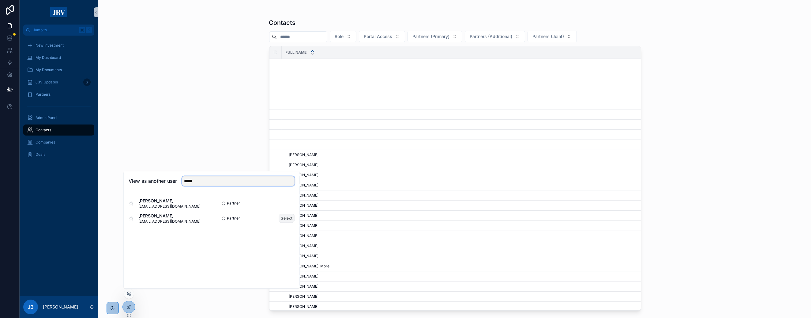
type input "*****"
click at [285, 219] on button "Select" at bounding box center [287, 217] width 16 height 9
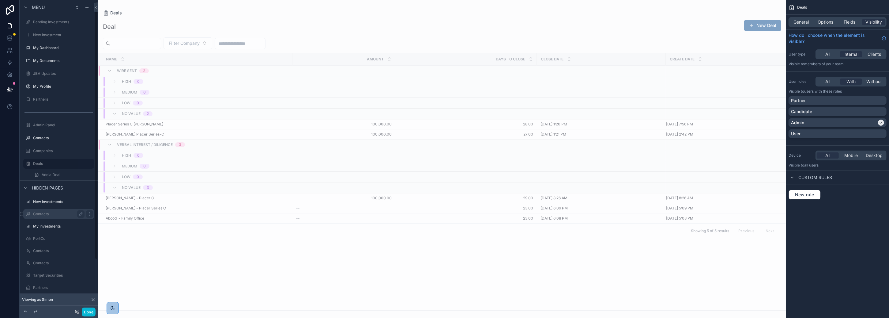
scroll to position [1, 0]
click at [51, 149] on label "Companies" at bounding box center [57, 149] width 49 height 5
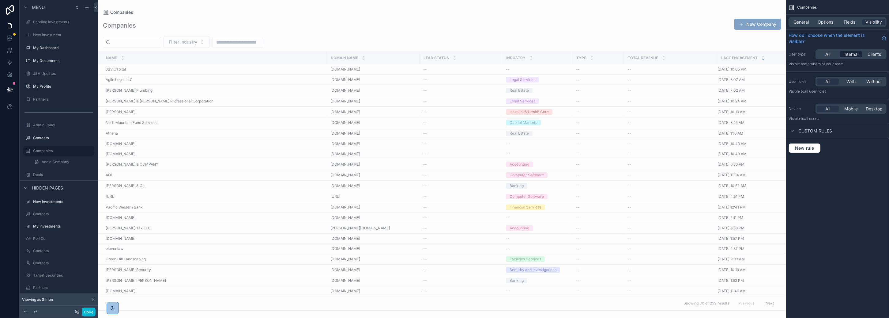
click at [853, 54] on span "Internal" at bounding box center [851, 54] width 15 height 6
click at [853, 82] on span "With" at bounding box center [851, 81] width 9 height 6
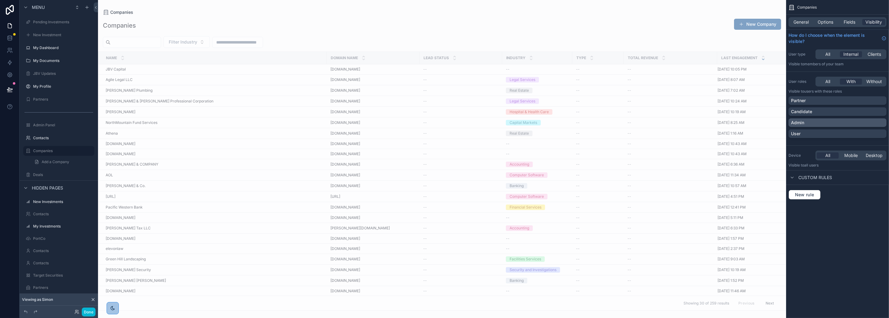
click at [849, 122] on div "Admin" at bounding box center [837, 122] width 93 height 6
click at [623, 191] on div "scrollable content" at bounding box center [442, 159] width 688 height 318
click at [9, 90] on icon at bounding box center [10, 89] width 6 height 6
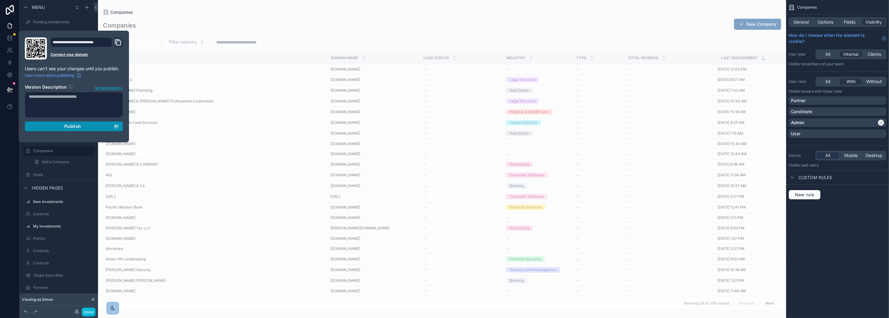
click at [79, 124] on span "Publish" at bounding box center [72, 126] width 17 height 6
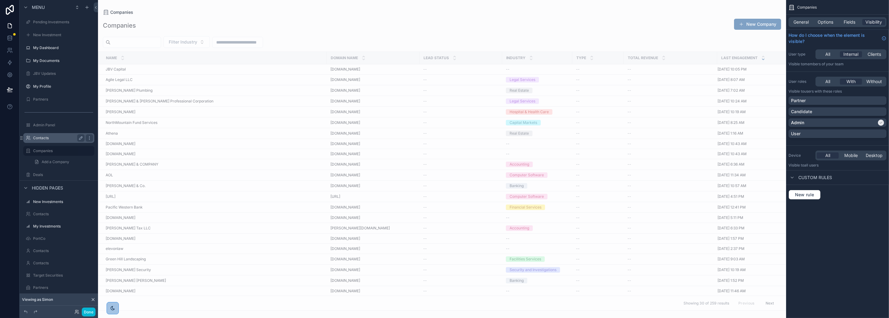
click at [43, 138] on label "Contacts" at bounding box center [57, 137] width 49 height 5
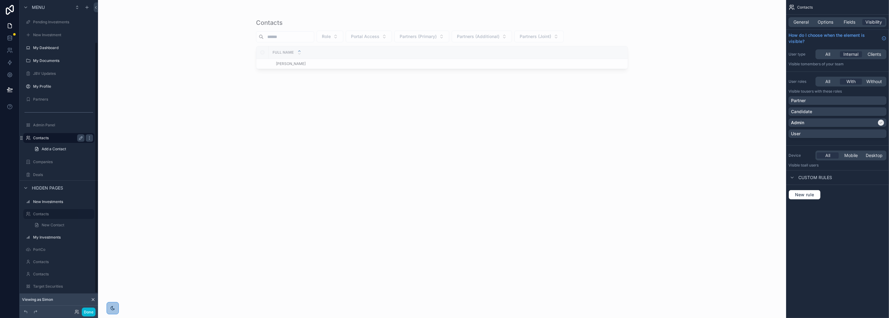
scroll to position [52, 0]
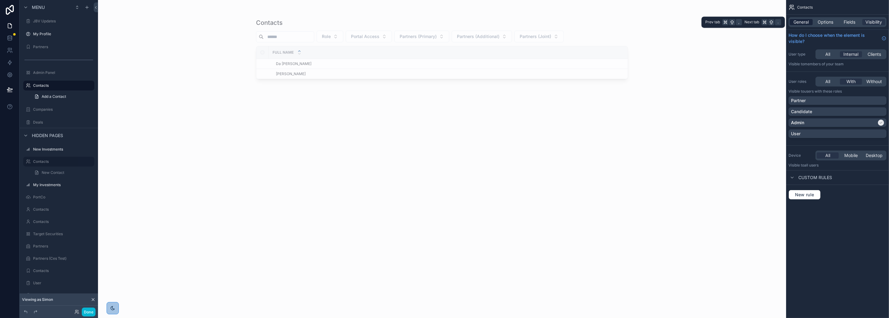
click at [798, 21] on span "General" at bounding box center [801, 22] width 15 height 6
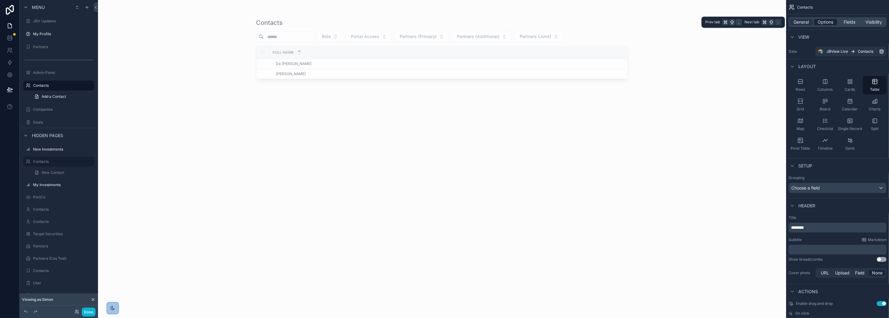
click at [824, 20] on span "Options" at bounding box center [826, 22] width 16 height 6
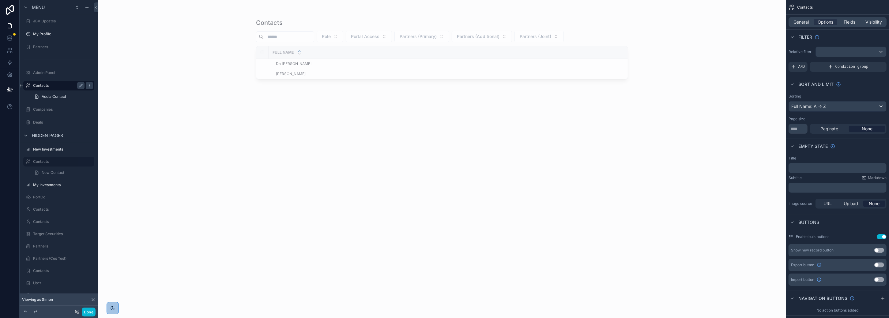
click at [40, 83] on label "Contacts" at bounding box center [57, 85] width 49 height 5
click at [876, 24] on span "Visibility" at bounding box center [874, 22] width 17 height 6
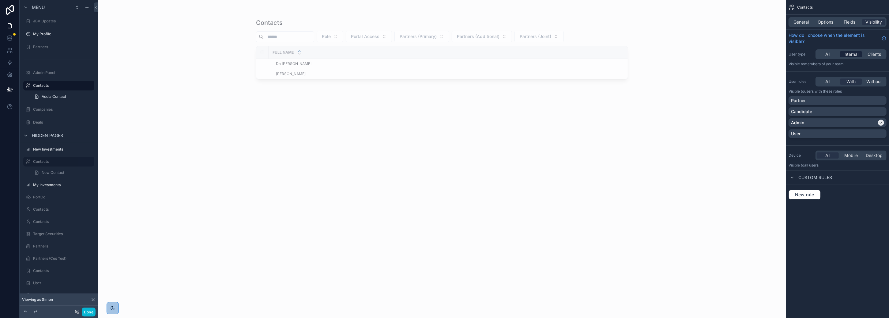
click at [849, 52] on span "Internal" at bounding box center [851, 54] width 15 height 6
click at [40, 108] on label "Companies" at bounding box center [57, 109] width 49 height 5
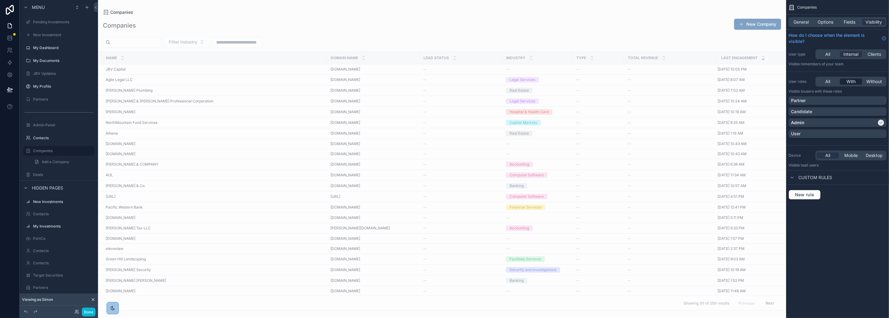
click at [849, 81] on span "With" at bounding box center [851, 81] width 9 height 6
click at [43, 83] on div "My Profile" at bounding box center [58, 86] width 51 height 7
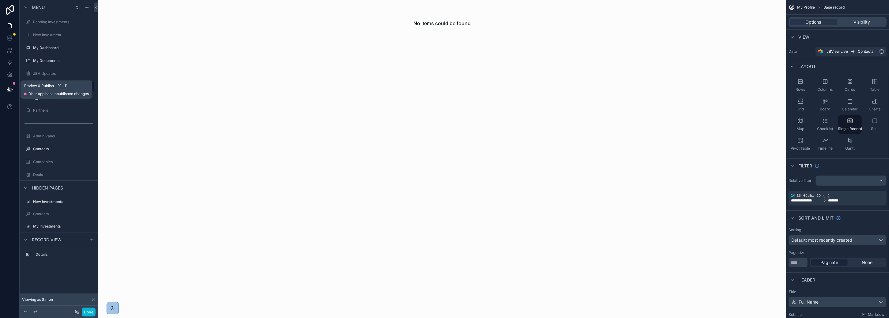
click at [9, 89] on icon at bounding box center [9, 89] width 5 height 3
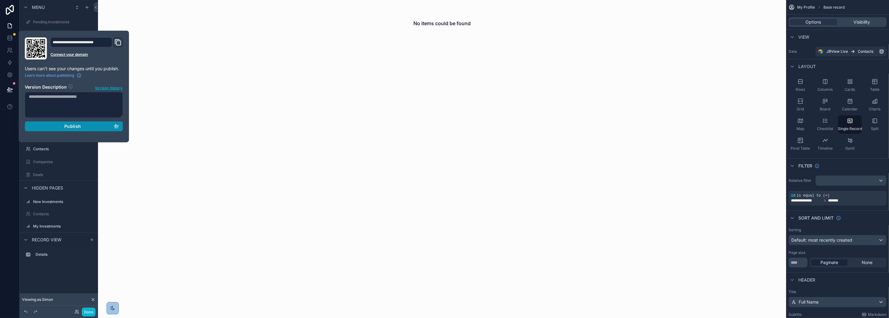
click at [53, 122] on button "Publish" at bounding box center [74, 126] width 98 height 10
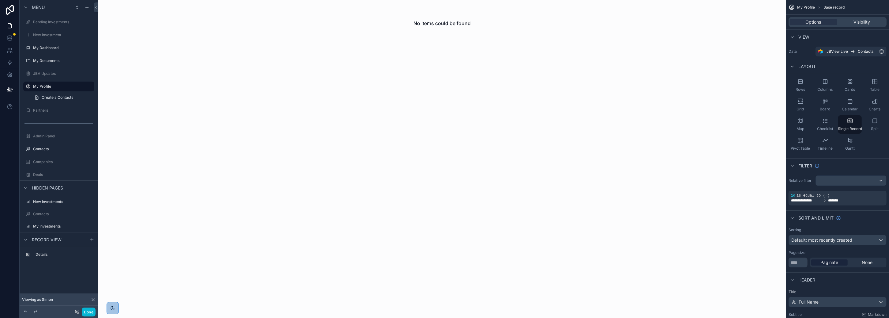
click at [158, 140] on div "No items could be found" at bounding box center [442, 159] width 688 height 318
click at [859, 25] on span "Visibility" at bounding box center [862, 22] width 17 height 6
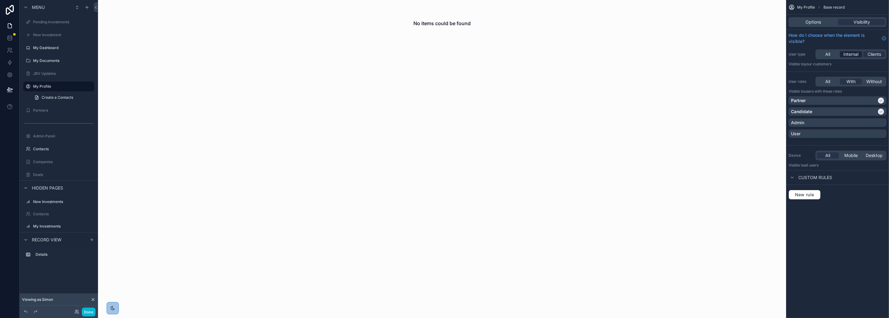
click at [850, 55] on span "Internal" at bounding box center [851, 54] width 15 height 6
click at [883, 100] on icon "scrollable content" at bounding box center [881, 101] width 4 height 4
click at [878, 100] on div "Partner" at bounding box center [837, 100] width 93 height 6
click at [811, 25] on span "Options" at bounding box center [814, 22] width 16 height 6
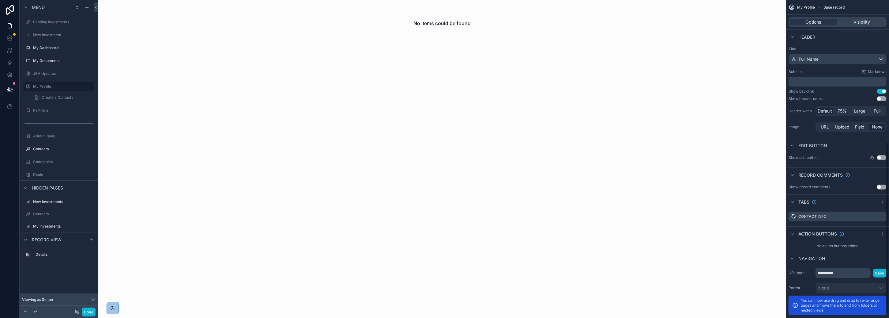
scroll to position [271, 0]
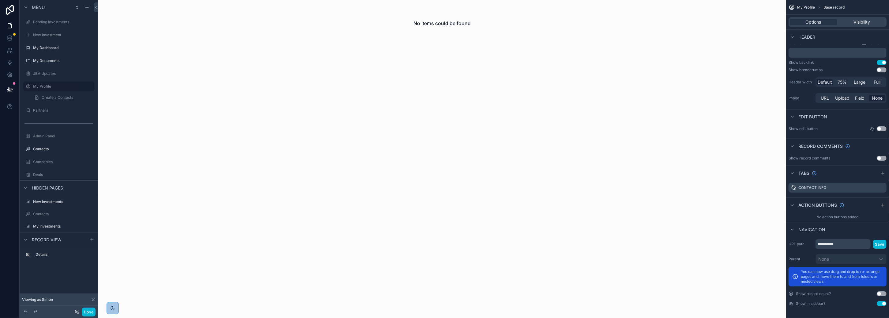
click at [879, 303] on button "Use setting" at bounding box center [882, 303] width 10 height 5
click at [11, 88] on icon at bounding box center [10, 89] width 6 height 6
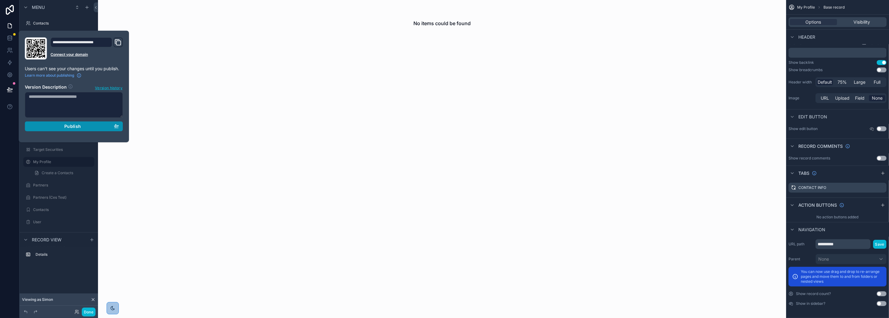
click at [78, 127] on span "Publish" at bounding box center [72, 126] width 17 height 6
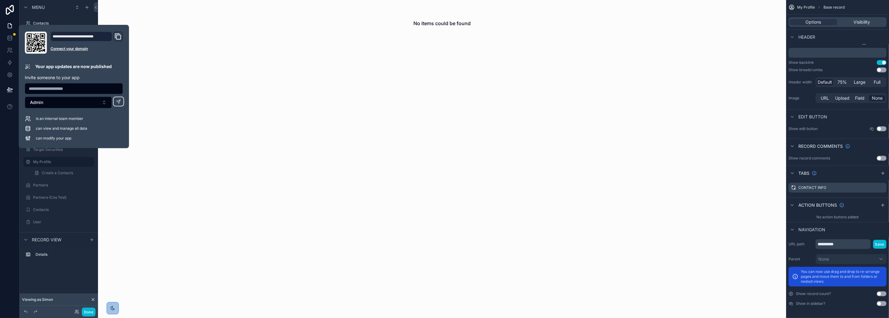
click at [194, 143] on div "No items could be found" at bounding box center [442, 159] width 688 height 318
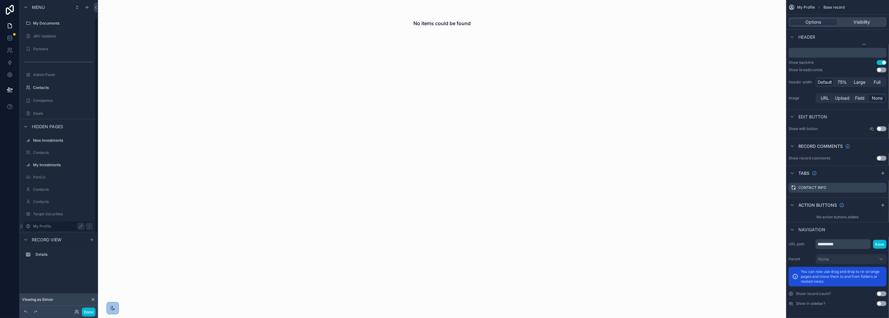
scroll to position [26, 0]
click at [37, 99] on label "Contacts" at bounding box center [57, 99] width 49 height 5
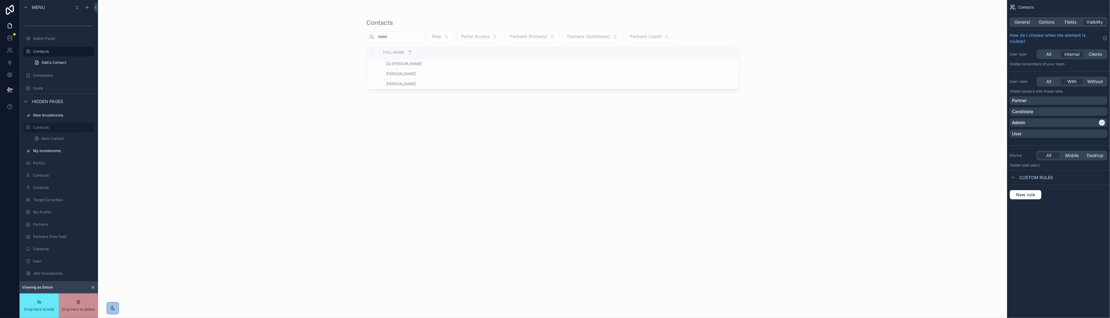
scroll to position [16, 0]
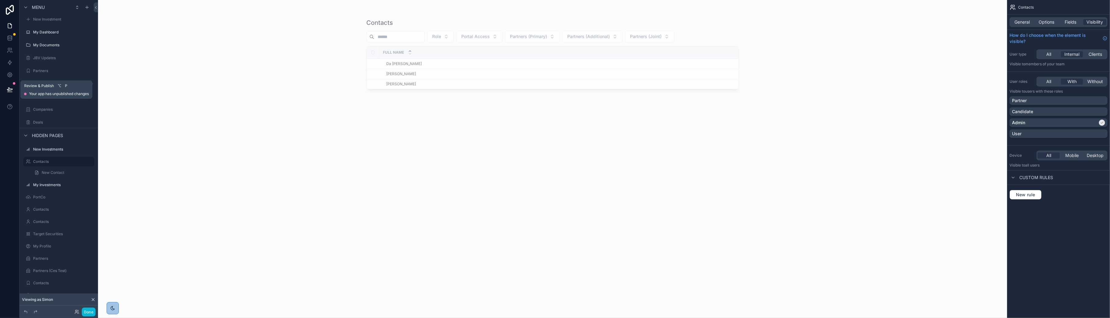
click at [11, 92] on button at bounding box center [9, 89] width 13 height 17
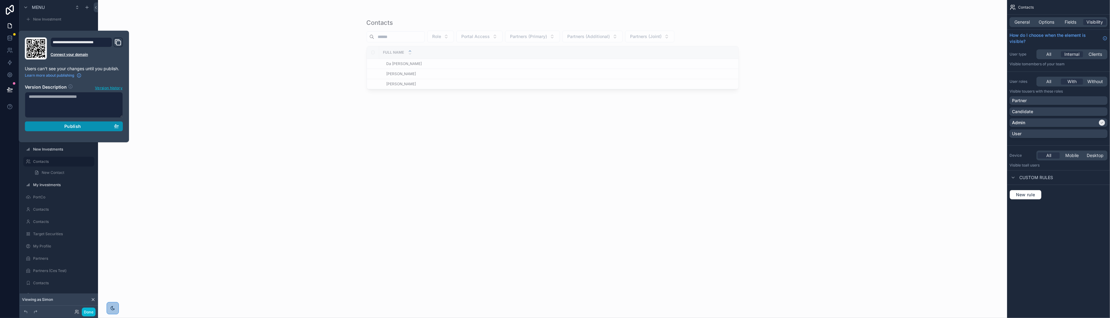
click at [47, 124] on div "Publish" at bounding box center [74, 126] width 90 height 6
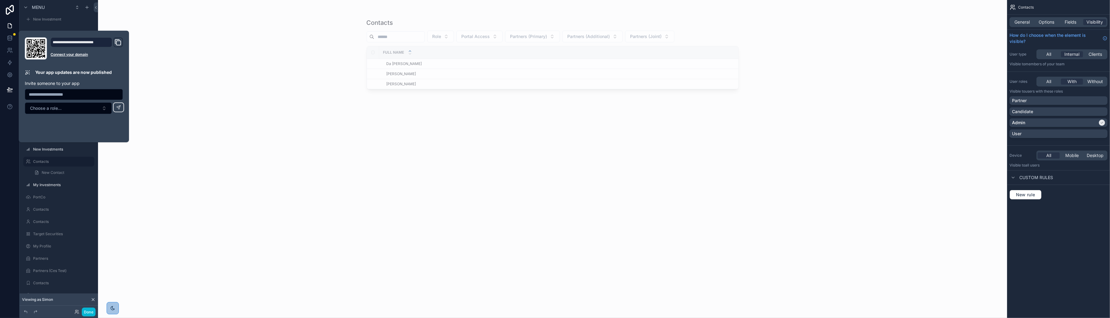
click at [323, 201] on div "Contacts Role Portal Access Partners (Primary) Partners (Additional) Partners (…" at bounding box center [552, 159] width 909 height 318
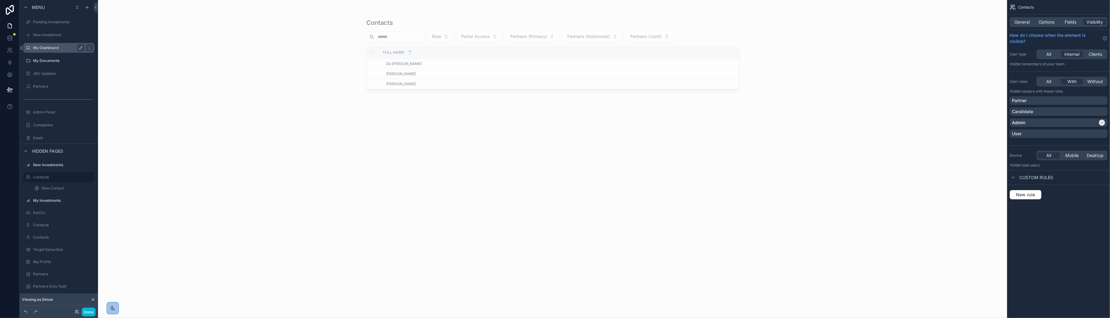
click at [49, 47] on label "My Dashboard" at bounding box center [57, 47] width 49 height 5
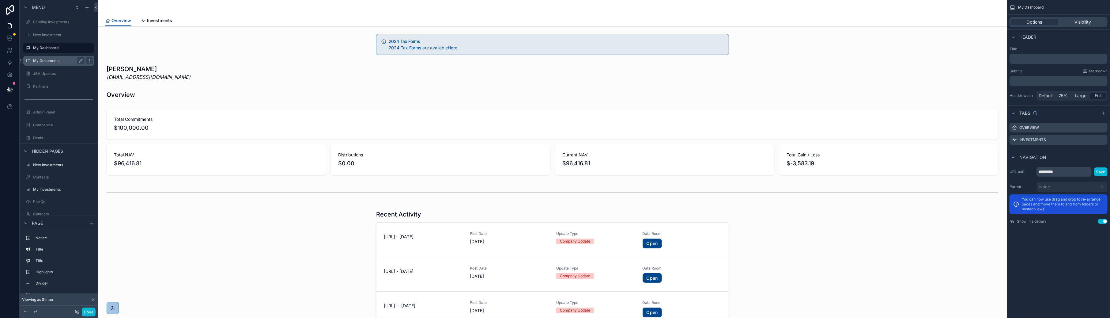
click at [48, 60] on label "My Documents" at bounding box center [57, 60] width 49 height 5
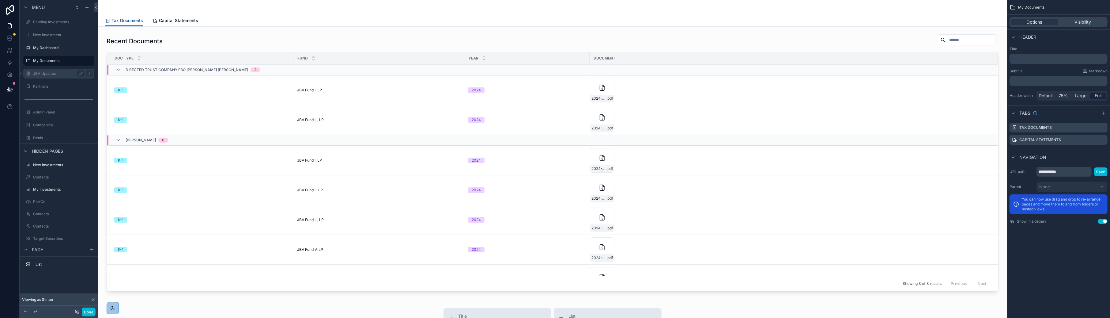
click at [47, 72] on label "JBV Updates" at bounding box center [57, 73] width 49 height 5
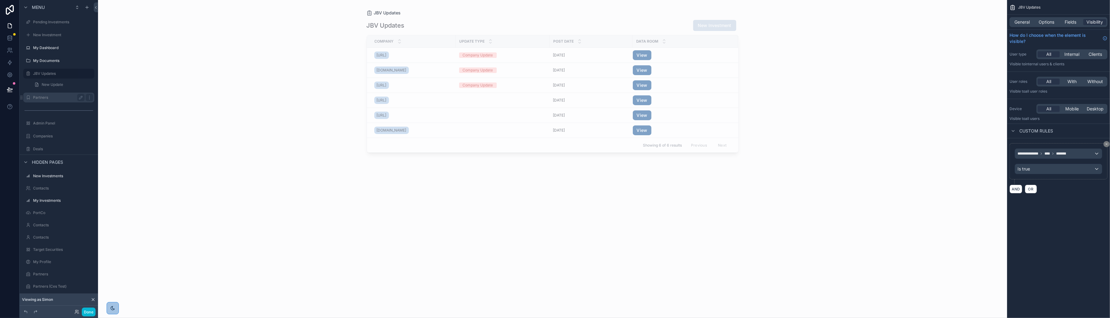
click at [45, 97] on label "Partners" at bounding box center [57, 97] width 49 height 5
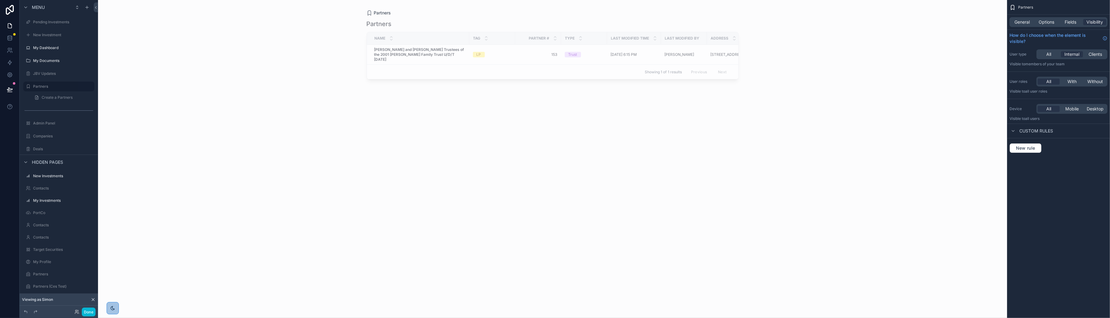
click at [436, 53] on div "scrollable content" at bounding box center [553, 155] width 392 height 310
click at [437, 54] on strong "Kishore Seshadri and Kalpana Asok Trustees of the 2001 Seshadri-Asok Family Tru…" at bounding box center [419, 54] width 91 height 14
click at [439, 56] on span "Kishore Seshadri and Kalpana Asok Trustees of the 2001 Seshadri-Asok Family Tru…" at bounding box center [419, 54] width 91 height 15
click at [889, 22] on span "General" at bounding box center [1022, 22] width 15 height 6
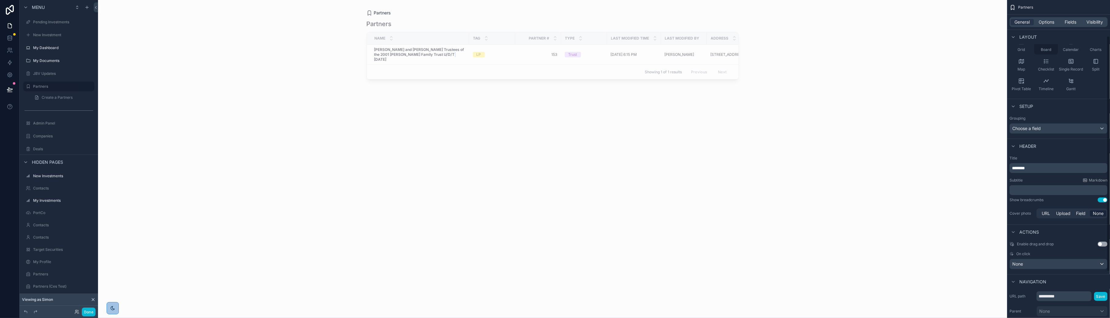
scroll to position [63, 0]
click at [55, 94] on link "Create a Partners" at bounding box center [63, 97] width 64 height 10
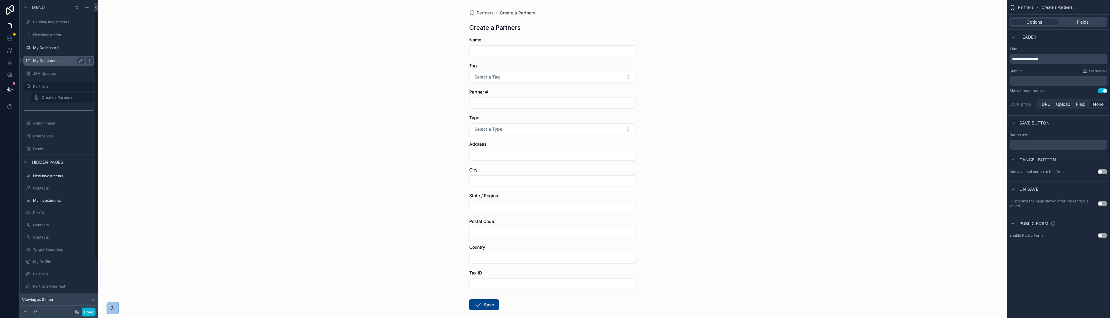
click at [39, 62] on label "My Documents" at bounding box center [57, 60] width 49 height 5
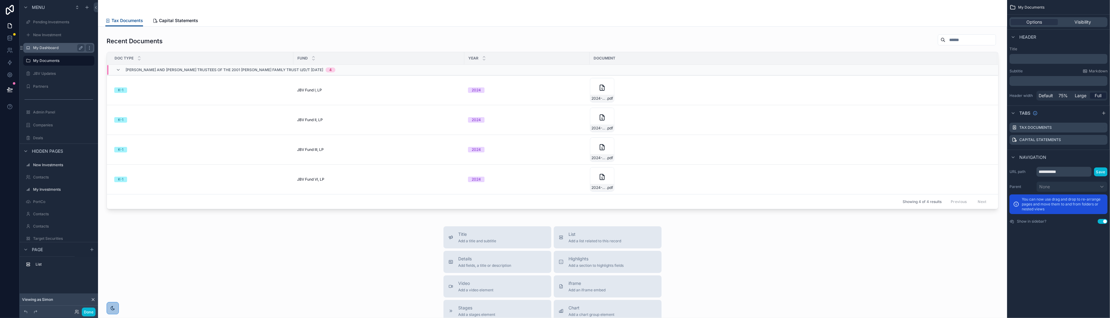
click at [42, 44] on div "My Dashboard" at bounding box center [58, 47] width 51 height 7
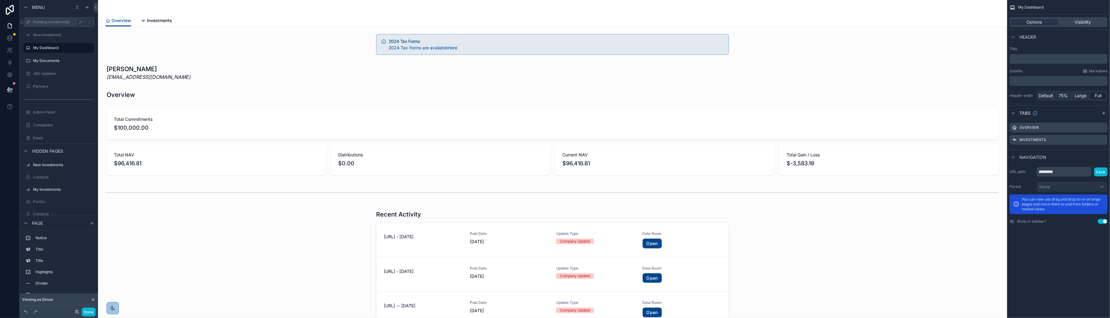
click at [45, 23] on label "Pending Investments" at bounding box center [57, 22] width 49 height 5
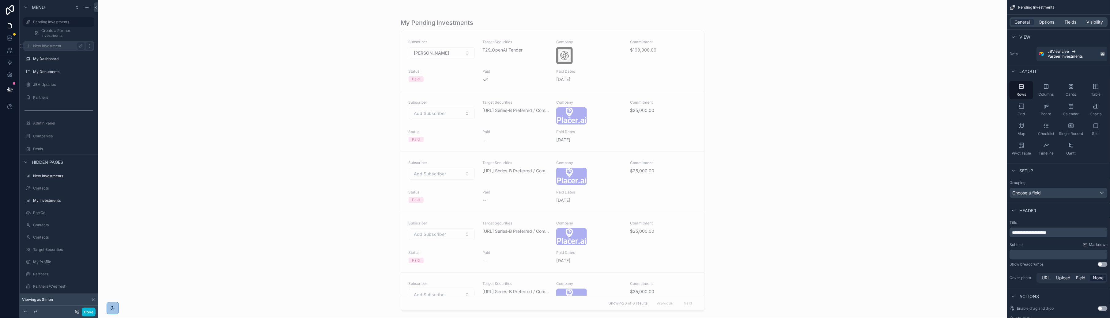
click at [46, 49] on div "New Investment" at bounding box center [58, 45] width 51 height 7
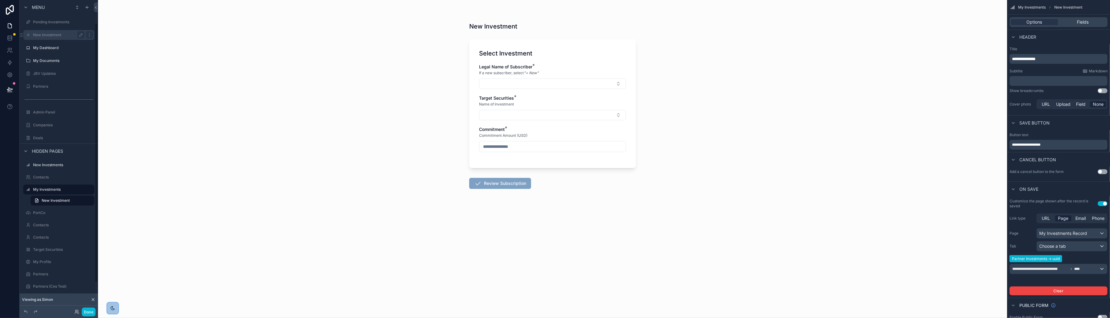
scroll to position [28, 0]
click at [52, 83] on label "Admin Panel" at bounding box center [57, 84] width 49 height 5
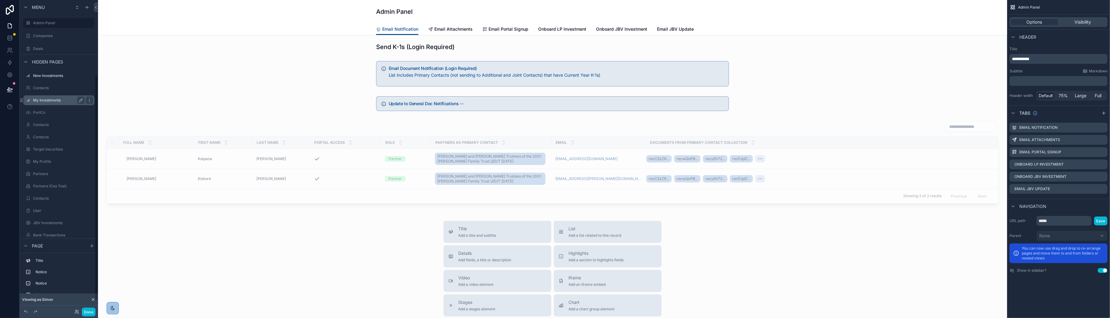
scroll to position [118, 0]
click at [41, 219] on label "Contacts" at bounding box center [57, 218] width 49 height 5
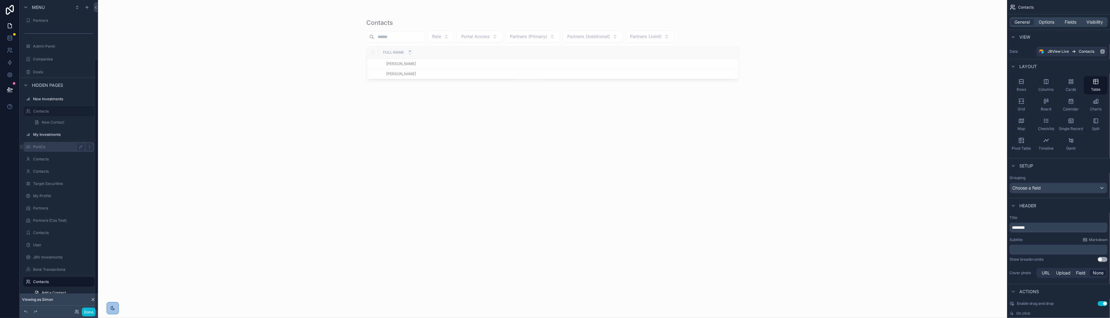
scroll to position [73, 0]
click at [60, 282] on link "Add a Contact" at bounding box center [63, 286] width 64 height 10
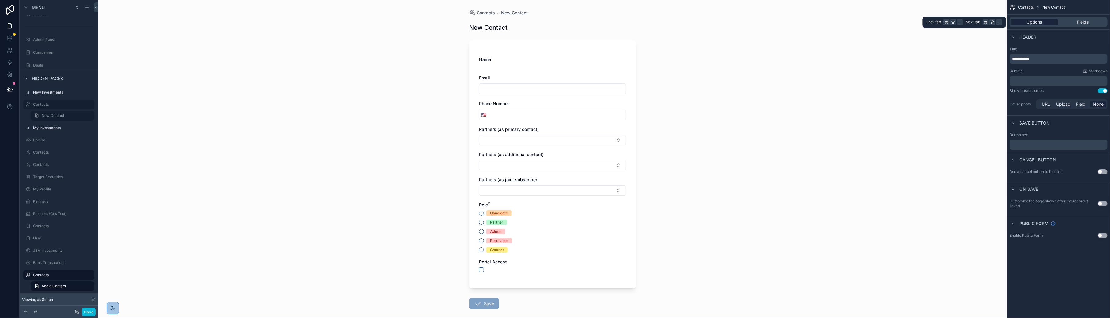
click at [889, 20] on span "Options" at bounding box center [1035, 22] width 16 height 6
click at [889, 22] on span "Options" at bounding box center [1035, 22] width 16 height 6
click at [41, 274] on label "Contacts" at bounding box center [57, 274] width 49 height 5
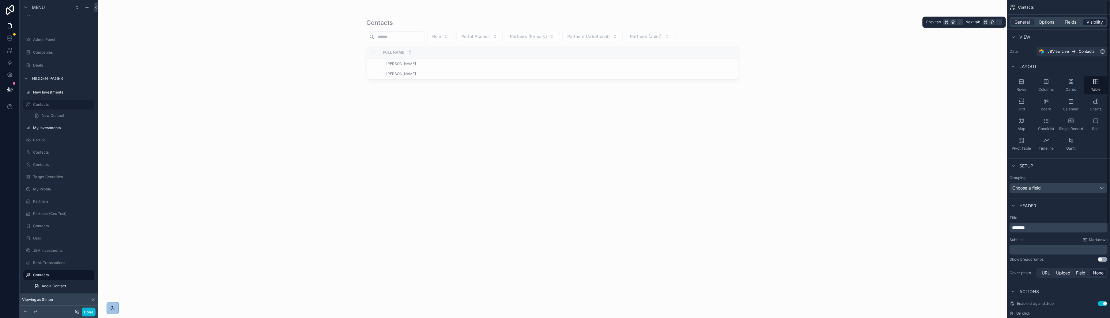
click at [889, 25] on span "Visibility" at bounding box center [1095, 22] width 17 height 6
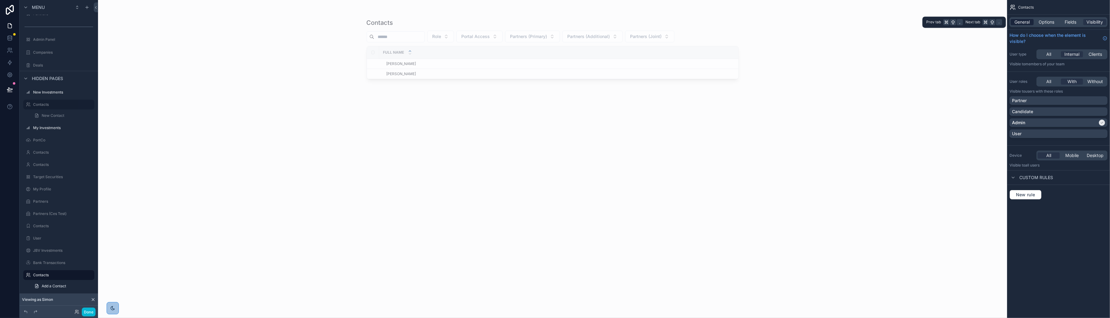
click at [889, 23] on span "General" at bounding box center [1022, 22] width 15 height 6
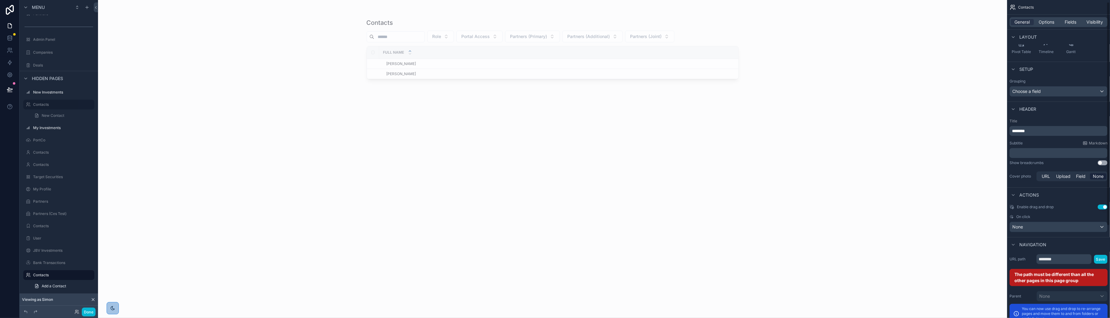
scroll to position [134, 0]
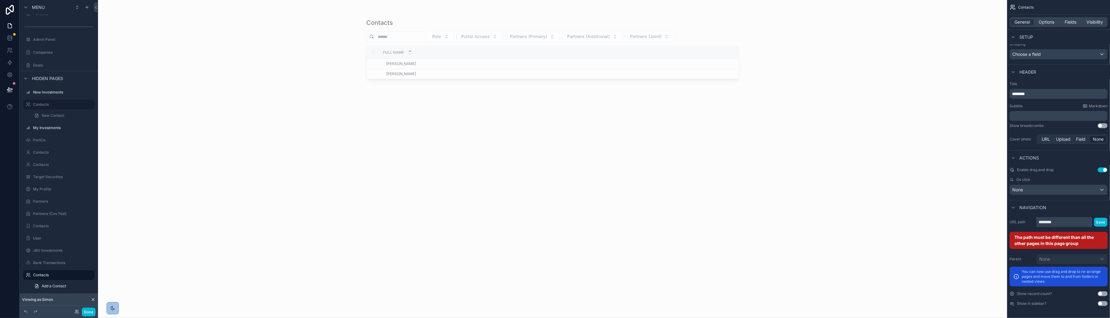
click at [889, 220] on input "********" at bounding box center [1063, 222] width 55 height 10
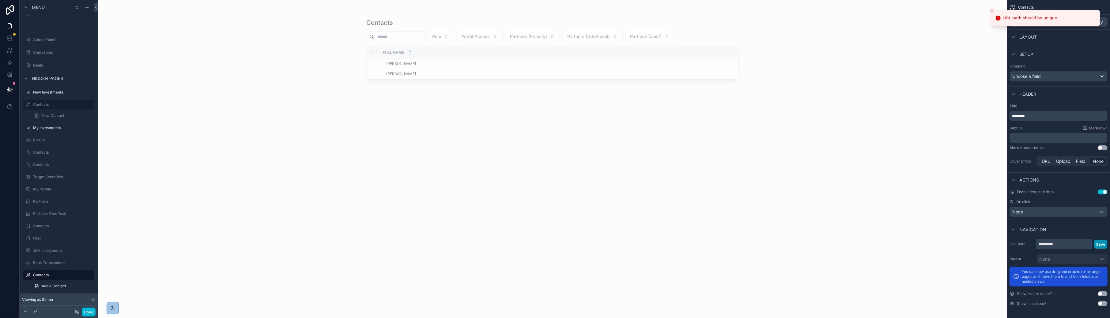
type input "*********"
click at [889, 242] on button "Save" at bounding box center [1100, 244] width 13 height 9
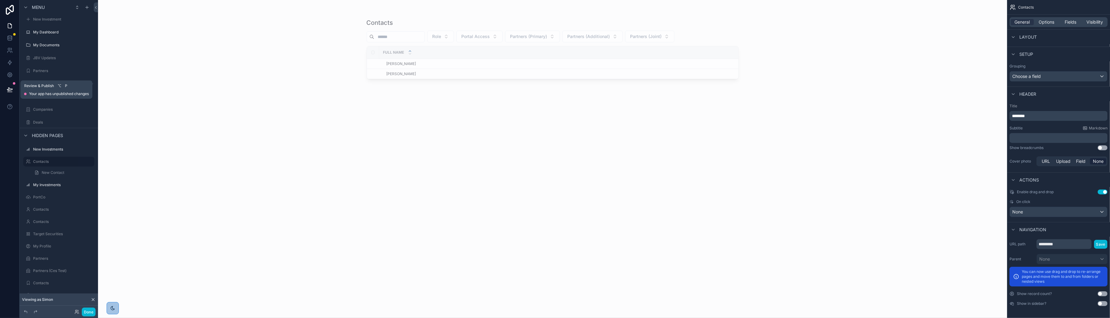
click at [8, 89] on icon at bounding box center [9, 89] width 5 height 3
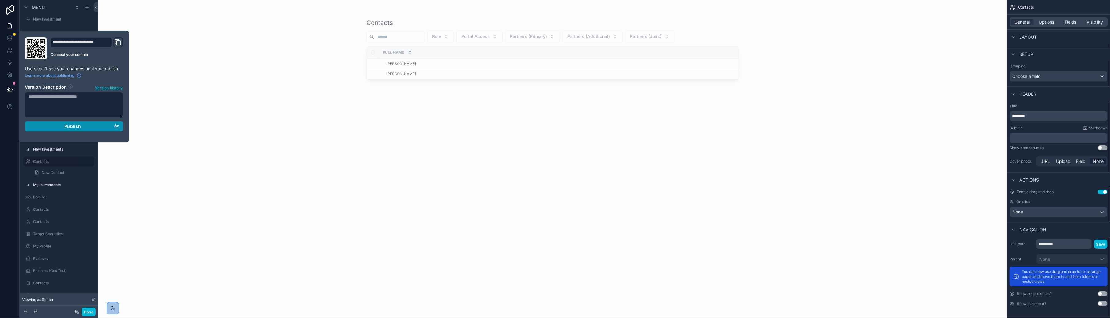
click at [100, 125] on div "Publish" at bounding box center [74, 126] width 90 height 6
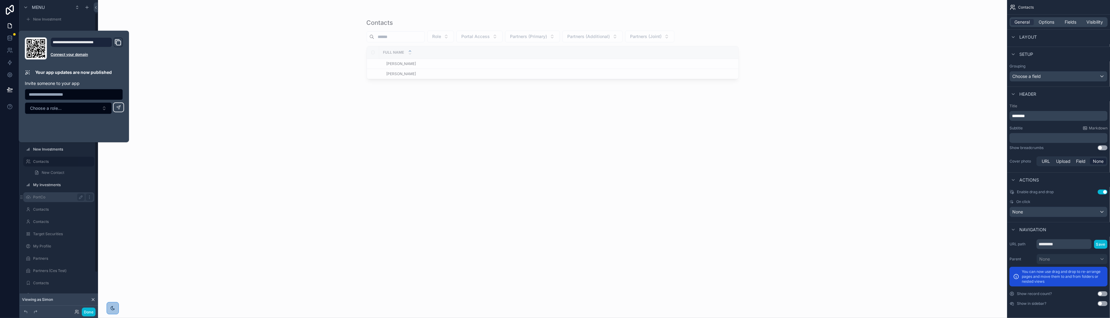
click at [68, 201] on div "PortCo" at bounding box center [59, 197] width 69 height 10
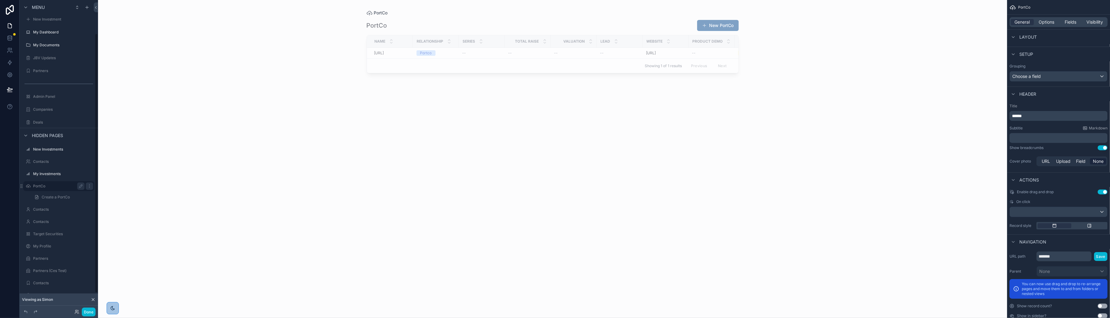
scroll to position [40, 0]
click at [47, 139] on label "Contacts" at bounding box center [57, 136] width 49 height 5
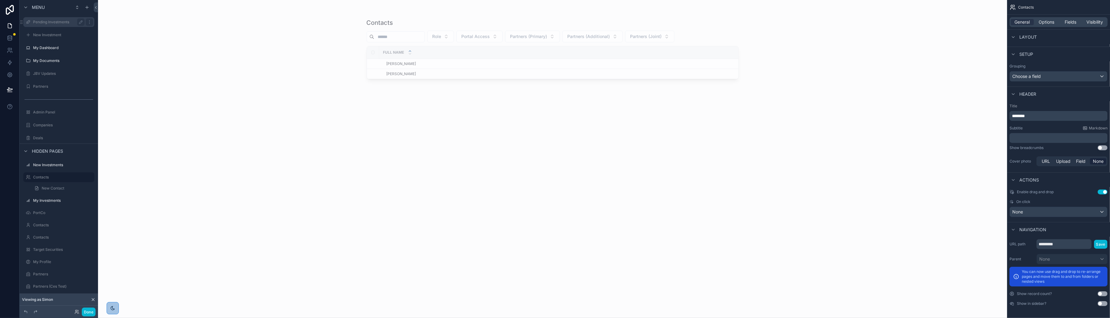
click at [44, 23] on label "Pending Investments" at bounding box center [57, 22] width 49 height 5
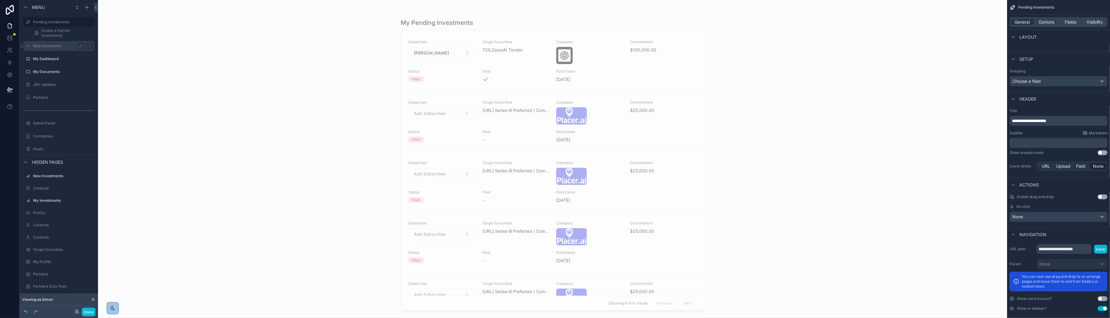
click at [43, 46] on label "New Investment" at bounding box center [57, 45] width 49 height 5
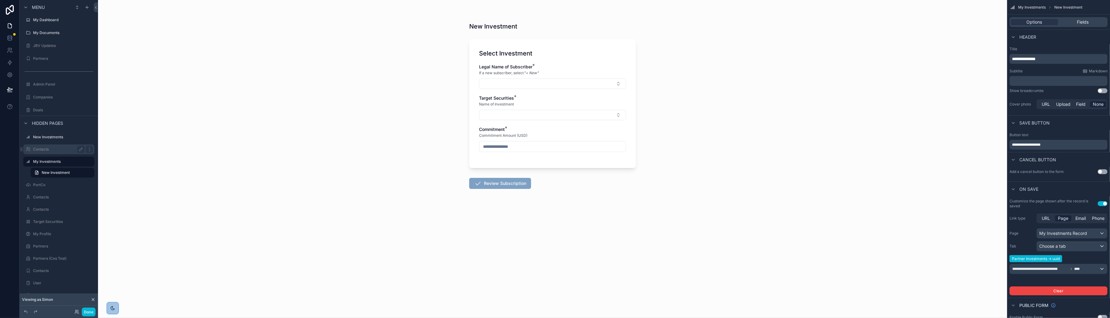
click at [44, 147] on label "Contacts" at bounding box center [57, 149] width 49 height 5
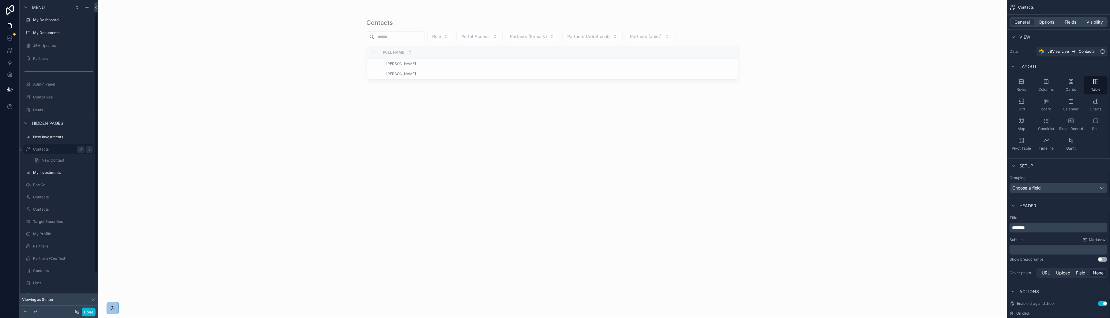
scroll to position [16, 0]
click at [43, 159] on label "Contacts" at bounding box center [57, 161] width 49 height 5
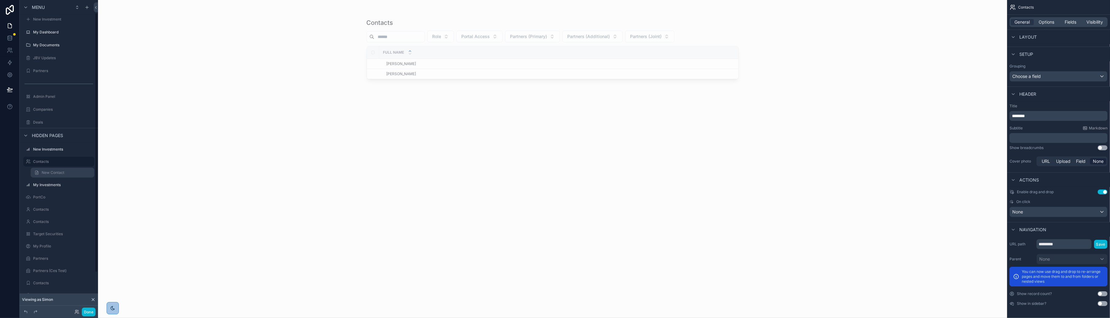
click at [45, 173] on span "New Contact" at bounding box center [53, 172] width 23 height 5
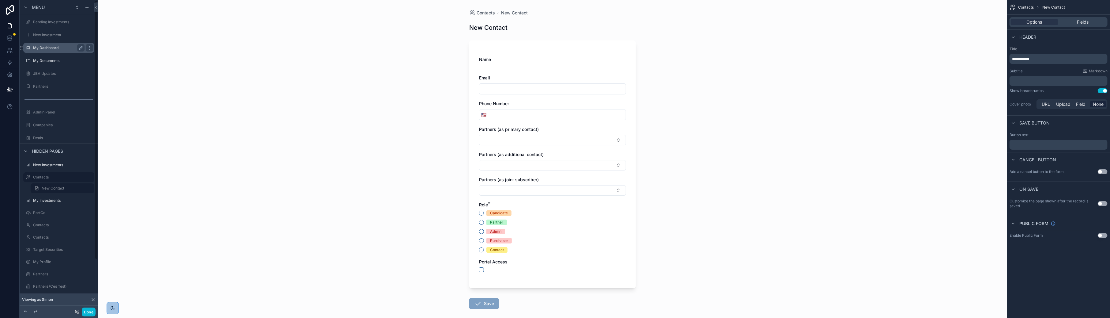
click at [51, 49] on label "My Dashboard" at bounding box center [57, 47] width 49 height 5
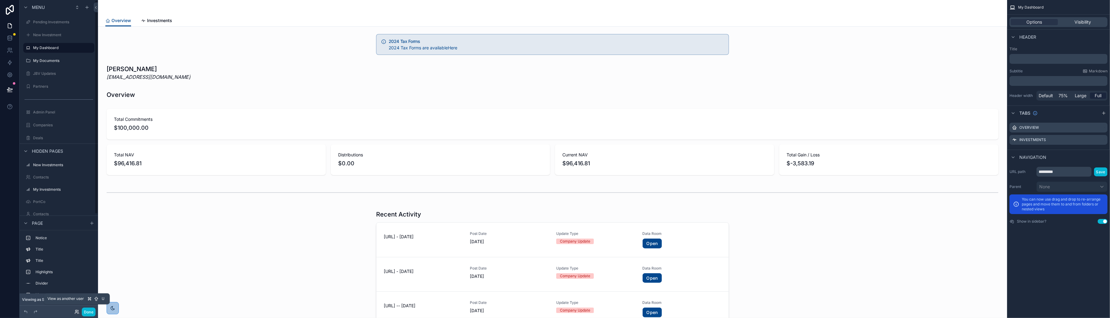
click at [77, 313] on icon at bounding box center [76, 312] width 2 height 1
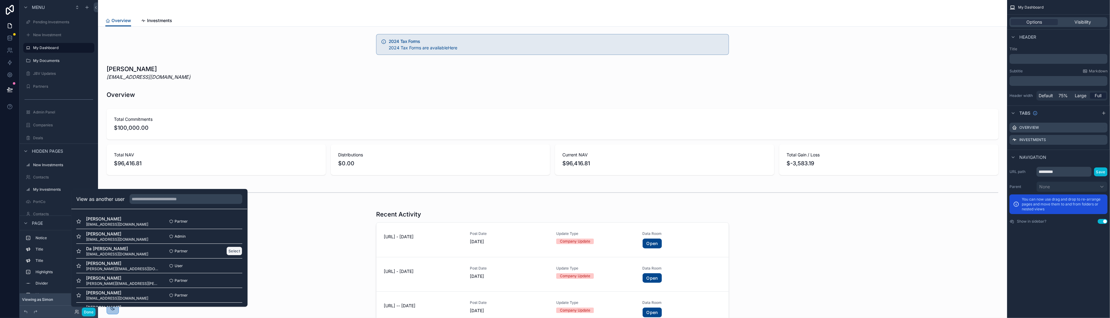
click at [232, 251] on button "Select" at bounding box center [234, 250] width 16 height 9
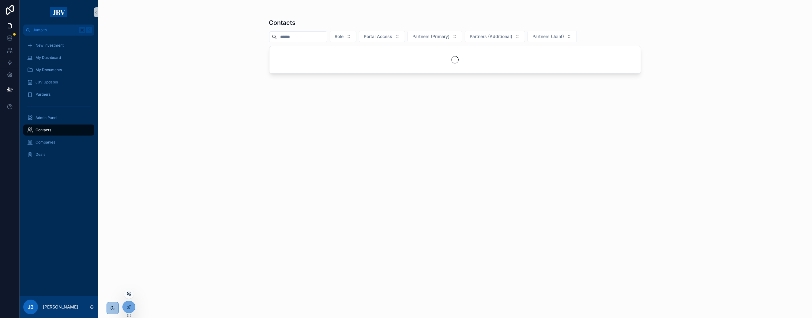
click at [129, 294] on icon at bounding box center [128, 293] width 5 height 5
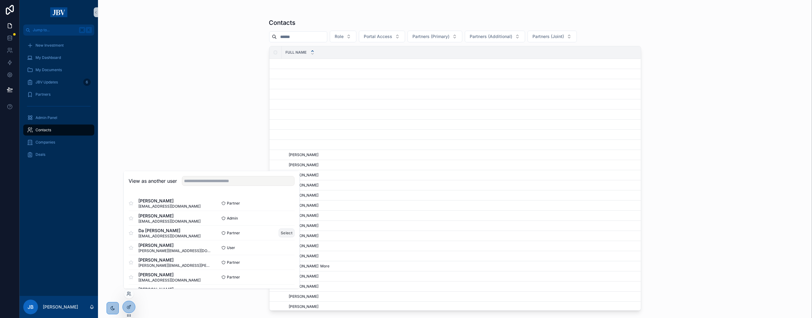
click at [283, 232] on button "Select" at bounding box center [287, 232] width 16 height 9
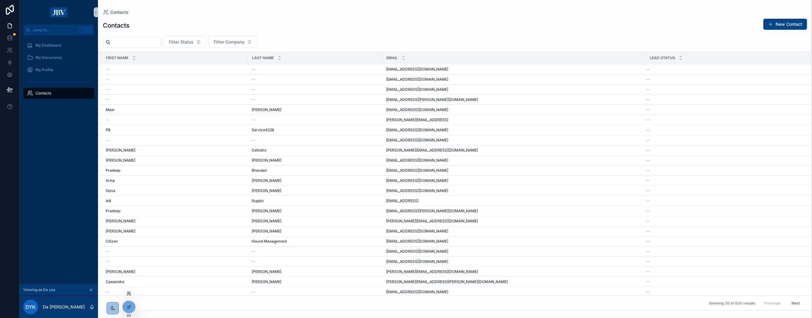
click at [128, 293] on icon at bounding box center [128, 293] width 5 height 5
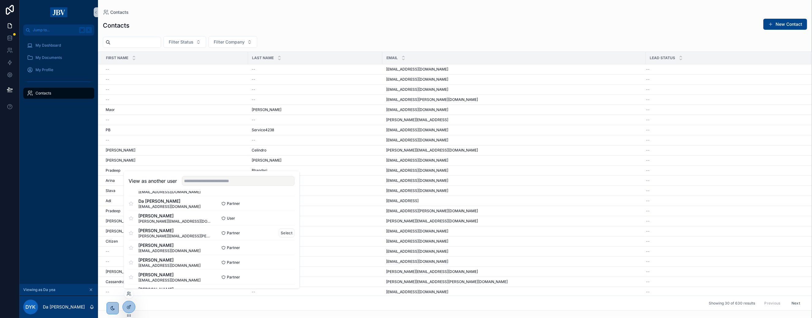
scroll to position [78, 0]
click at [286, 214] on button "Select" at bounding box center [287, 213] width 16 height 9
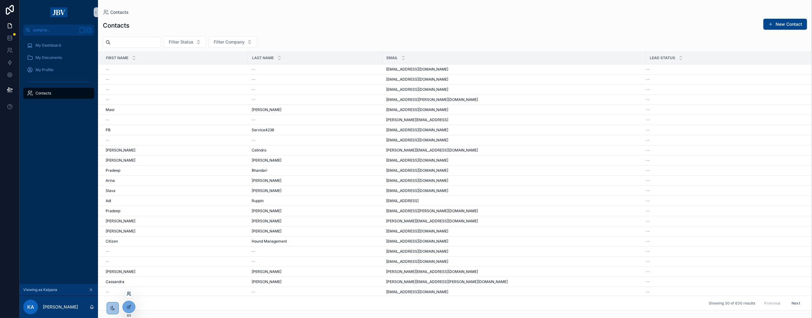
click at [128, 292] on icon at bounding box center [128, 293] width 5 height 5
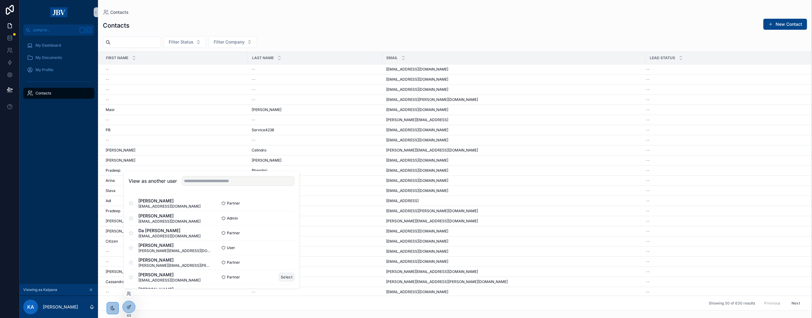
click at [286, 275] on button "Select" at bounding box center [287, 276] width 16 height 9
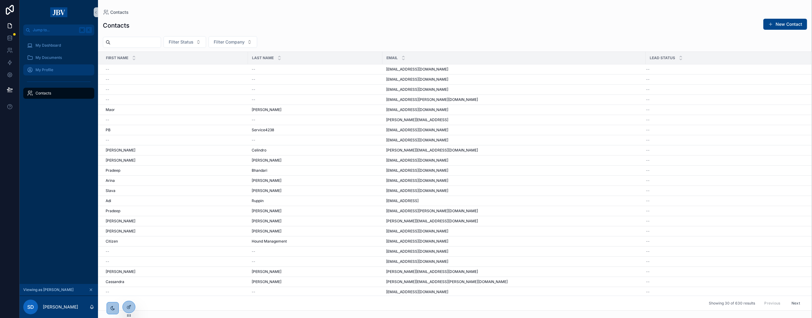
click at [50, 67] on span "My Profile" at bounding box center [45, 69] width 18 height 5
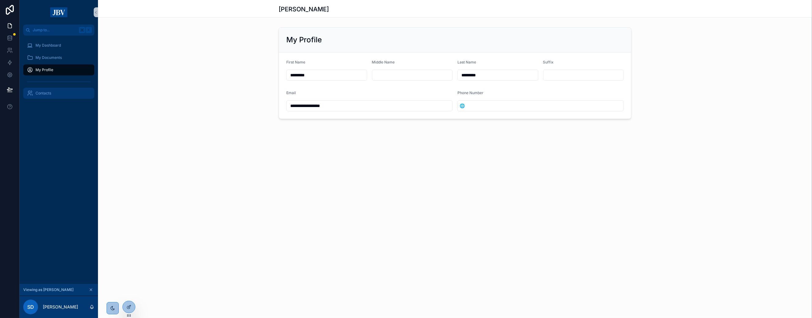
click at [42, 90] on div "Contacts" at bounding box center [59, 93] width 64 height 10
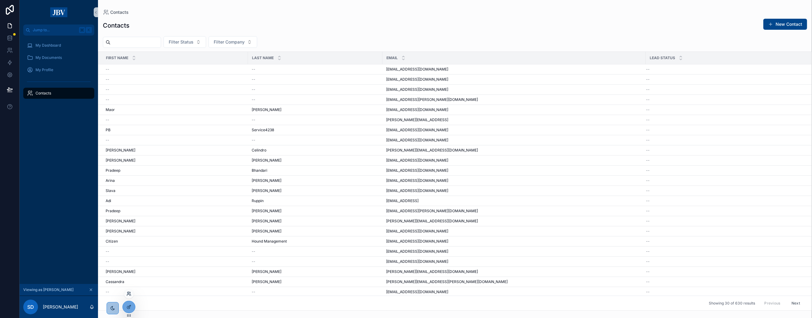
click at [128, 295] on icon at bounding box center [128, 293] width 5 height 5
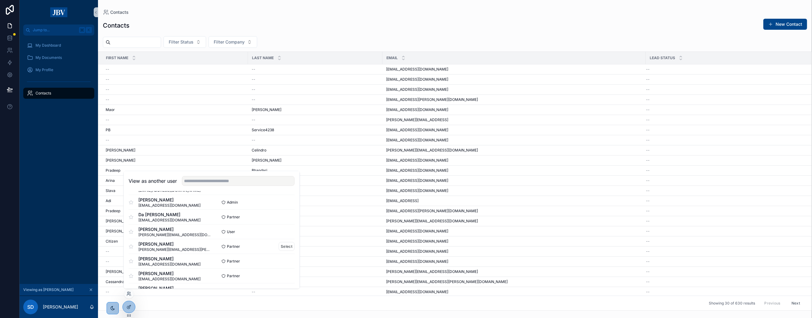
scroll to position [27, 0]
click at [282, 265] on button "Select" at bounding box center [287, 264] width 16 height 9
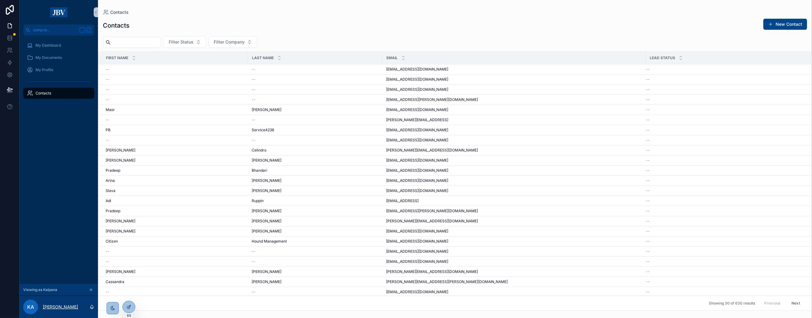
click at [66, 309] on p "[PERSON_NAME]" at bounding box center [60, 307] width 35 height 6
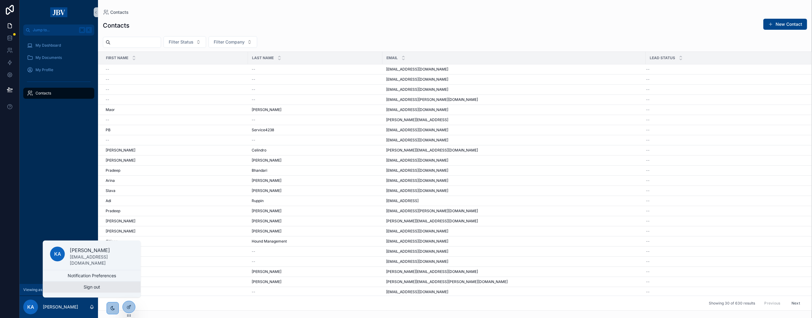
click at [78, 287] on button "Sign out" at bounding box center [92, 286] width 98 height 11
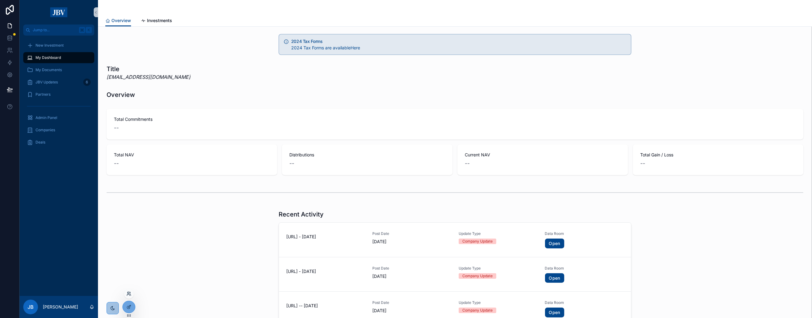
click at [127, 294] on icon at bounding box center [128, 294] width 2 height 1
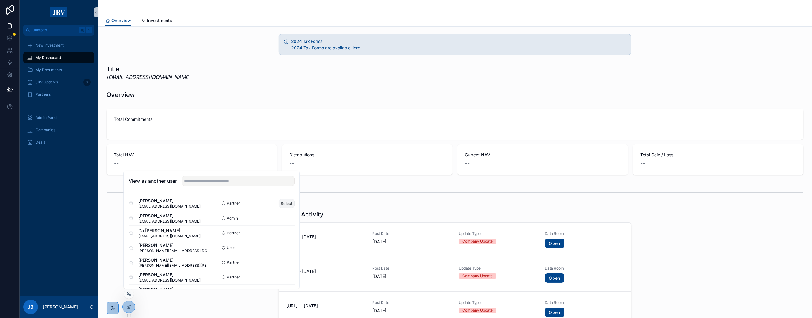
click at [285, 202] on button "Select" at bounding box center [287, 203] width 16 height 9
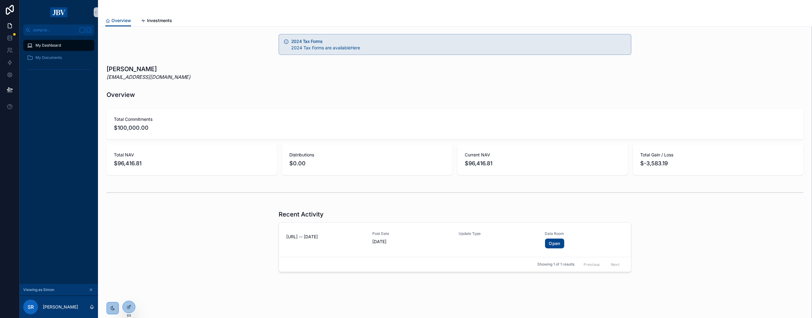
click at [226, 233] on div "Recent Activity [URL] -- [DATE] Post Date [DATE] Update Type Data Room Open Sho…" at bounding box center [455, 240] width 704 height 67
click at [48, 58] on span "My Documents" at bounding box center [49, 57] width 26 height 5
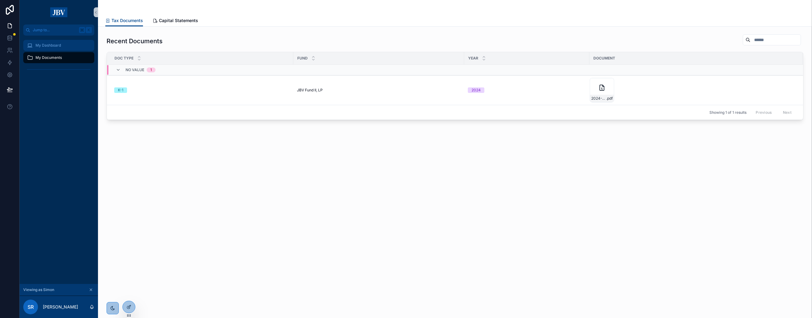
click at [48, 45] on span "My Dashboard" at bounding box center [48, 45] width 25 height 5
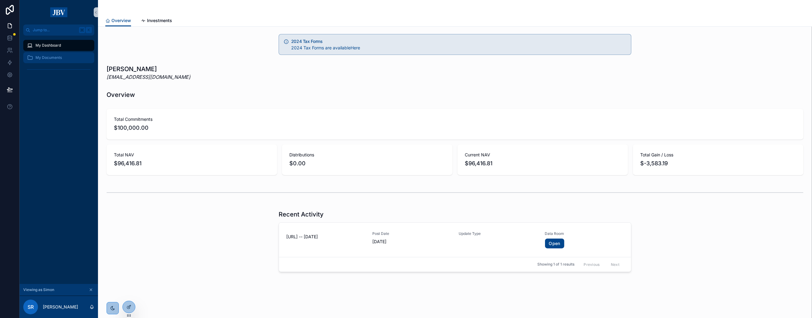
click at [48, 55] on span "My Documents" at bounding box center [49, 57] width 26 height 5
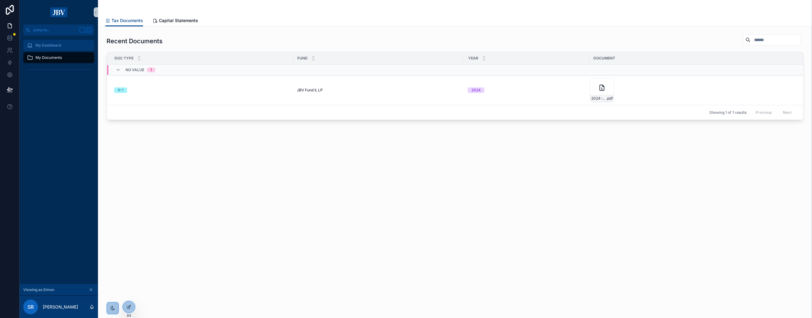
click at [49, 45] on span "My Dashboard" at bounding box center [48, 45] width 25 height 5
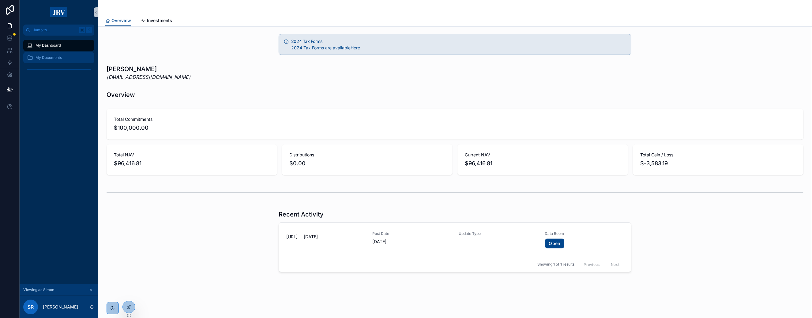
click at [50, 57] on span "My Documents" at bounding box center [49, 57] width 26 height 5
